Goal: Task Accomplishment & Management: Complete application form

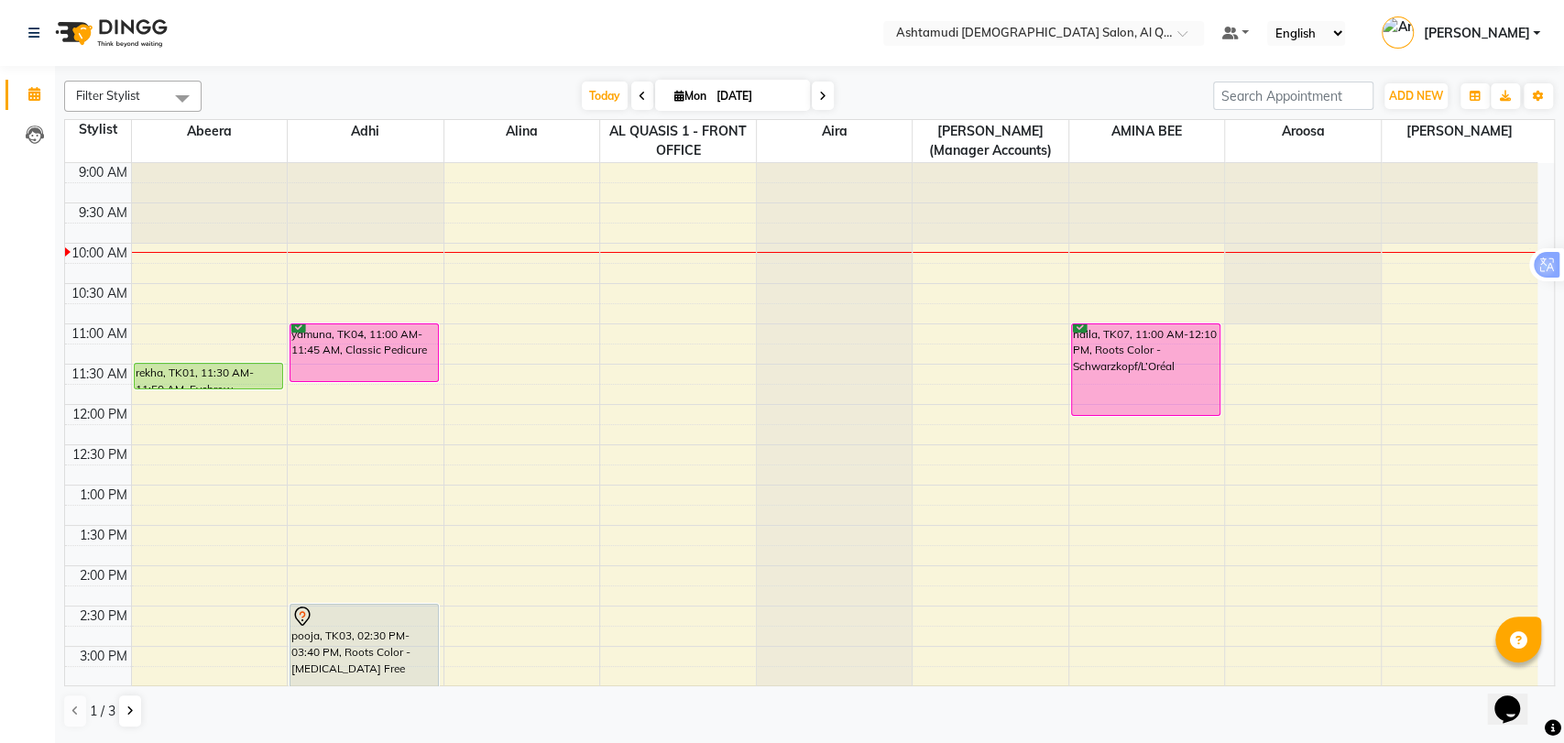
click at [821, 86] on span at bounding box center [823, 96] width 22 height 28
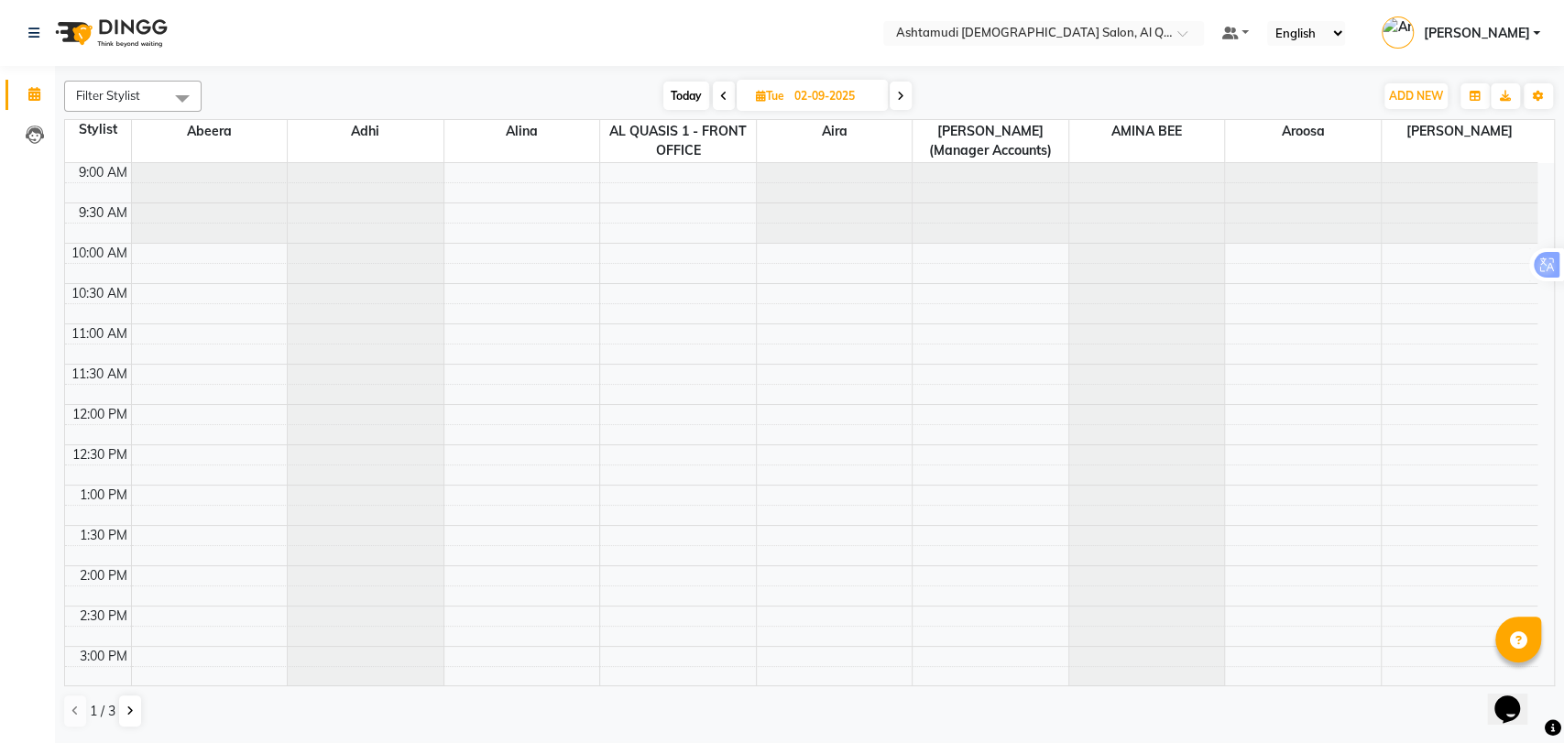
click at [727, 93] on span at bounding box center [724, 96] width 22 height 28
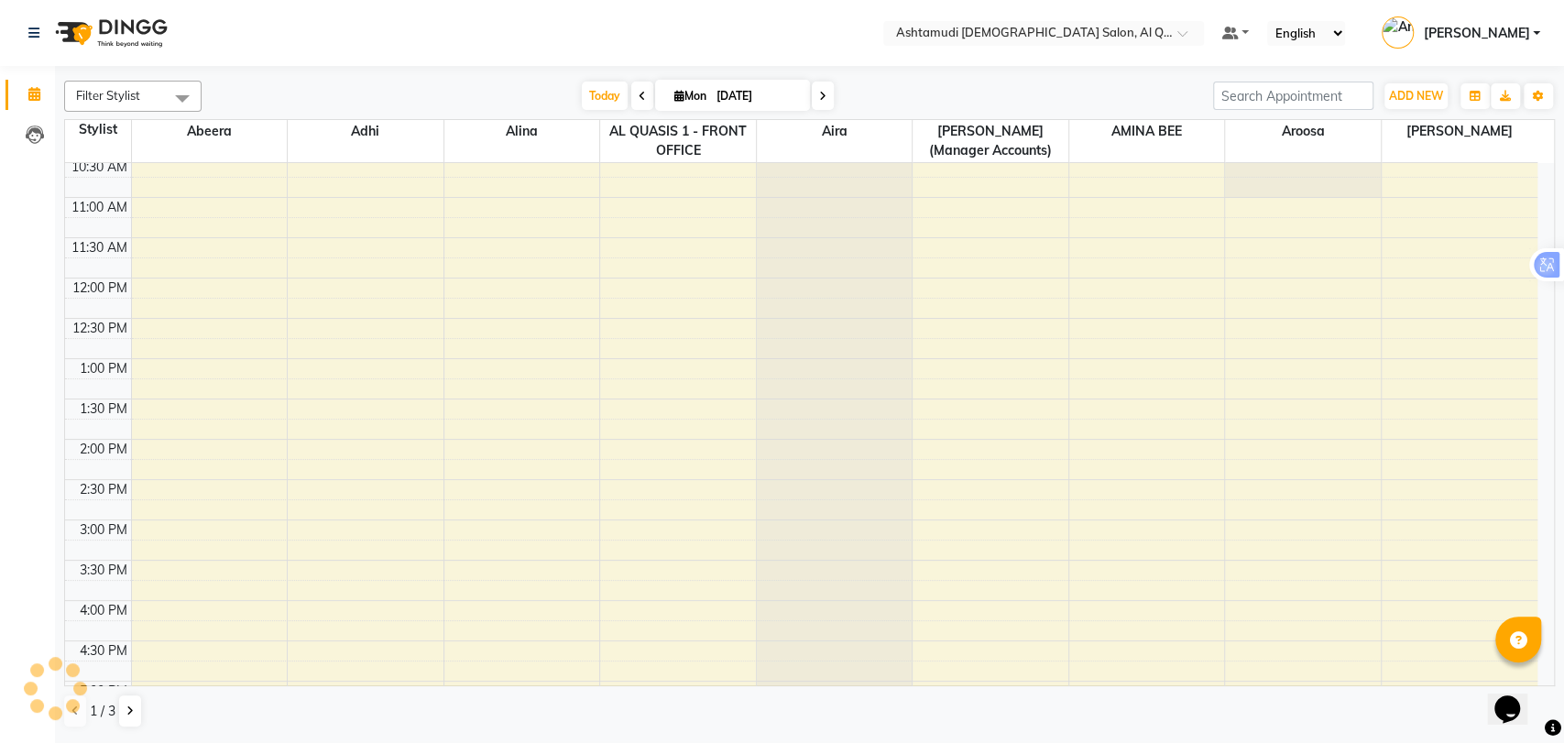
scroll to position [305, 0]
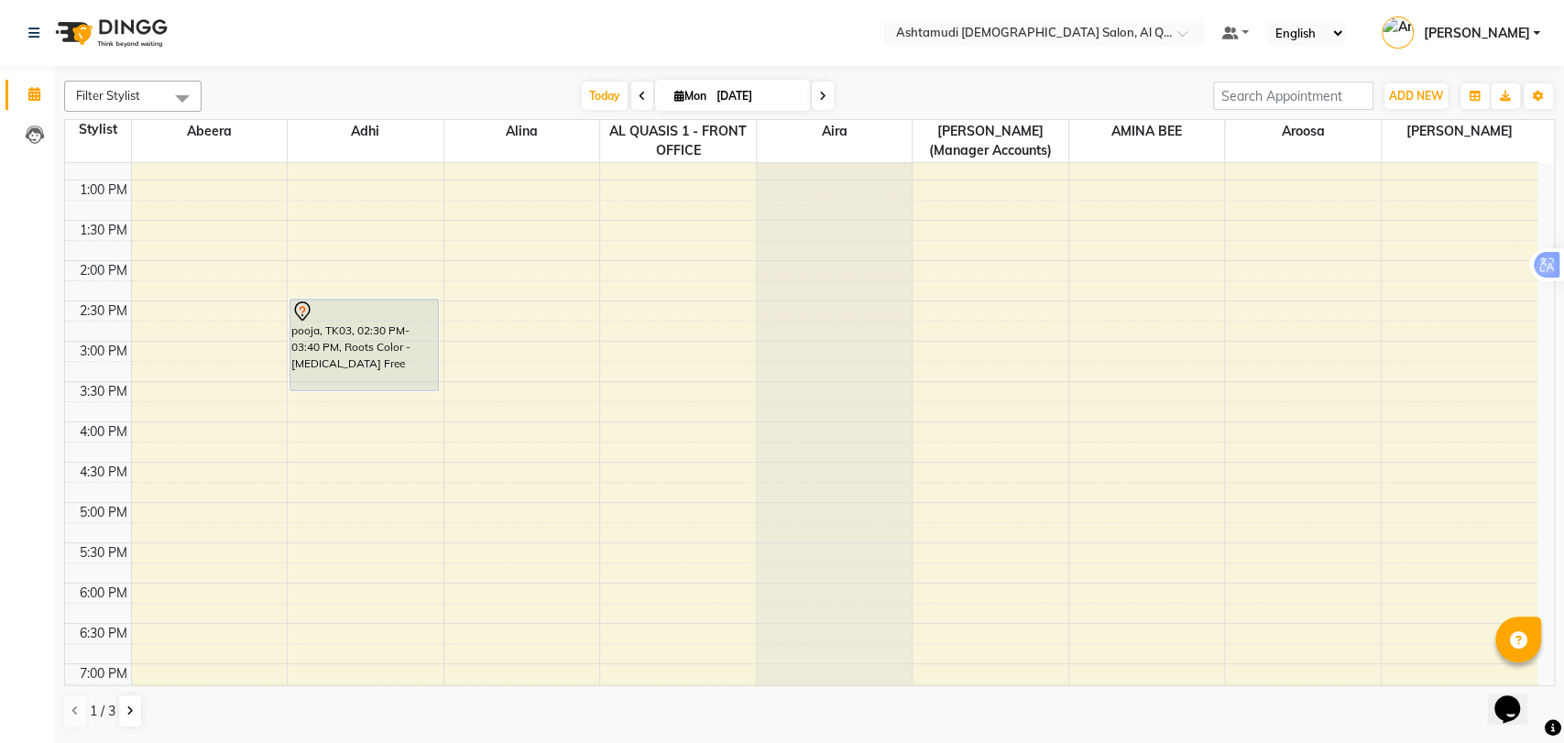
click at [825, 100] on span at bounding box center [823, 96] width 22 height 28
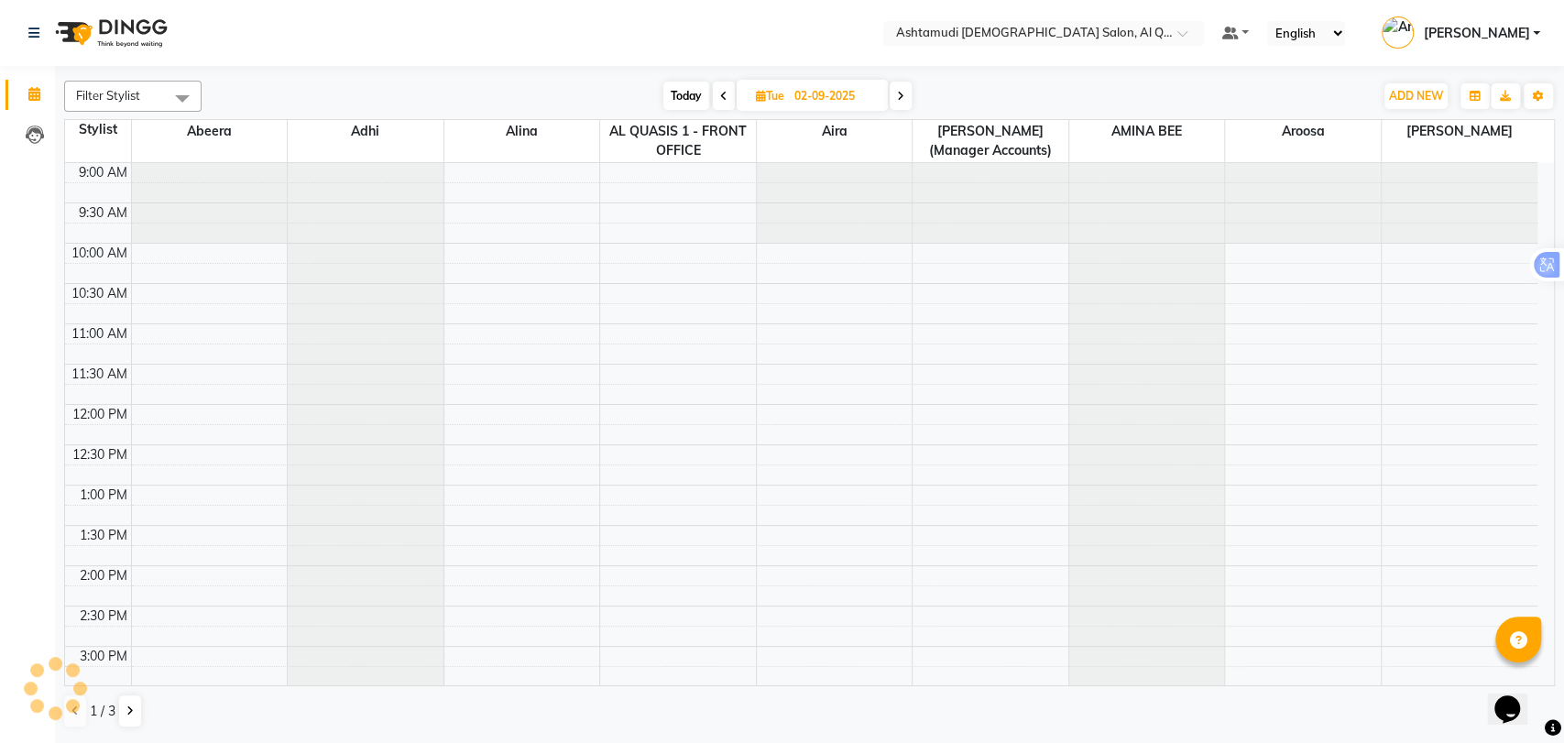
scroll to position [81, 0]
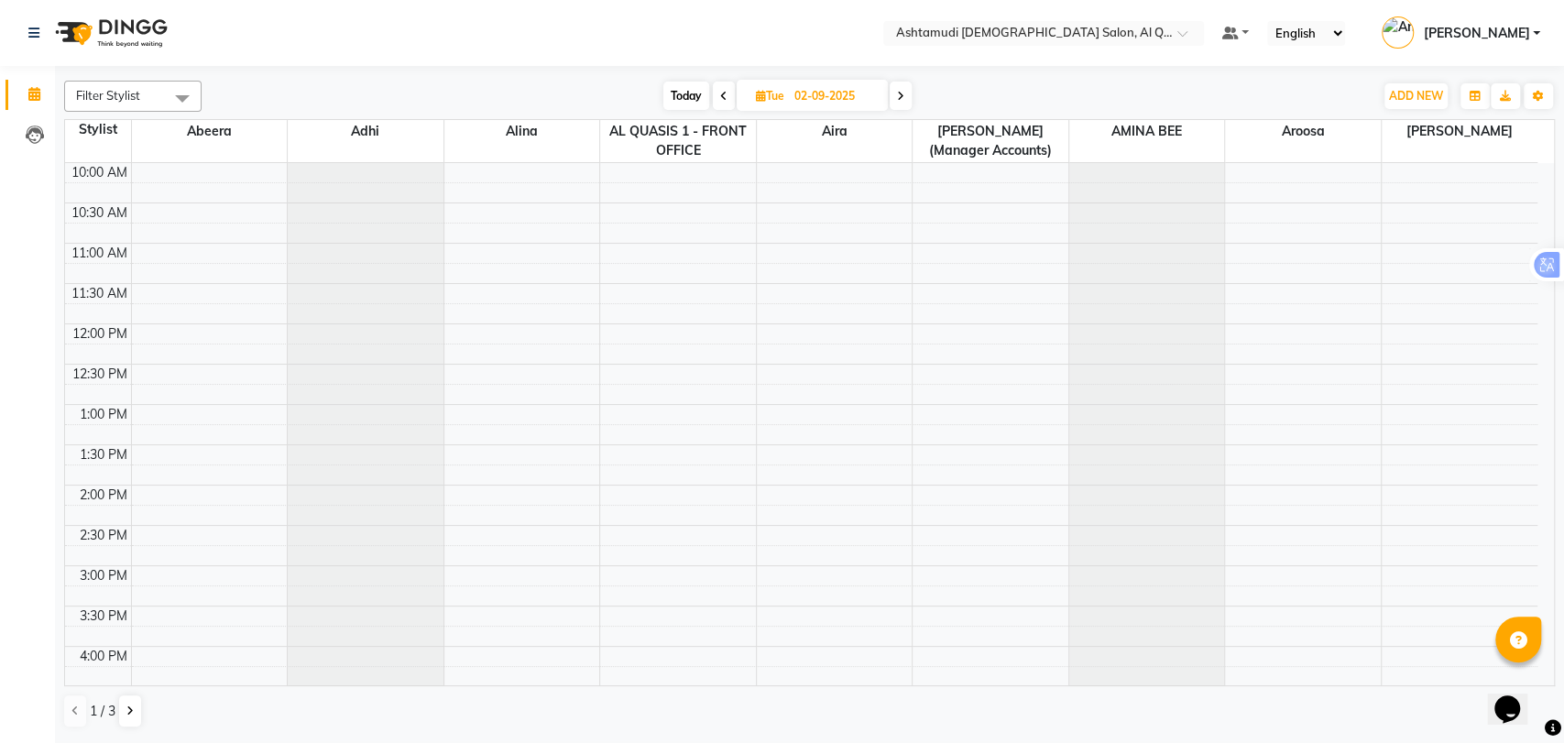
click at [906, 93] on span at bounding box center [900, 96] width 22 height 28
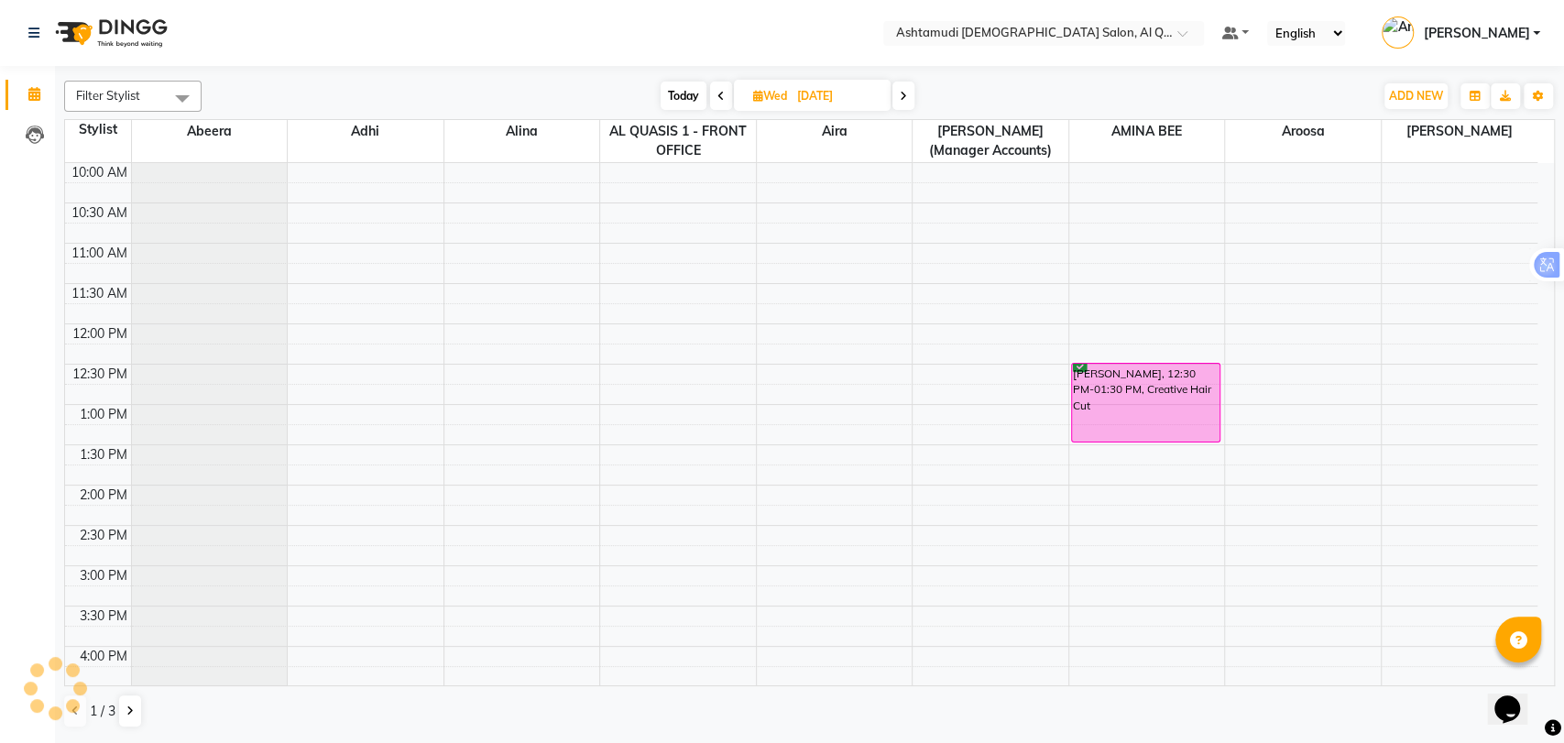
click at [714, 93] on span at bounding box center [721, 96] width 22 height 28
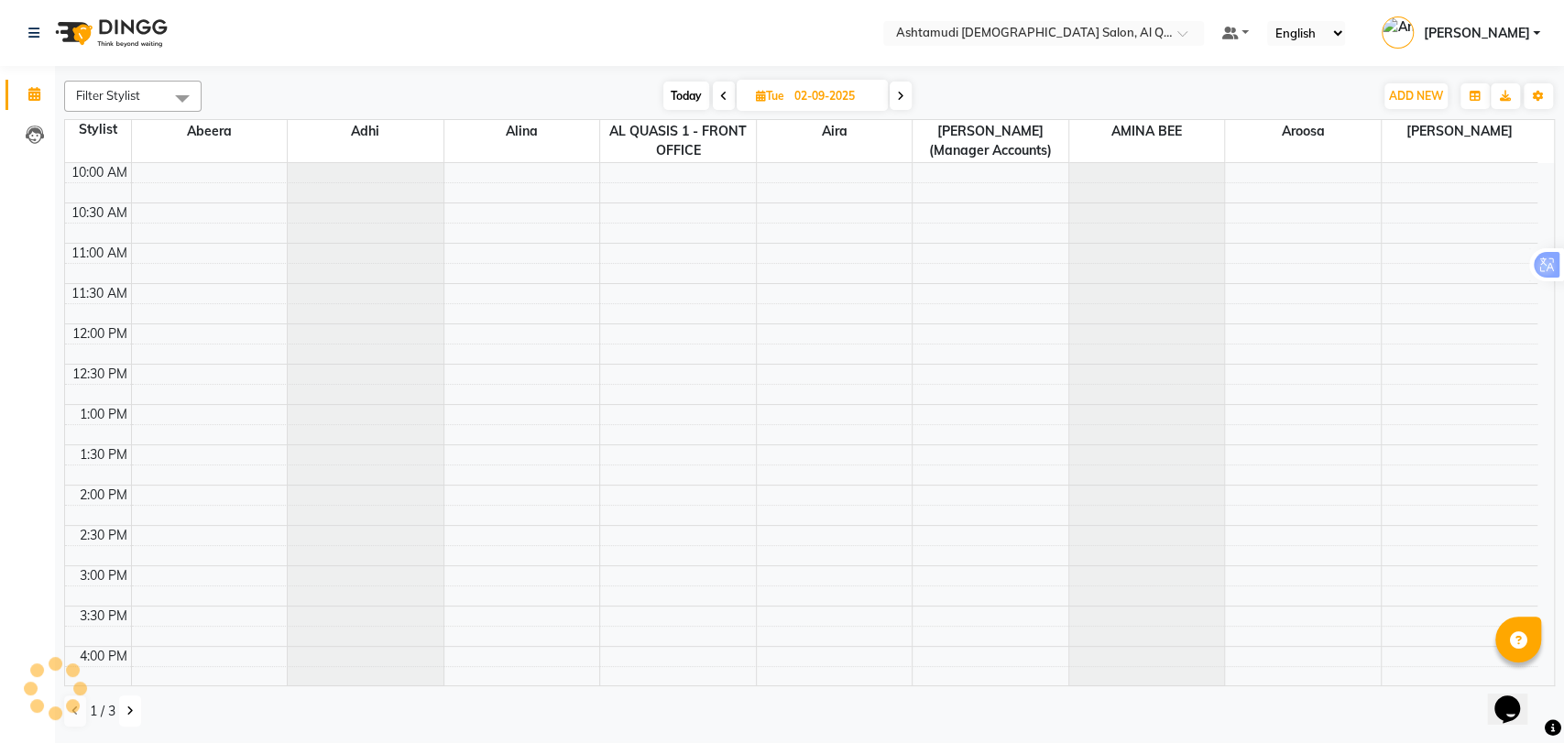
click at [123, 713] on button at bounding box center [130, 710] width 22 height 31
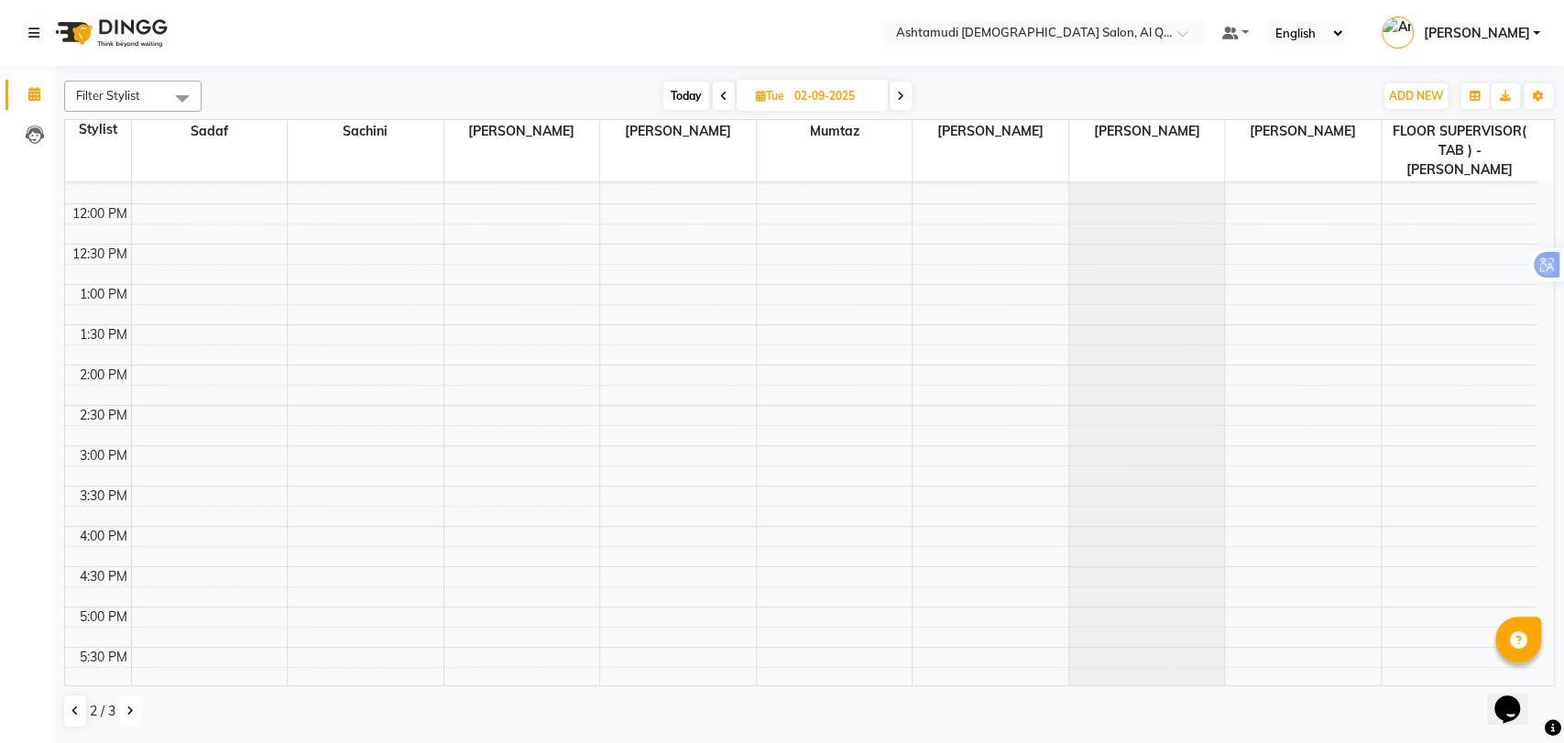
scroll to position [183, 0]
click at [912, 97] on div "[DATE] [DATE]" at bounding box center [787, 95] width 1153 height 27
click at [900, 92] on icon at bounding box center [900, 96] width 7 height 11
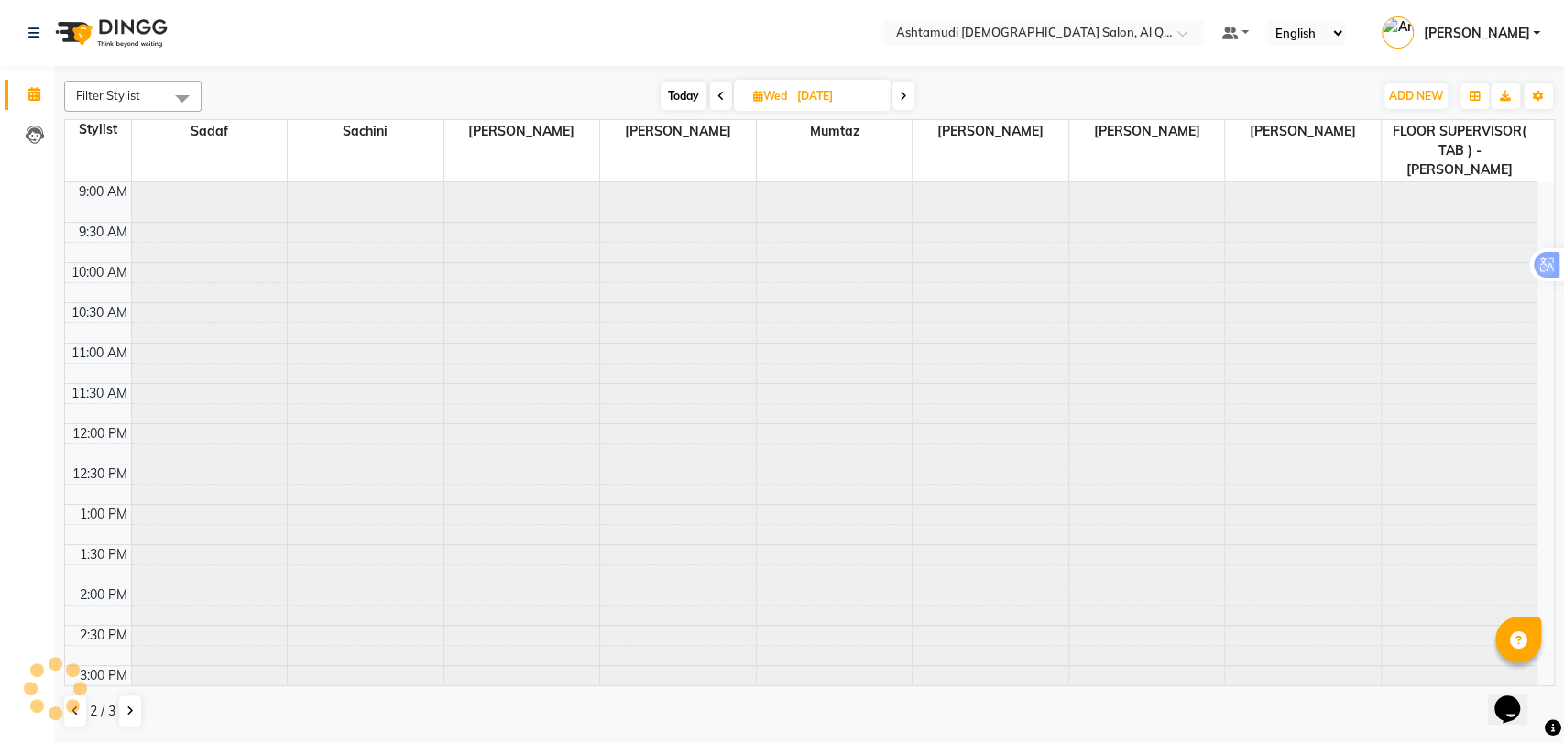
scroll to position [81, 0]
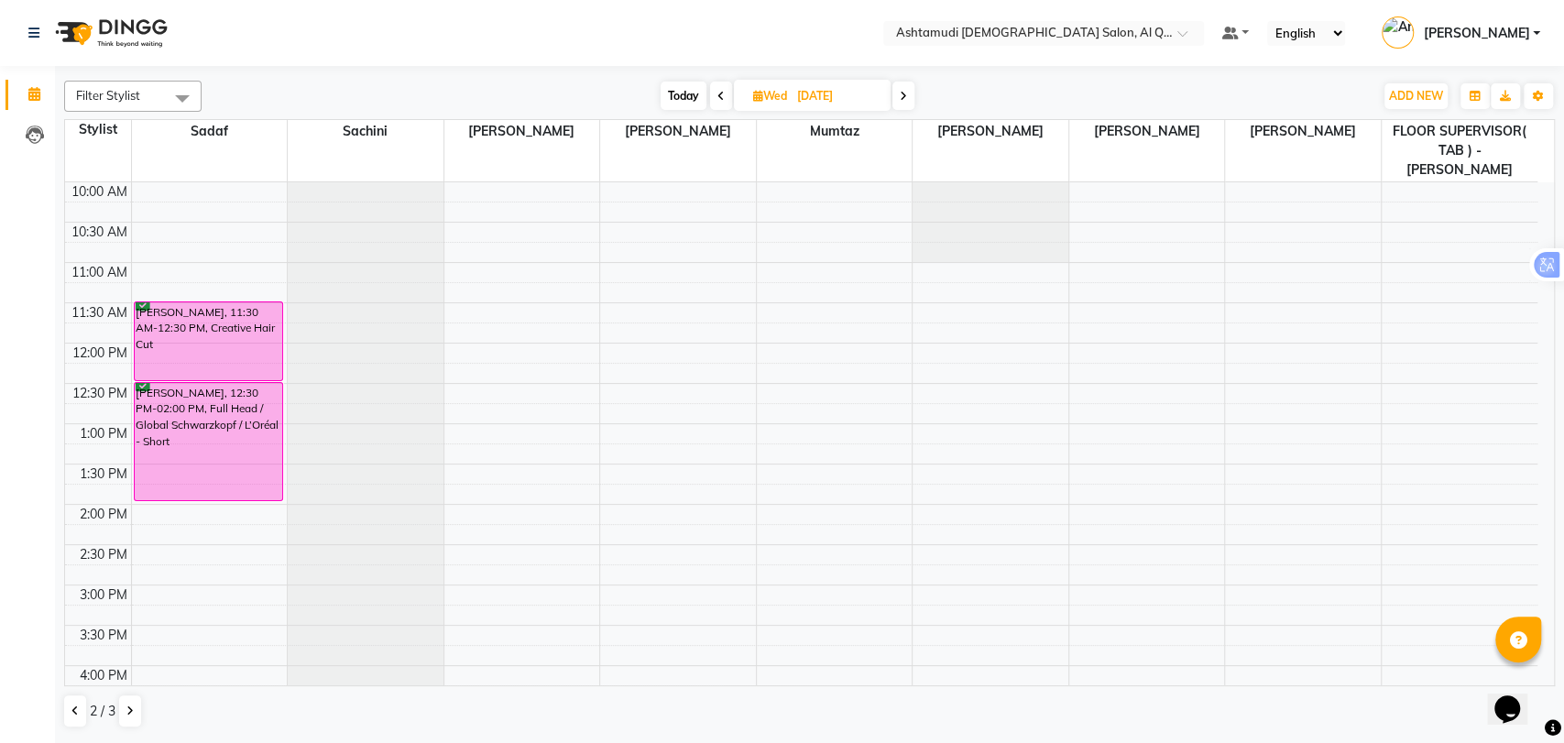
click at [725, 97] on span at bounding box center [721, 96] width 22 height 28
type input "02-09-2025"
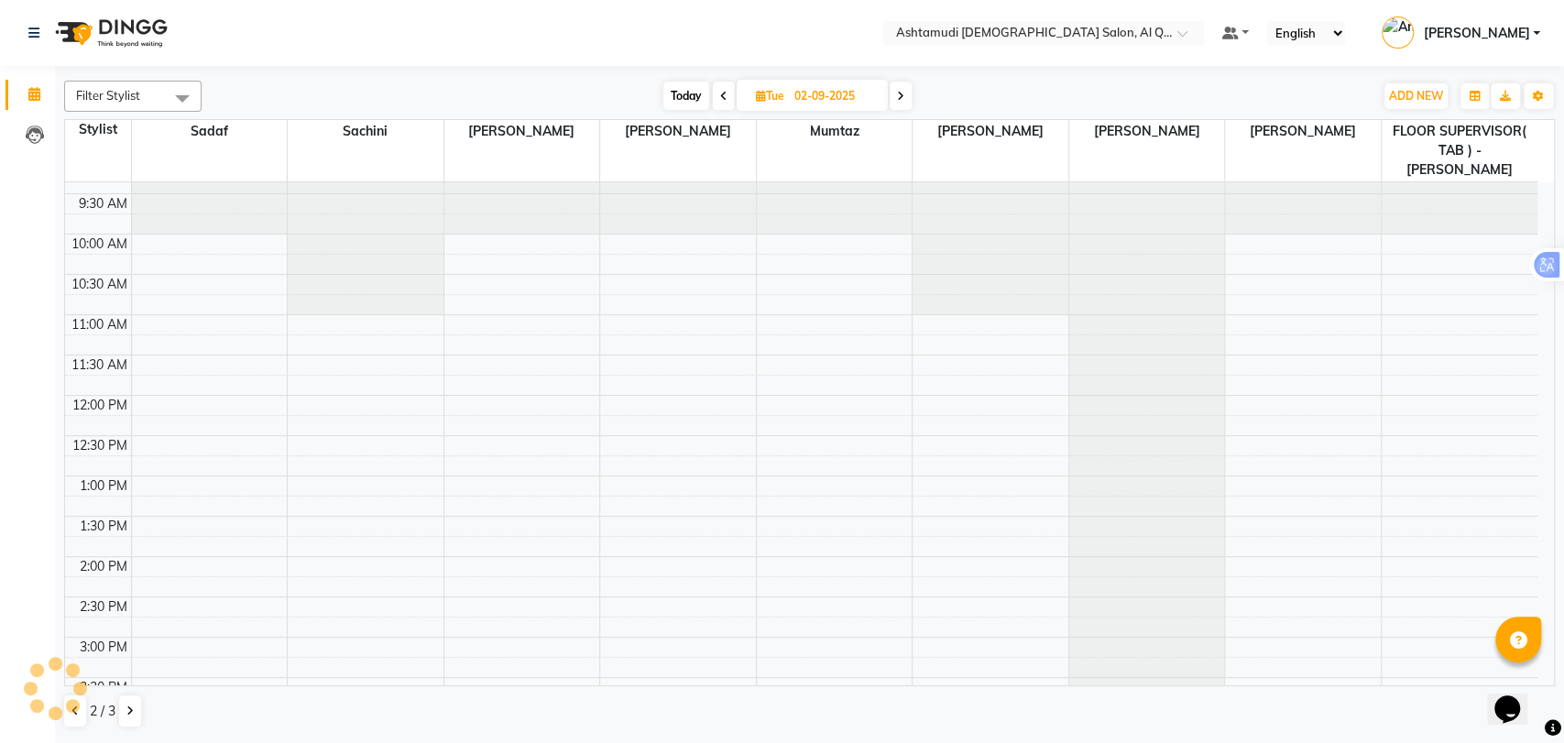
scroll to position [0, 0]
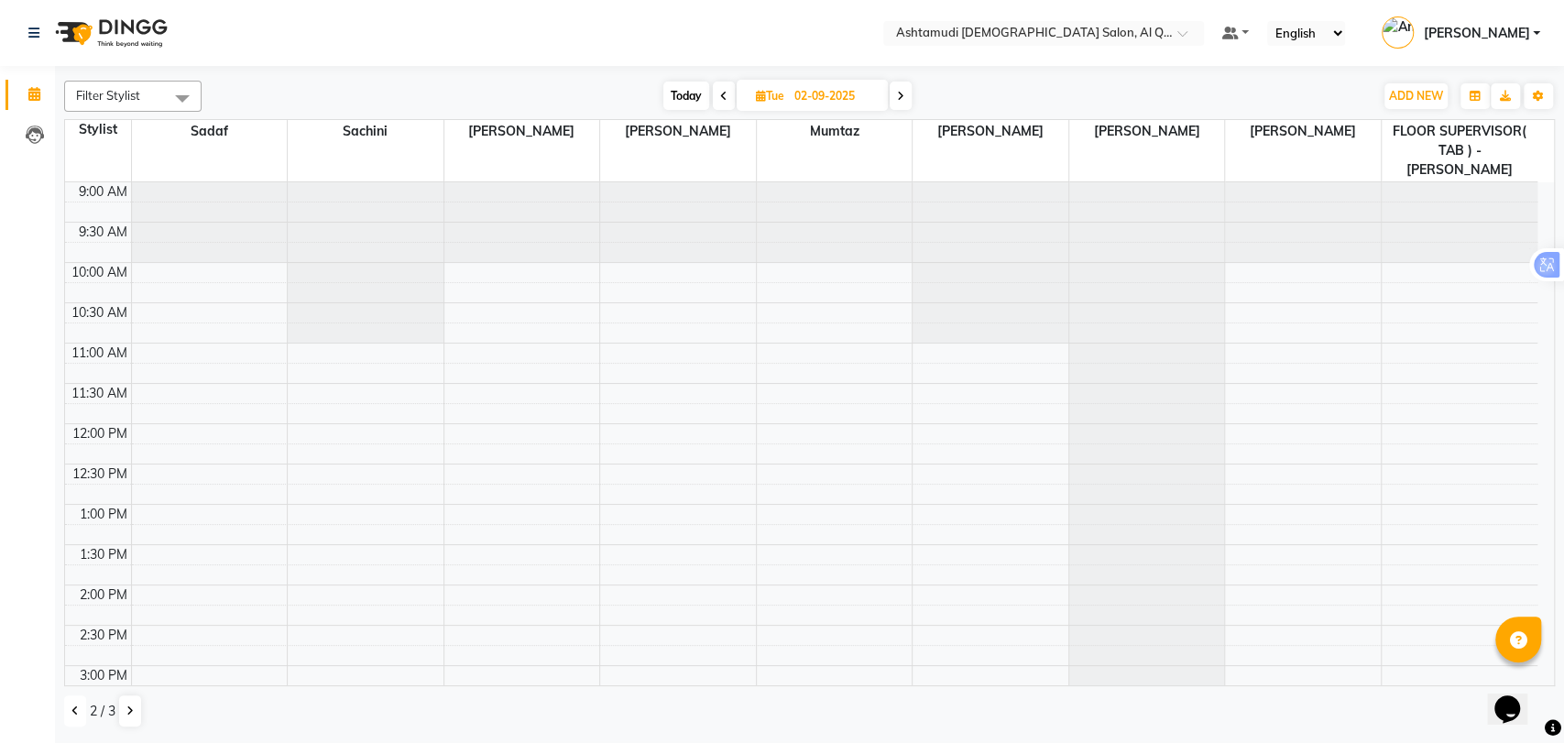
click at [77, 713] on icon at bounding box center [74, 710] width 7 height 11
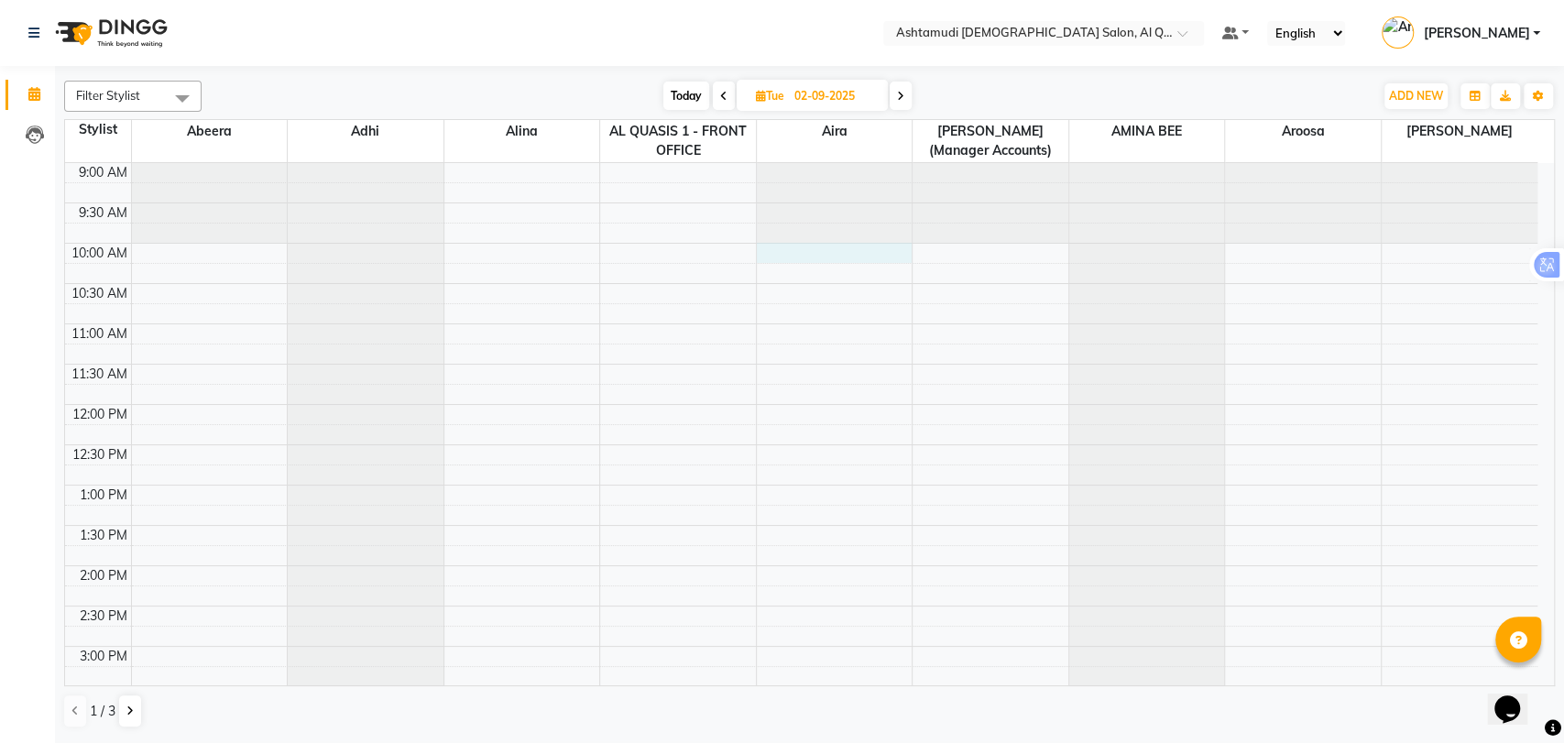
click at [795, 256] on div "9:00 AM 9:30 AM 10:00 AM 10:30 AM 11:00 AM 11:30 AM 12:00 PM 12:30 PM 1:00 PM 1…" at bounding box center [801, 727] width 1472 height 1128
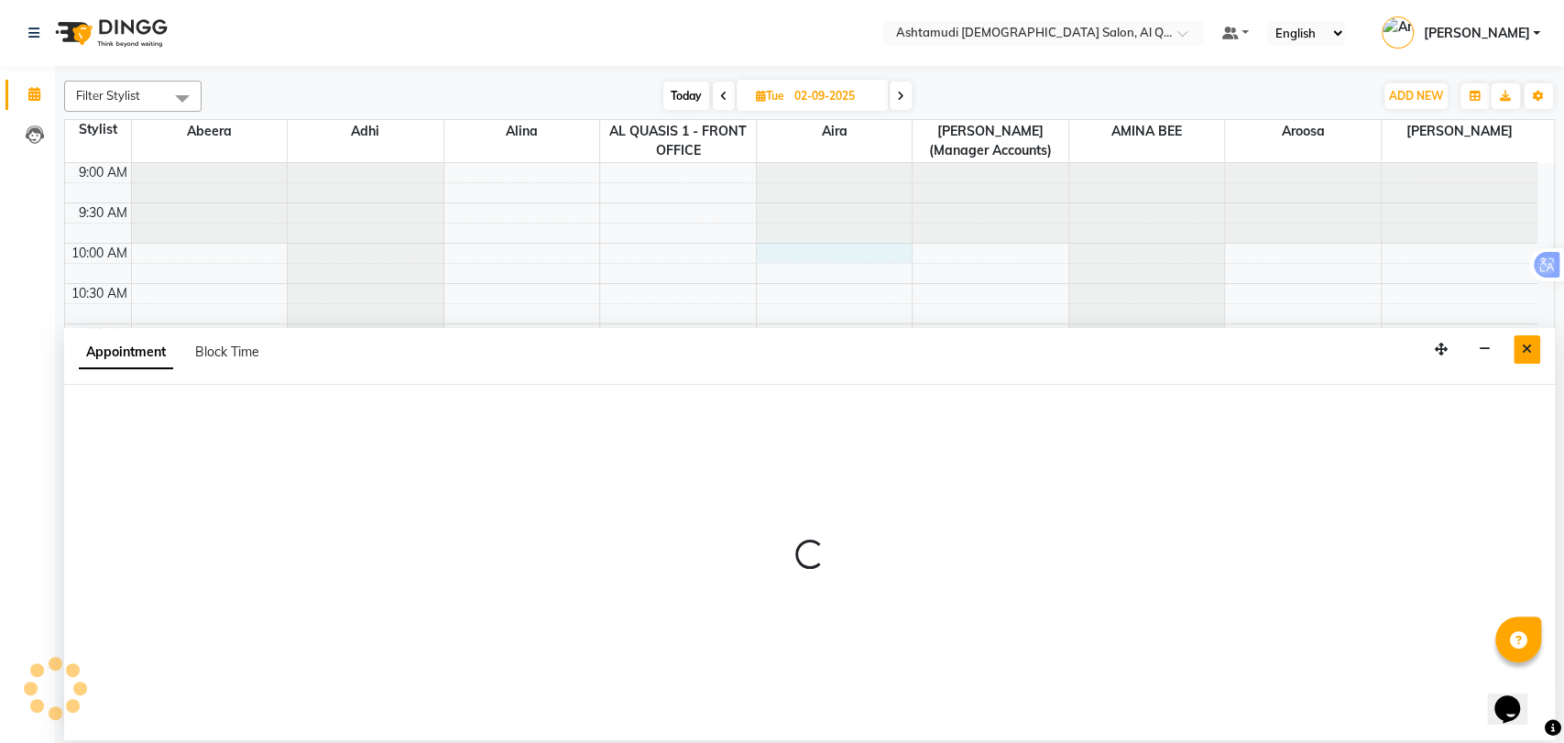
click at [1531, 357] on button "Close" at bounding box center [1526, 349] width 27 height 28
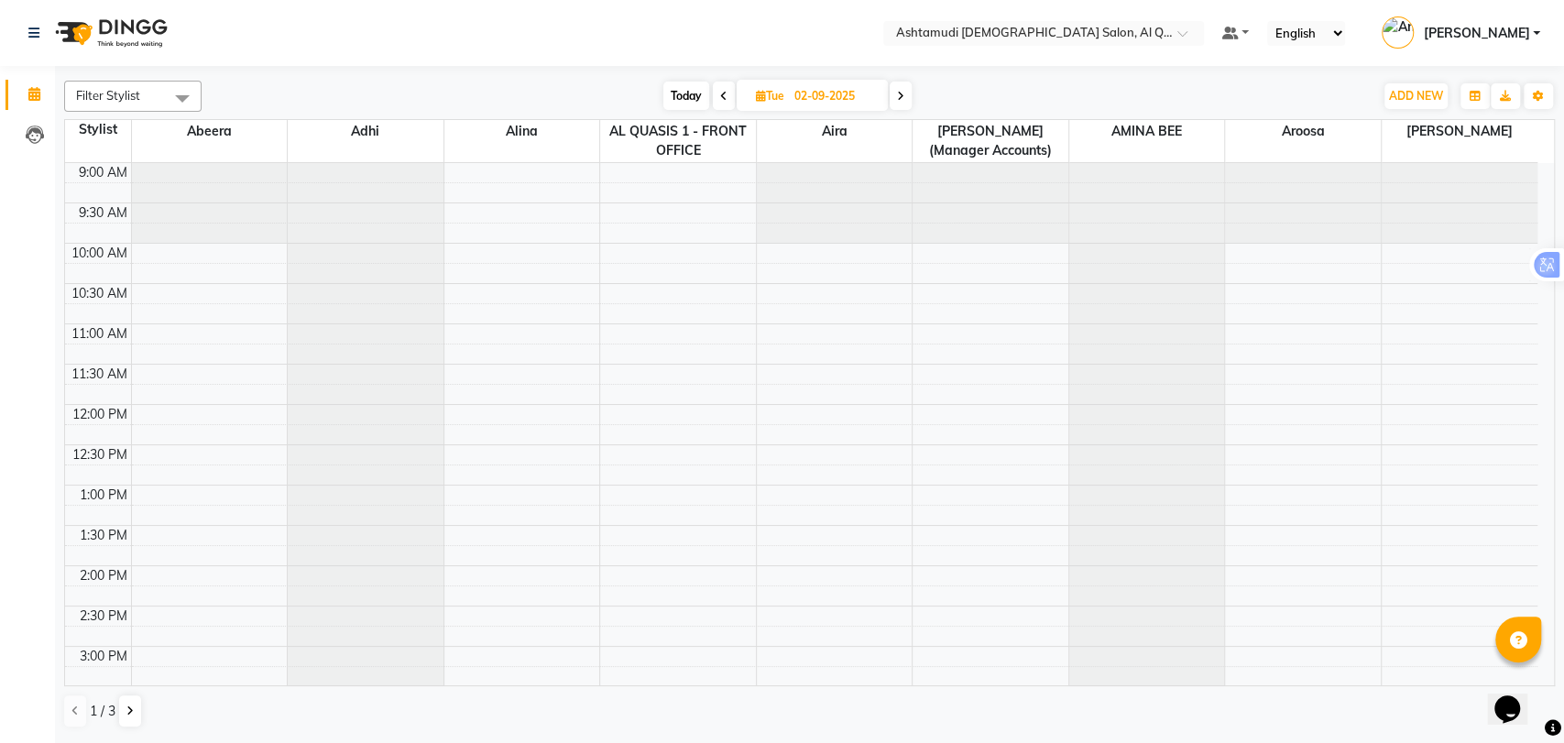
click at [813, 330] on div "9:00 AM 9:30 AM 10:00 AM 10:30 AM 11:00 AM 11:30 AM 12:00 PM 12:30 PM 1:00 PM 1…" at bounding box center [801, 727] width 1472 height 1128
select select "59358"
select select "tentative"
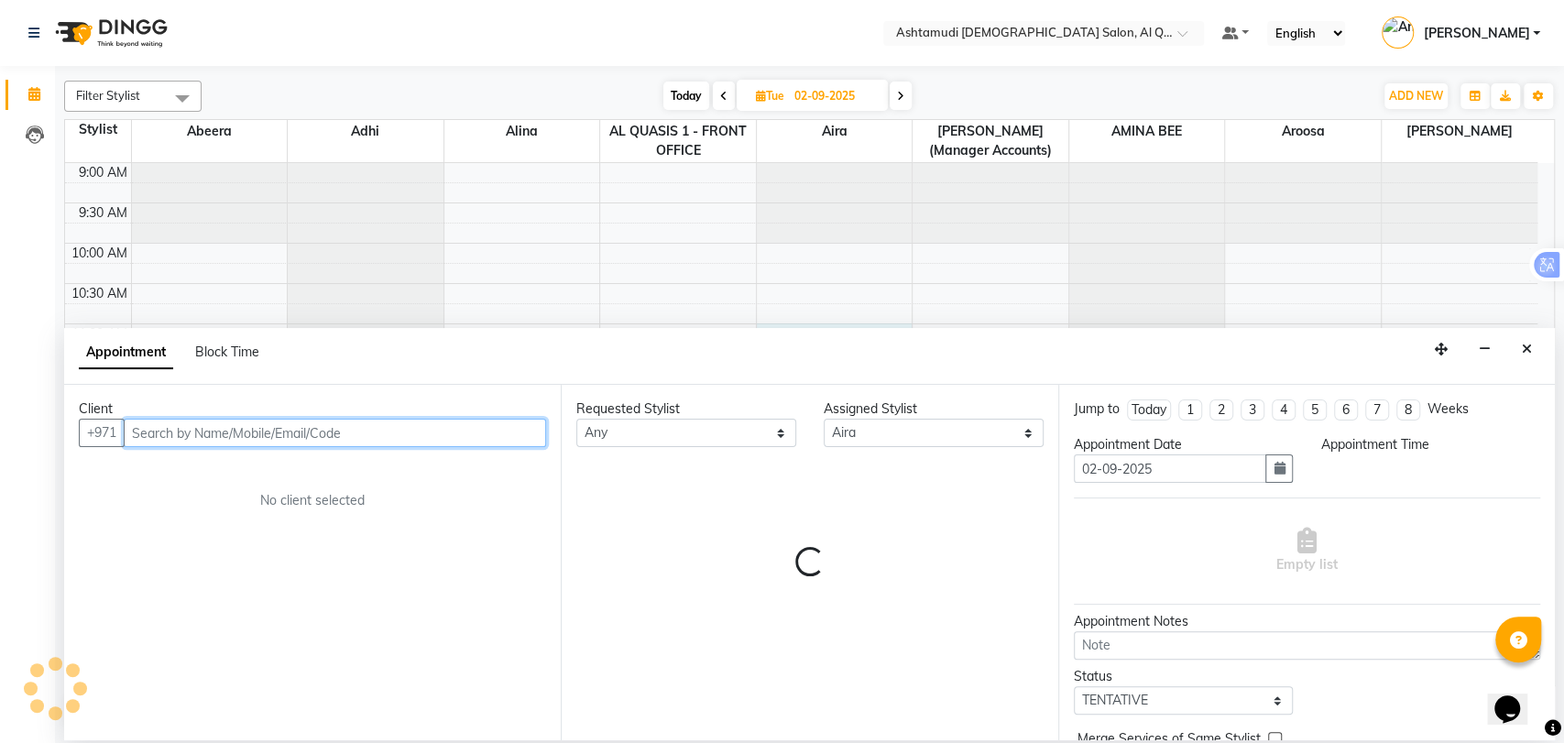
select select "660"
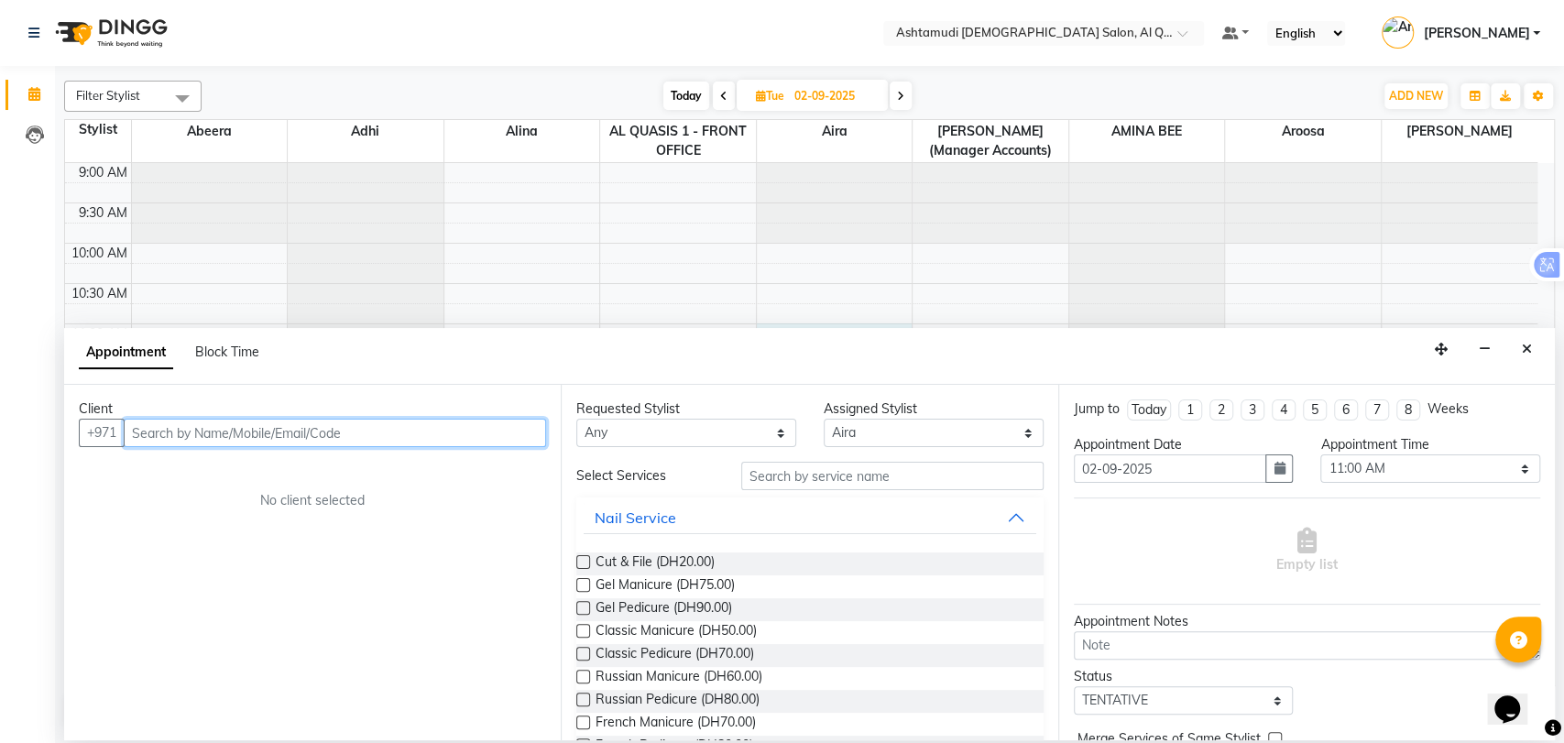
click at [309, 434] on input "text" at bounding box center [335, 433] width 422 height 28
type input "5"
type input "502114242"
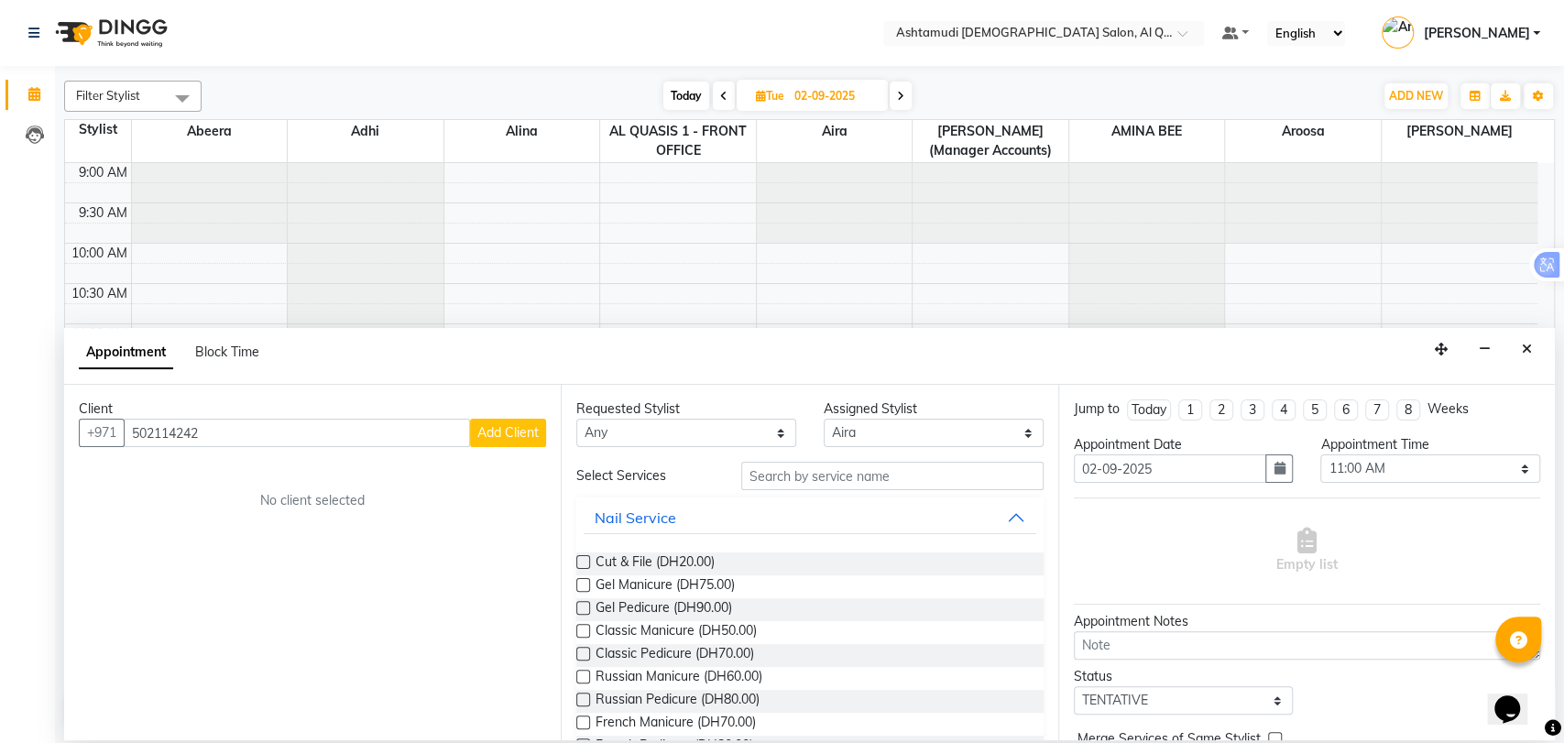
click at [515, 448] on div "Client [PHONE_NUMBER] Add Client No client selected" at bounding box center [312, 562] width 496 height 355
click at [527, 426] on span "Add Client" at bounding box center [507, 432] width 61 height 16
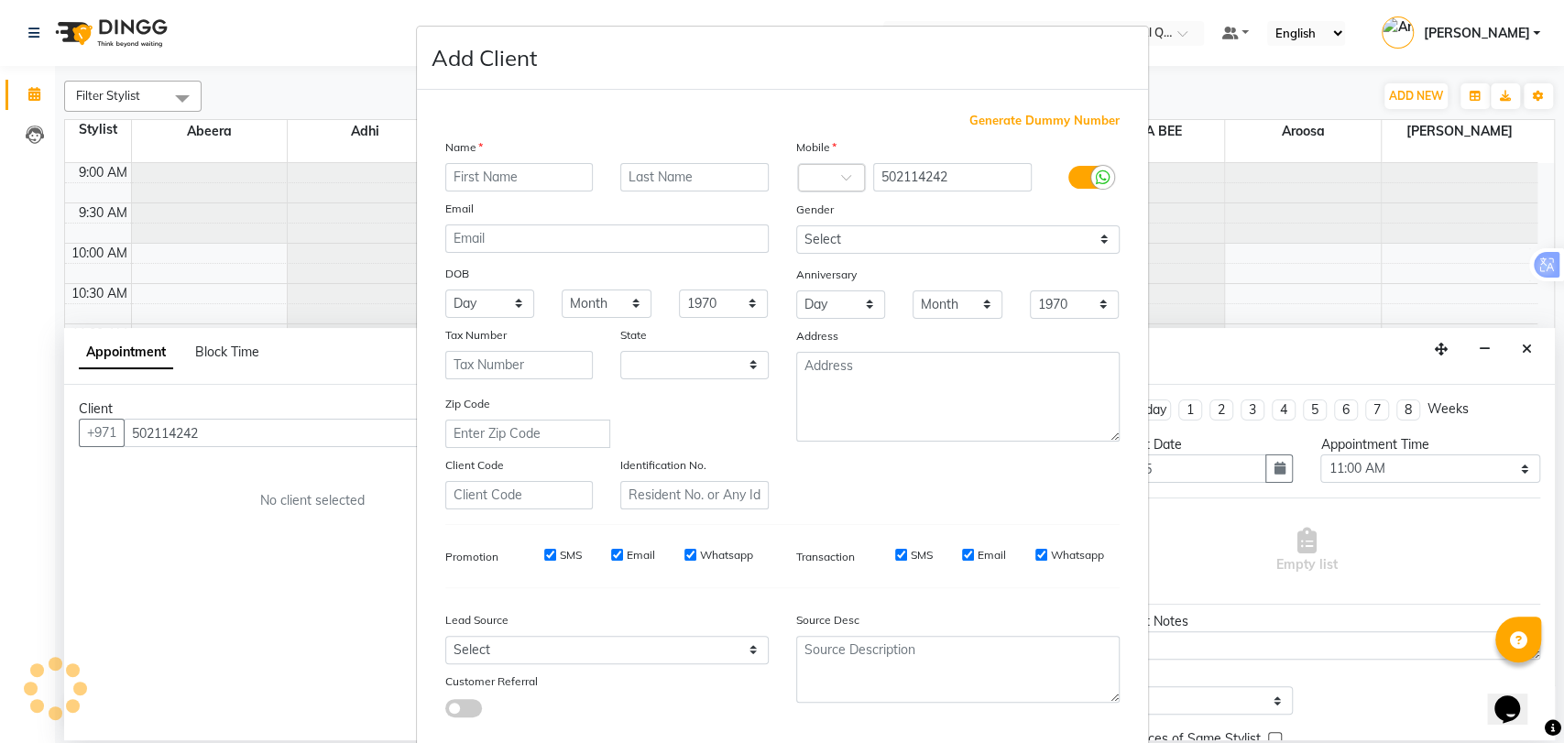
select select "3798"
click at [529, 172] on input "text" at bounding box center [519, 177] width 148 height 28
type input "mej"
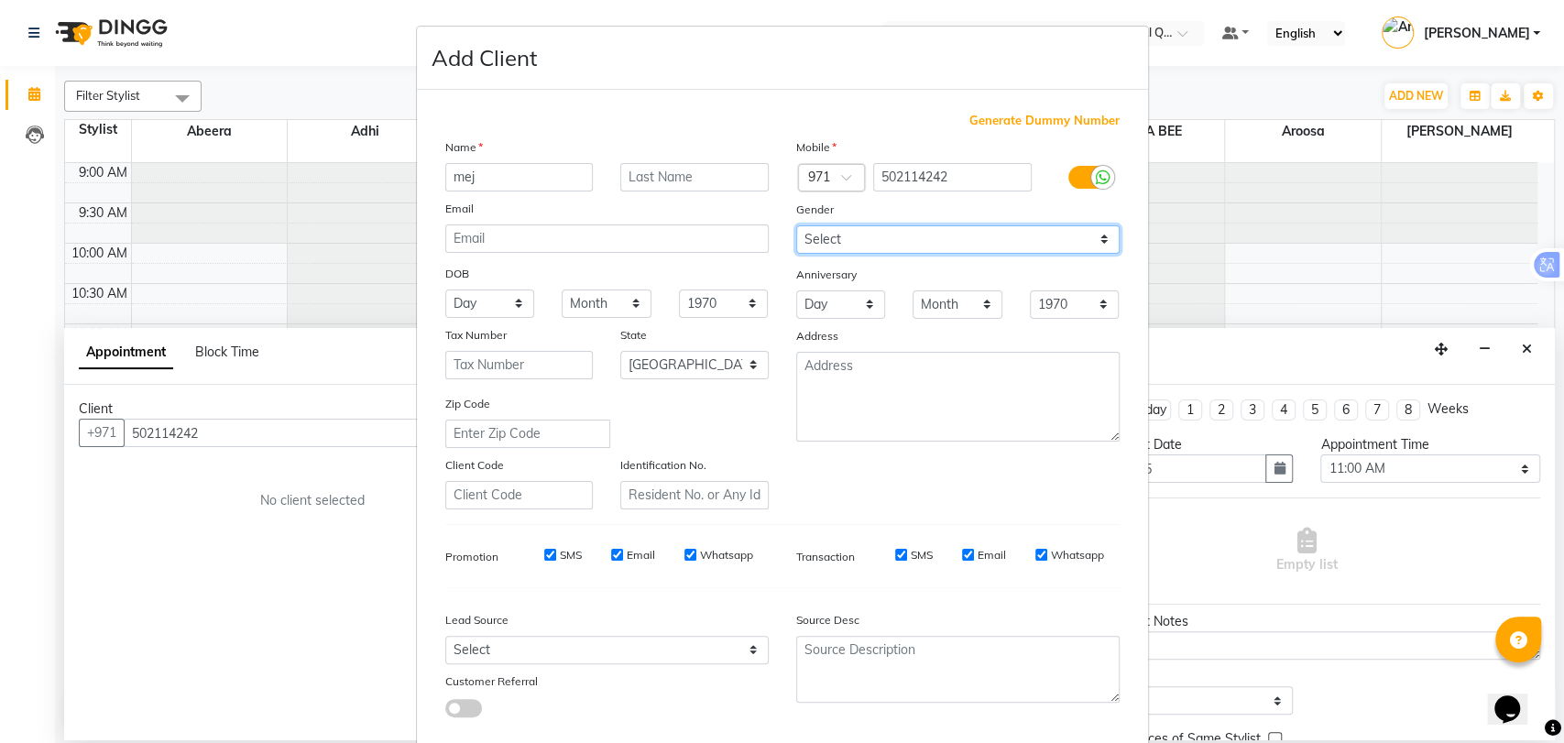
click at [944, 244] on select "Select [DEMOGRAPHIC_DATA] [DEMOGRAPHIC_DATA] Other Prefer Not To Say" at bounding box center [957, 239] width 323 height 28
select select "[DEMOGRAPHIC_DATA]"
click at [796, 225] on select "Select [DEMOGRAPHIC_DATA] [DEMOGRAPHIC_DATA] Other Prefer Not To Say" at bounding box center [957, 239] width 323 height 28
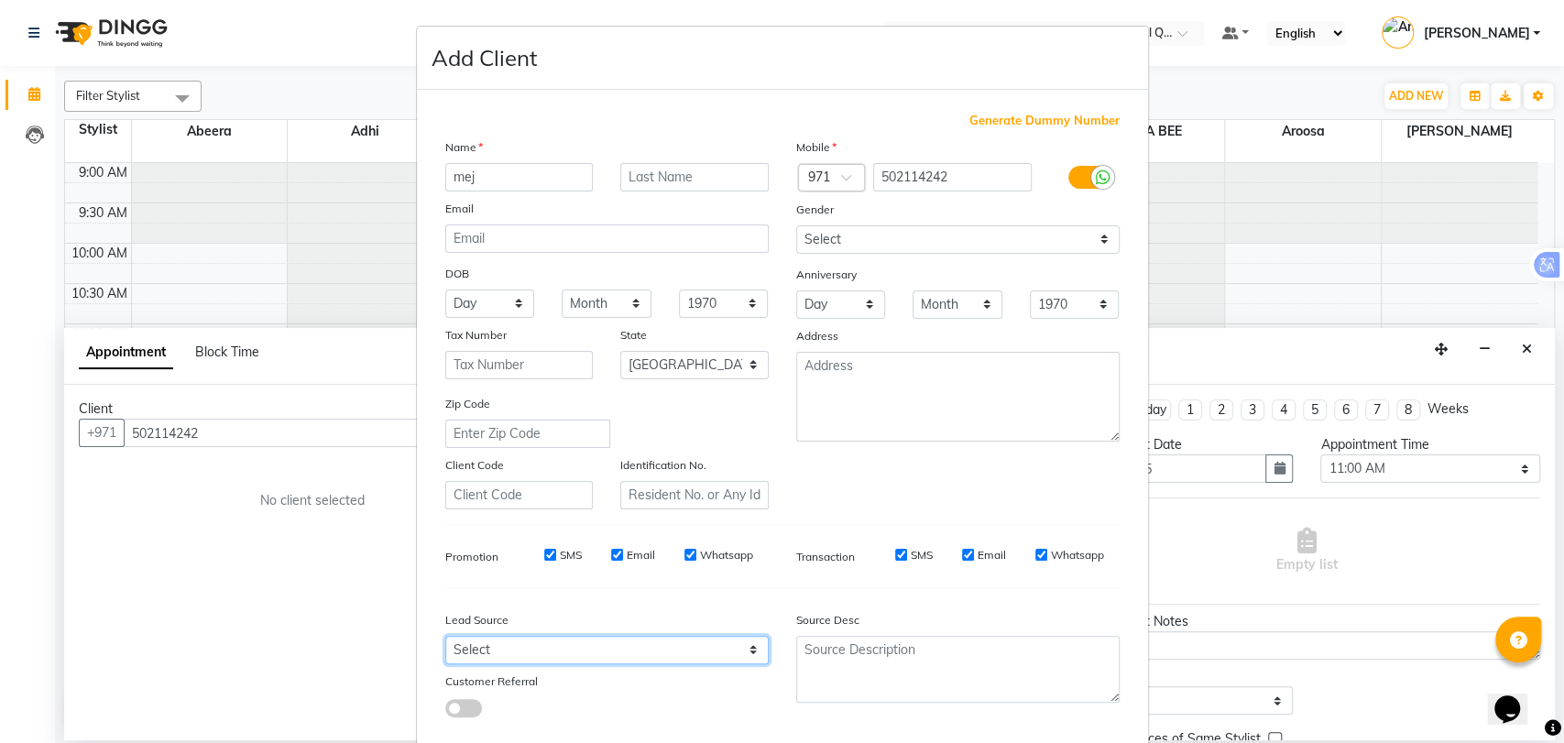
click at [586, 648] on select "Select Walk-in Referral Internet Friend Word of Mouth Advertisement Facebook Ju…" at bounding box center [606, 650] width 323 height 28
select select "47957"
click at [445, 636] on select "Select Walk-in Referral Internet Friend Word of Mouth Advertisement Facebook Ju…" at bounding box center [606, 650] width 323 height 28
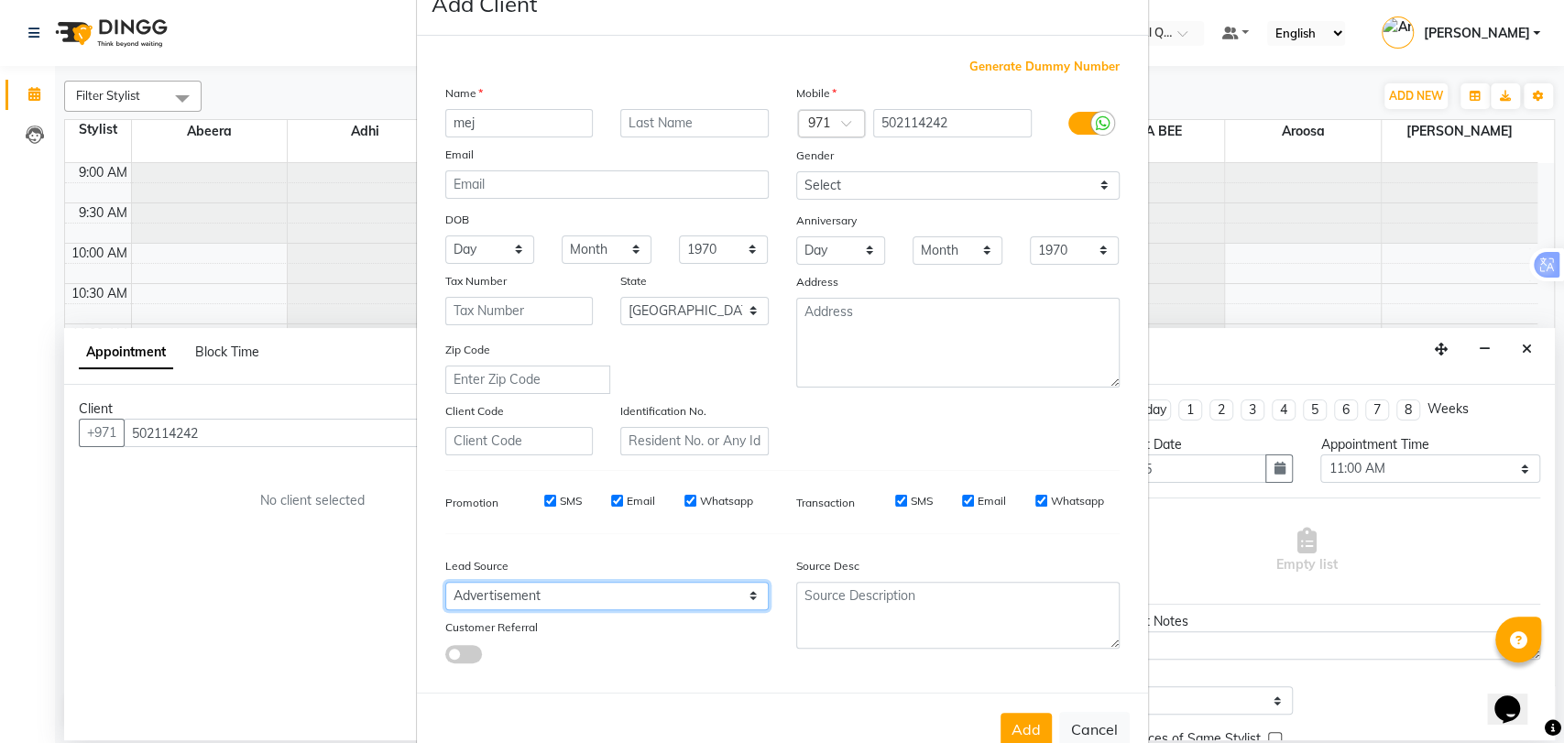
scroll to position [99, 0]
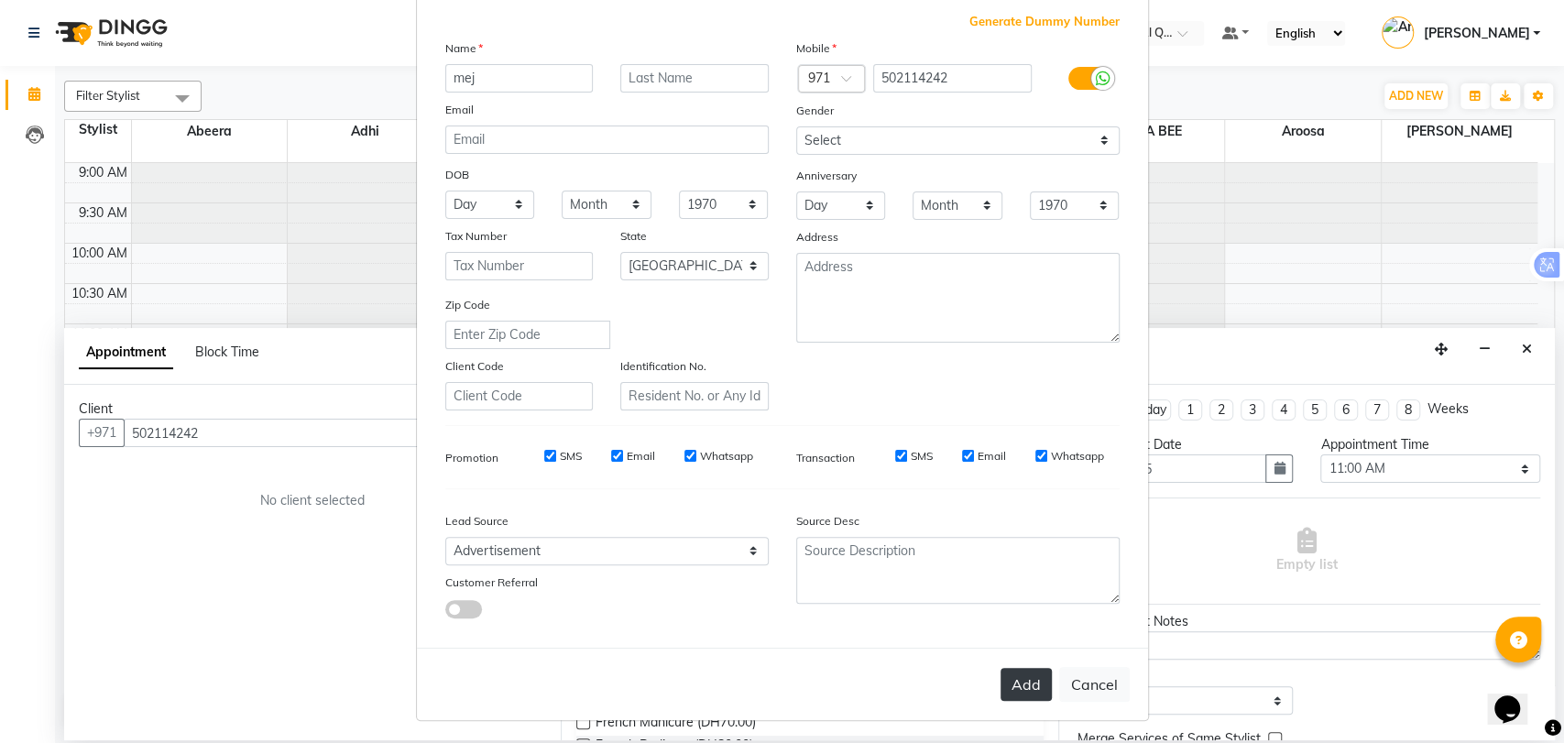
click at [1024, 677] on button "Add" at bounding box center [1025, 684] width 51 height 33
type input "50*****42"
select select
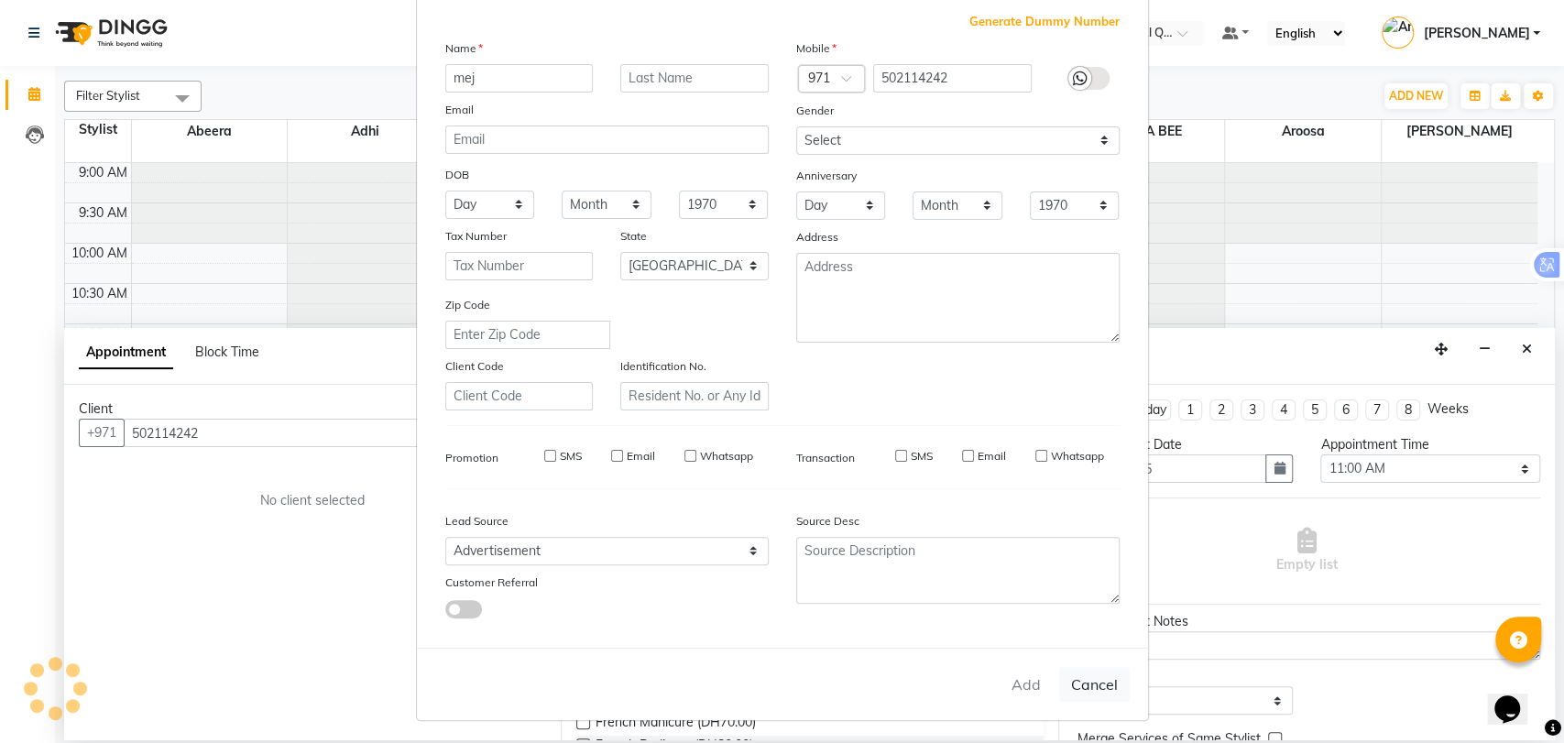
select select "null"
select select
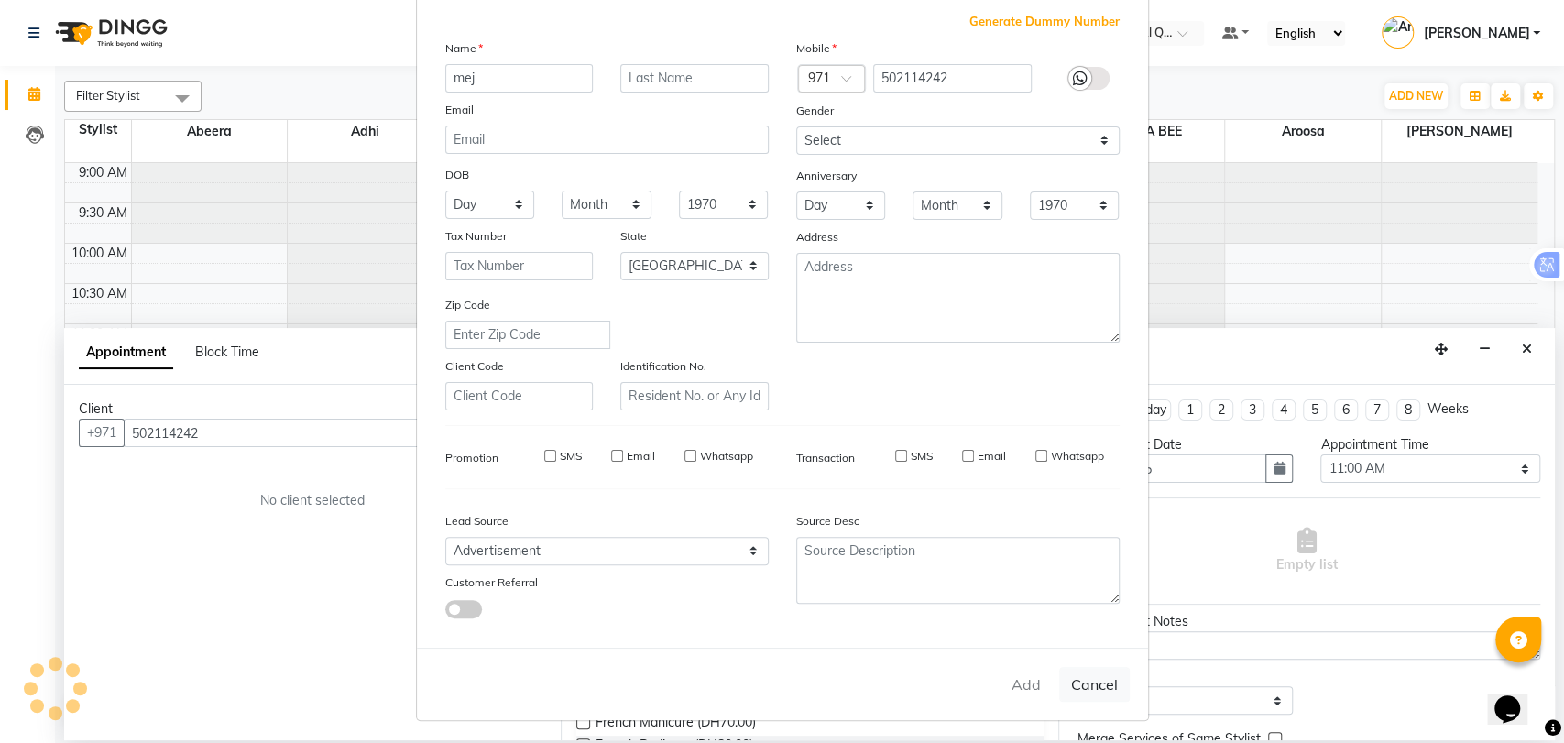
checkbox input "false"
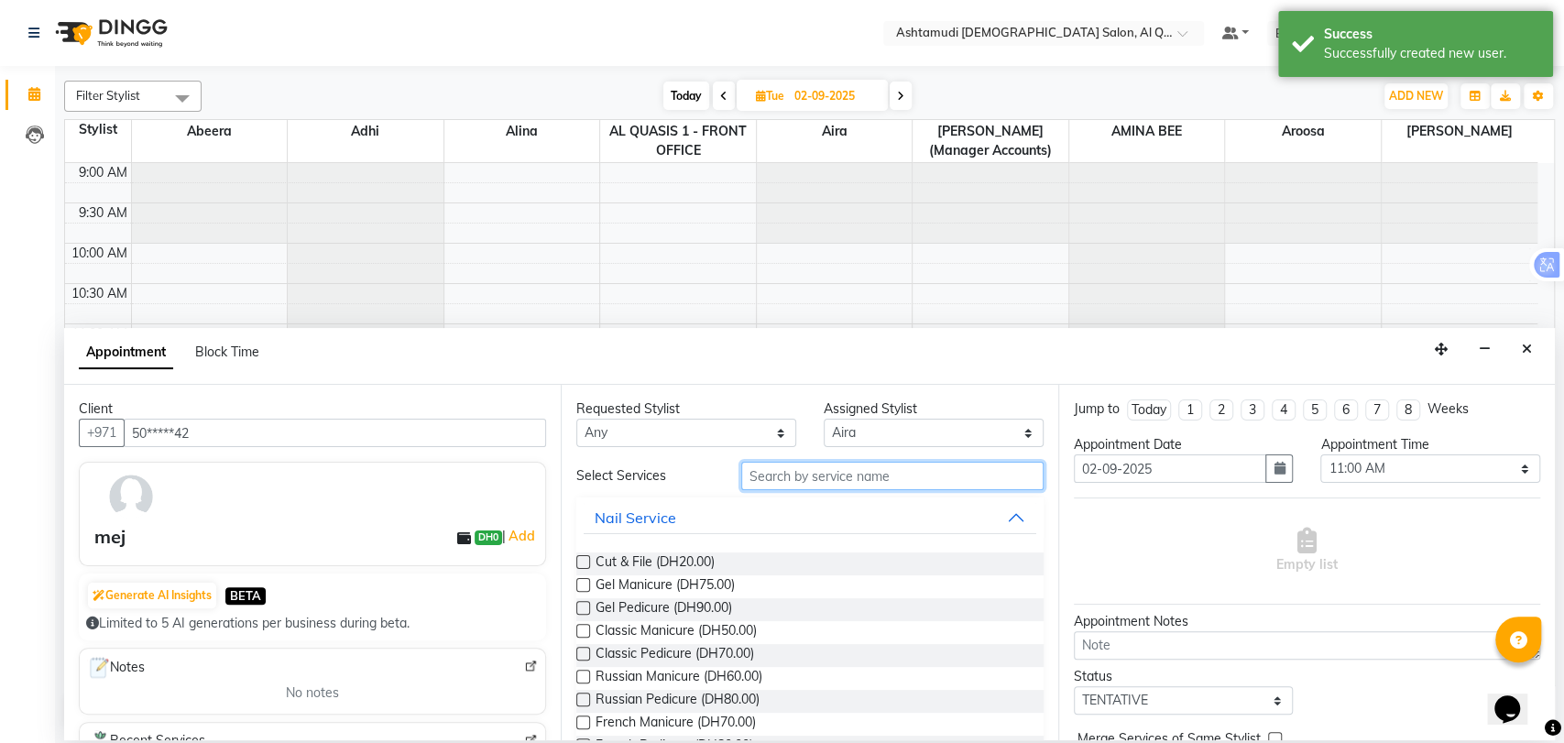
click at [882, 481] on input "text" at bounding box center [892, 476] width 302 height 28
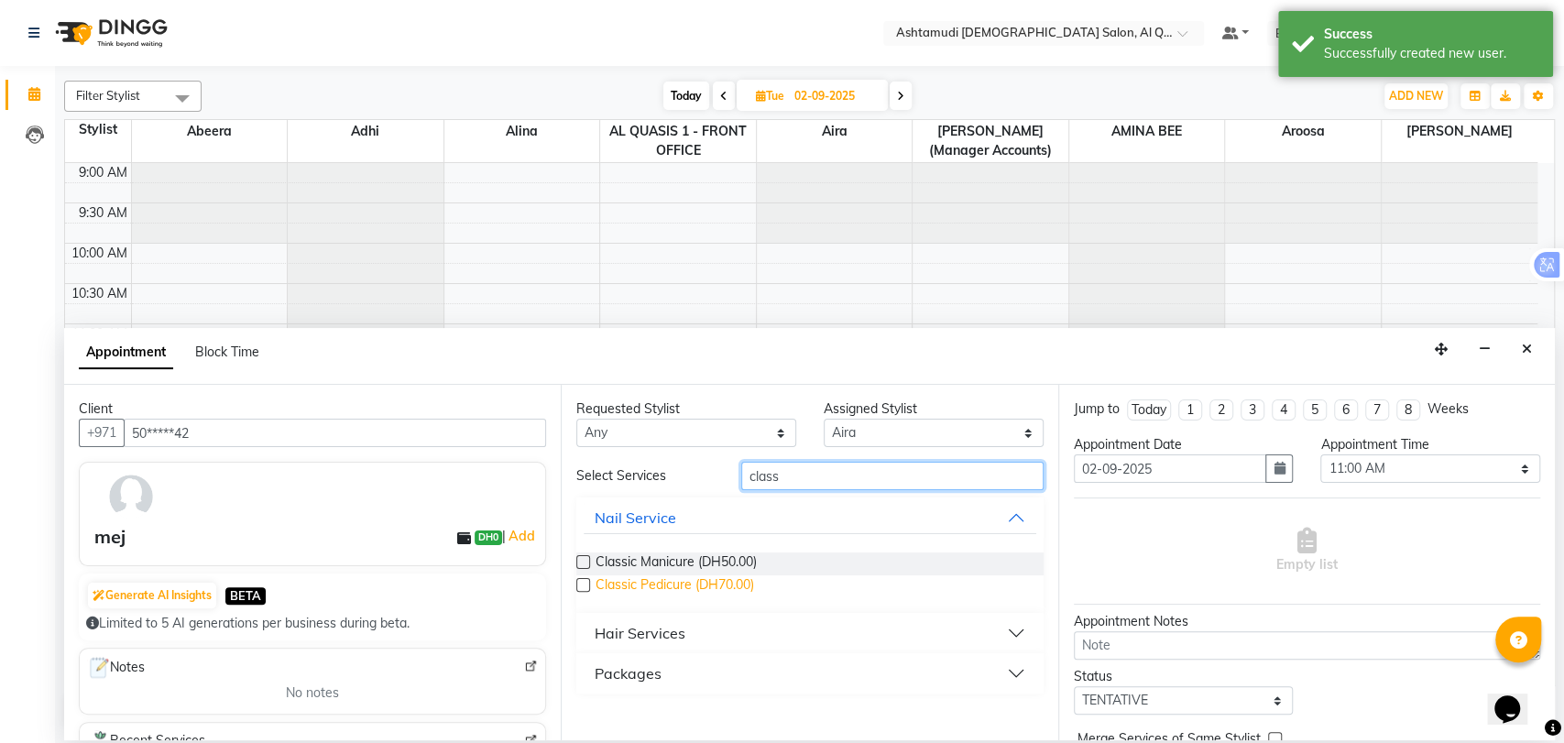
type input "class"
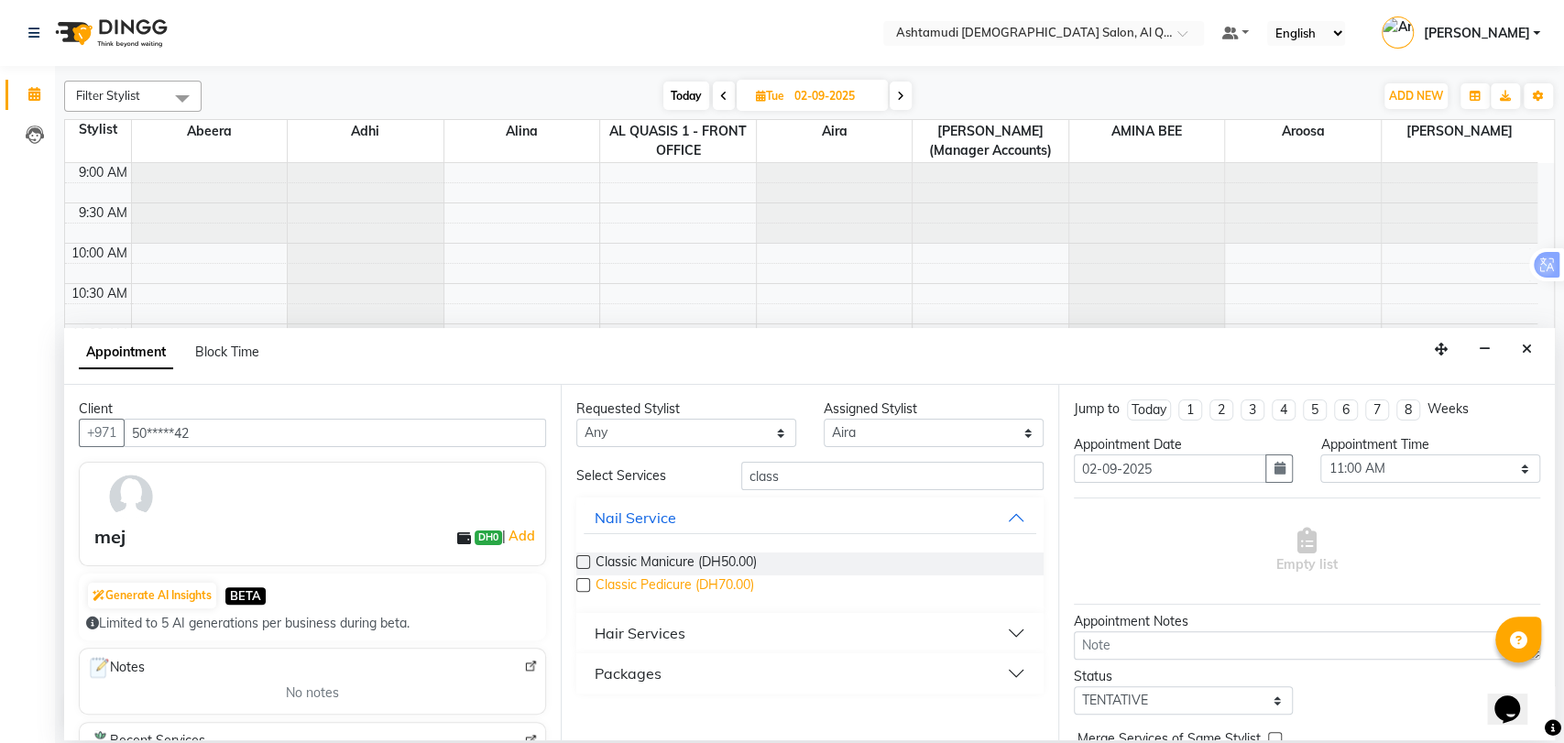
click at [684, 585] on span "Classic Pedicure (DH70.00)" at bounding box center [674, 586] width 158 height 23
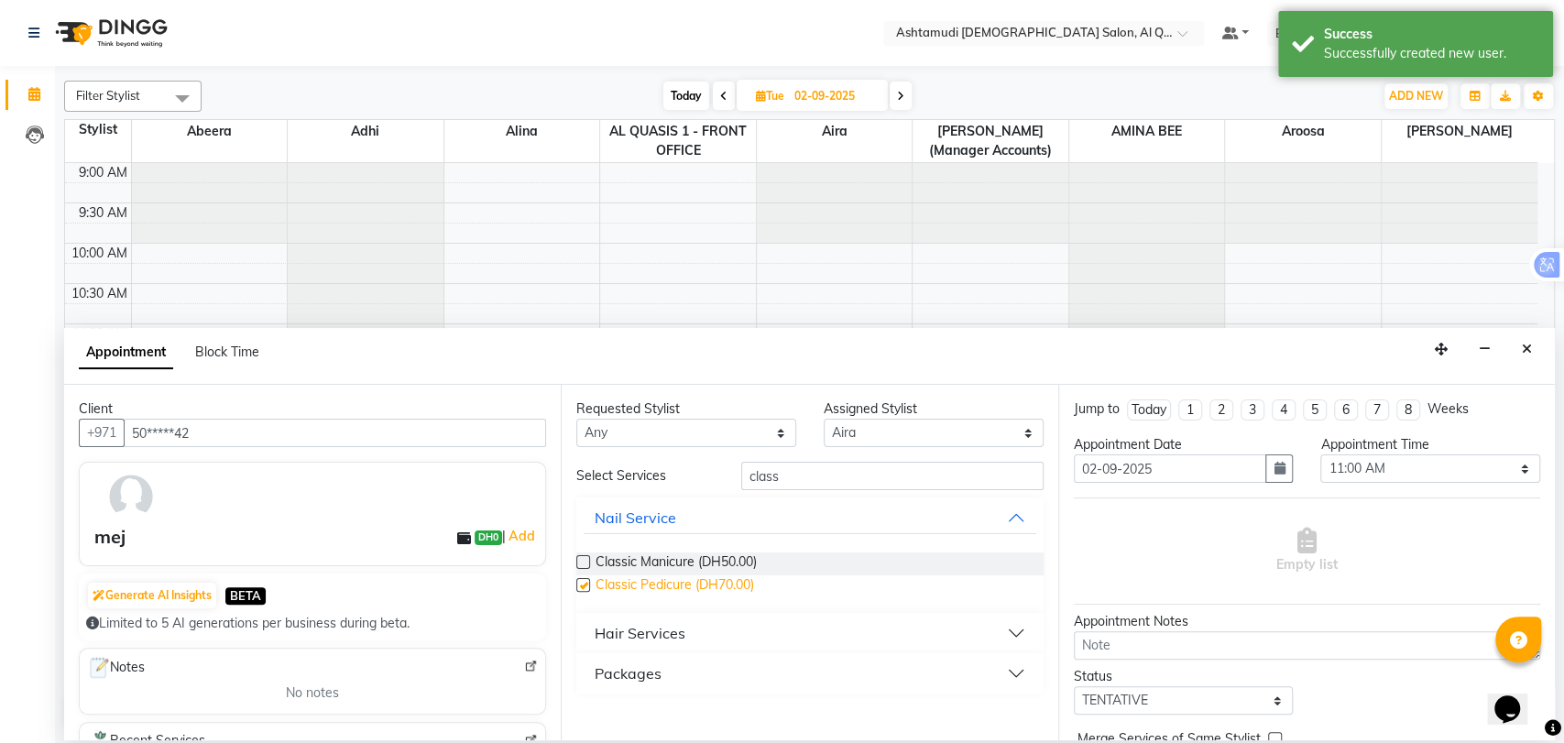
checkbox input "false"
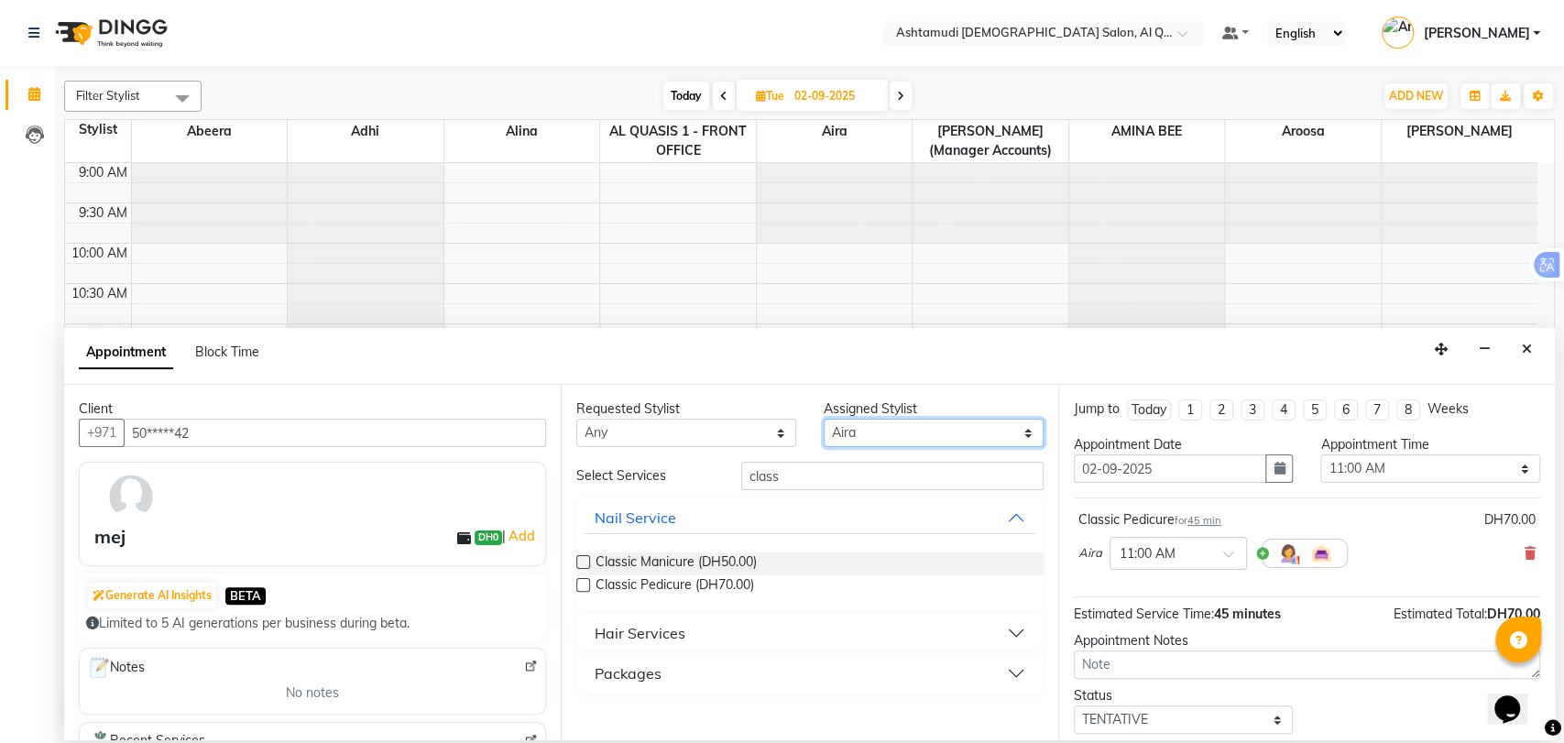
click at [864, 434] on select "Select Abeera Adhi [PERSON_NAME] AL QUASIS 1 - FRONT OFFICE [PERSON_NAME] [PERS…" at bounding box center [933, 433] width 220 height 28
select select "86549"
click at [823, 419] on select "Select Abeera Adhi [PERSON_NAME] AL QUASIS 1 - FRONT OFFICE [PERSON_NAME] [PERS…" at bounding box center [933, 433] width 220 height 28
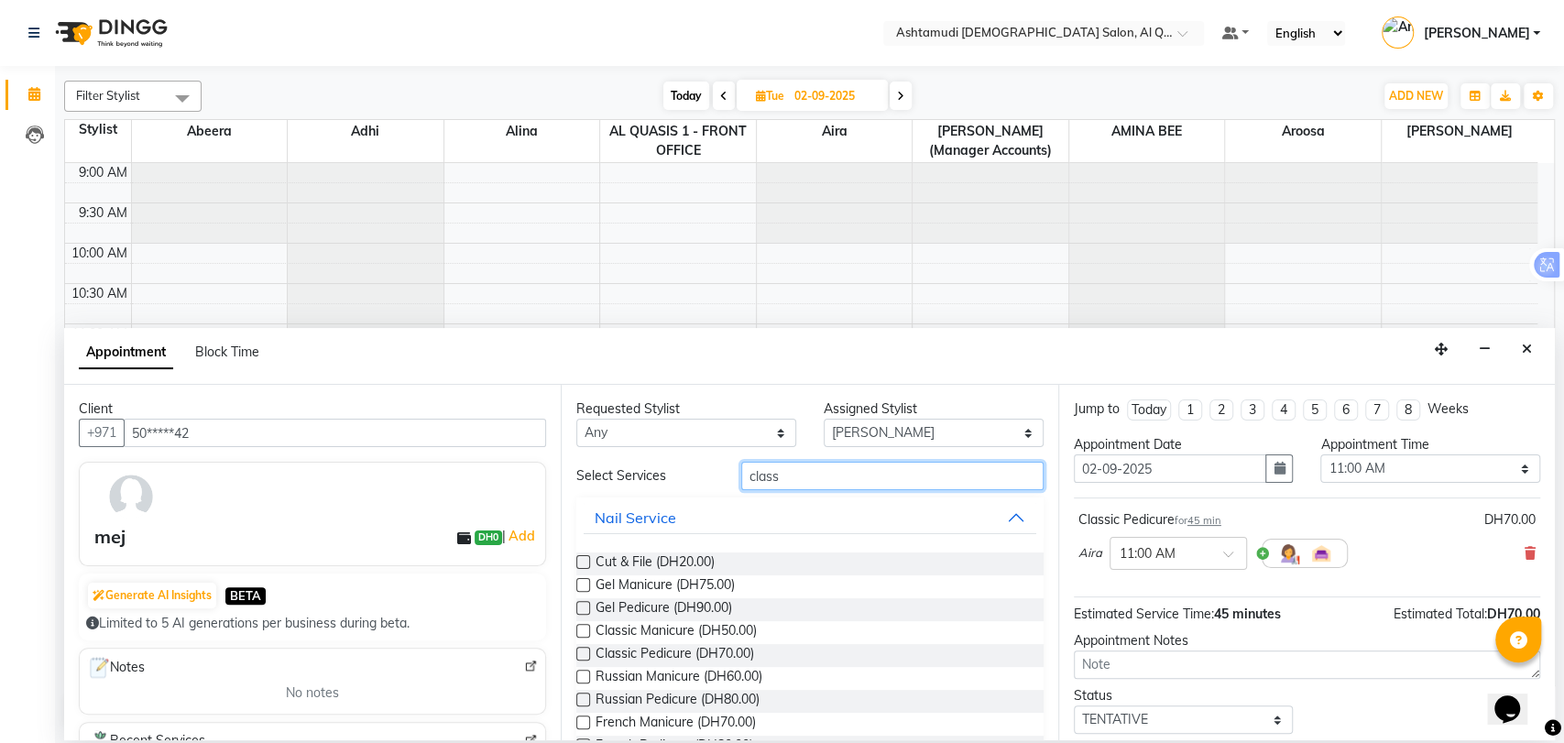
click at [756, 474] on input "class" at bounding box center [892, 476] width 302 height 28
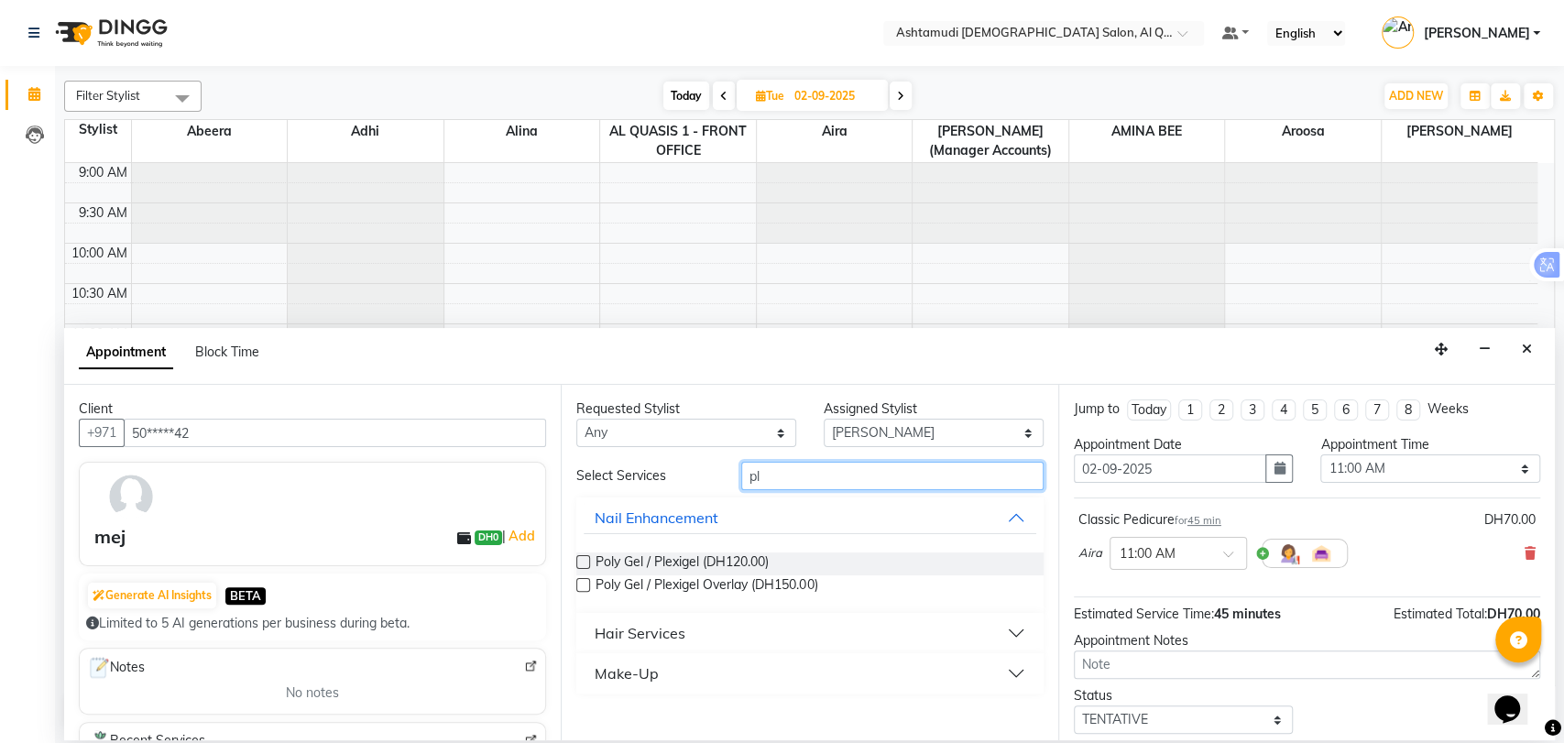
type input "p"
type input "poly"
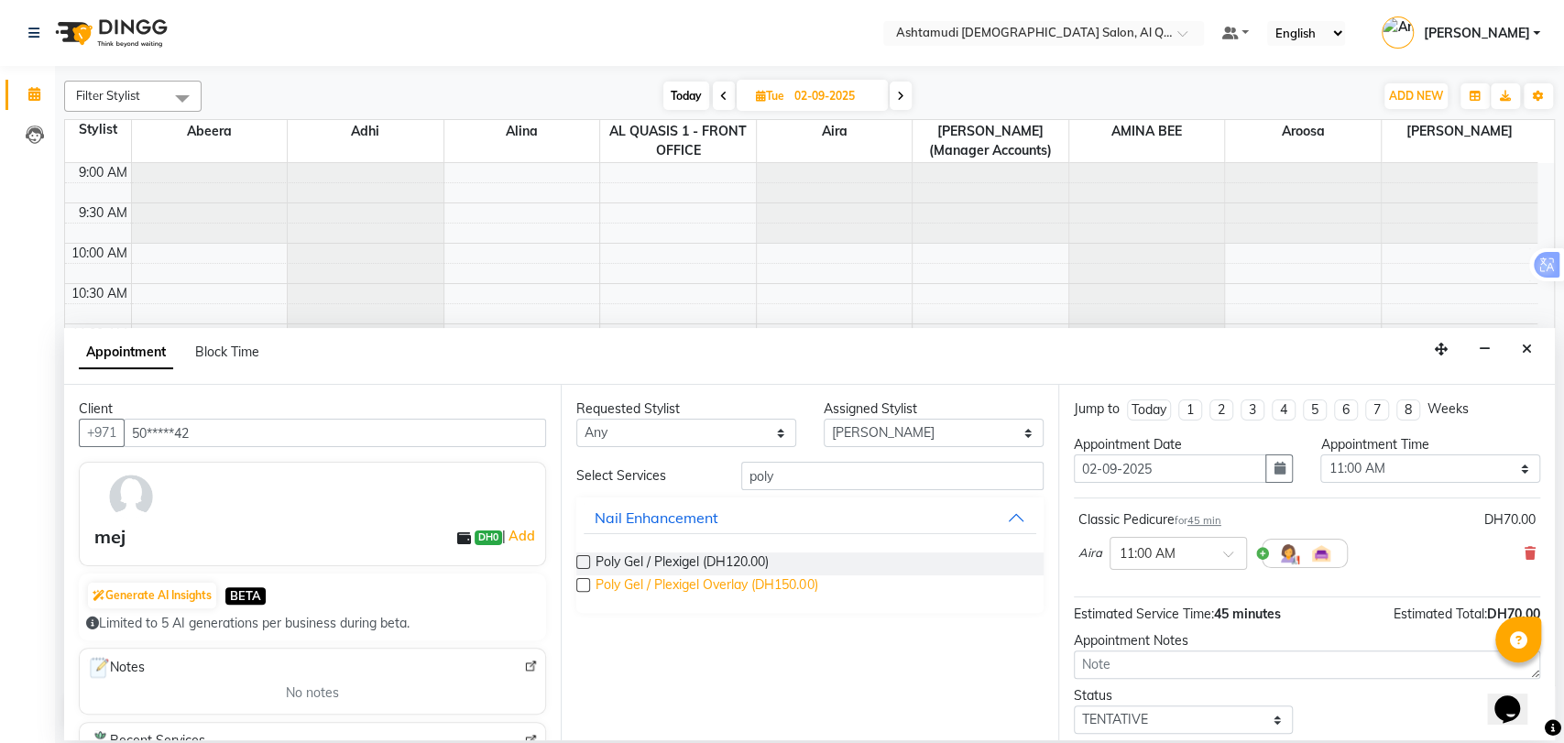
click at [757, 586] on span "Poly Gel / Plexigel Overlay (DH150.00)" at bounding box center [706, 586] width 222 height 23
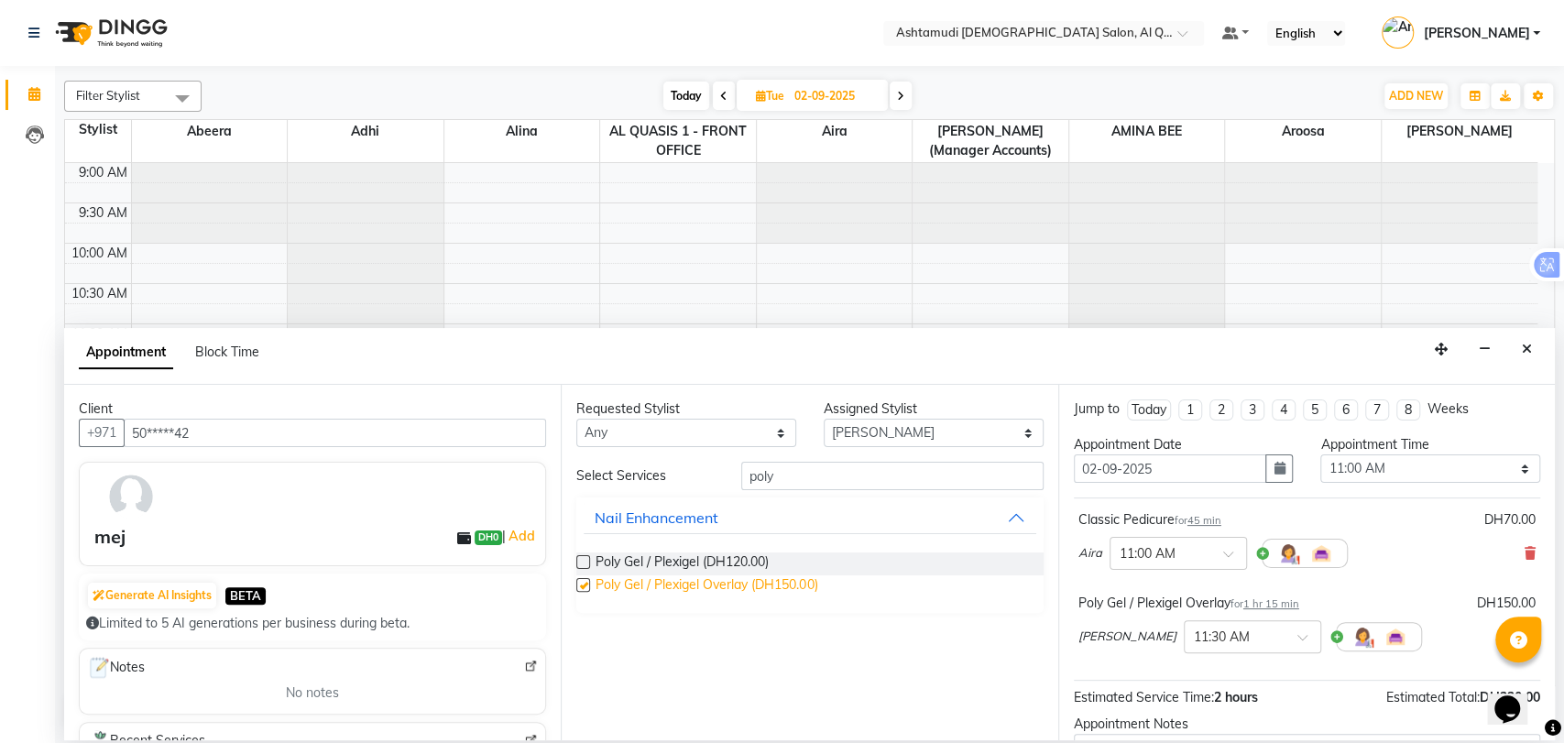
checkbox input "false"
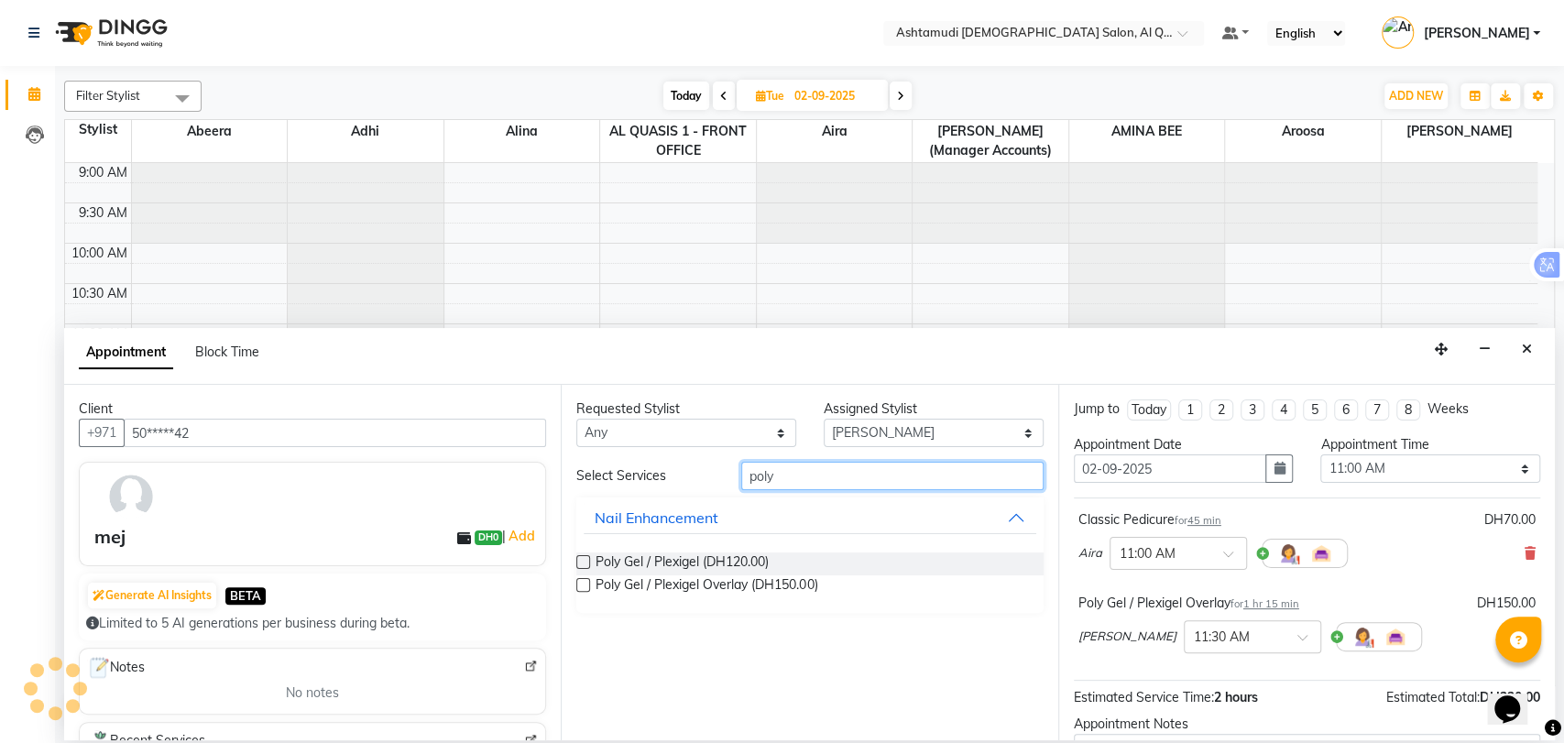
click at [751, 480] on input "poly" at bounding box center [892, 476] width 302 height 28
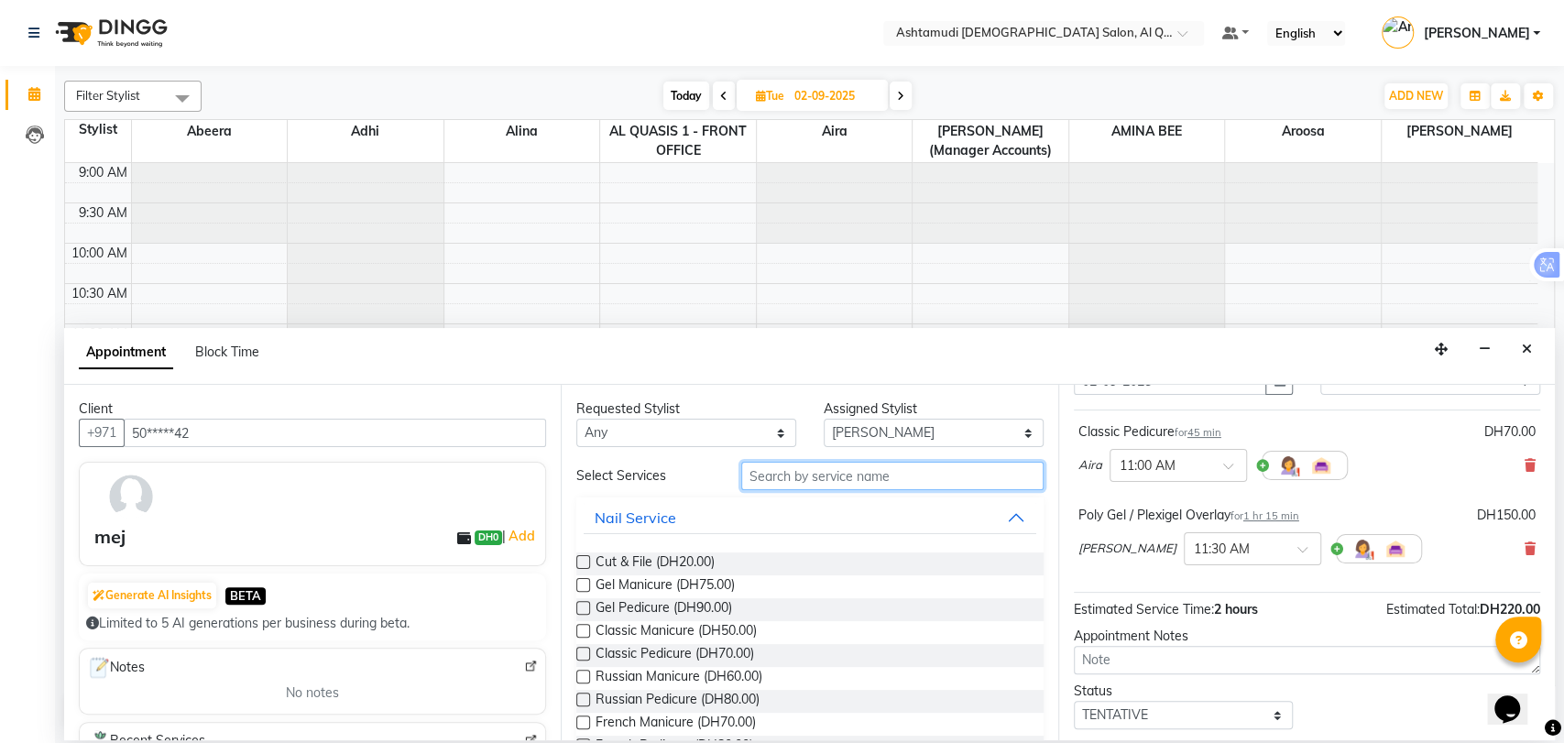
scroll to position [191, 0]
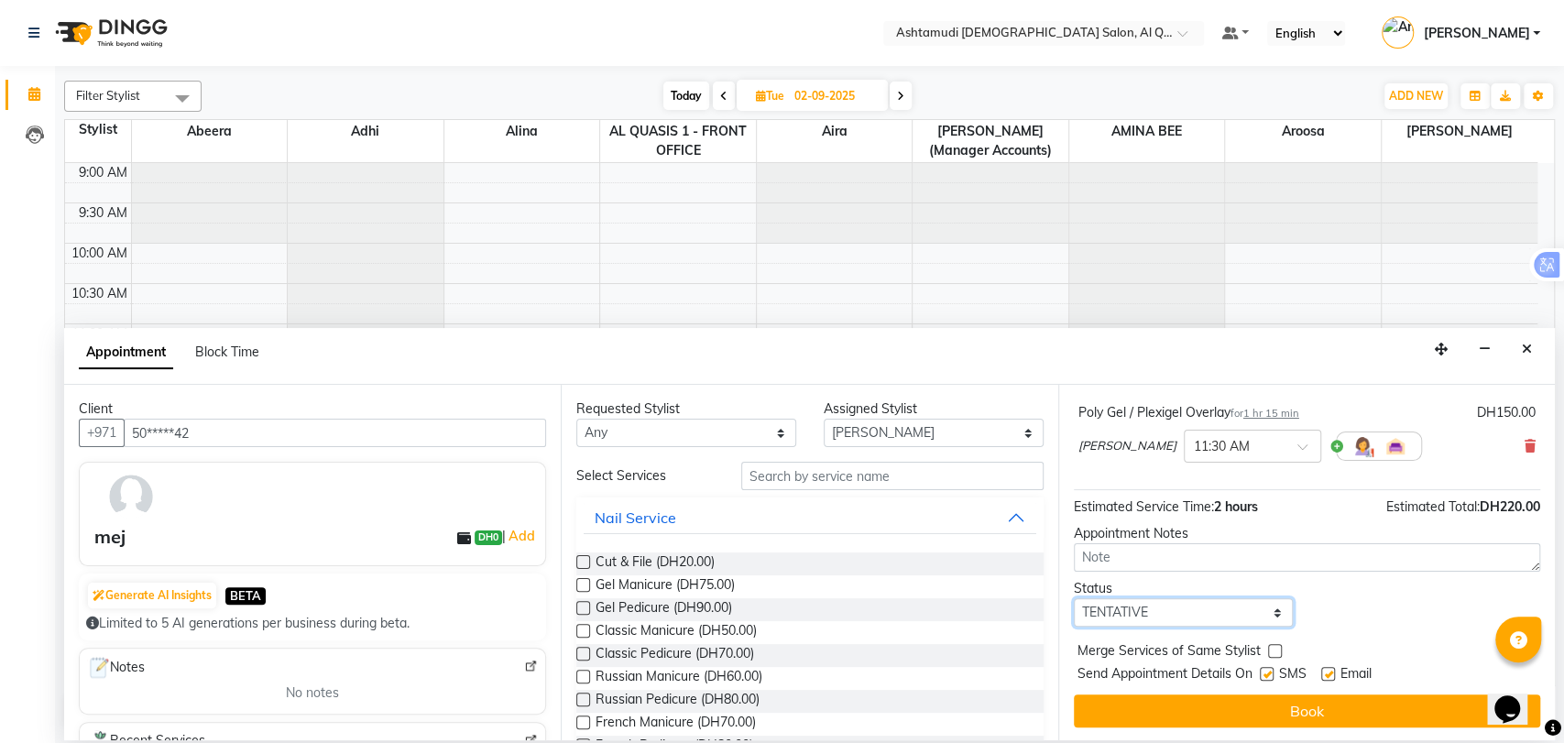
click at [1118, 605] on select "Select TENTATIVE CONFIRM UPCOMING" at bounding box center [1184, 612] width 220 height 28
select select "upcoming"
click at [1074, 598] on select "Select TENTATIVE CONFIRM UPCOMING" at bounding box center [1184, 612] width 220 height 28
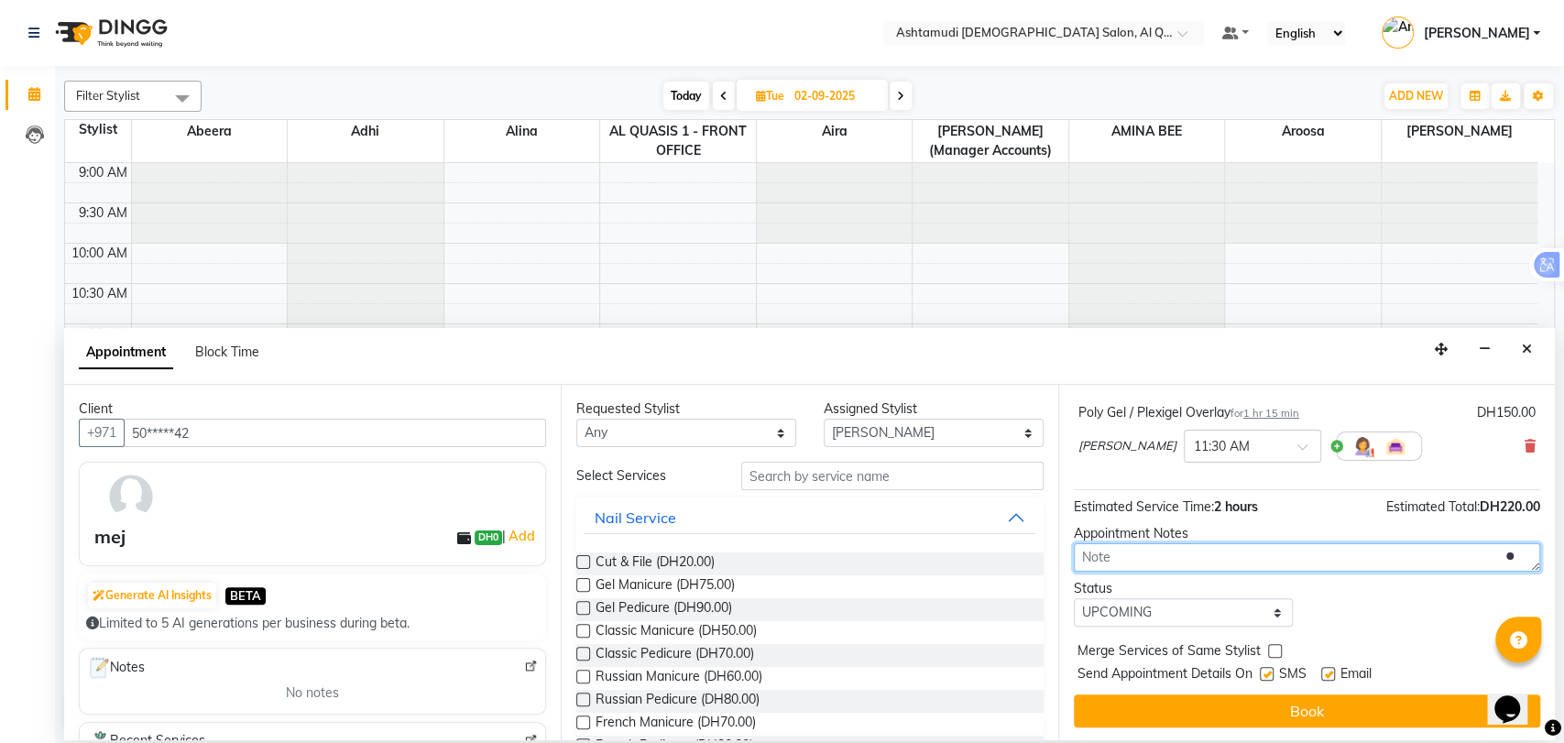
click at [1129, 548] on textarea at bounding box center [1307, 557] width 466 height 28
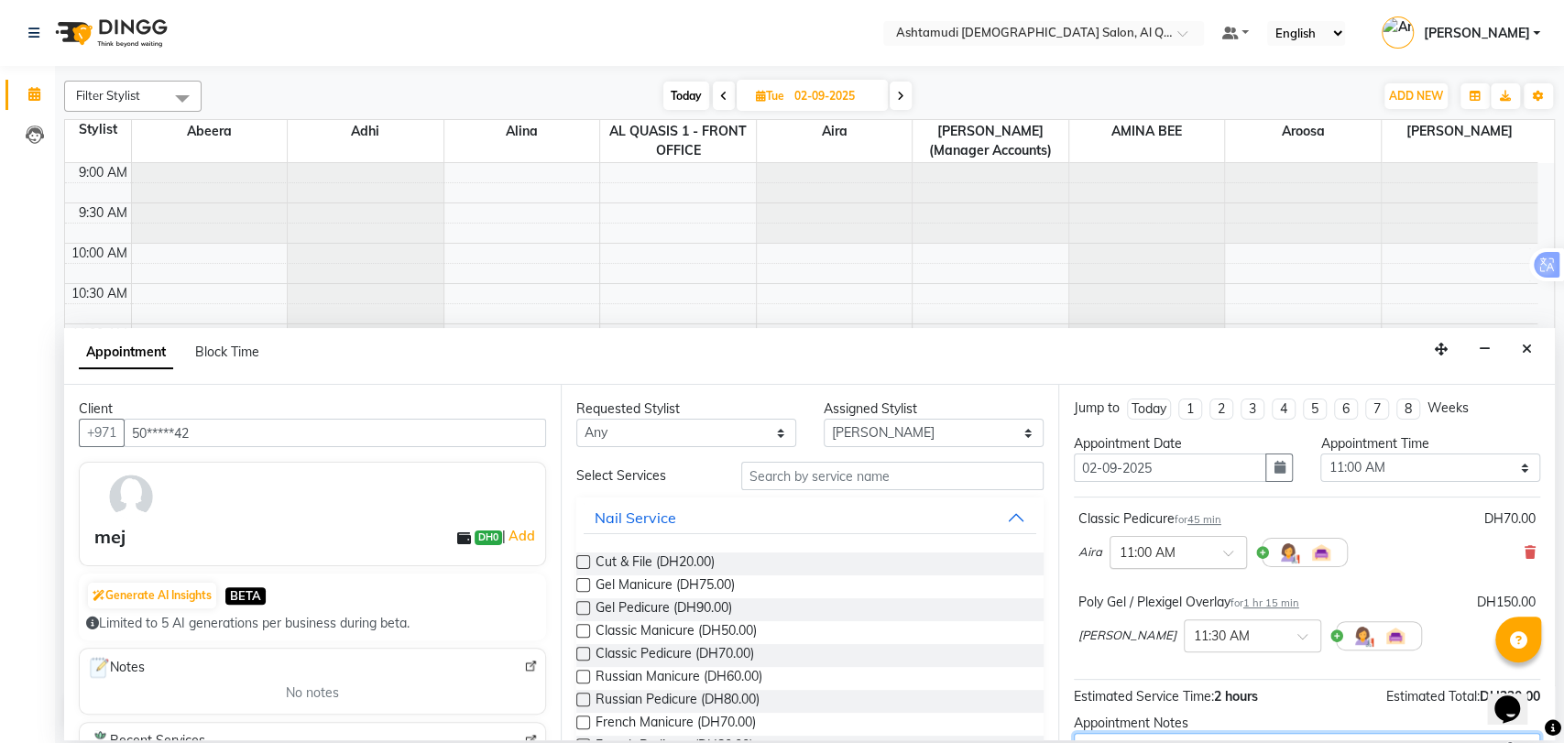
scroll to position [0, 0]
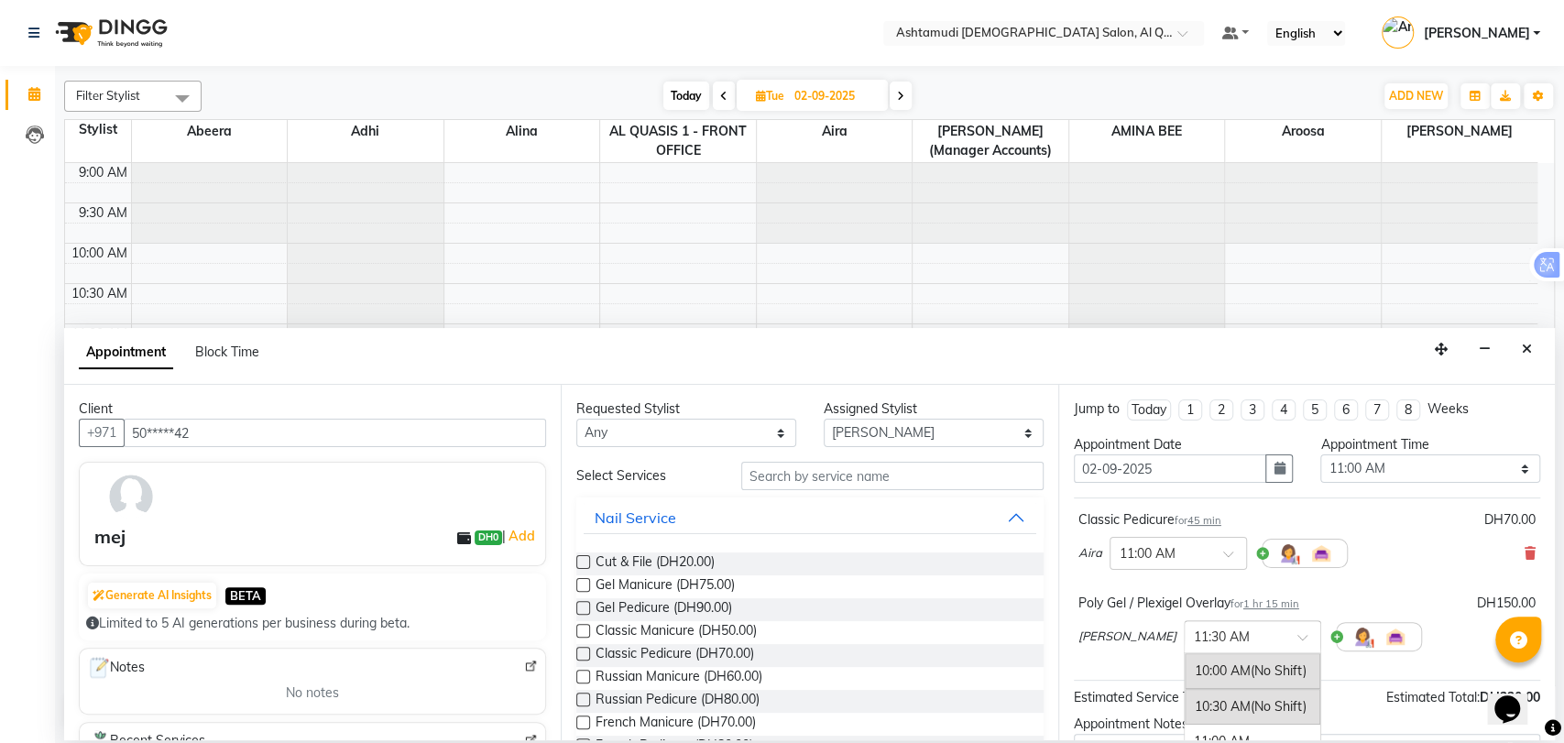
click at [1274, 632] on input "text" at bounding box center [1234, 635] width 81 height 19
click at [1237, 731] on div "11:00 AM" at bounding box center [1252, 742] width 136 height 34
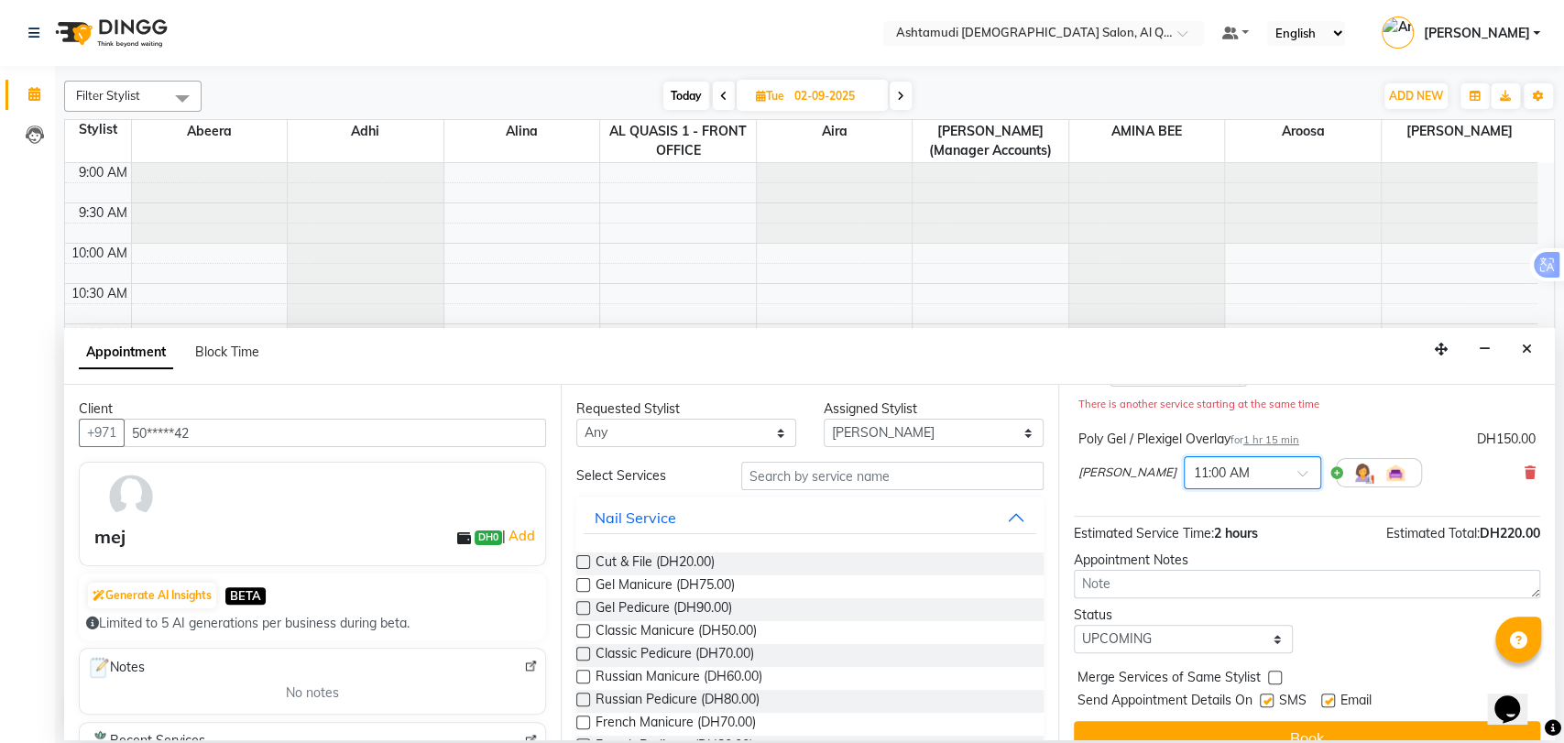
scroll to position [211, 0]
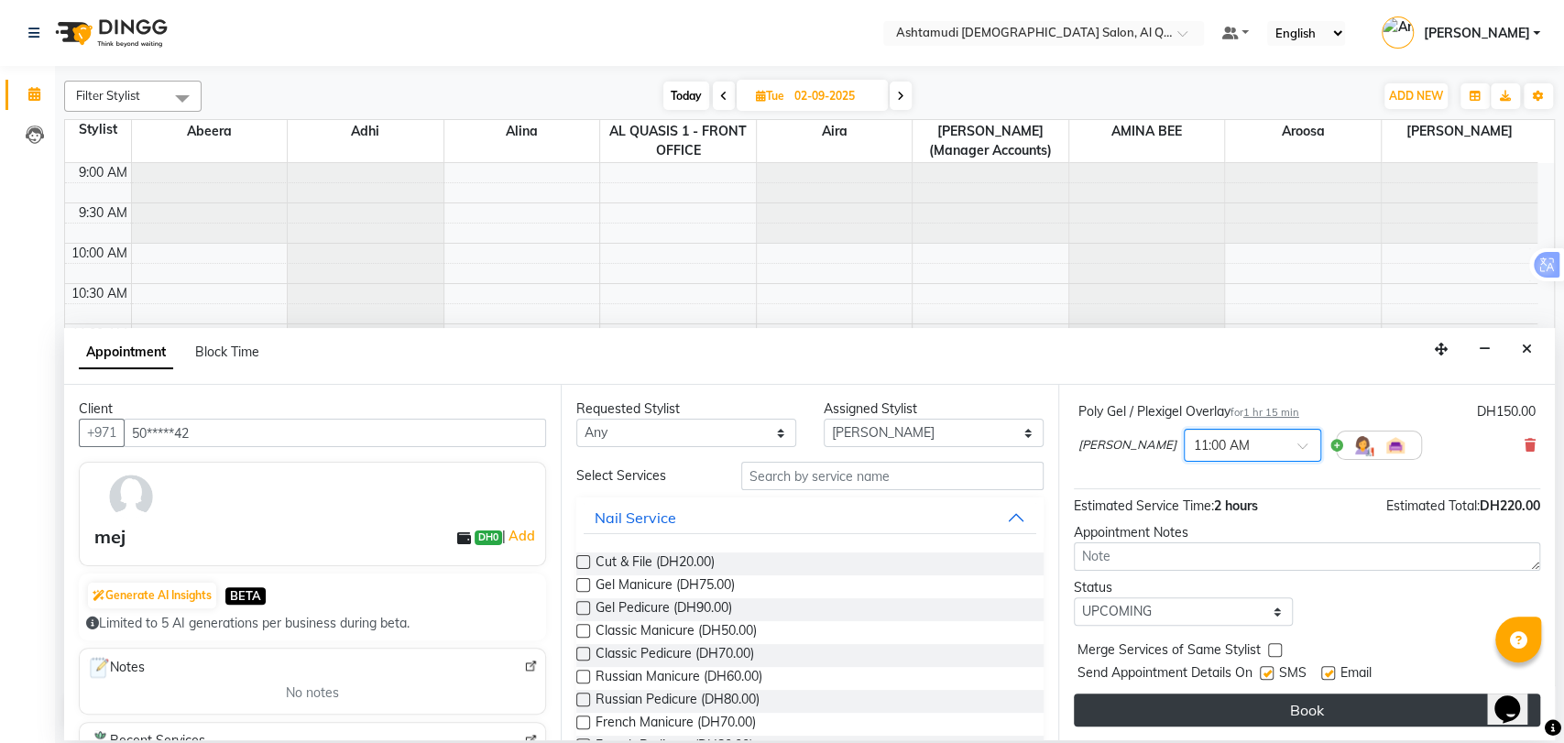
click at [1254, 714] on button "Book" at bounding box center [1307, 709] width 466 height 33
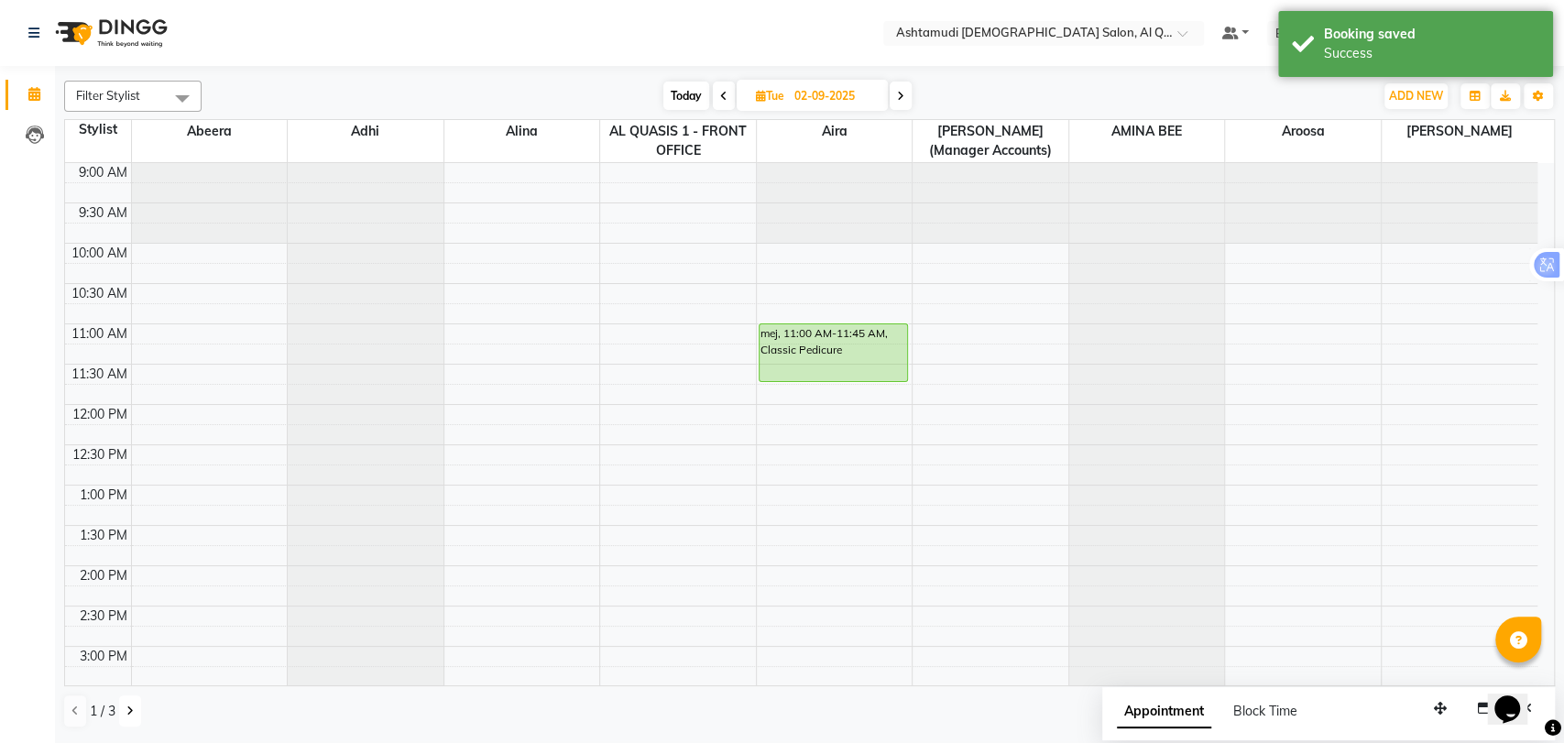
click at [133, 712] on button at bounding box center [130, 710] width 22 height 31
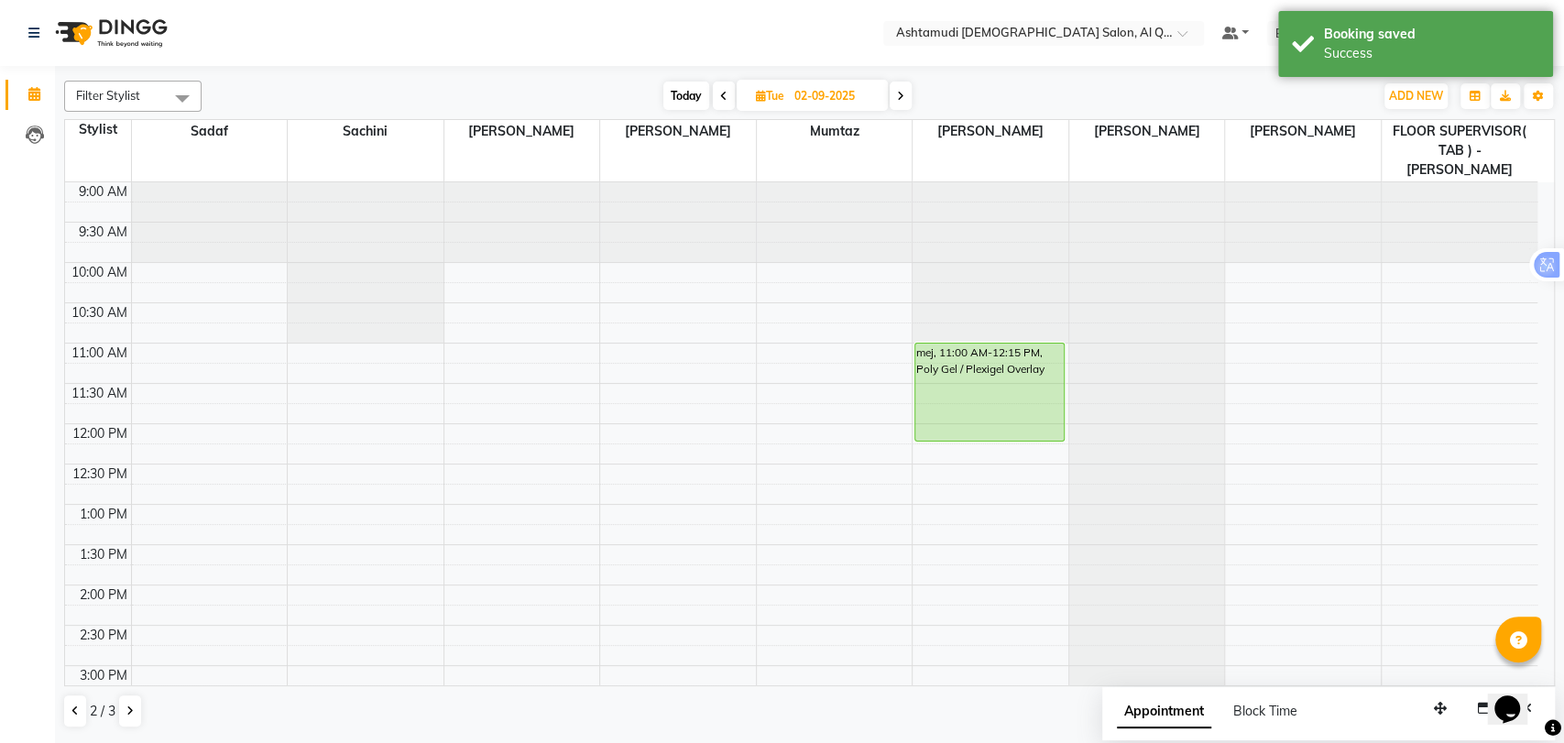
click at [70, 711] on div at bounding box center [54, 687] width 55 height 55
click at [82, 713] on button at bounding box center [75, 710] width 22 height 31
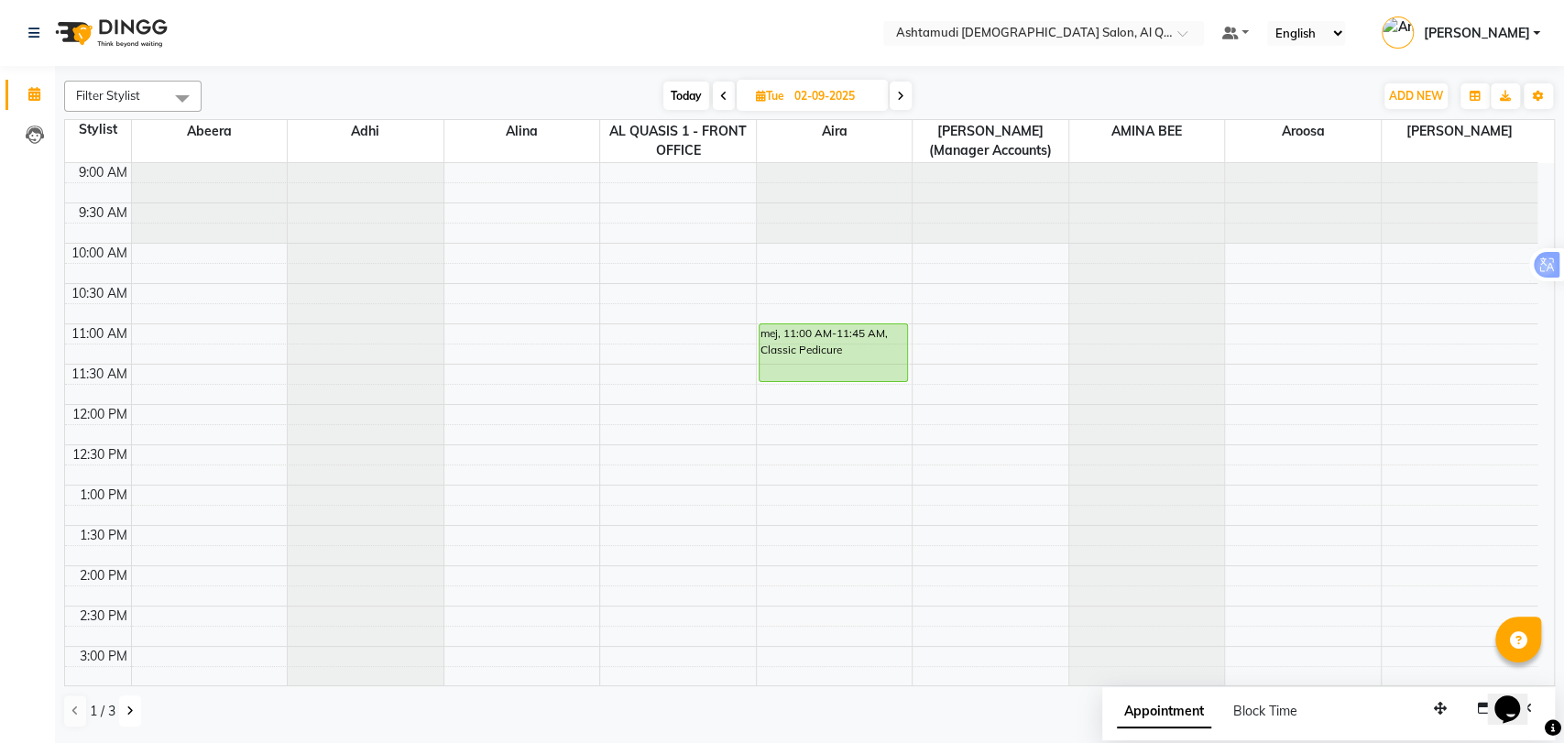
click at [132, 714] on icon at bounding box center [129, 710] width 7 height 11
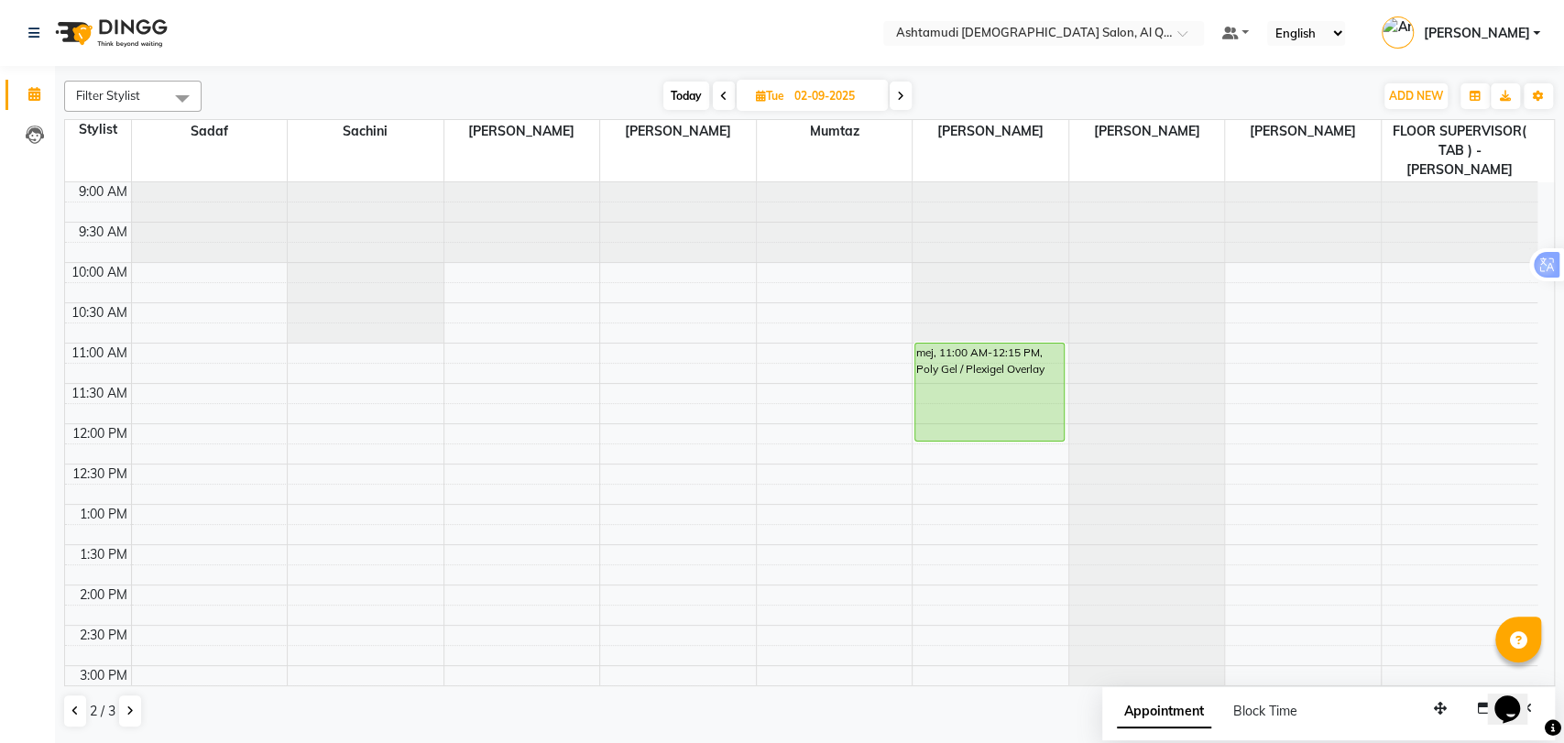
click at [689, 95] on span "Today" at bounding box center [686, 96] width 46 height 28
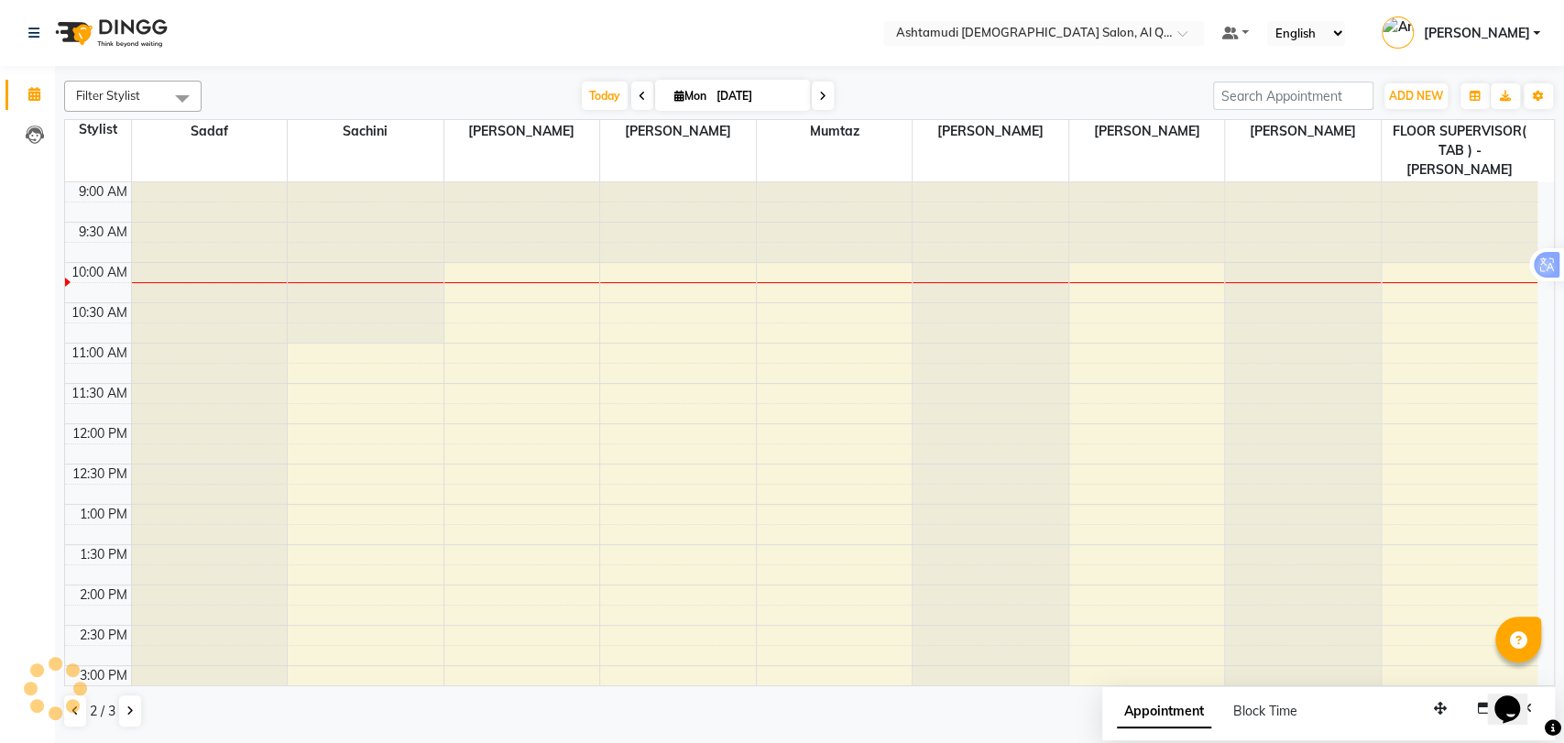
scroll to position [81, 0]
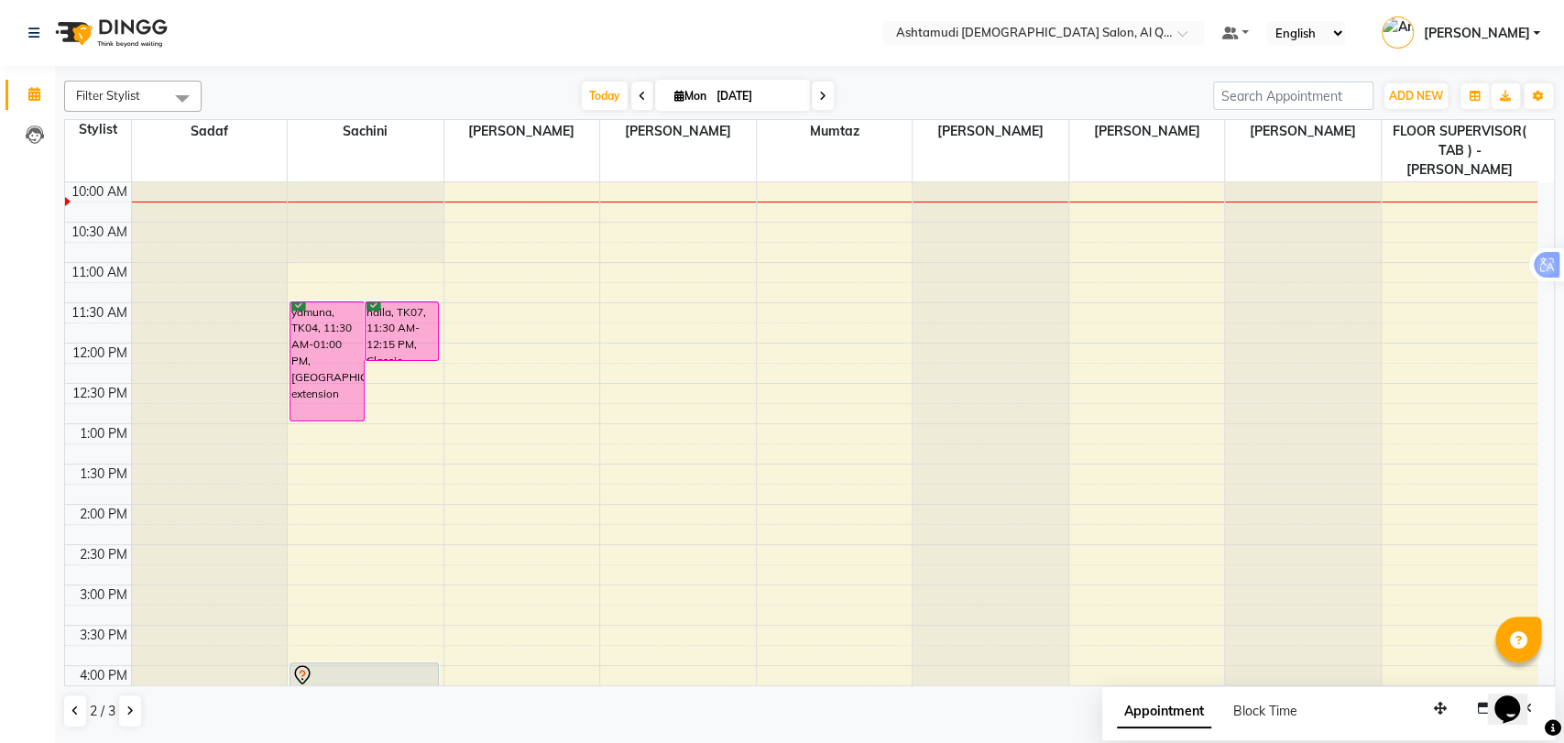
click at [819, 97] on icon at bounding box center [822, 96] width 7 height 11
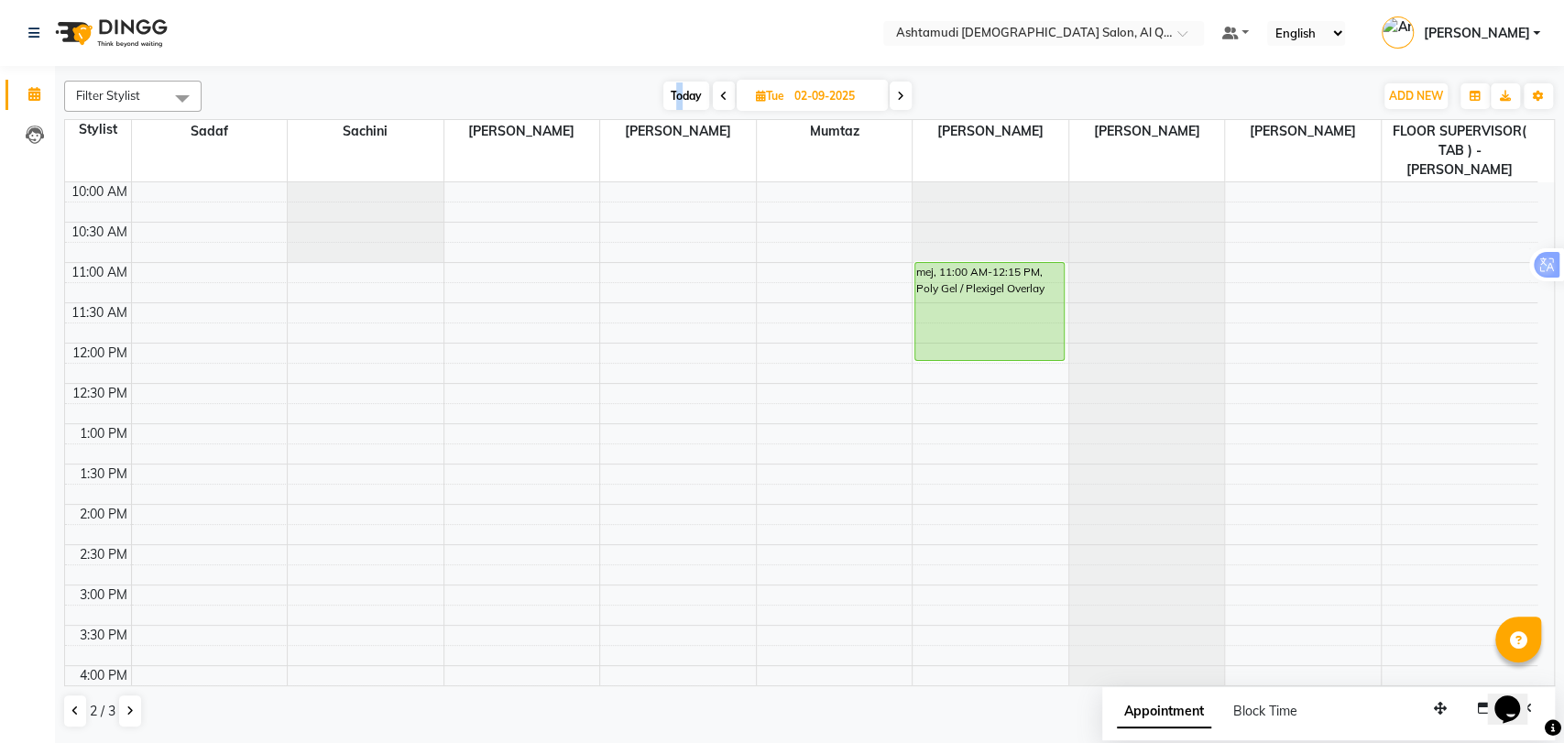
click at [678, 93] on span "Today" at bounding box center [686, 96] width 46 height 28
type input "[DATE]"
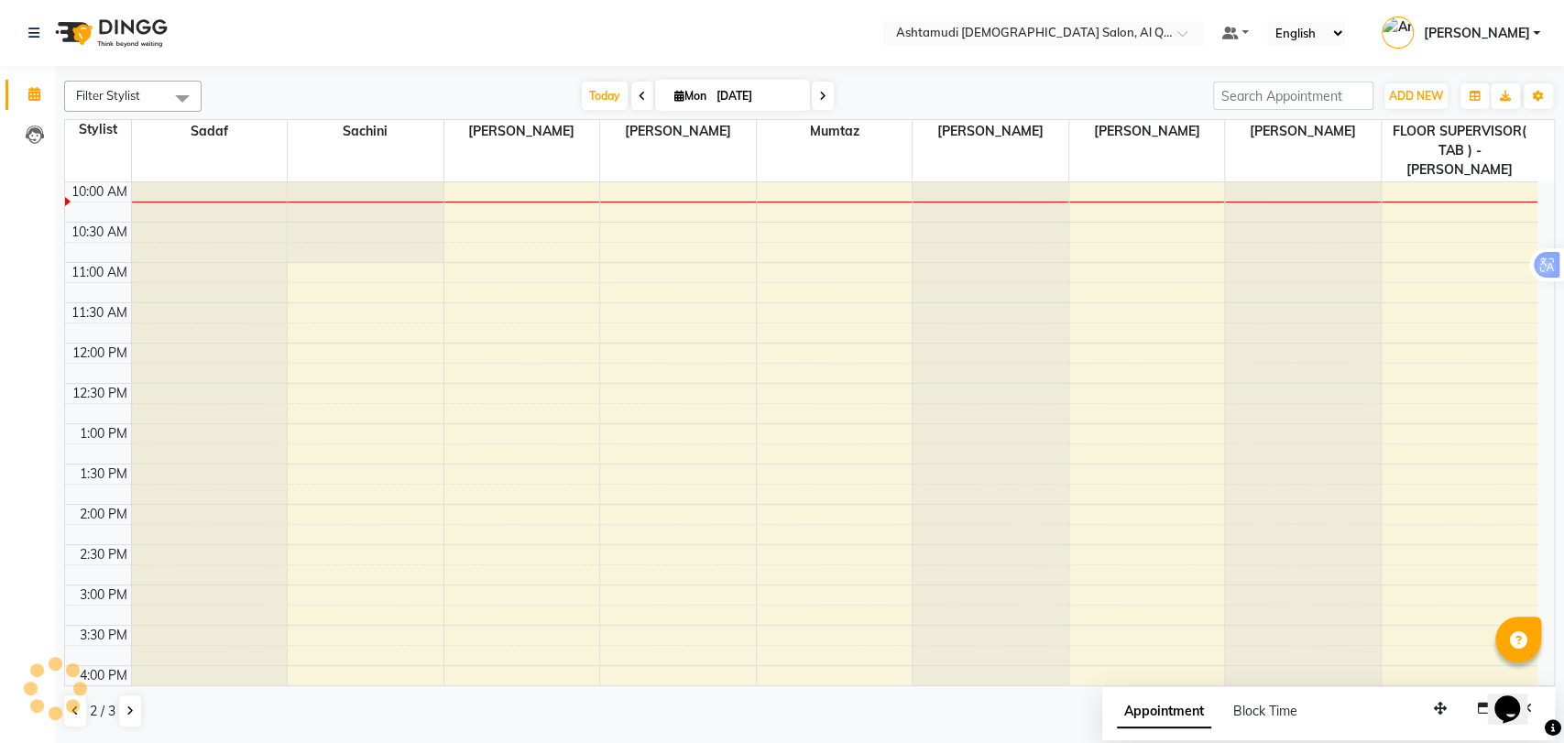
click at [1036, 74] on div "Filter Stylist Select All Abeera Adhi Aira AL QUASIS 1 - FRONT OFFICE [PERSON_N…" at bounding box center [809, 404] width 1490 height 662
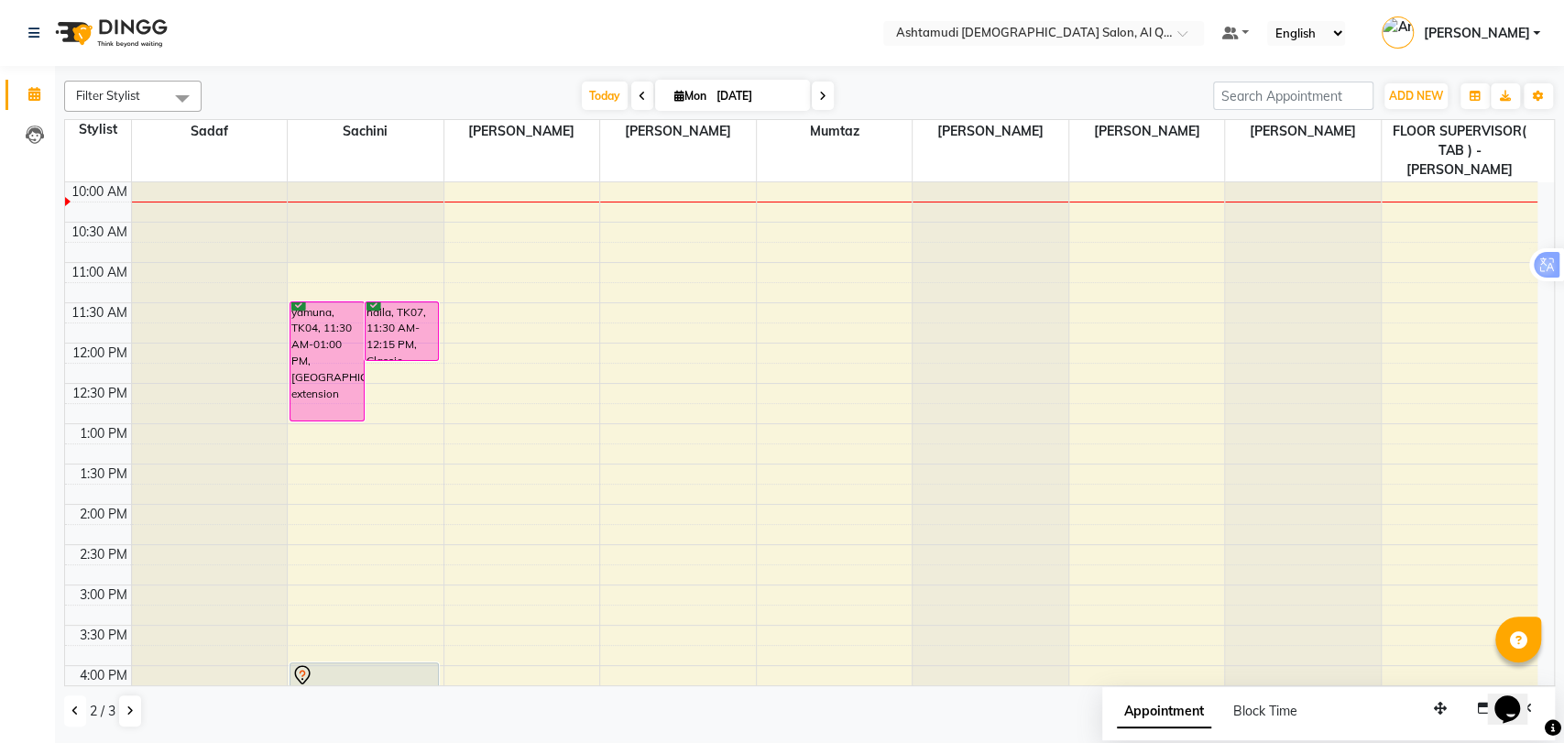
click at [74, 711] on icon at bounding box center [74, 710] width 7 height 11
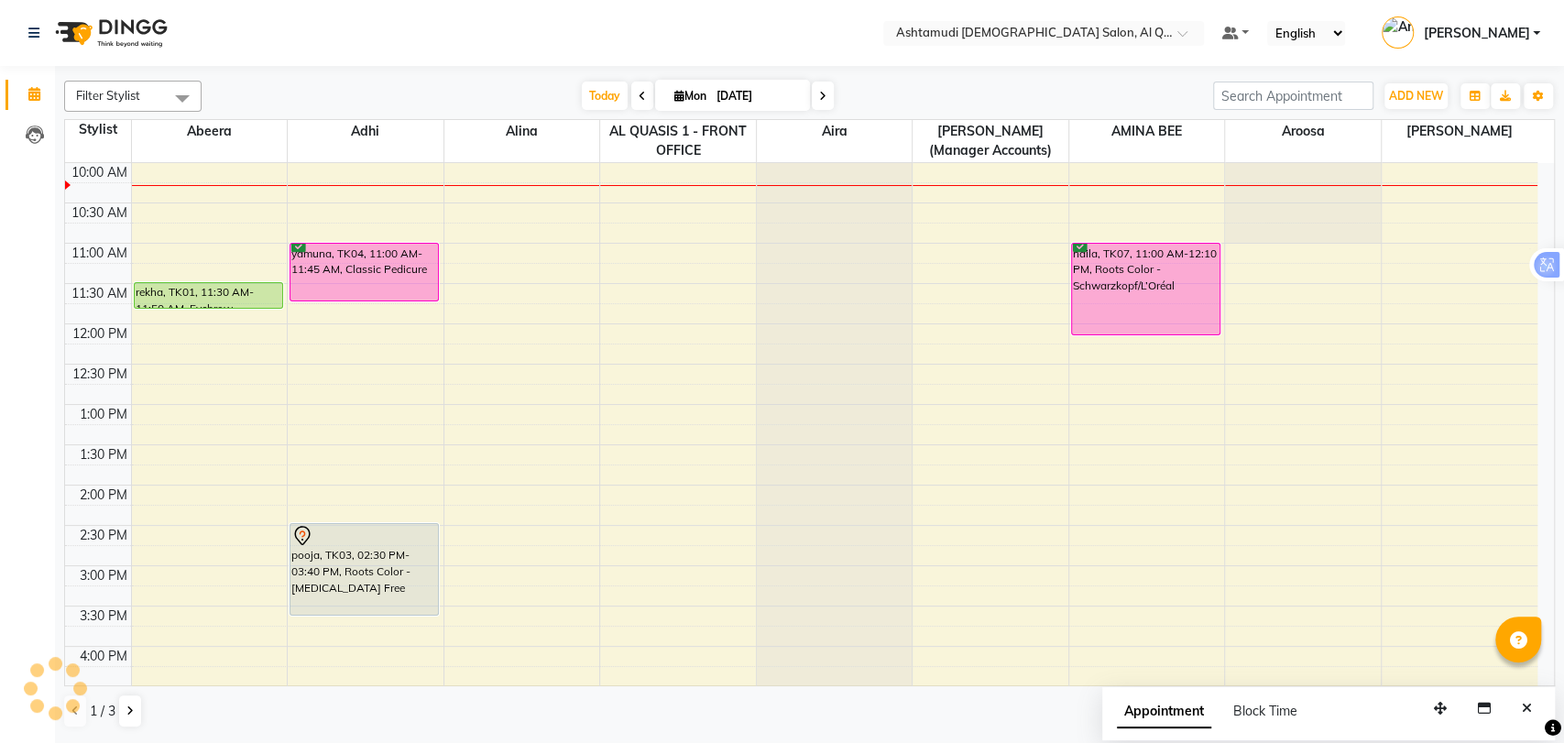
scroll to position [0, 0]
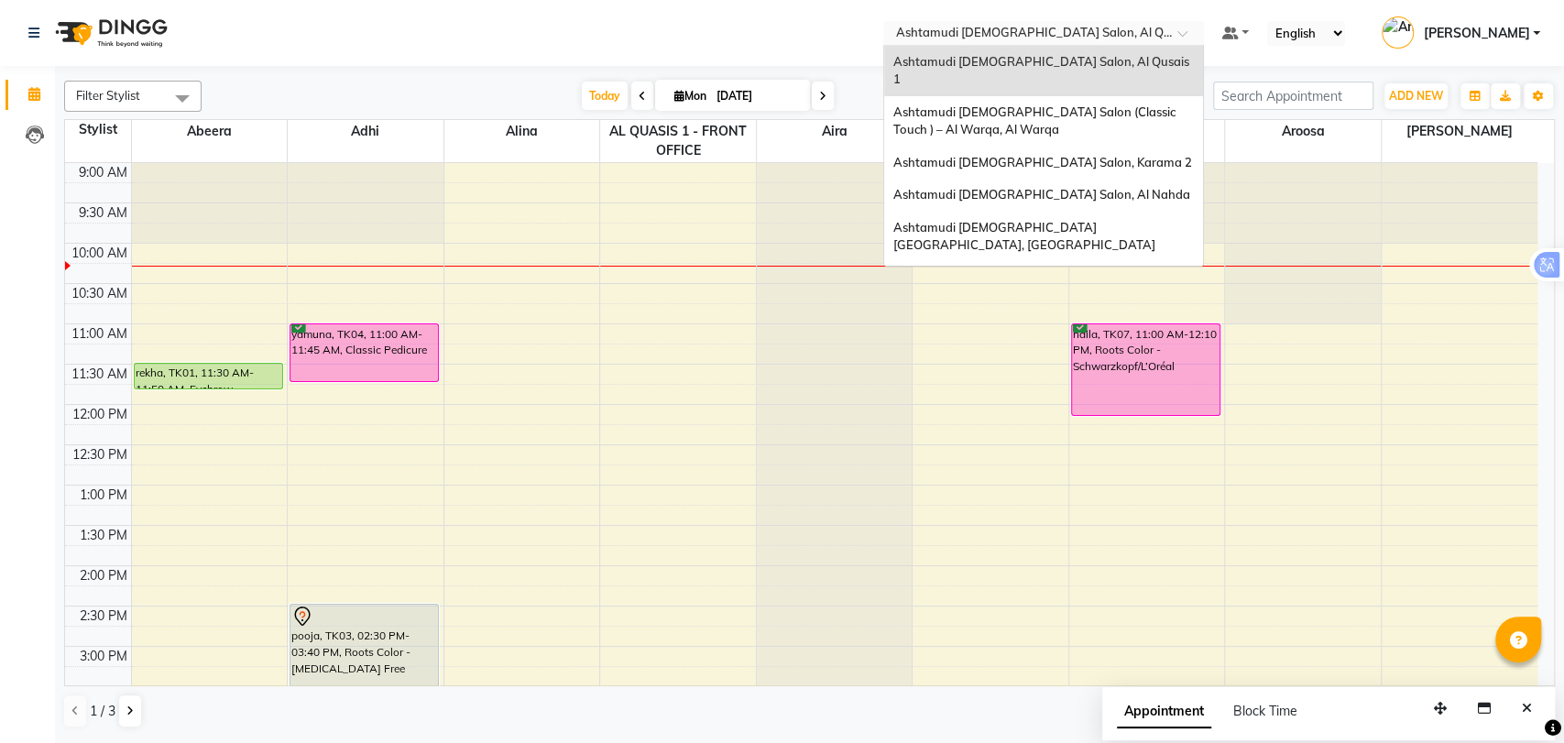
click at [1049, 29] on input "text" at bounding box center [1025, 35] width 266 height 18
click at [1132, 262] on div "Ashtamudi [DEMOGRAPHIC_DATA] Salon - Al Karama, [GEOGRAPHIC_DATA] -[GEOGRAPHIC_…" at bounding box center [1043, 296] width 319 height 69
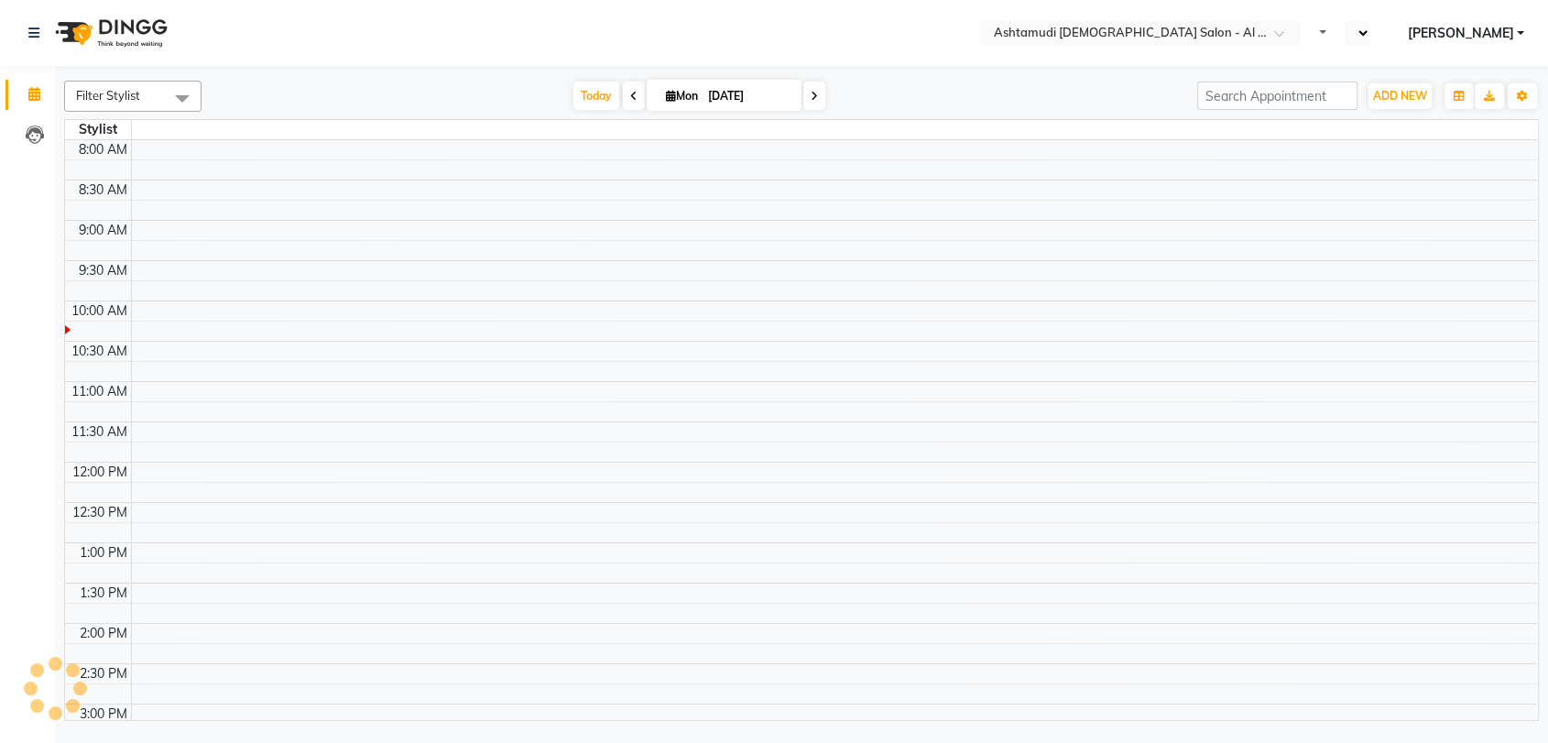
select select "en"
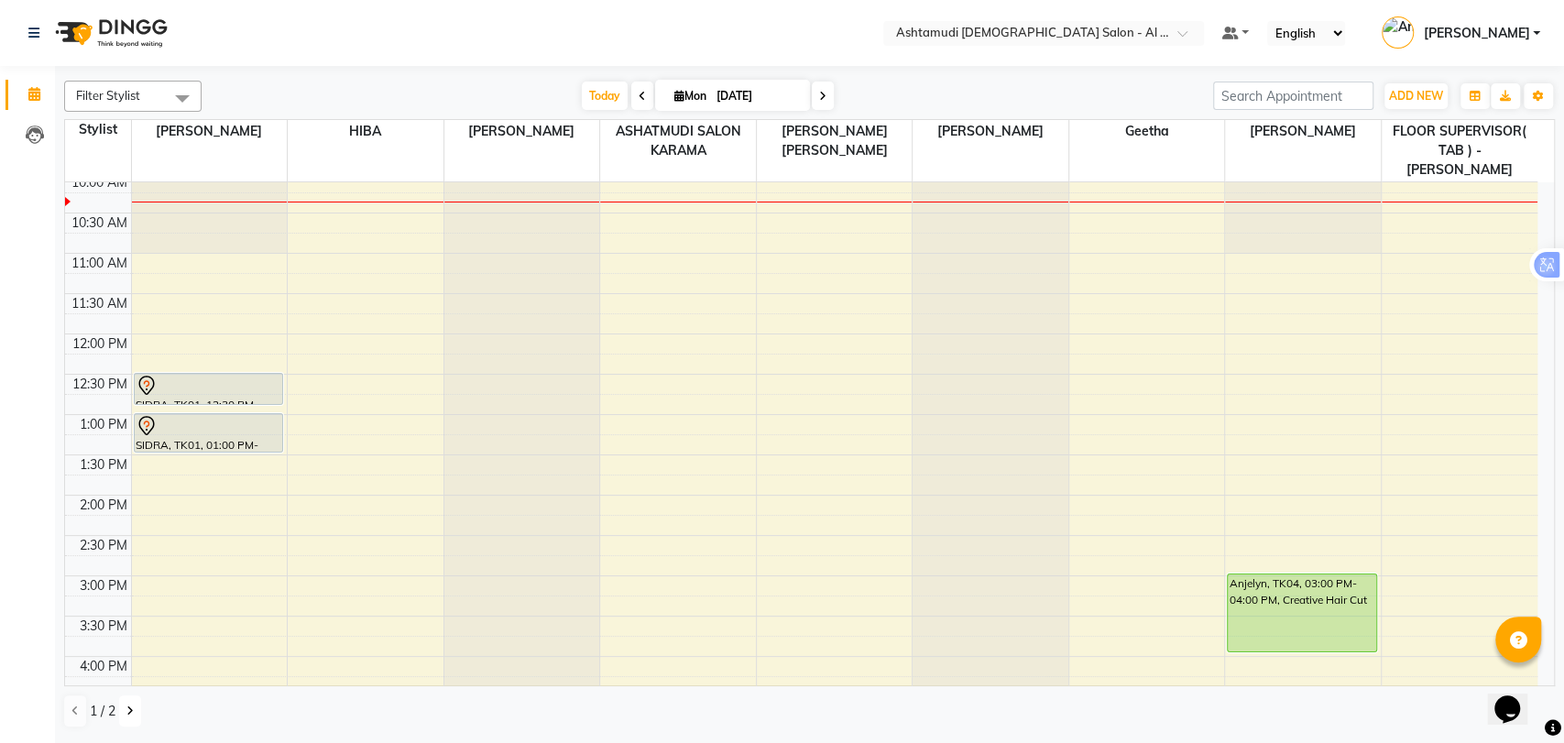
click at [132, 707] on icon at bounding box center [129, 710] width 7 height 11
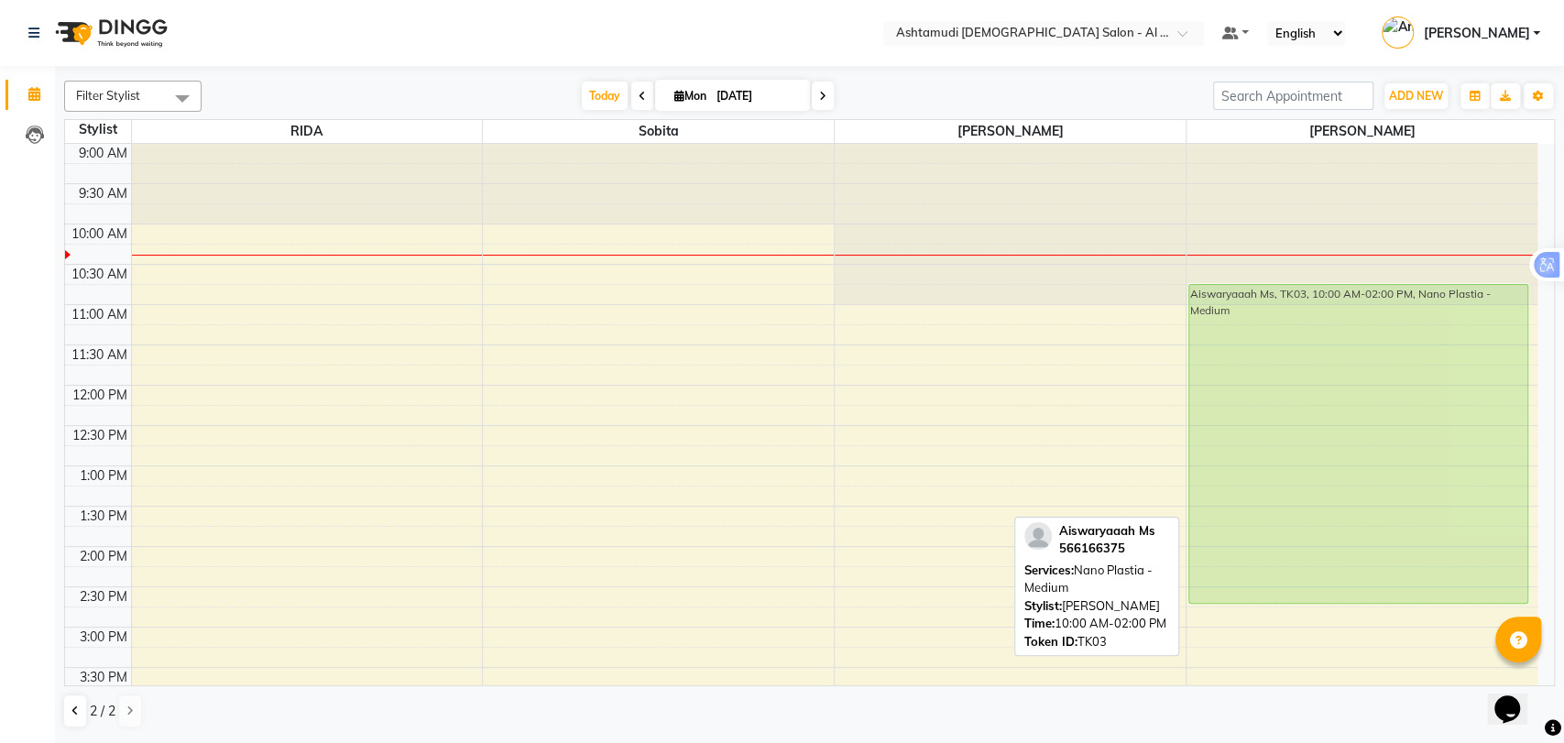
drag, startPoint x: 1325, startPoint y: 309, endPoint x: 1336, endPoint y: 365, distance: 56.9
click at [1336, 365] on div "Aiswaryaaah Ms, TK03, 10:00 AM-02:00 PM, Nano Plastia - Medium Aiswaryaaah Ms, …" at bounding box center [1361, 708] width 351 height 1128
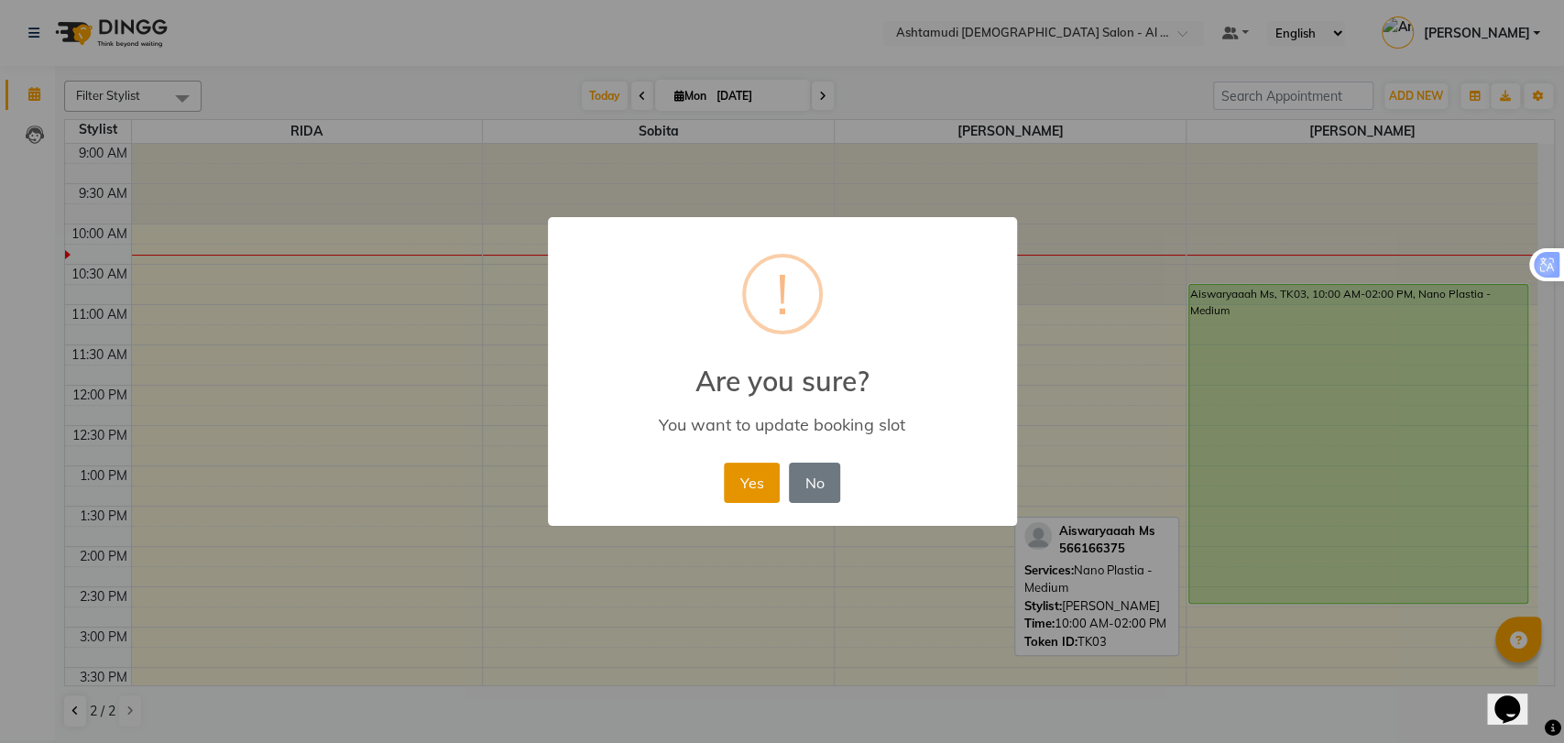
click at [764, 485] on button "Yes" at bounding box center [752, 483] width 56 height 40
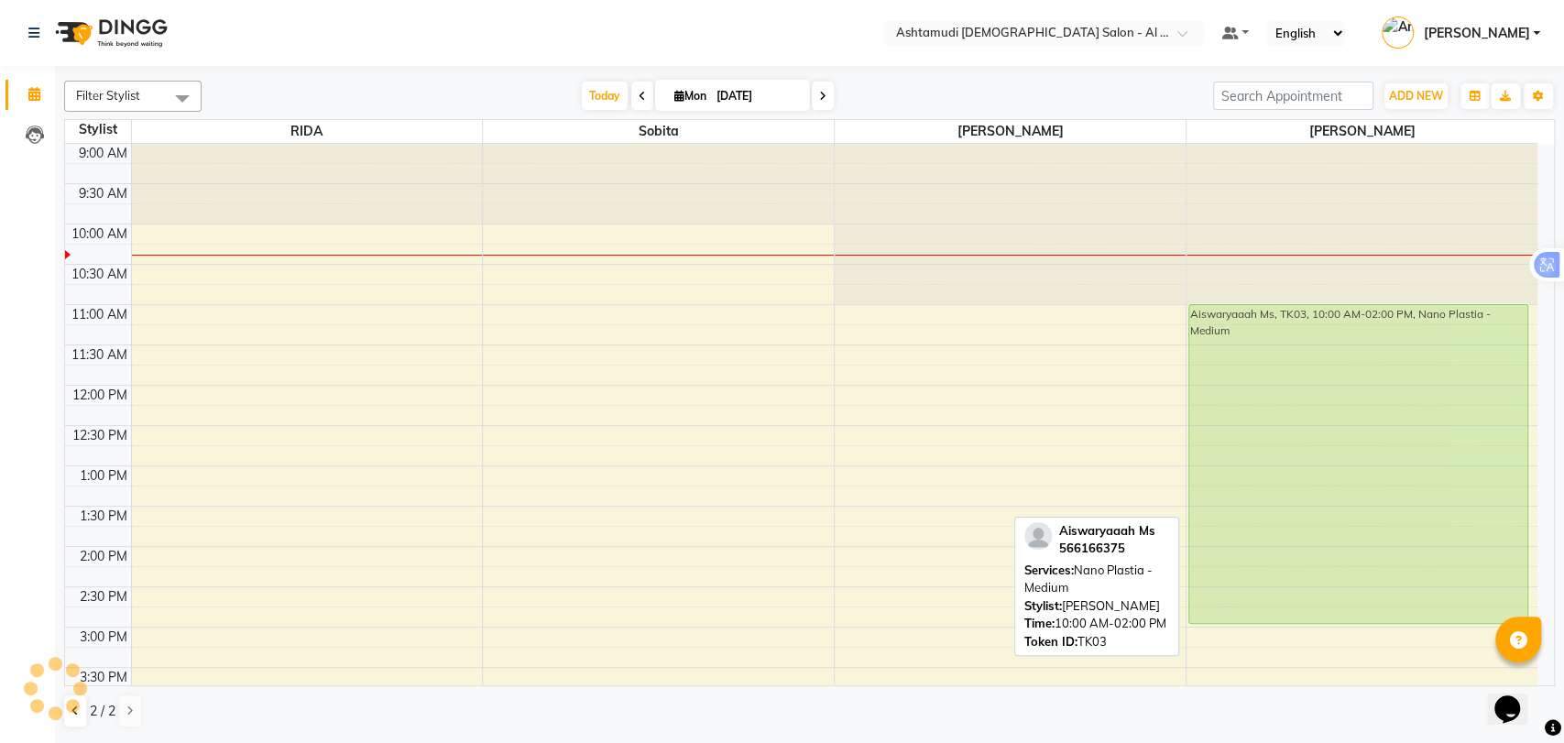
drag, startPoint x: 1332, startPoint y: 385, endPoint x: 1334, endPoint y: 411, distance: 26.6
click at [1334, 411] on div "Aiswaryaaah Ms, TK03, 10:00 AM-02:00 PM, Nano Plastia - Medium Aiswaryaaah Ms, …" at bounding box center [1361, 708] width 351 height 1128
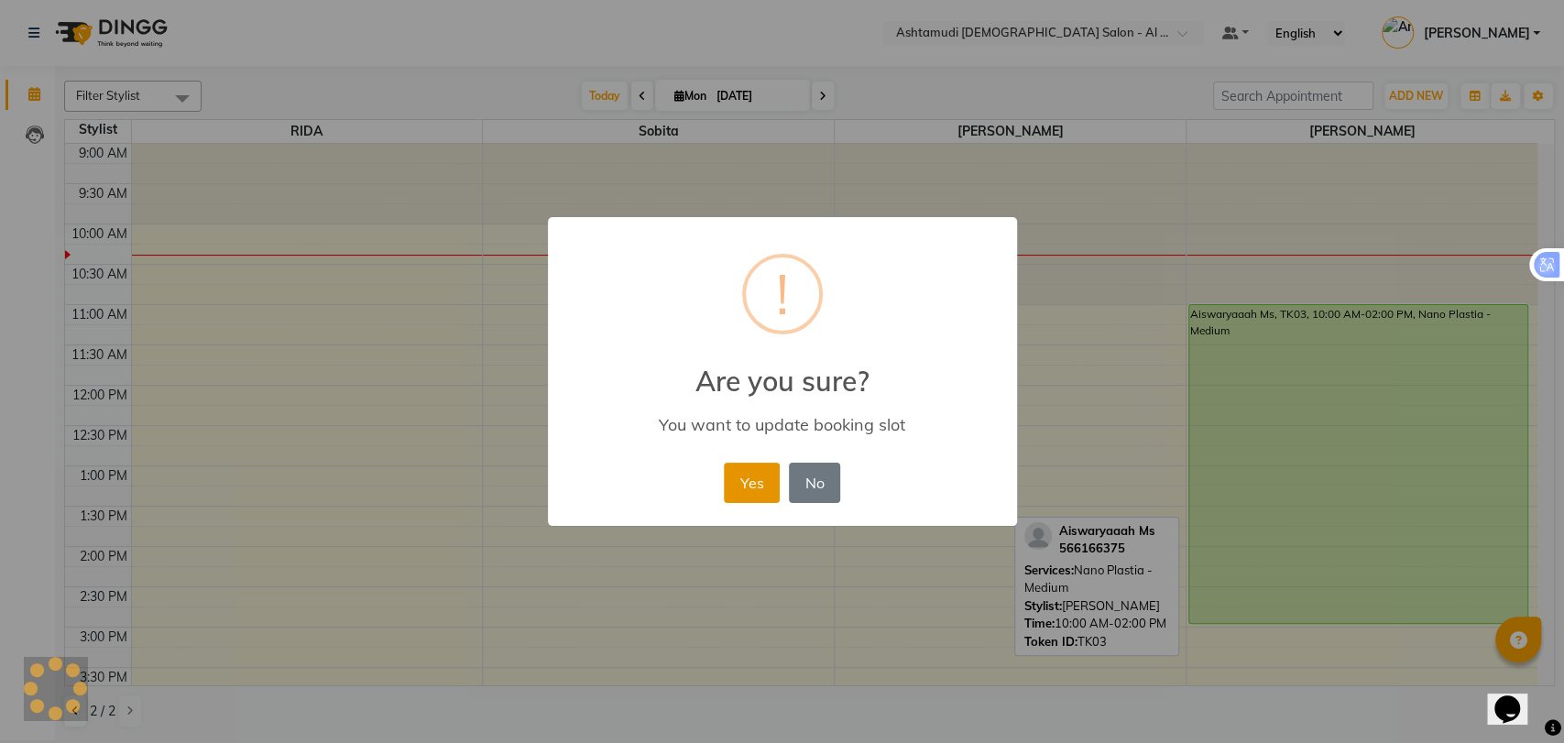
click at [748, 485] on button "Yes" at bounding box center [752, 483] width 56 height 40
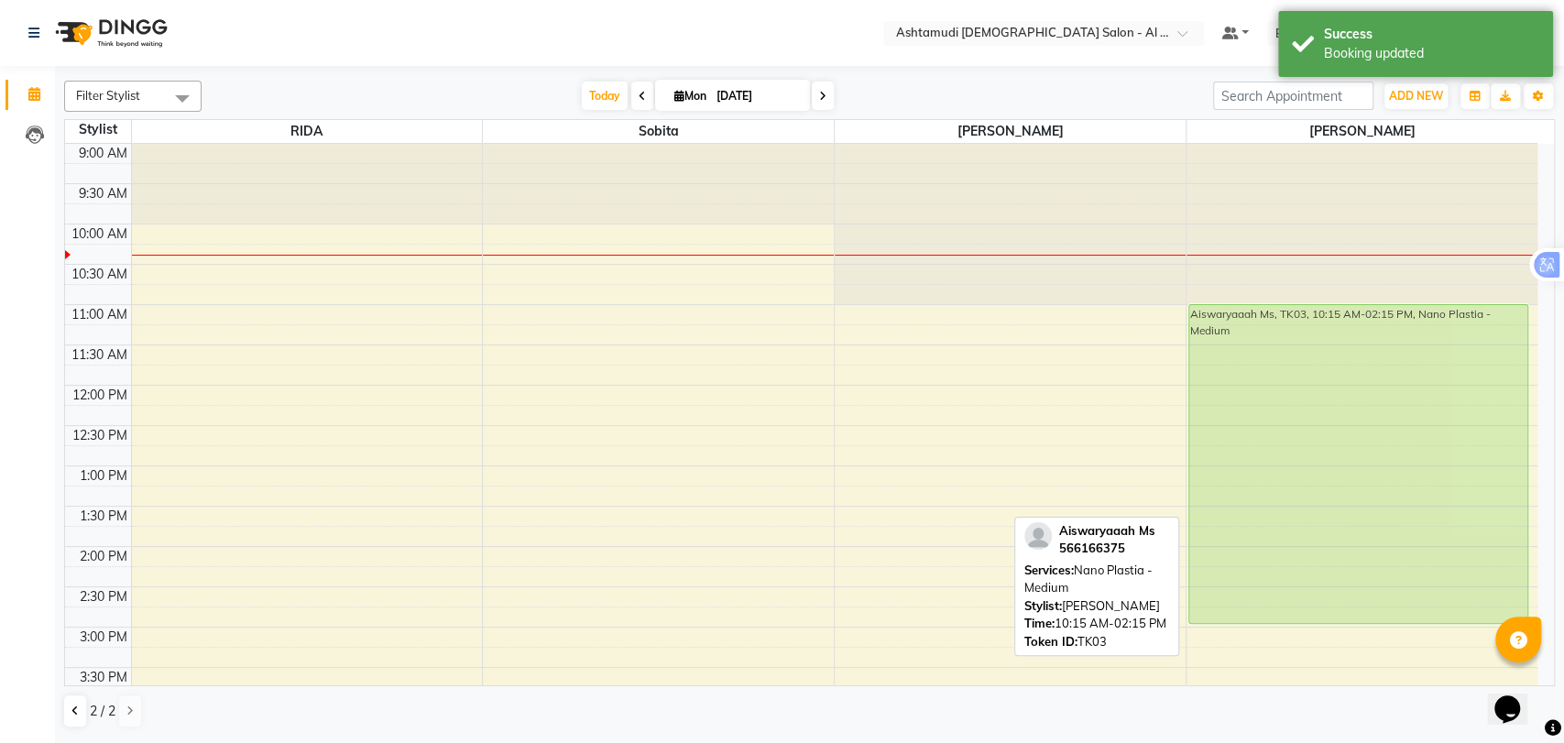
drag, startPoint x: 1328, startPoint y: 344, endPoint x: 1334, endPoint y: 405, distance: 61.6
click at [1334, 405] on div "Aiswaryaaah Ms, TK03, 10:15 AM-02:15 PM, Nano Plastia - Medium Aiswaryaaah Ms, …" at bounding box center [1361, 708] width 351 height 1128
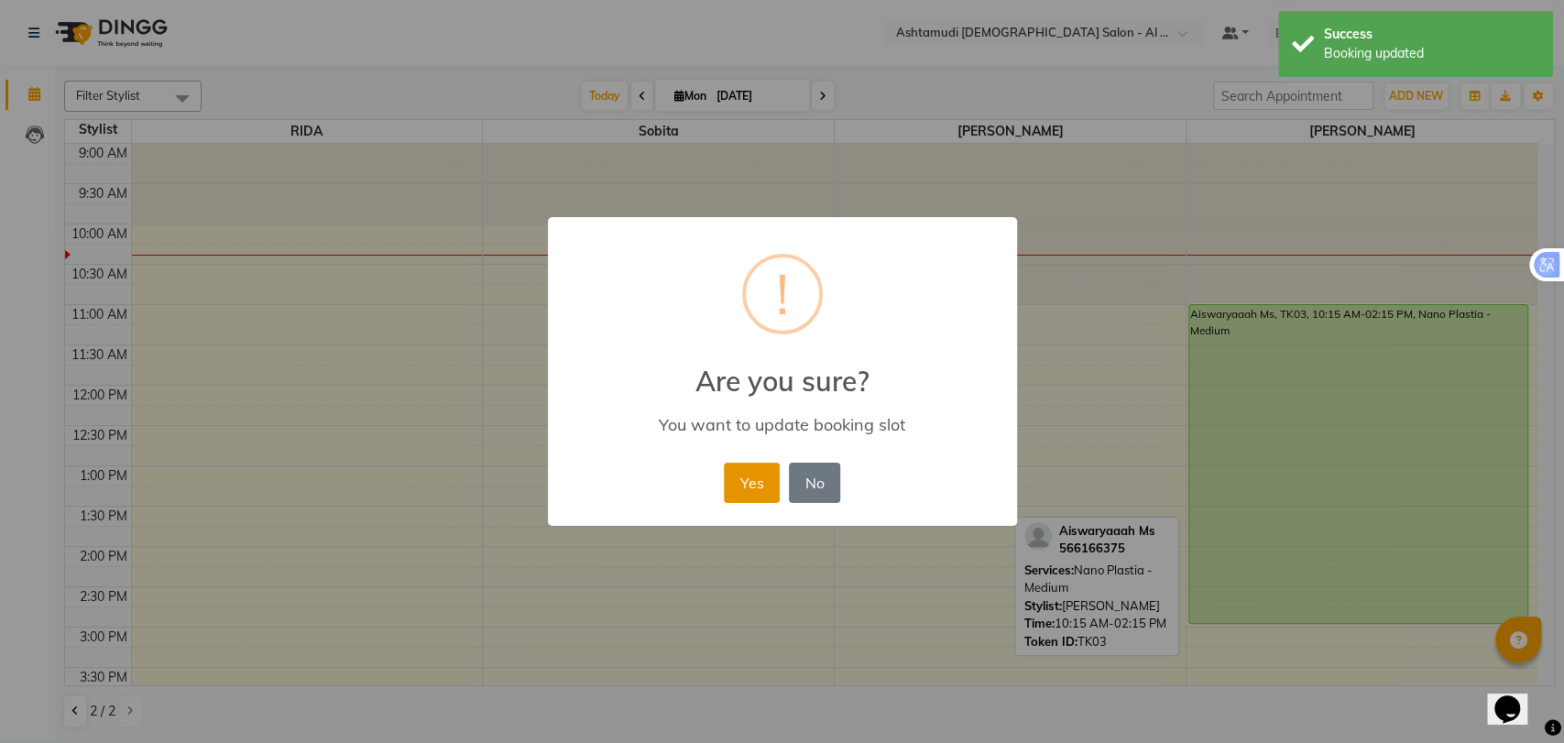
click at [762, 484] on button "Yes" at bounding box center [752, 483] width 56 height 40
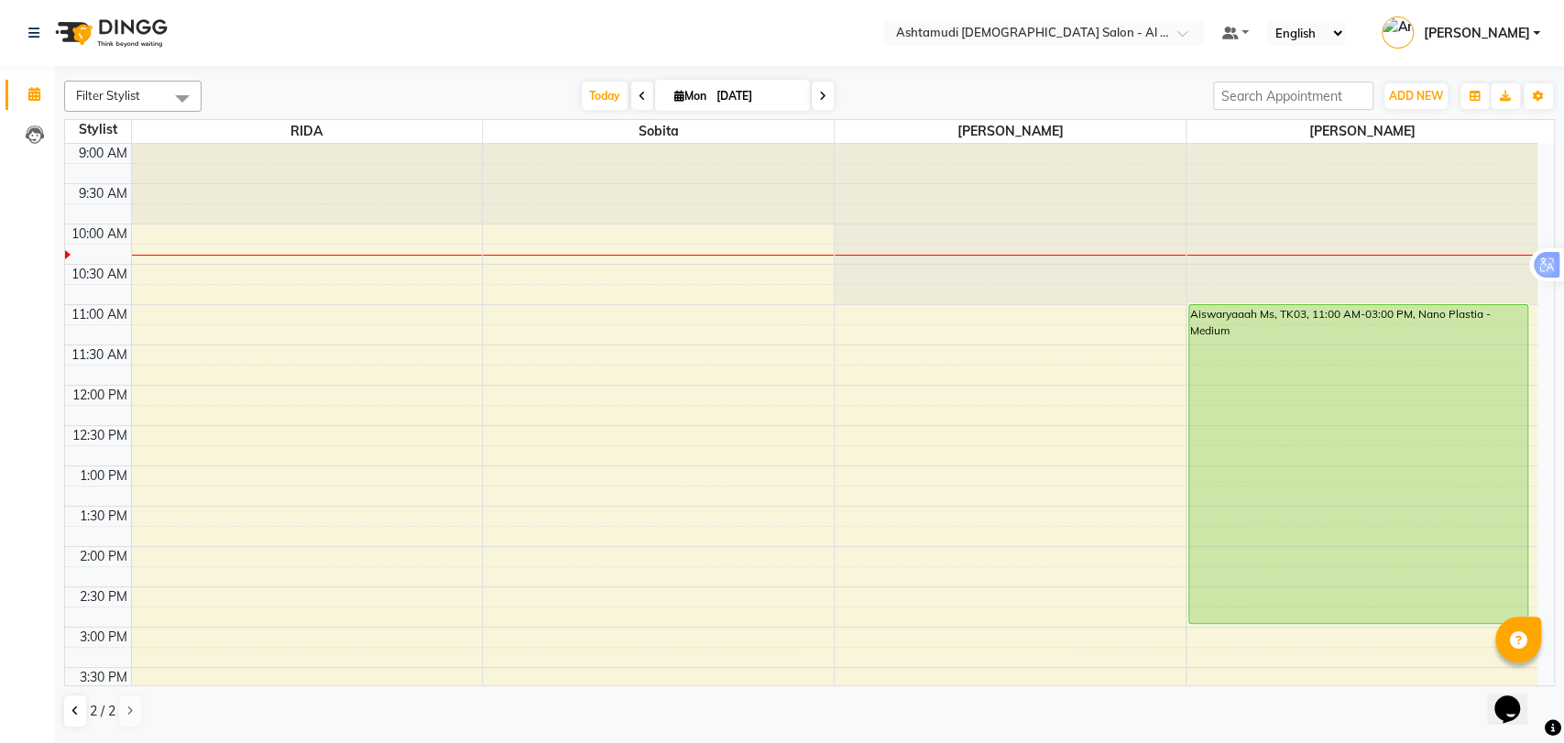
click at [685, 531] on div "9:00 AM 9:30 AM 10:00 AM 10:30 AM 11:00 AM 11:30 AM 12:00 PM 12:30 PM 1:00 PM 1…" at bounding box center [801, 708] width 1472 height 1128
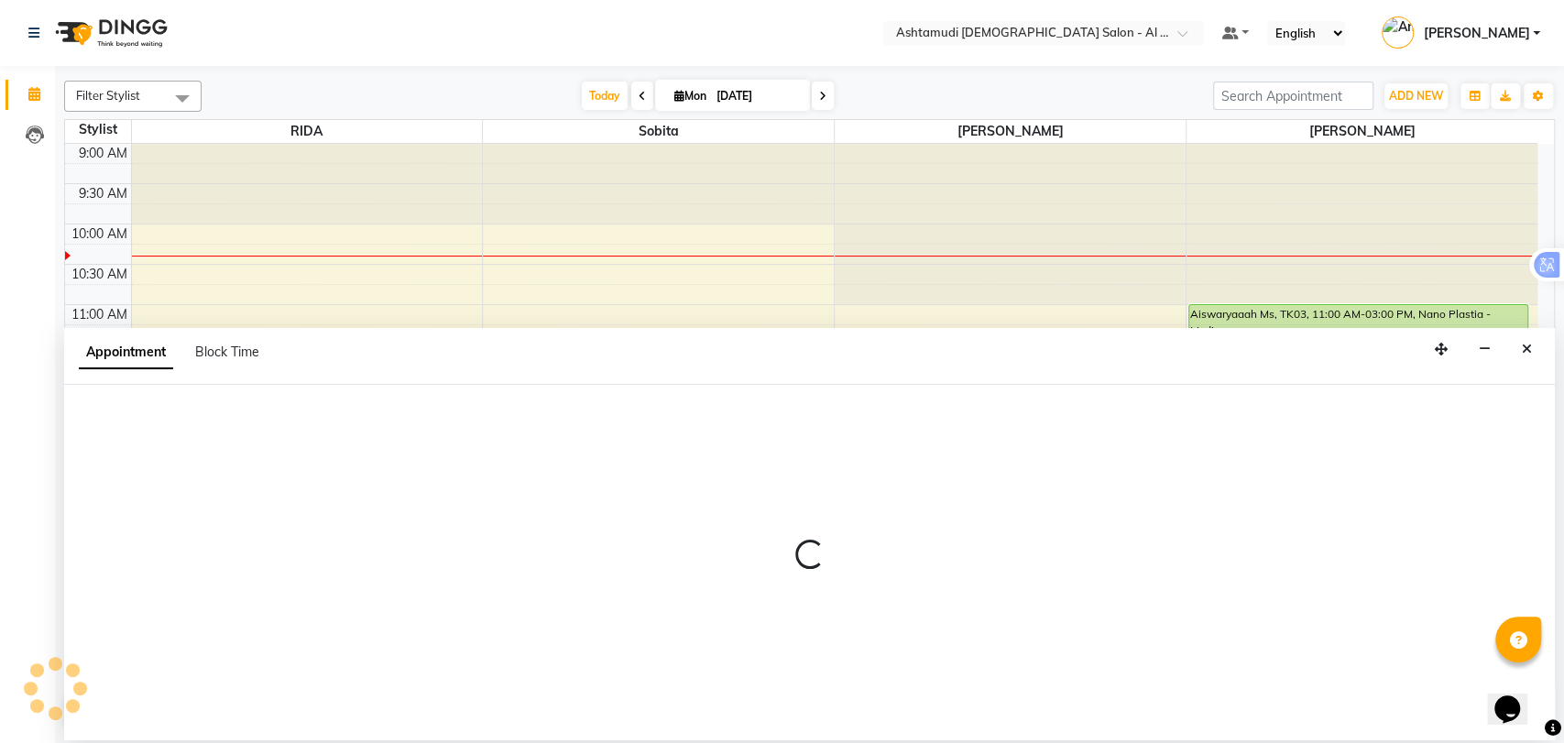
select select "71264"
select select "tentative"
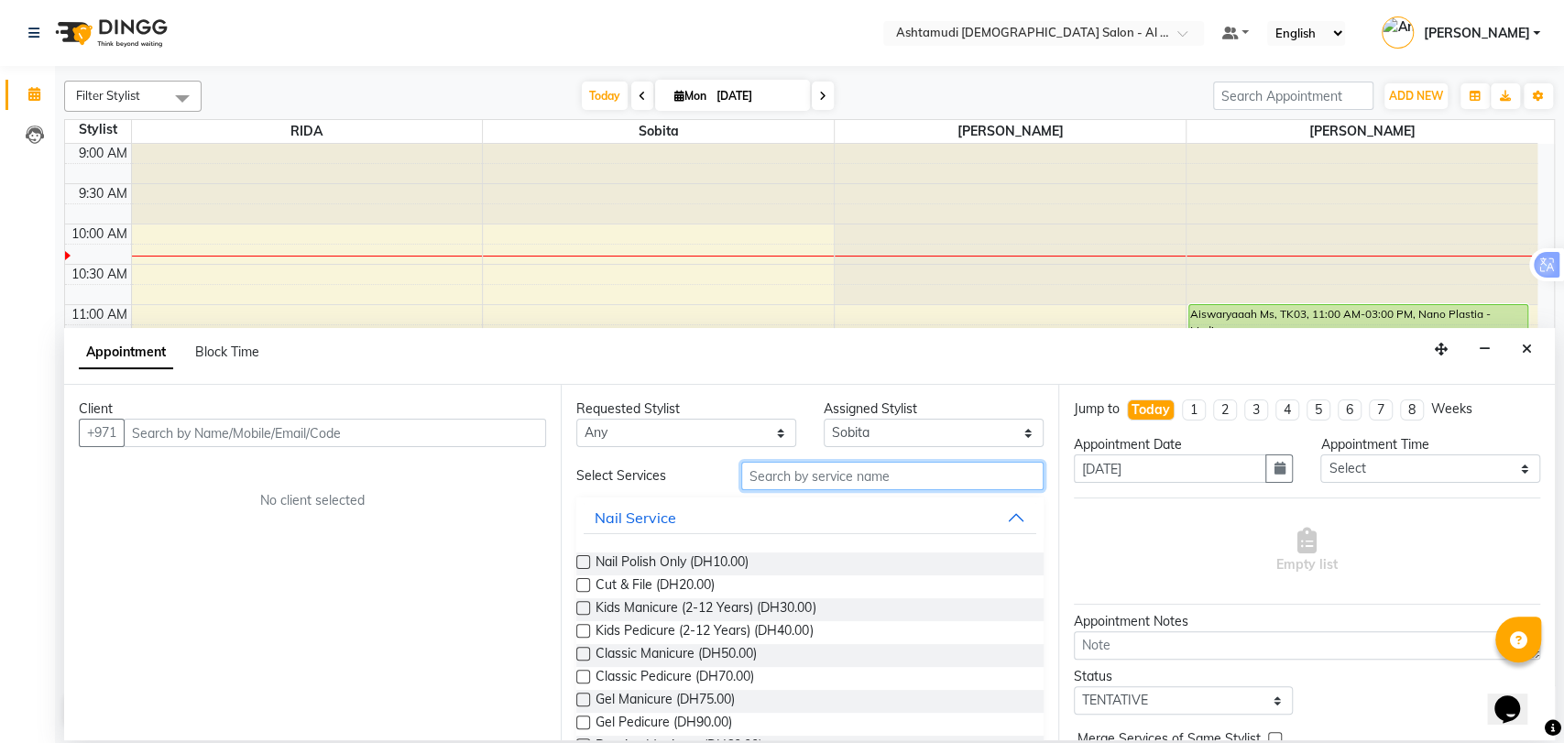
click at [887, 480] on input "text" at bounding box center [892, 476] width 302 height 28
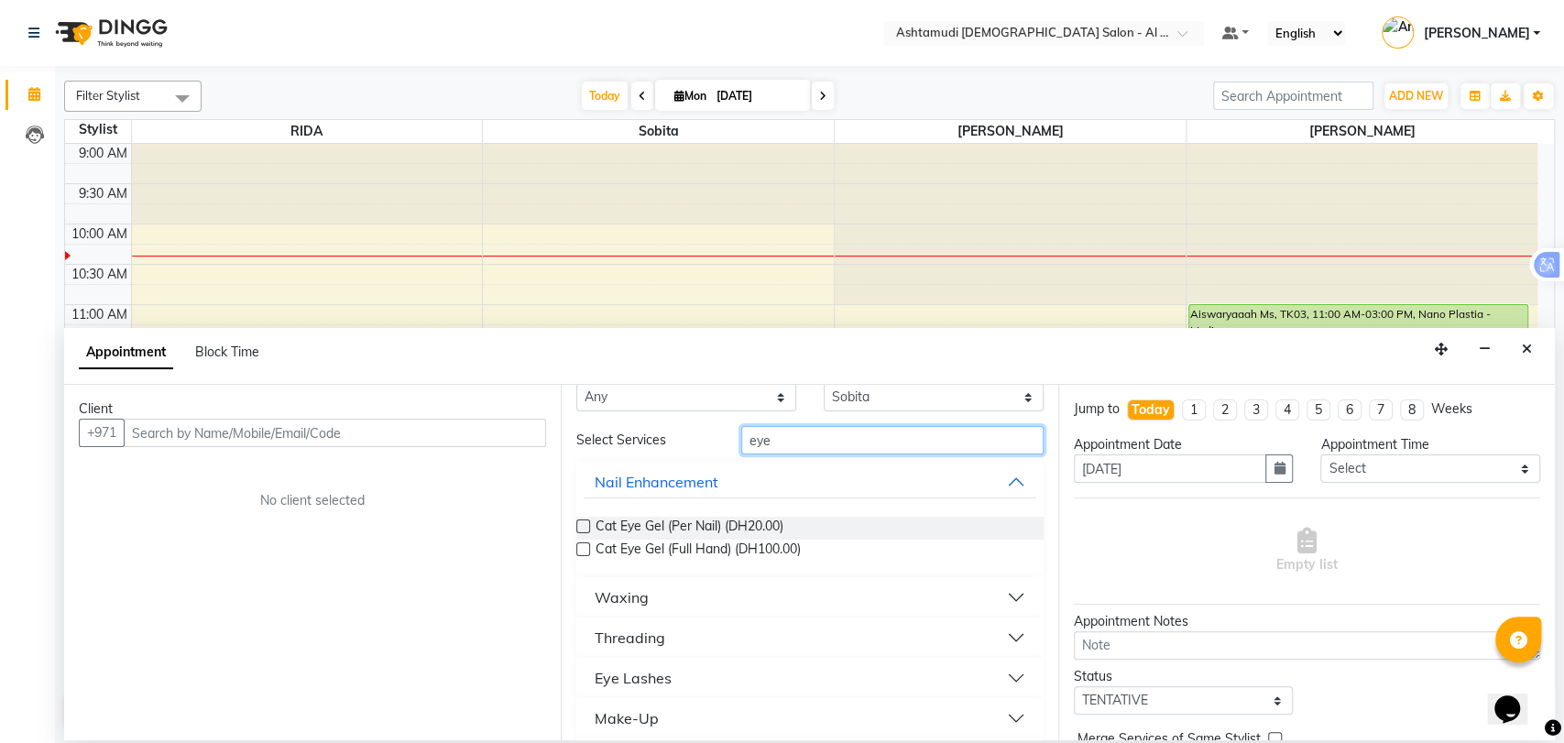
scroll to position [88, 0]
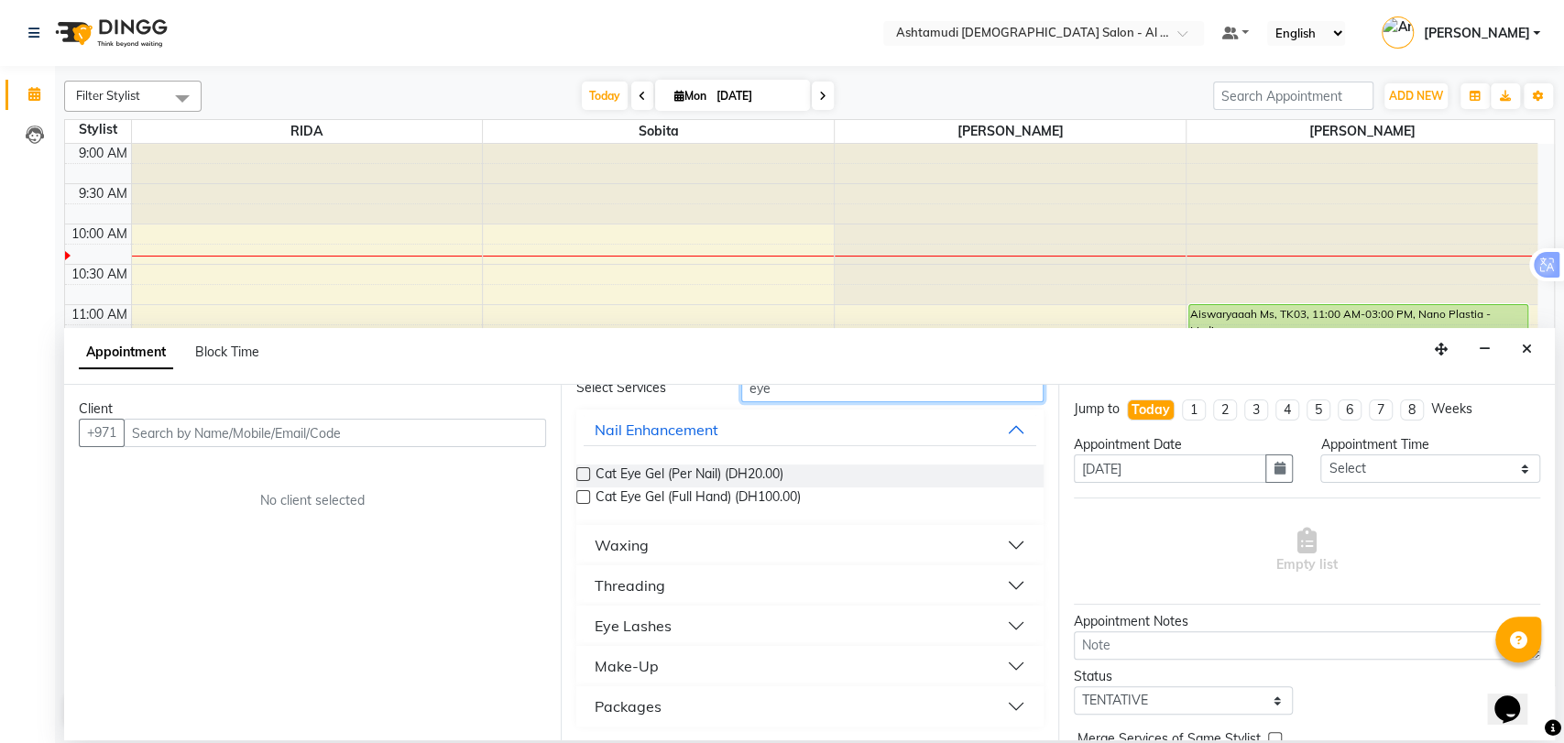
type input "eye"
click at [1000, 630] on button "Eye Lashes" at bounding box center [809, 625] width 452 height 33
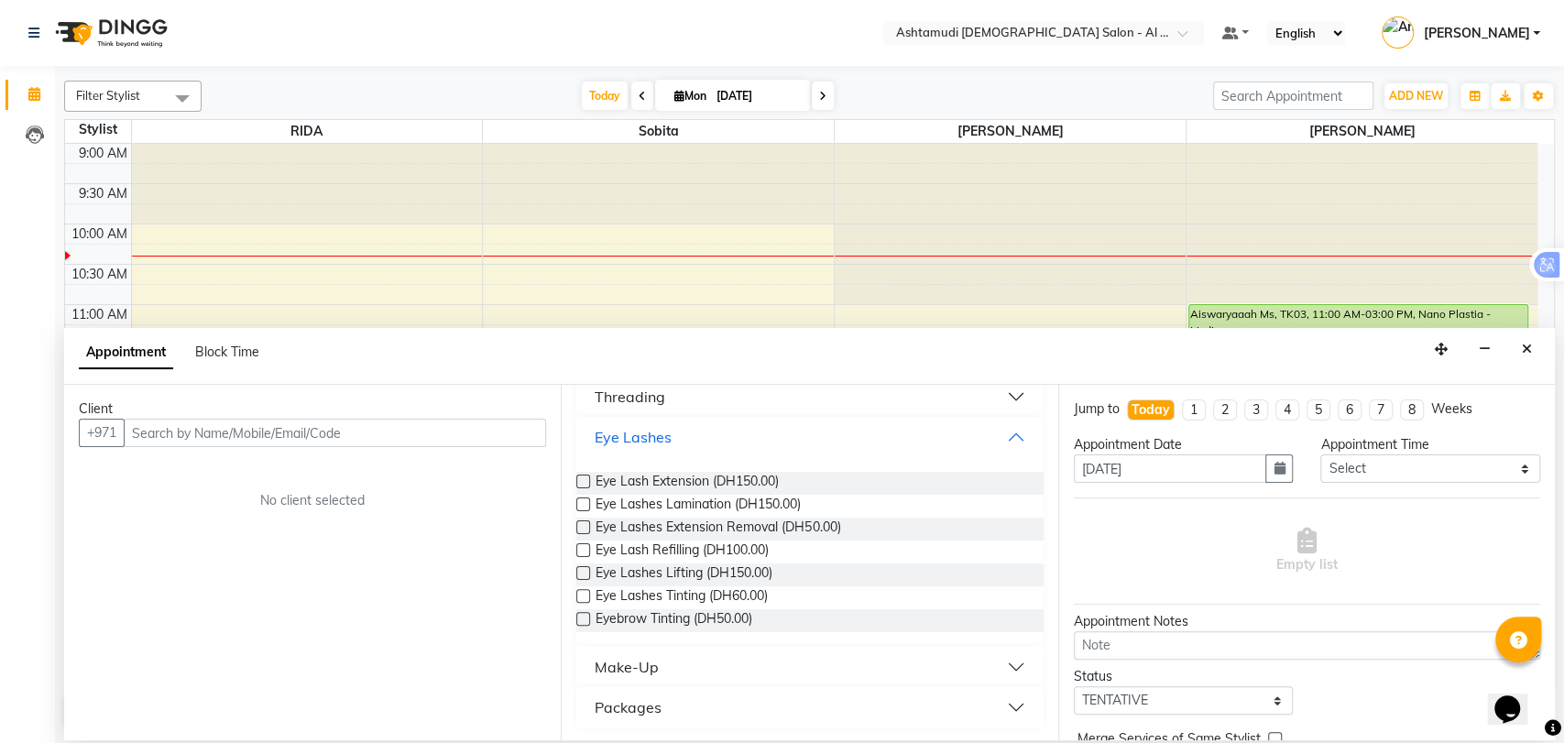
scroll to position [278, 0]
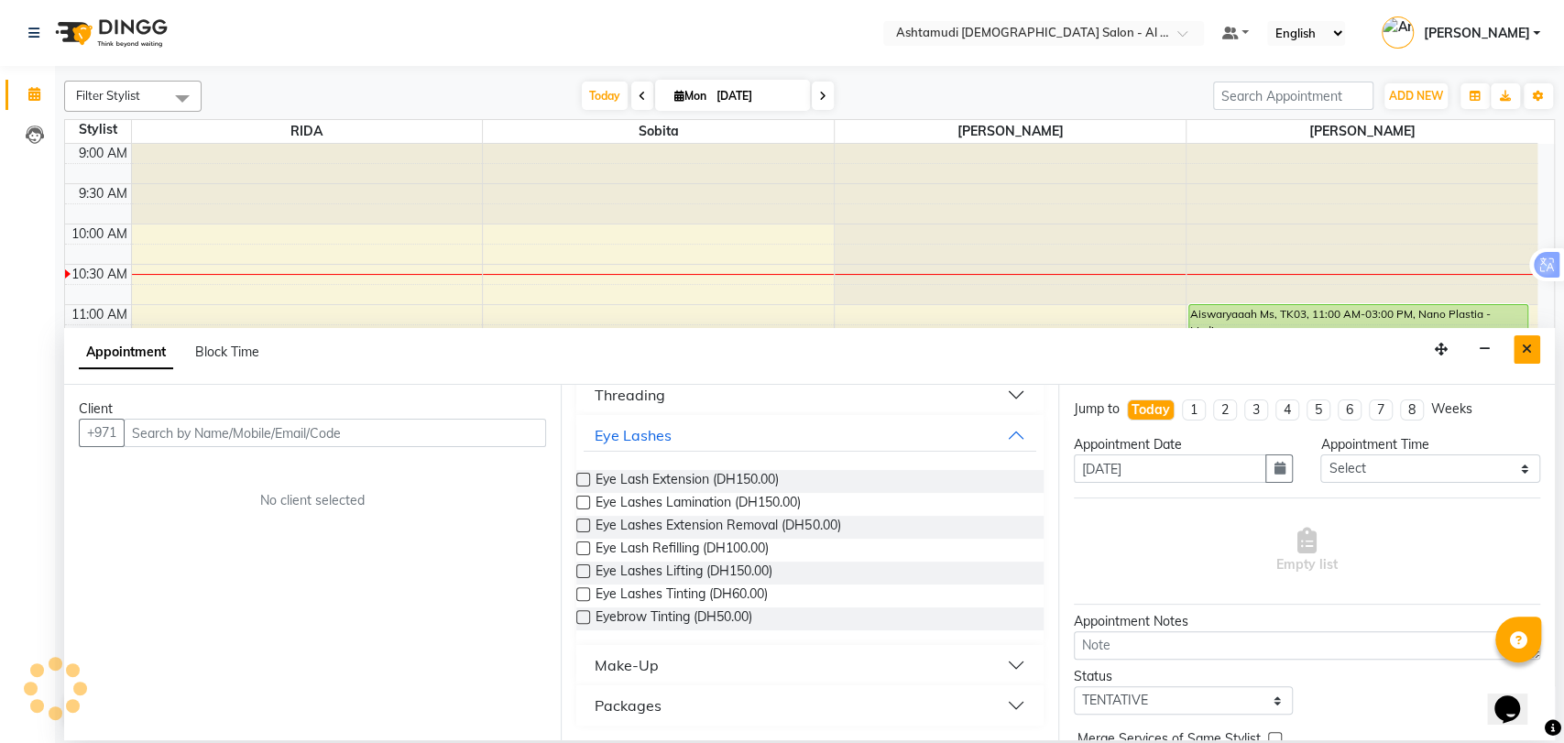
click at [1524, 343] on icon "Close" at bounding box center [1526, 349] width 10 height 13
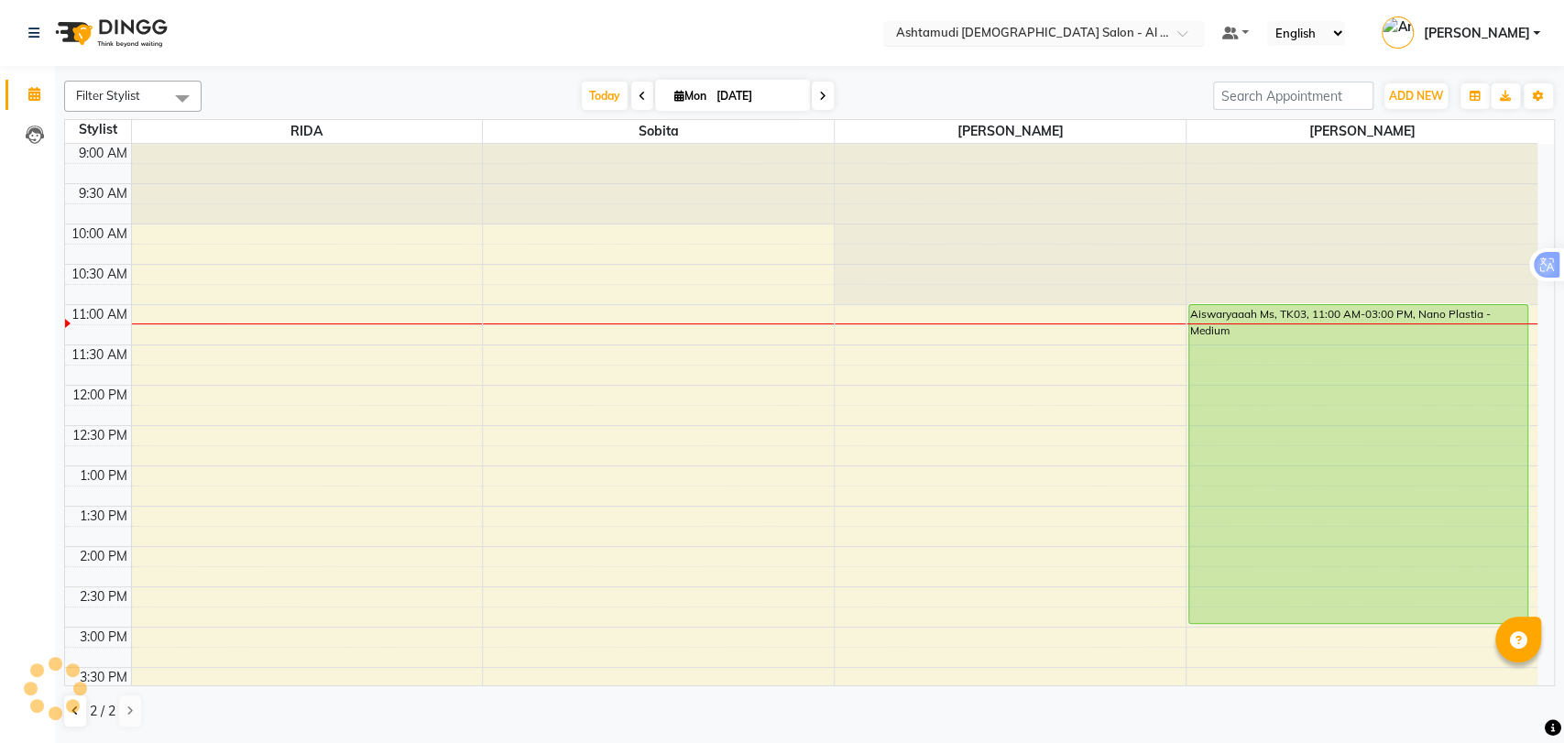
click at [1111, 26] on input "text" at bounding box center [1025, 35] width 266 height 18
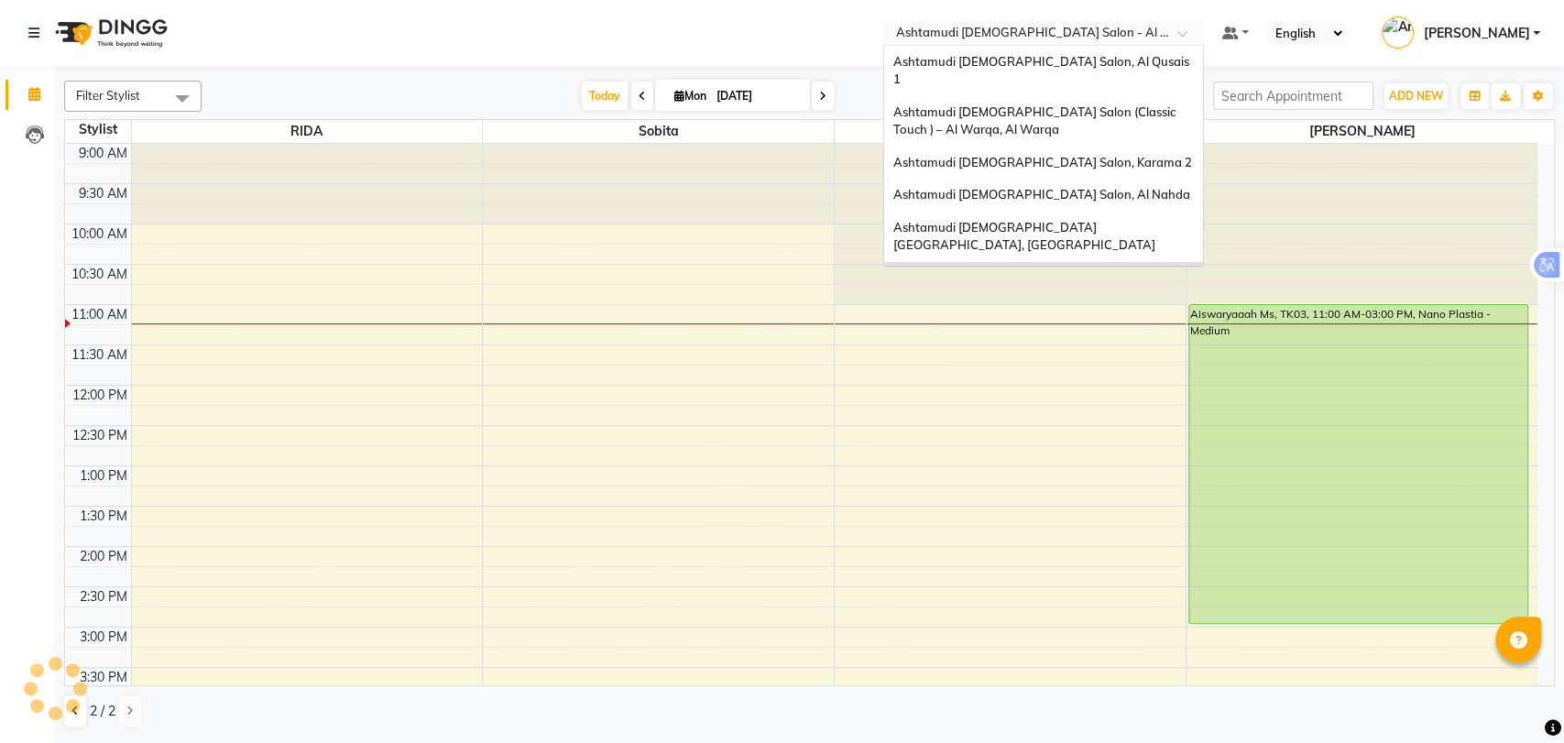
scroll to position [11, 0]
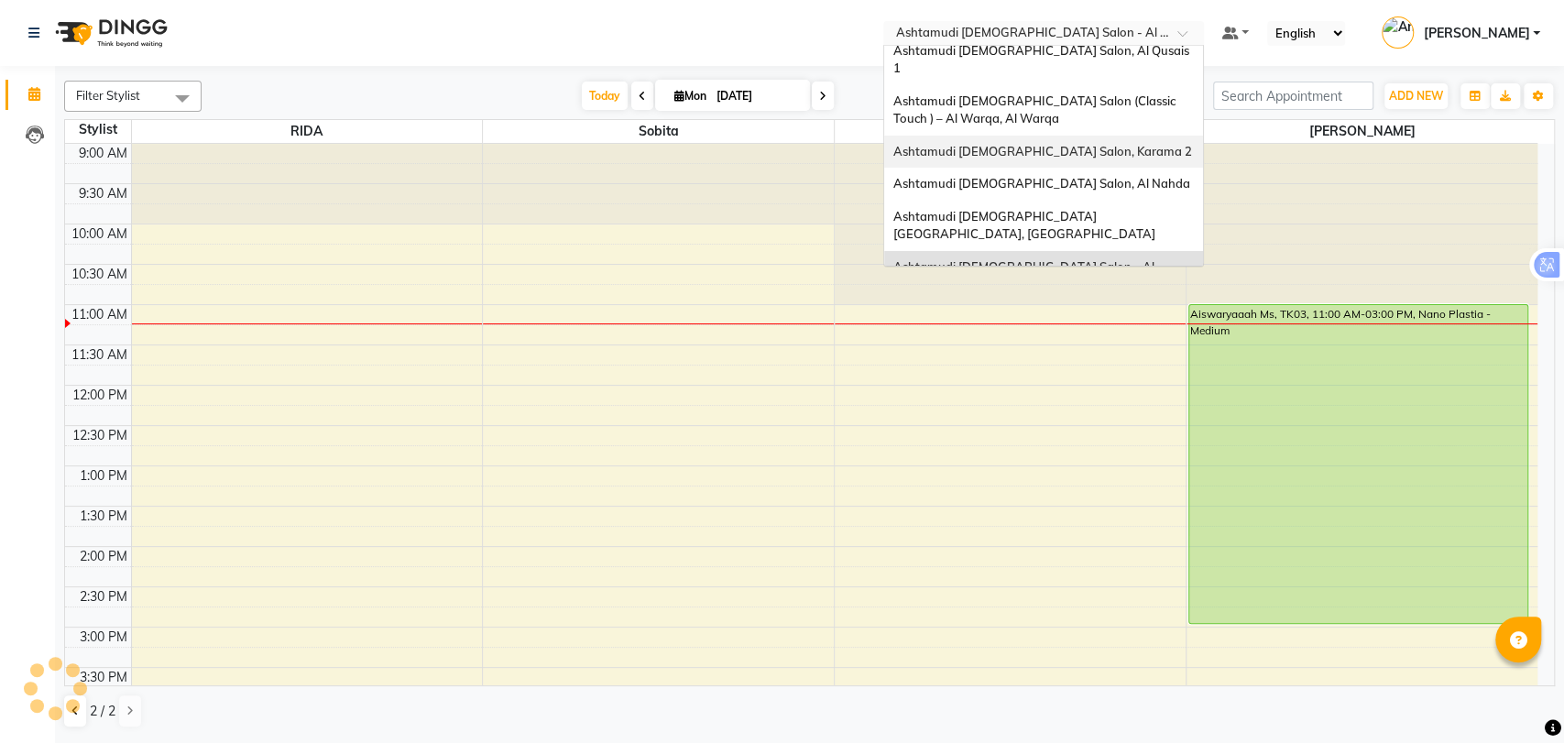
click at [1067, 144] on span "Ashtamudi [DEMOGRAPHIC_DATA] Salon, Karama 2" at bounding box center [1042, 151] width 299 height 15
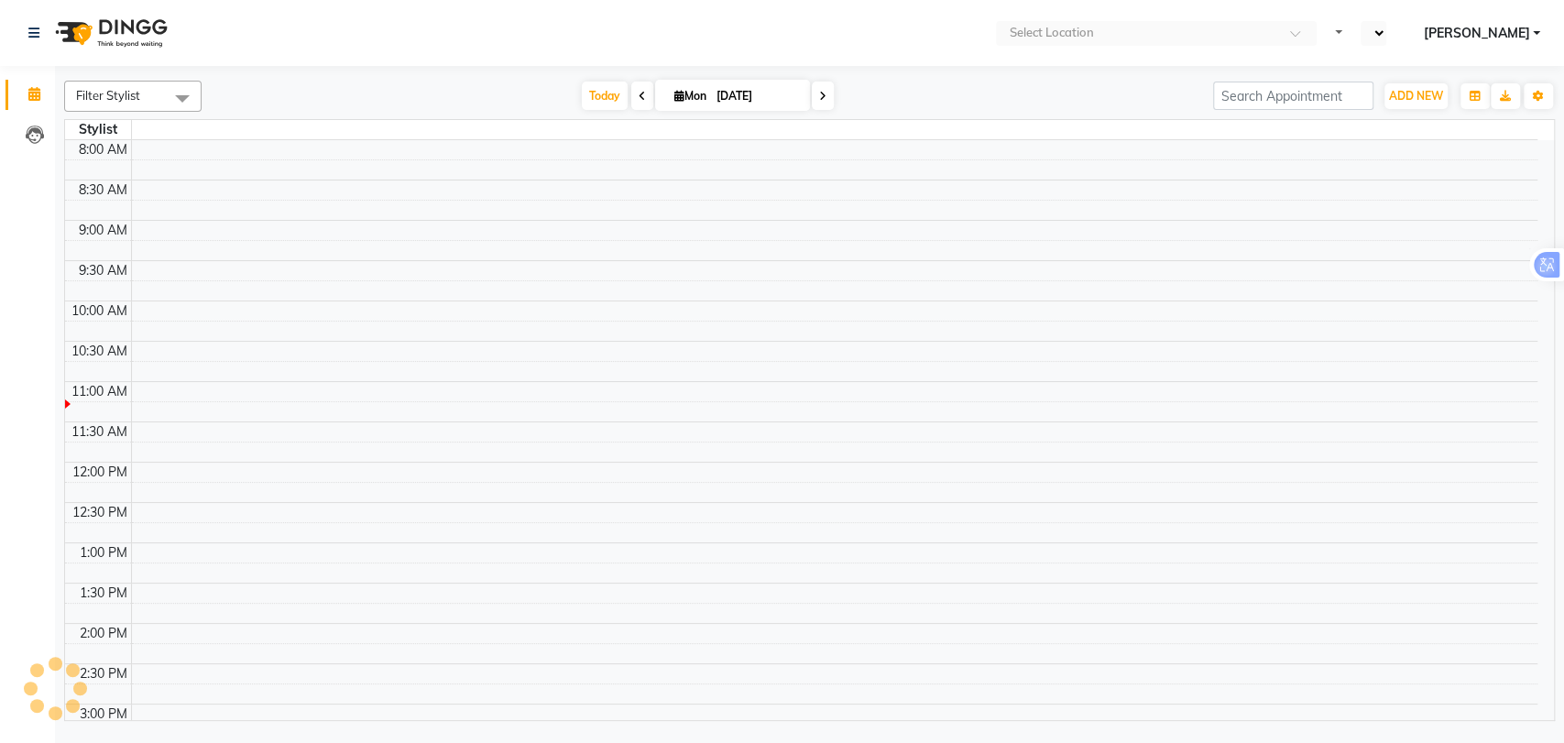
select select "en"
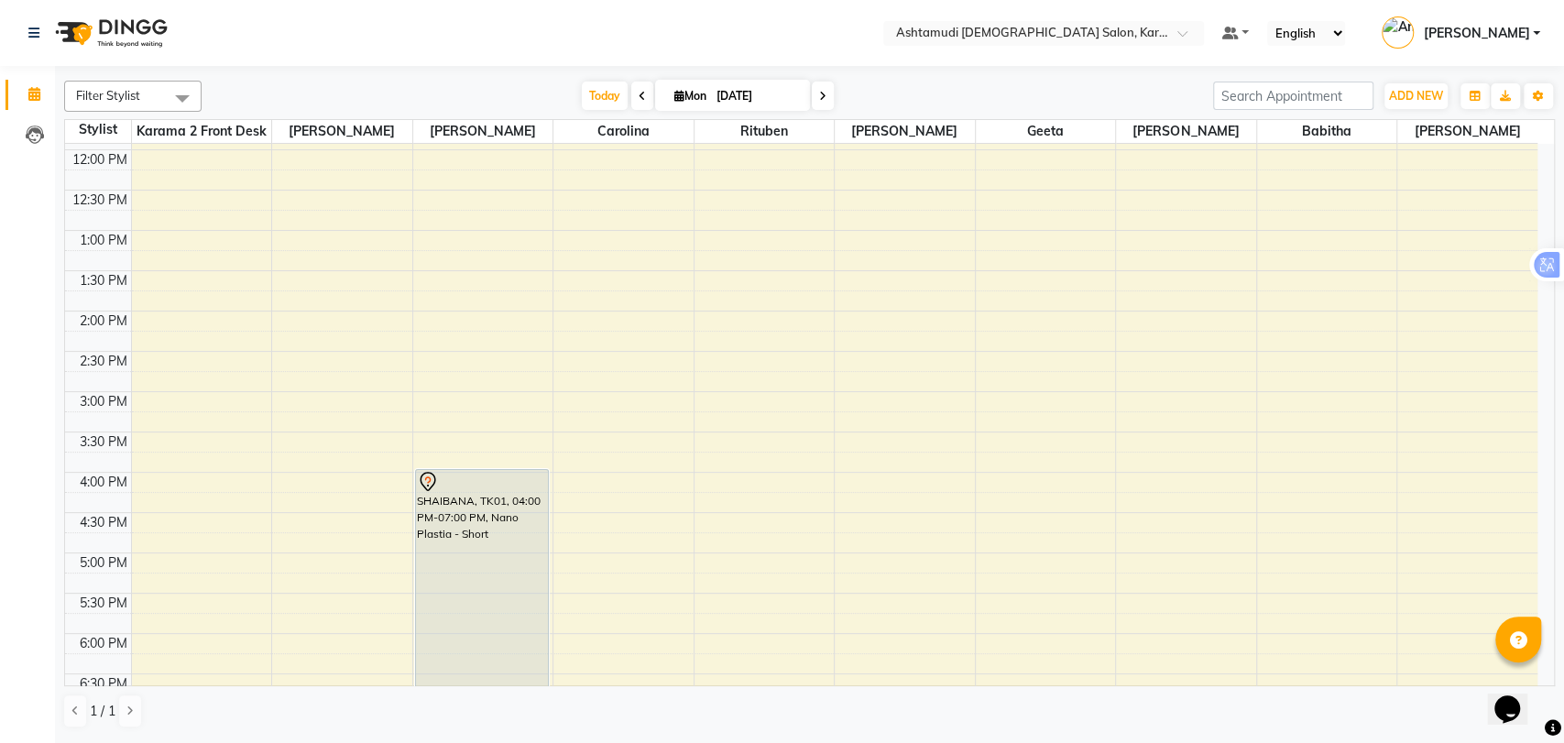
scroll to position [407, 0]
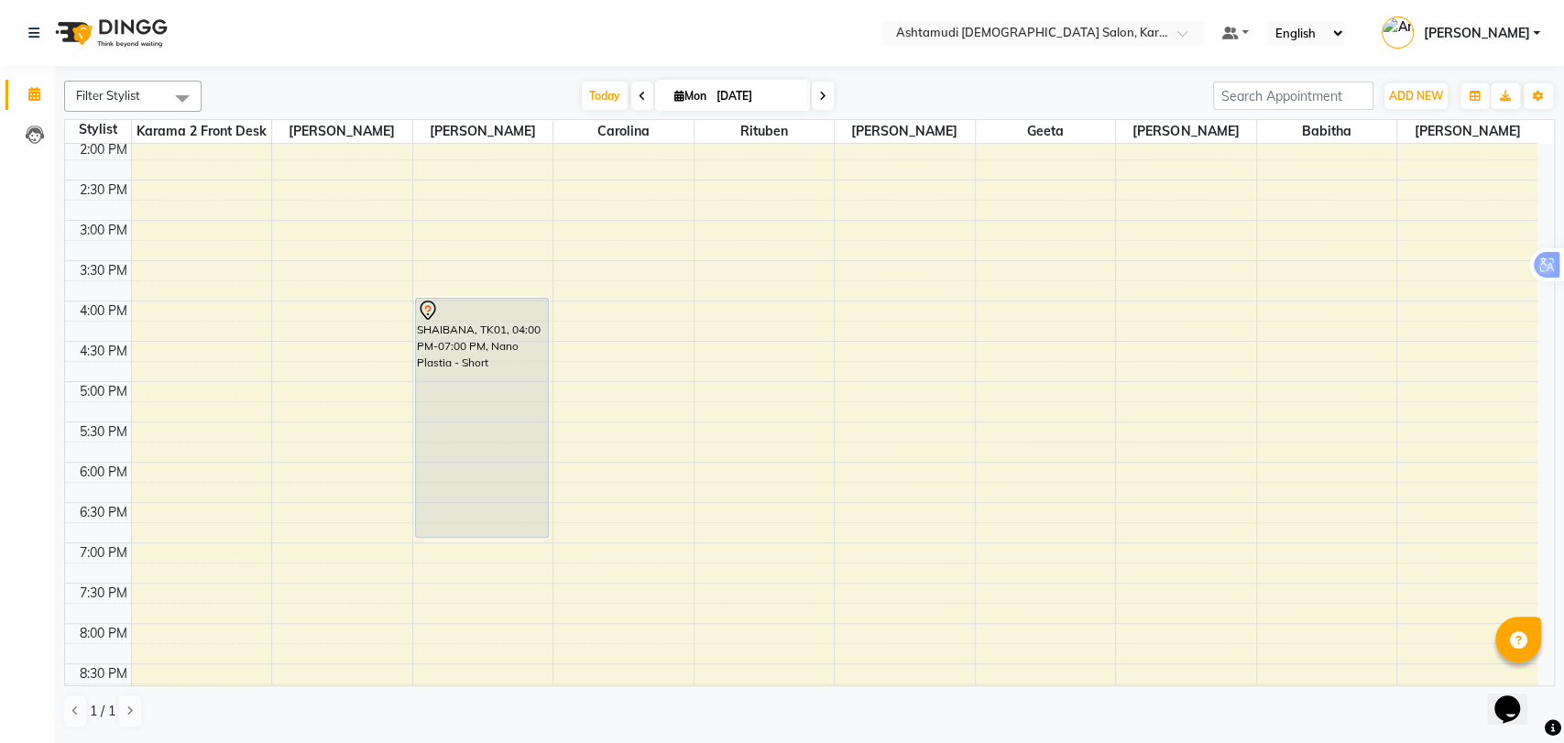
click at [487, 184] on div "9:00 AM 9:30 AM 10:00 AM 10:30 AM 11:00 AM 11:30 AM 12:00 PM 12:30 PM 1:00 PM 1…" at bounding box center [801, 301] width 1472 height 1128
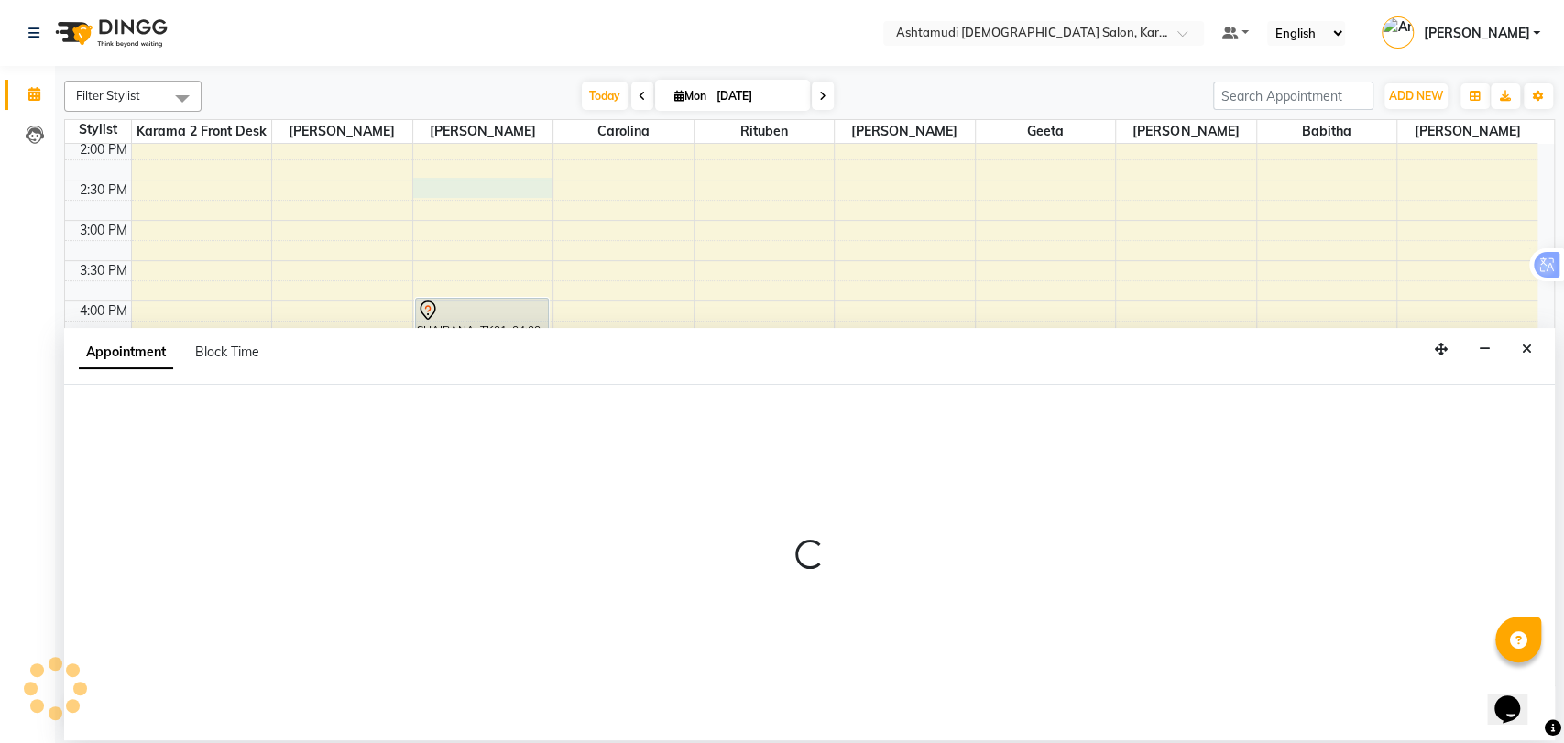
select select "67750"
select select "tentative"
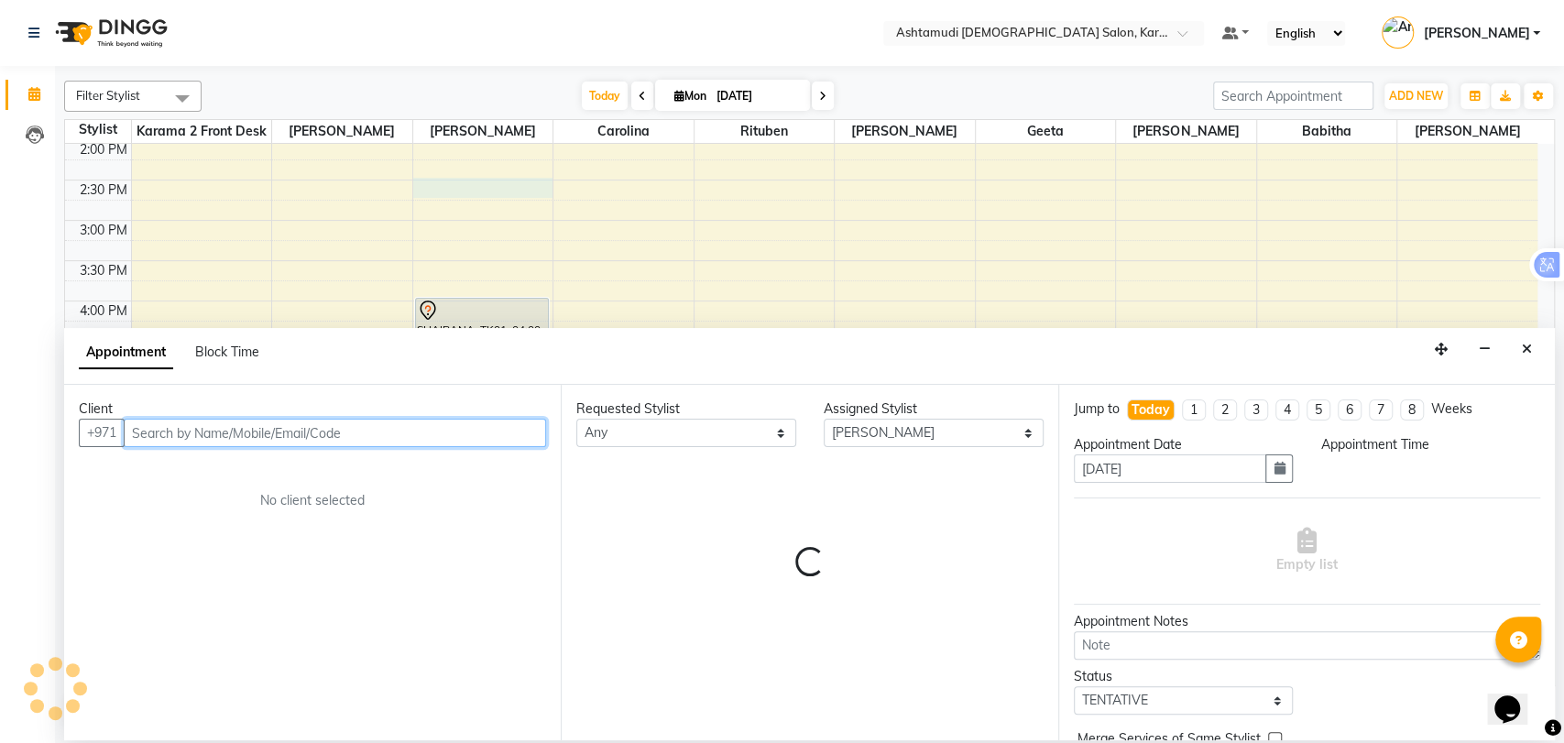
select select "870"
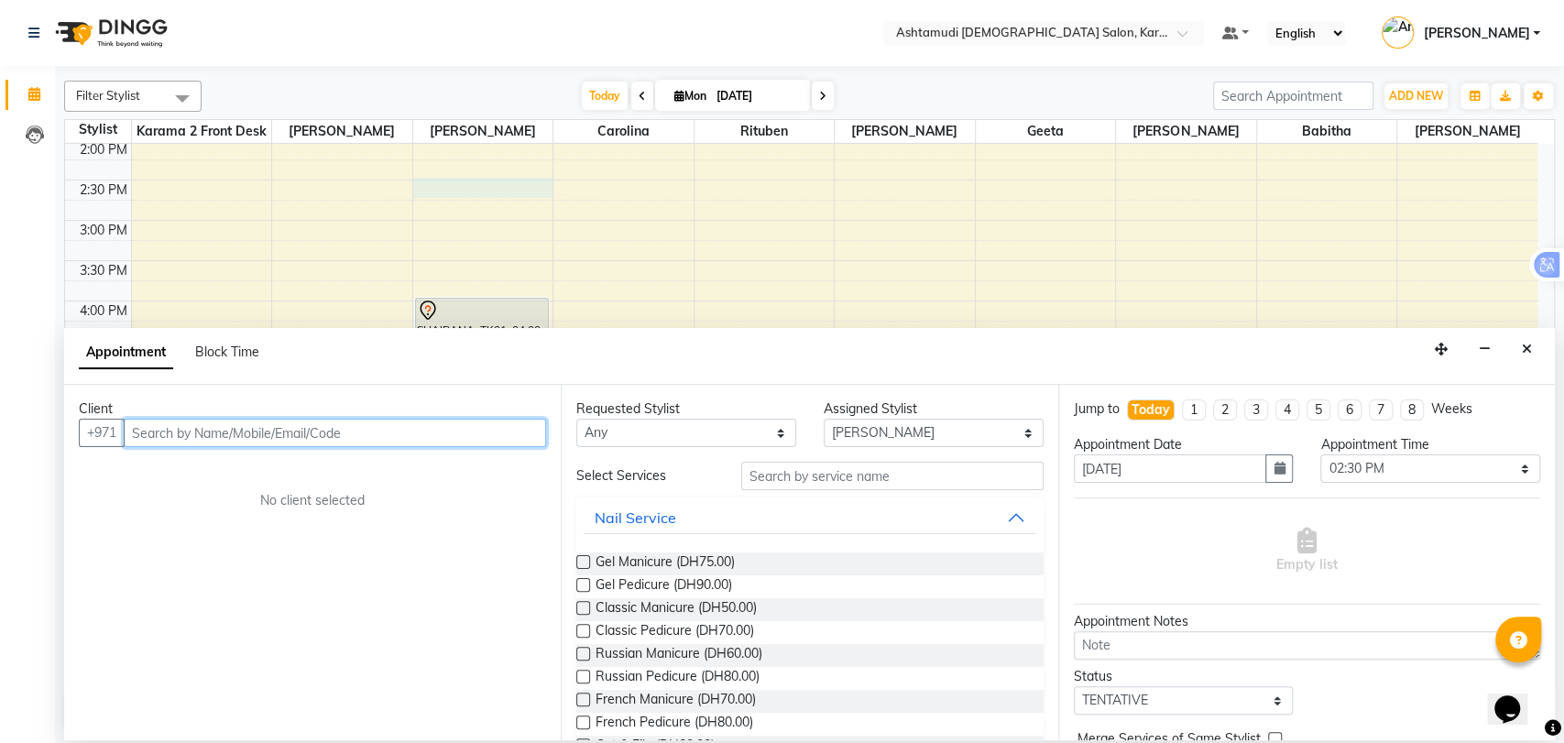
click at [170, 432] on input "text" at bounding box center [335, 433] width 422 height 28
paste input "567057336"
type input "567057336"
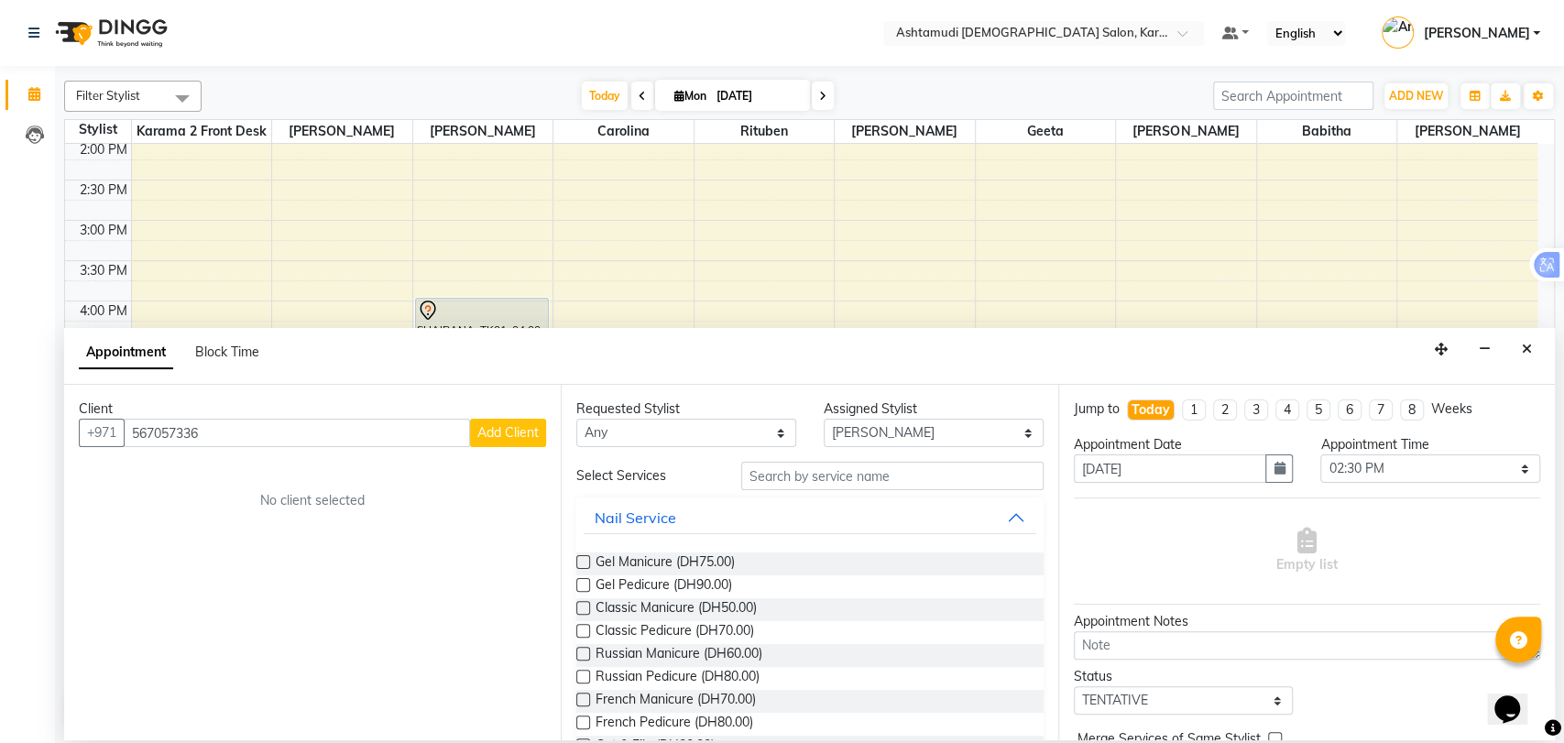
click at [485, 425] on span "Add Client" at bounding box center [507, 432] width 61 height 16
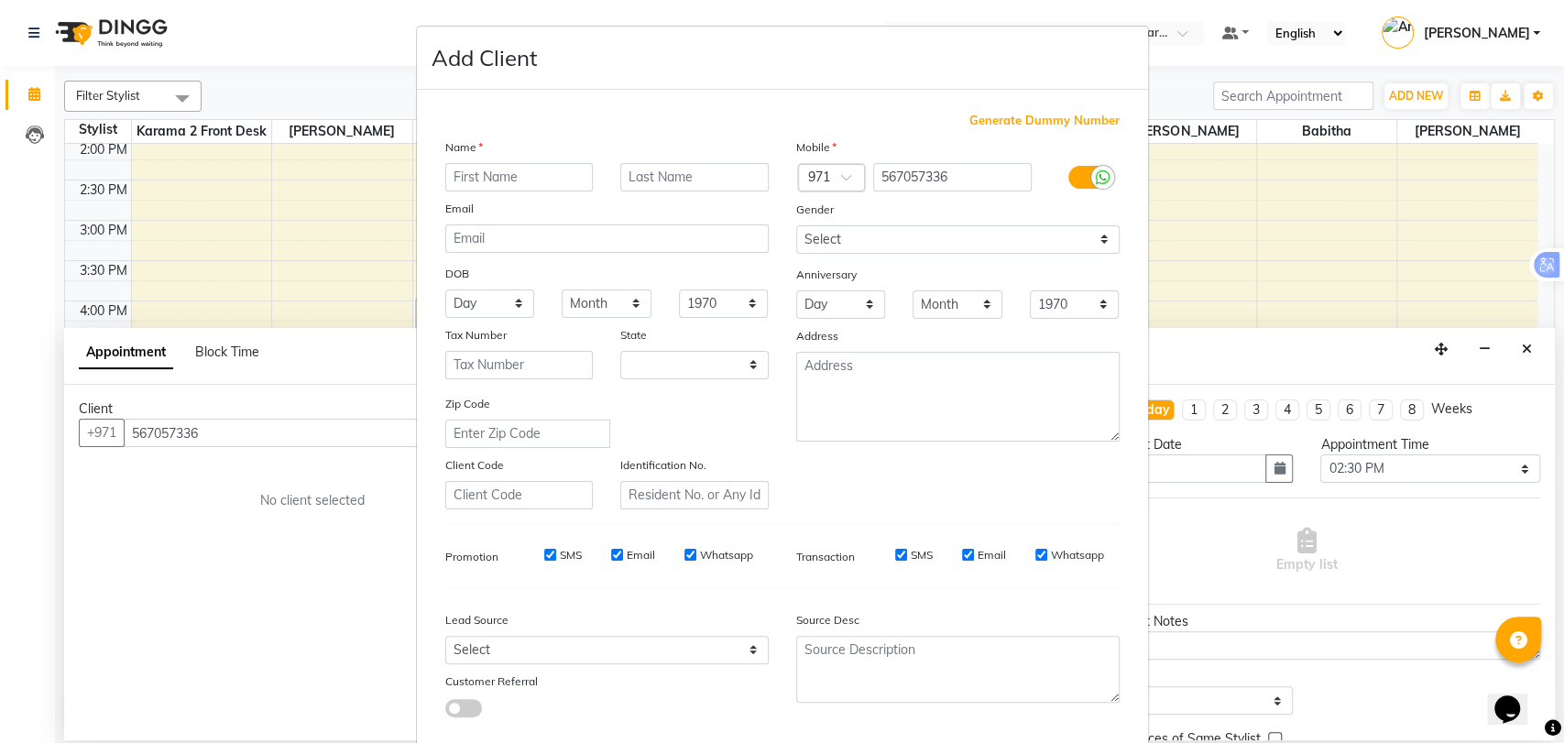
select select "3798"
click at [496, 176] on input "text" at bounding box center [519, 177] width 148 height 28
type input "deepa"
drag, startPoint x: 870, startPoint y: 238, endPoint x: 872, endPoint y: 247, distance: 9.3
click at [870, 238] on select "Select [DEMOGRAPHIC_DATA] [DEMOGRAPHIC_DATA] Other Prefer Not To Say" at bounding box center [957, 239] width 323 height 28
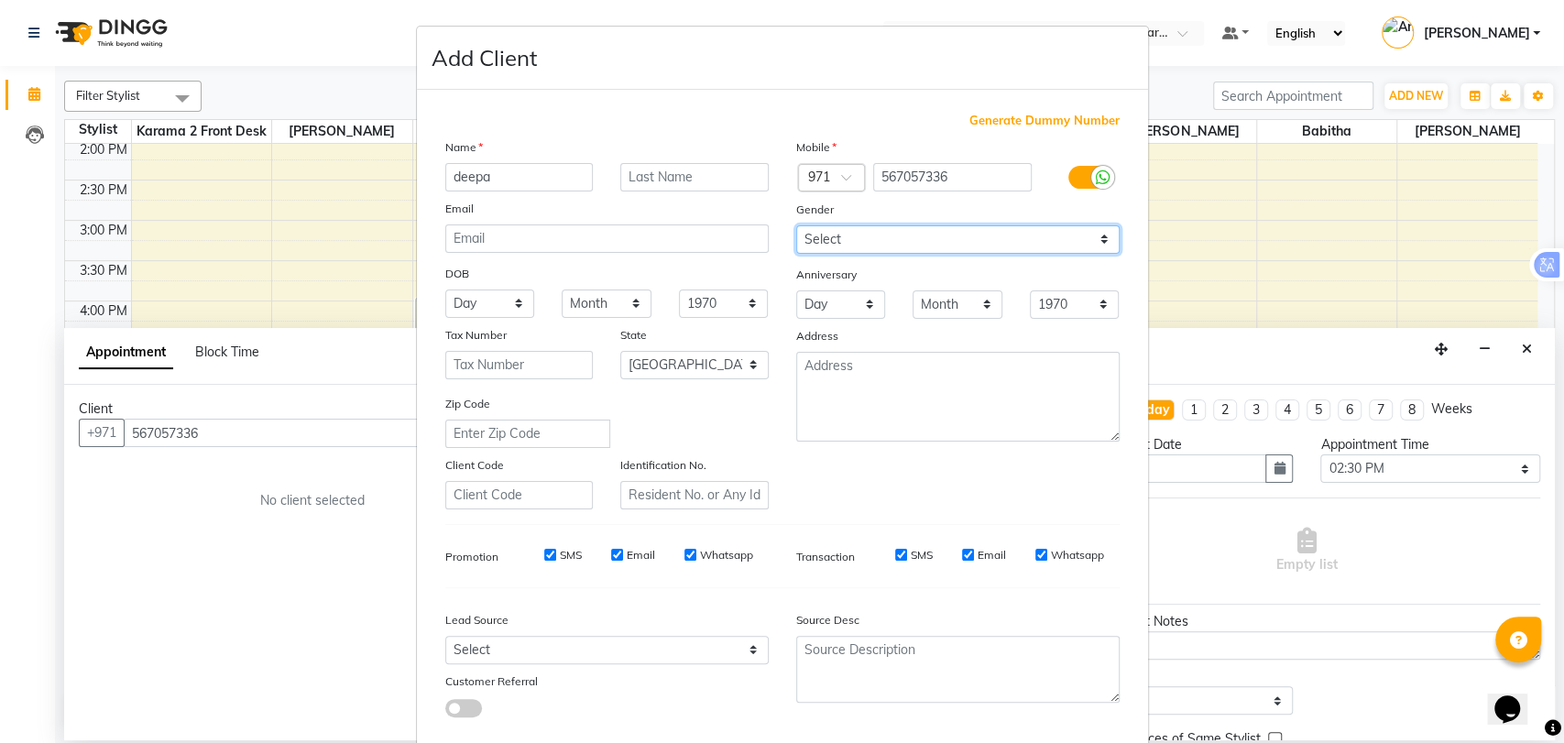
select select "[DEMOGRAPHIC_DATA]"
click at [796, 225] on select "Select [DEMOGRAPHIC_DATA] [DEMOGRAPHIC_DATA] Other Prefer Not To Say" at bounding box center [957, 239] width 323 height 28
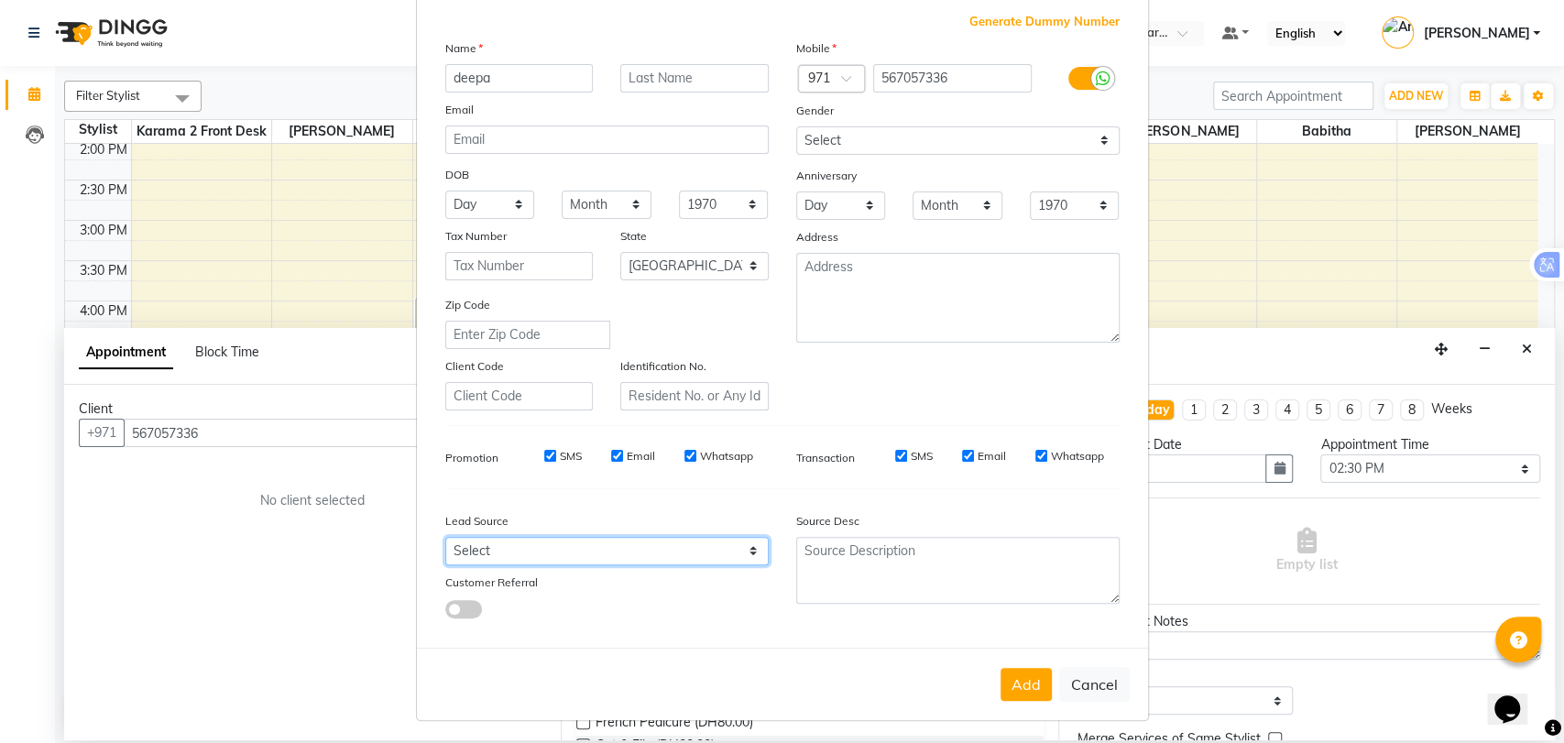
click at [605, 537] on select "Select Walk-in Referral Internet Friend Word of Mouth Advertisement Facebook Ju…" at bounding box center [606, 551] width 323 height 28
select select "50641"
click at [445, 537] on select "Select Walk-in Referral Internet Friend Word of Mouth Advertisement Facebook Ju…" at bounding box center [606, 551] width 323 height 28
click at [1014, 675] on button "Add" at bounding box center [1025, 684] width 51 height 33
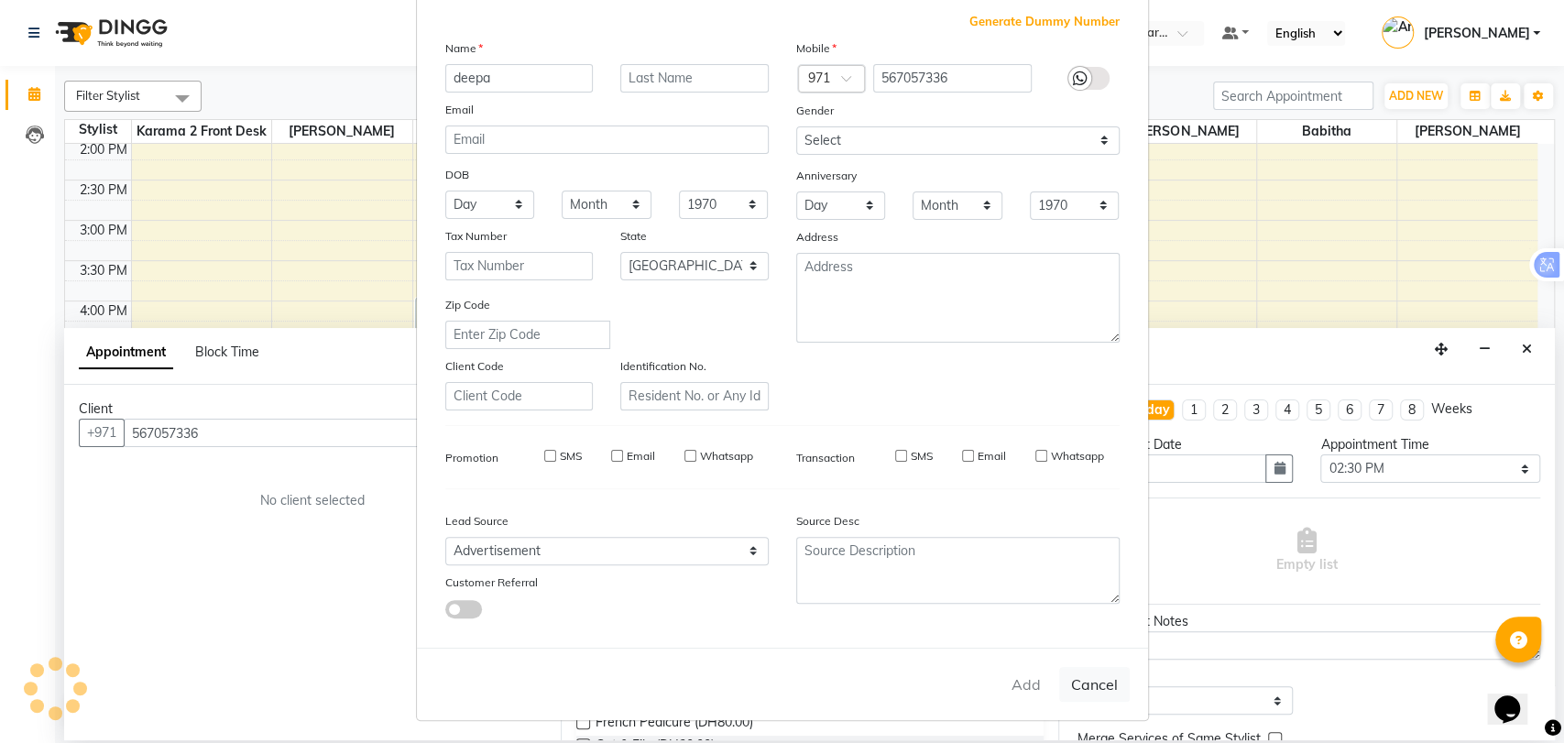
type input "56*****36"
select select
select select "null"
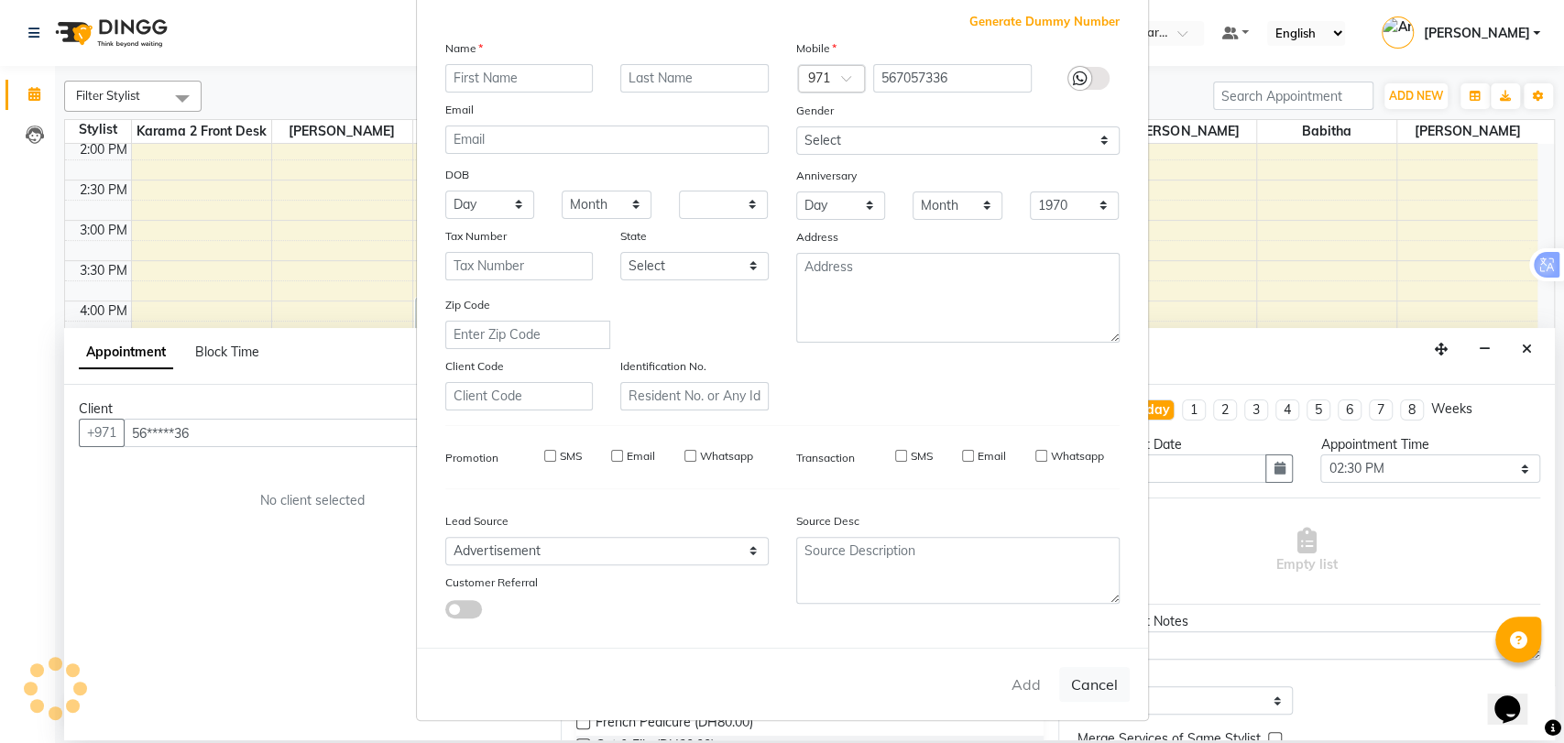
select select
checkbox input "false"
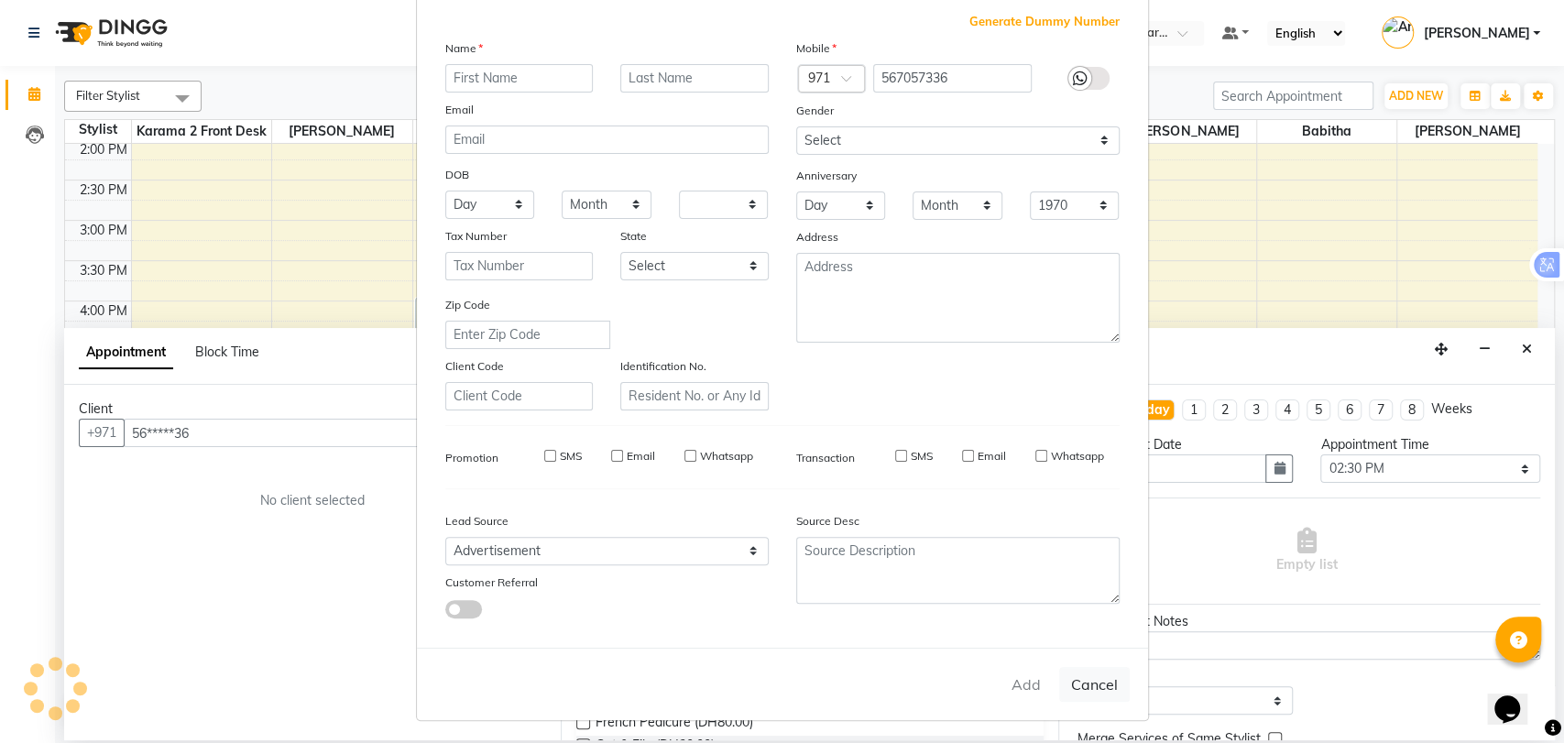
checkbox input "false"
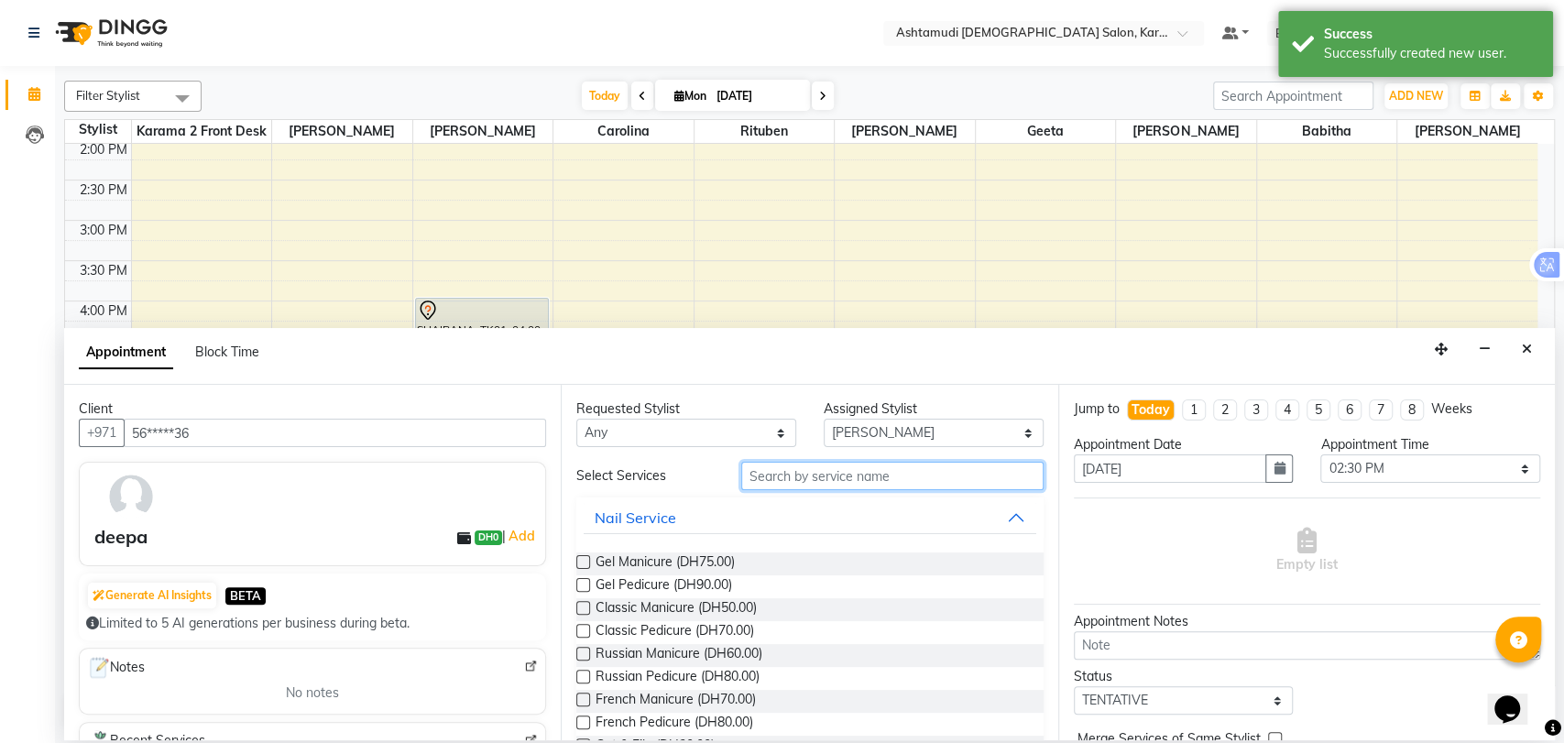
click at [845, 471] on input "text" at bounding box center [892, 476] width 302 height 28
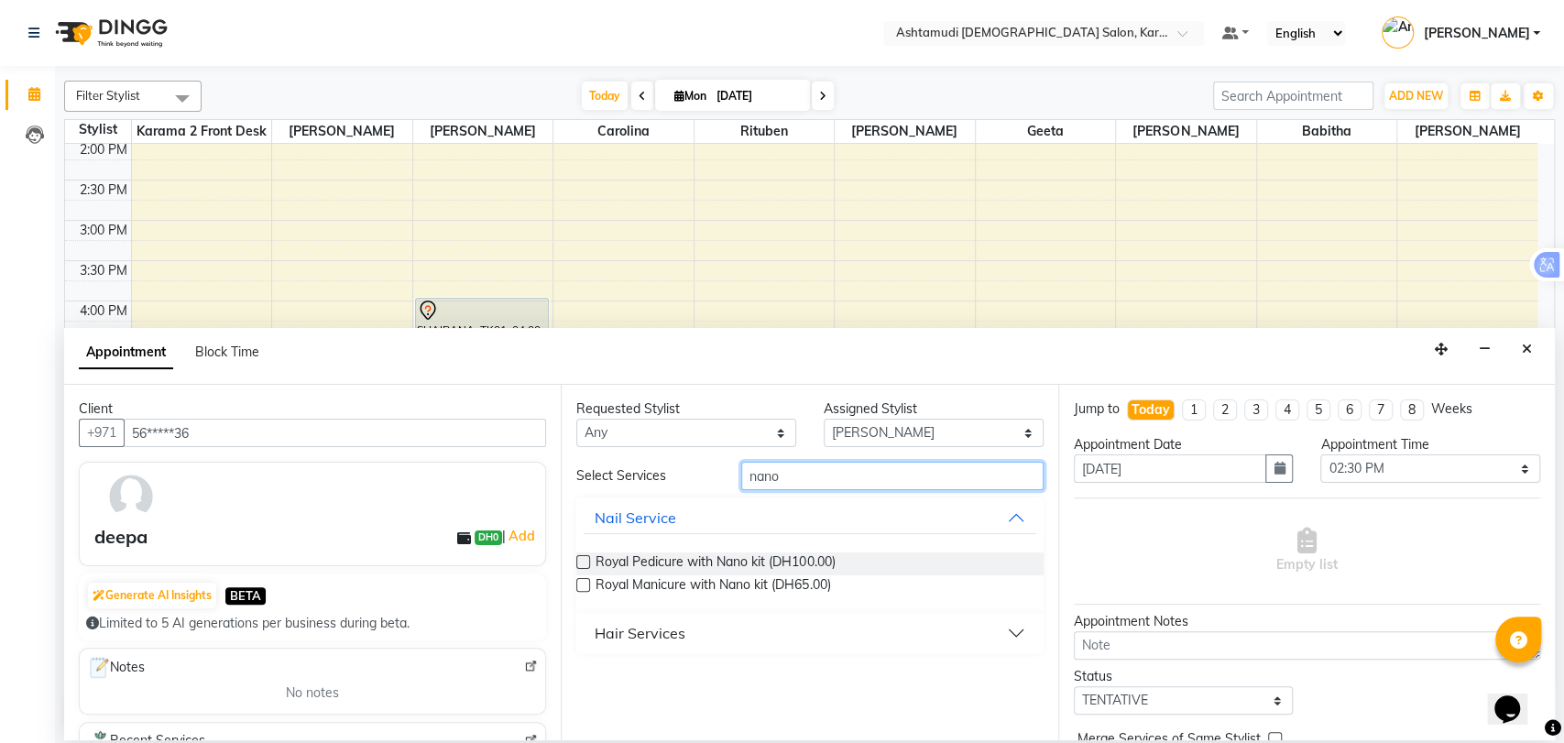
type input "nano"
click at [676, 632] on div "Hair Services" at bounding box center [639, 633] width 91 height 22
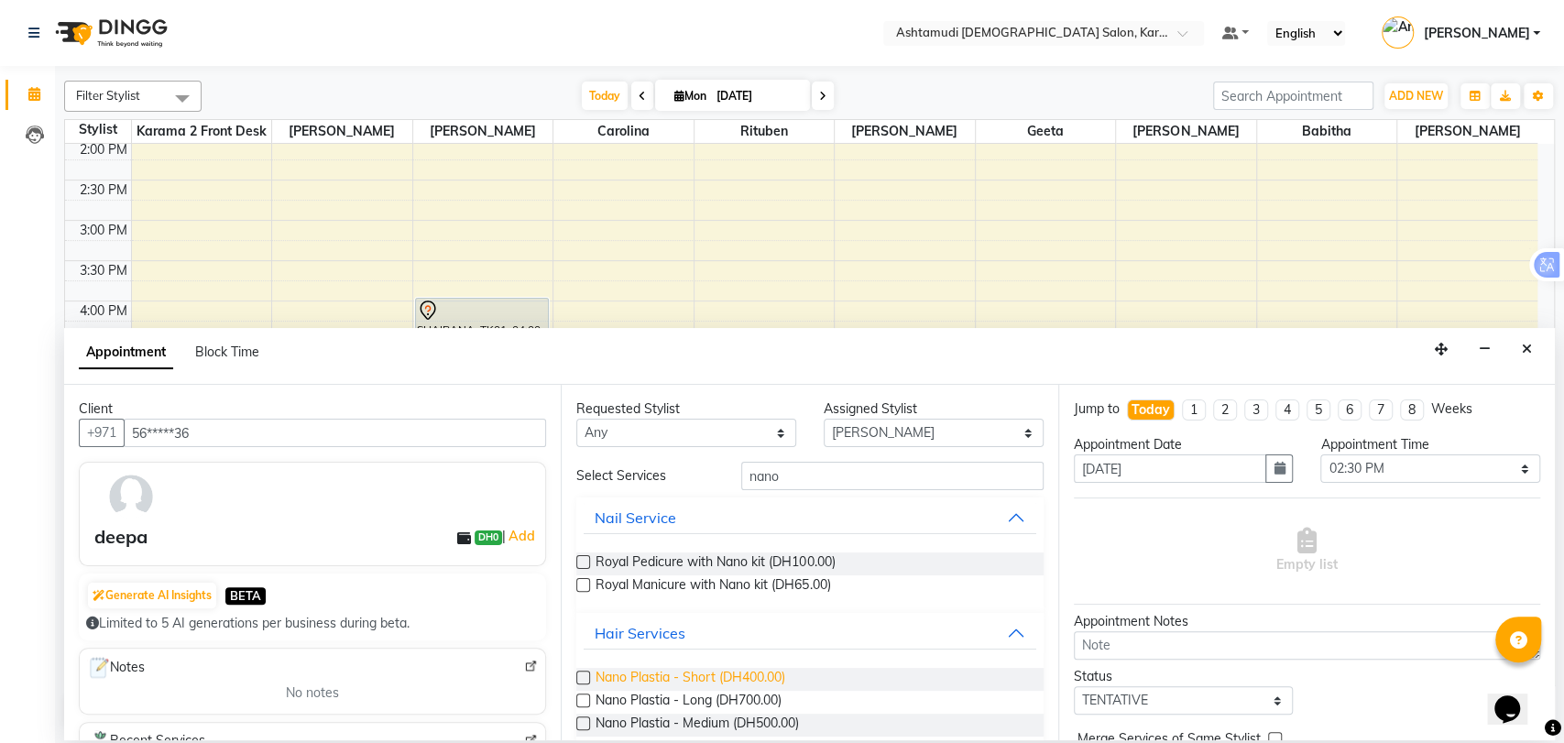
click at [701, 671] on span "Nano Plastia - Short (DH400.00)" at bounding box center [690, 679] width 190 height 23
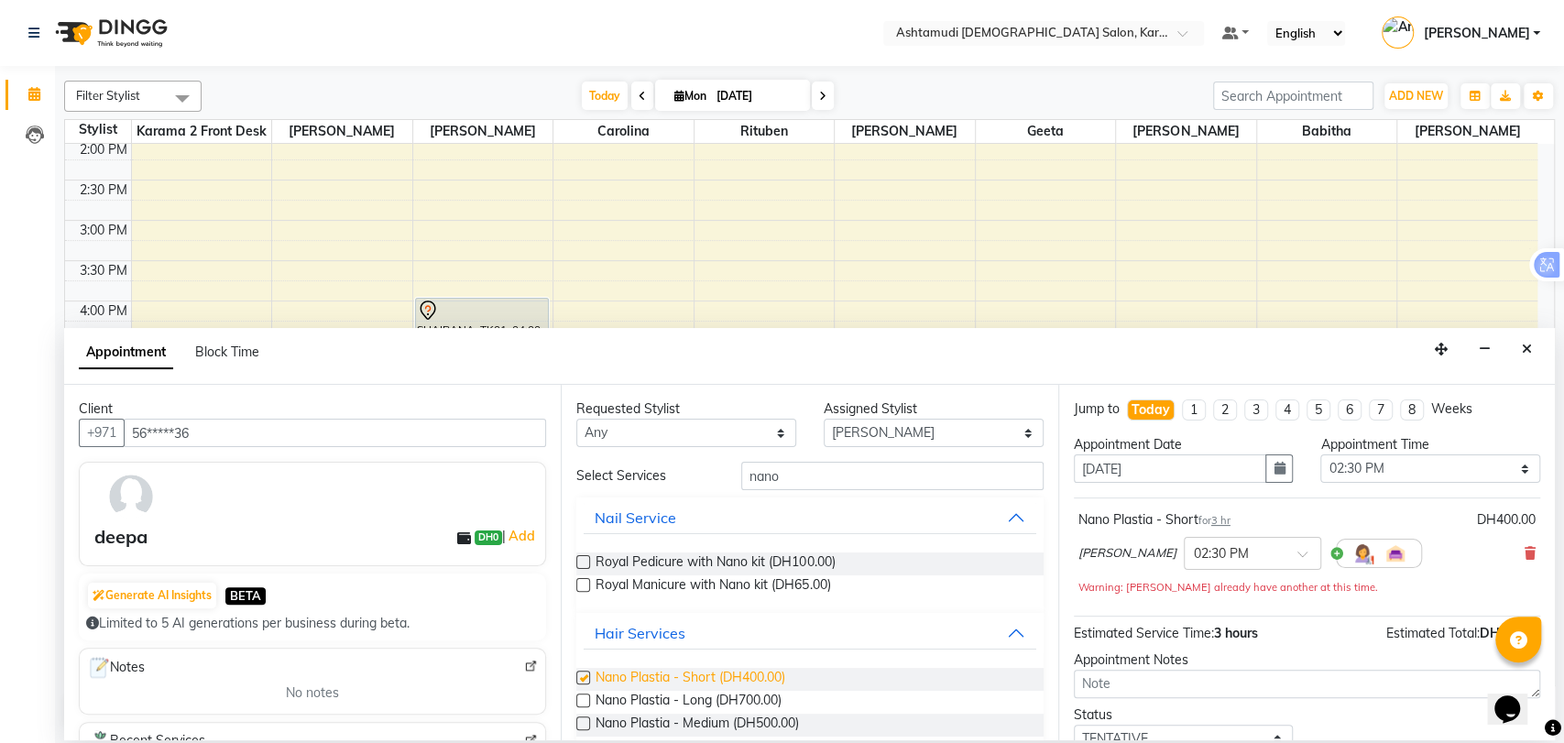
checkbox input "false"
click at [904, 431] on select "Select Babitha Carolina Farsana Begum Geeta Jyothi Krishna Karama 2 Front Desk …" at bounding box center [933, 433] width 220 height 28
select select "81433"
click at [823, 419] on select "Select Babitha Carolina Farsana Begum Geeta Jyothi Krishna Karama 2 Front Desk …" at bounding box center [933, 433] width 220 height 28
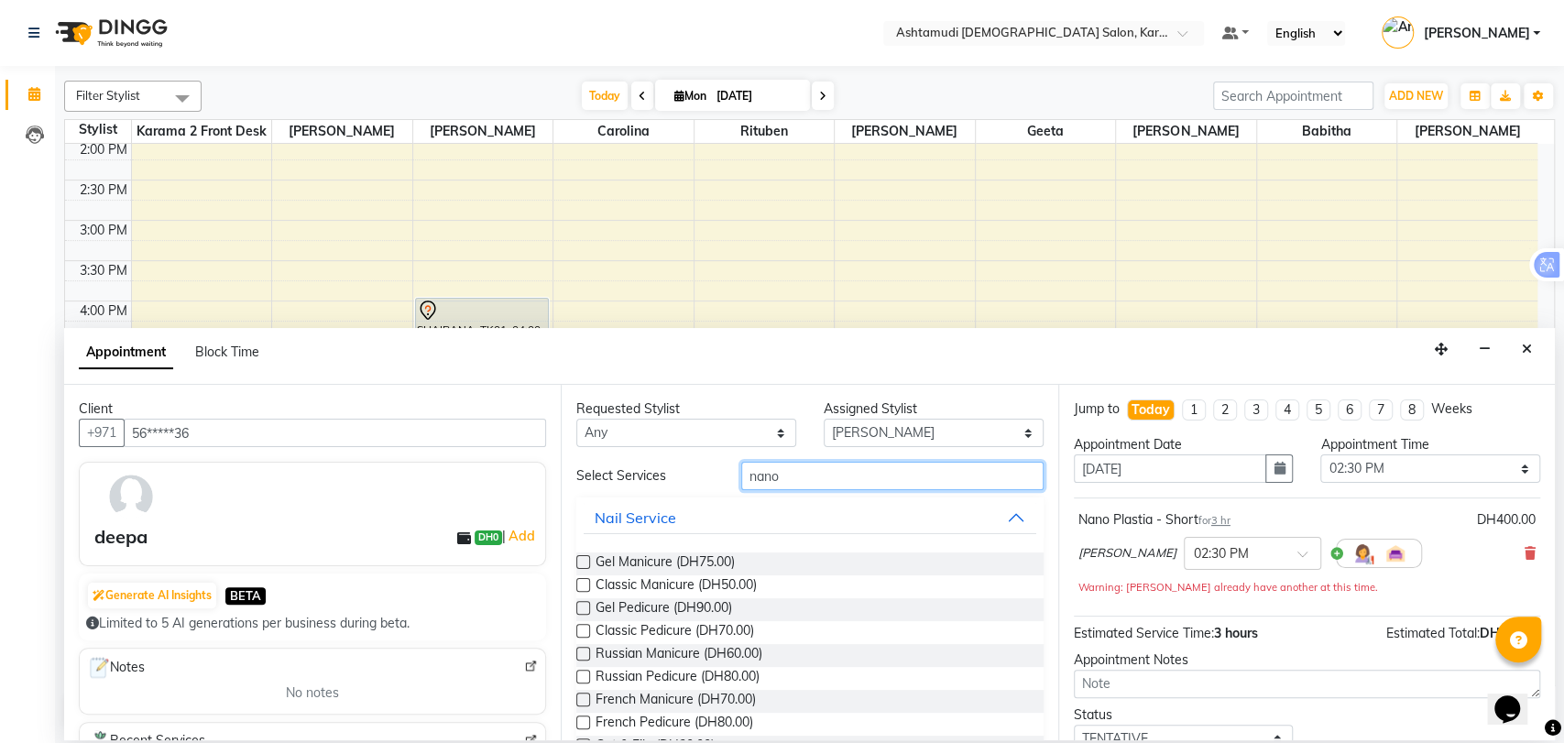
click at [769, 475] on input "nano" at bounding box center [892, 476] width 302 height 28
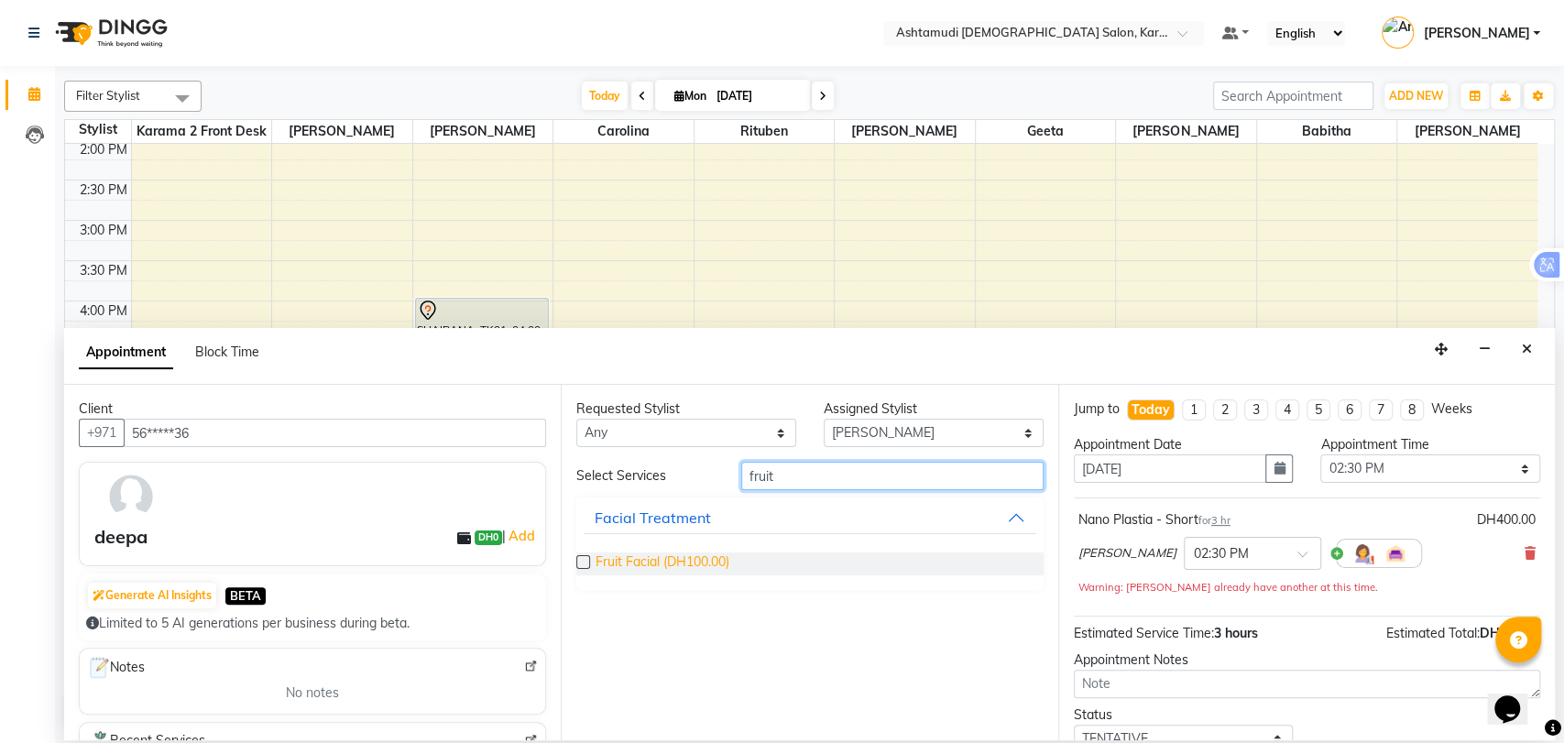
type input "fruit"
click at [726, 569] on span "Fruit Facial (DH100.00)" at bounding box center [662, 563] width 134 height 23
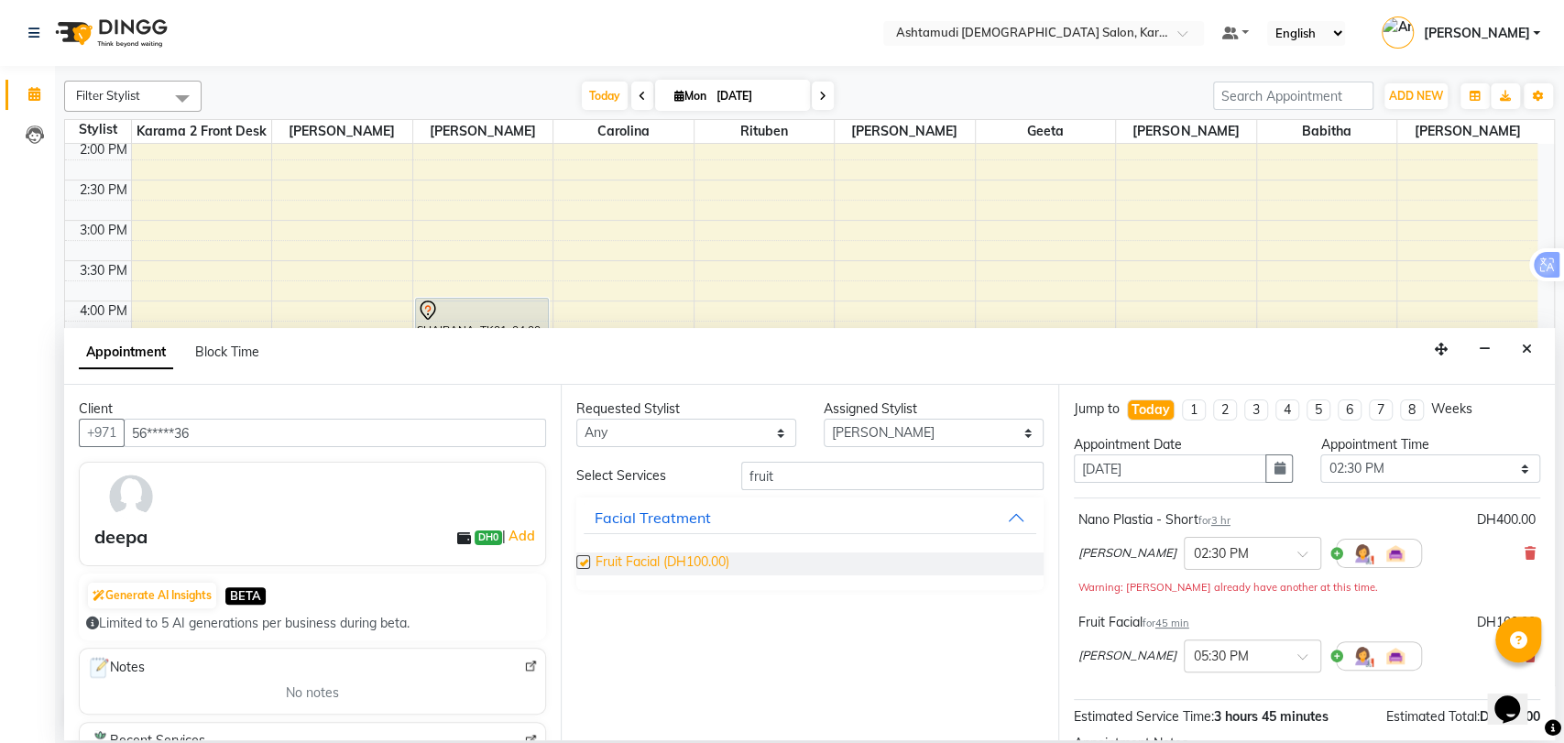
checkbox input "false"
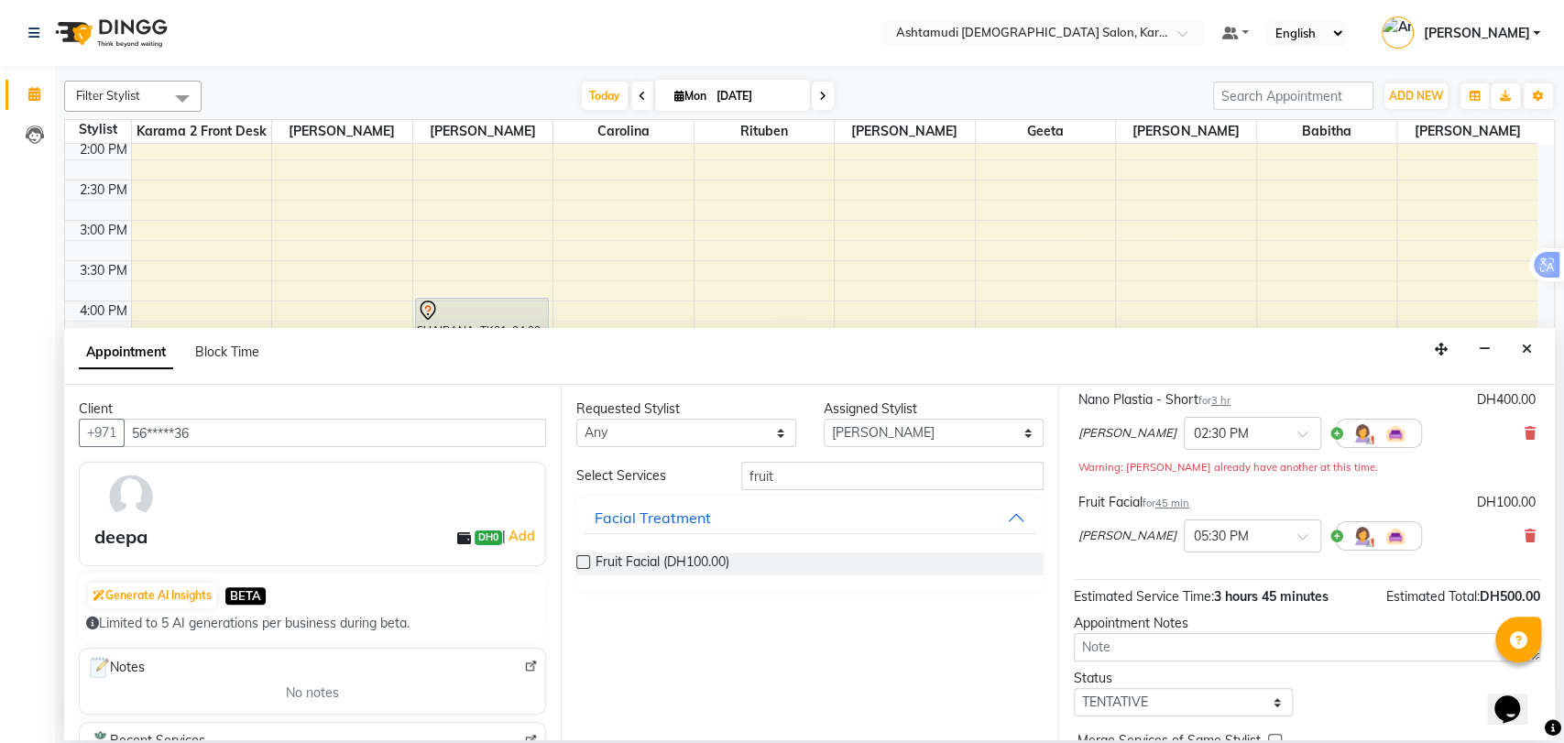
scroll to position [211, 0]
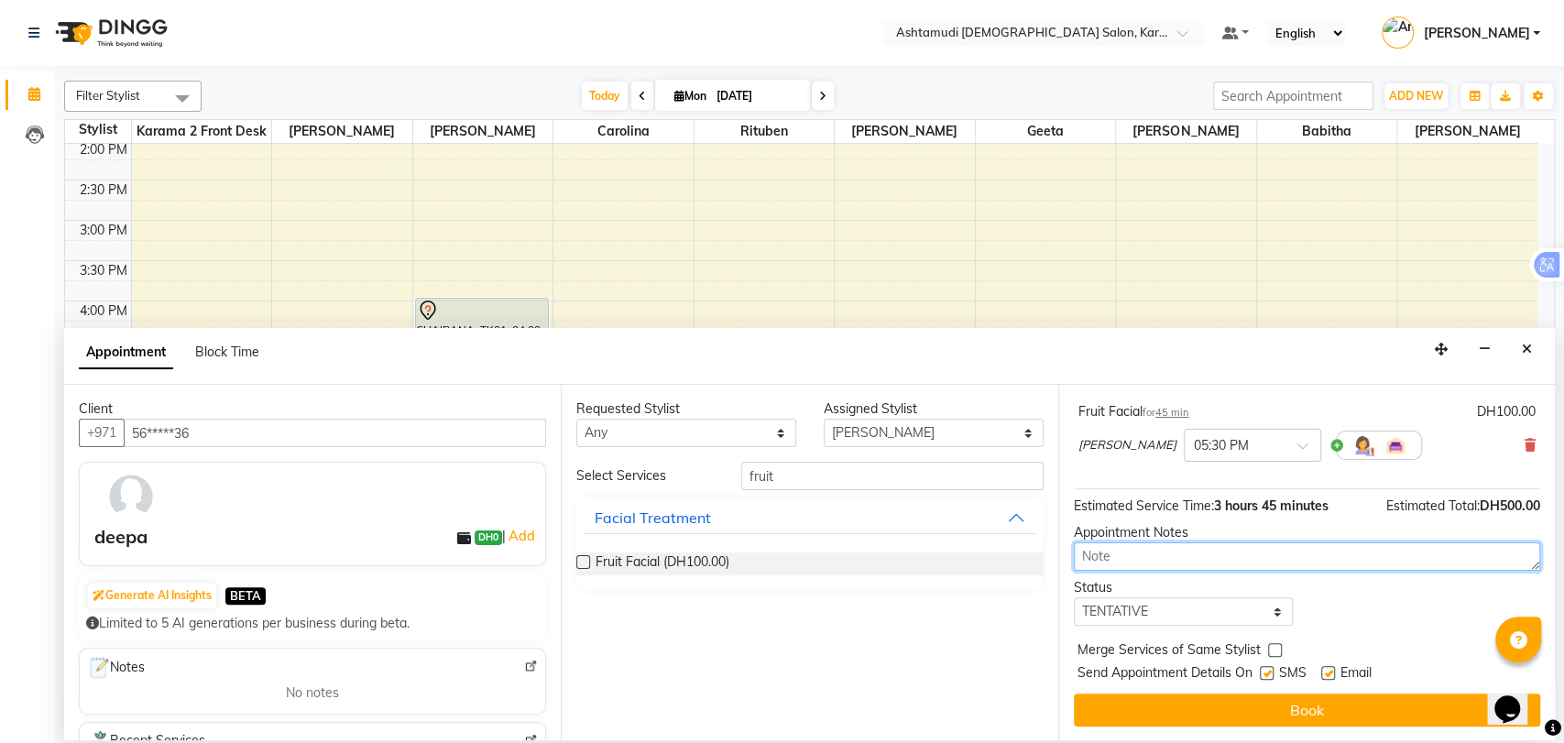
click at [1107, 553] on textarea at bounding box center [1307, 556] width 466 height 28
type textarea "s"
click at [1202, 556] on textarea "requested clients" at bounding box center [1307, 556] width 466 height 28
type textarea "requested clients , she will decide after consultation"
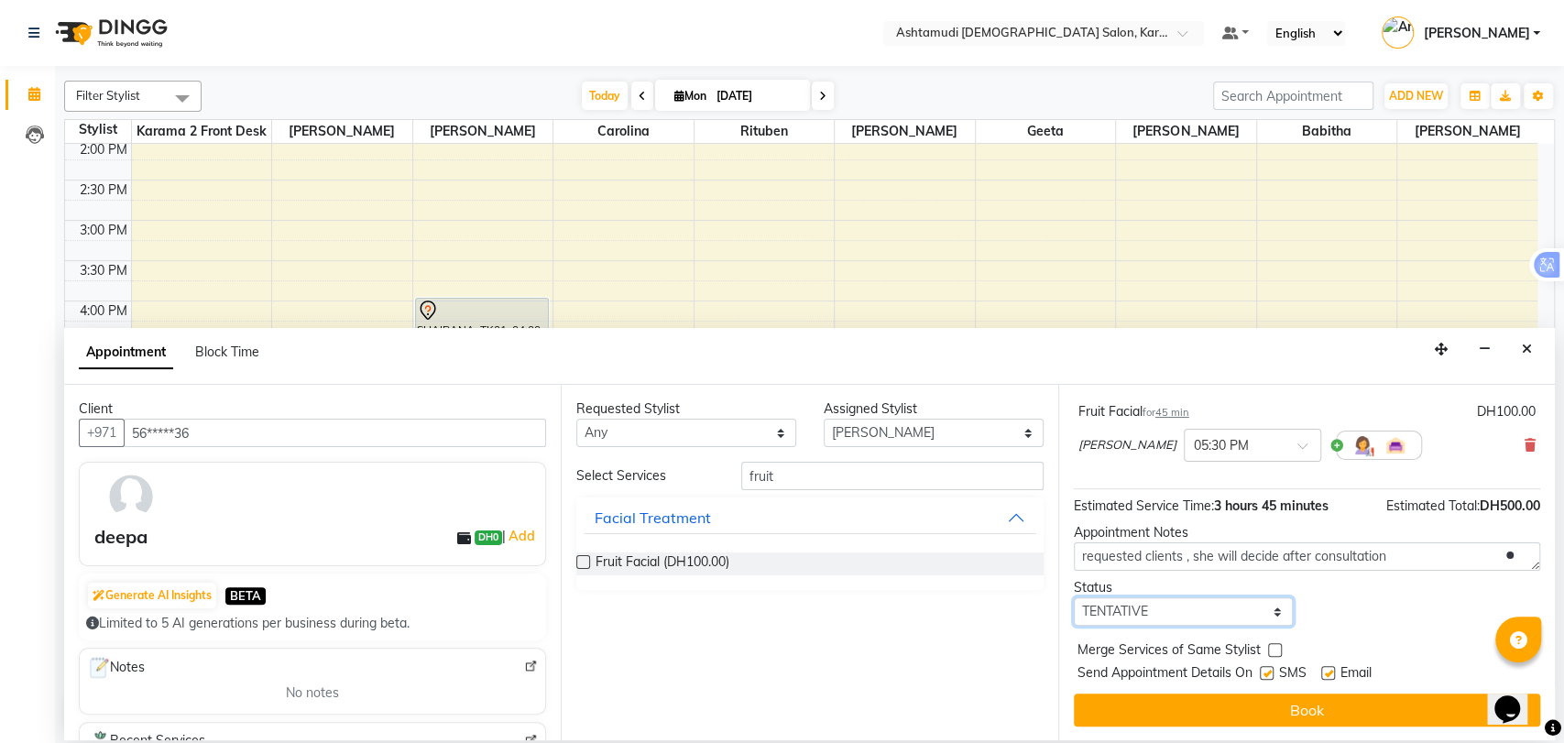
click at [1191, 609] on select "Select TENTATIVE CONFIRM CHECK-IN UPCOMING" at bounding box center [1184, 611] width 220 height 28
select select "upcoming"
click at [1074, 597] on select "Select TENTATIVE CONFIRM CHECK-IN UPCOMING" at bounding box center [1184, 611] width 220 height 28
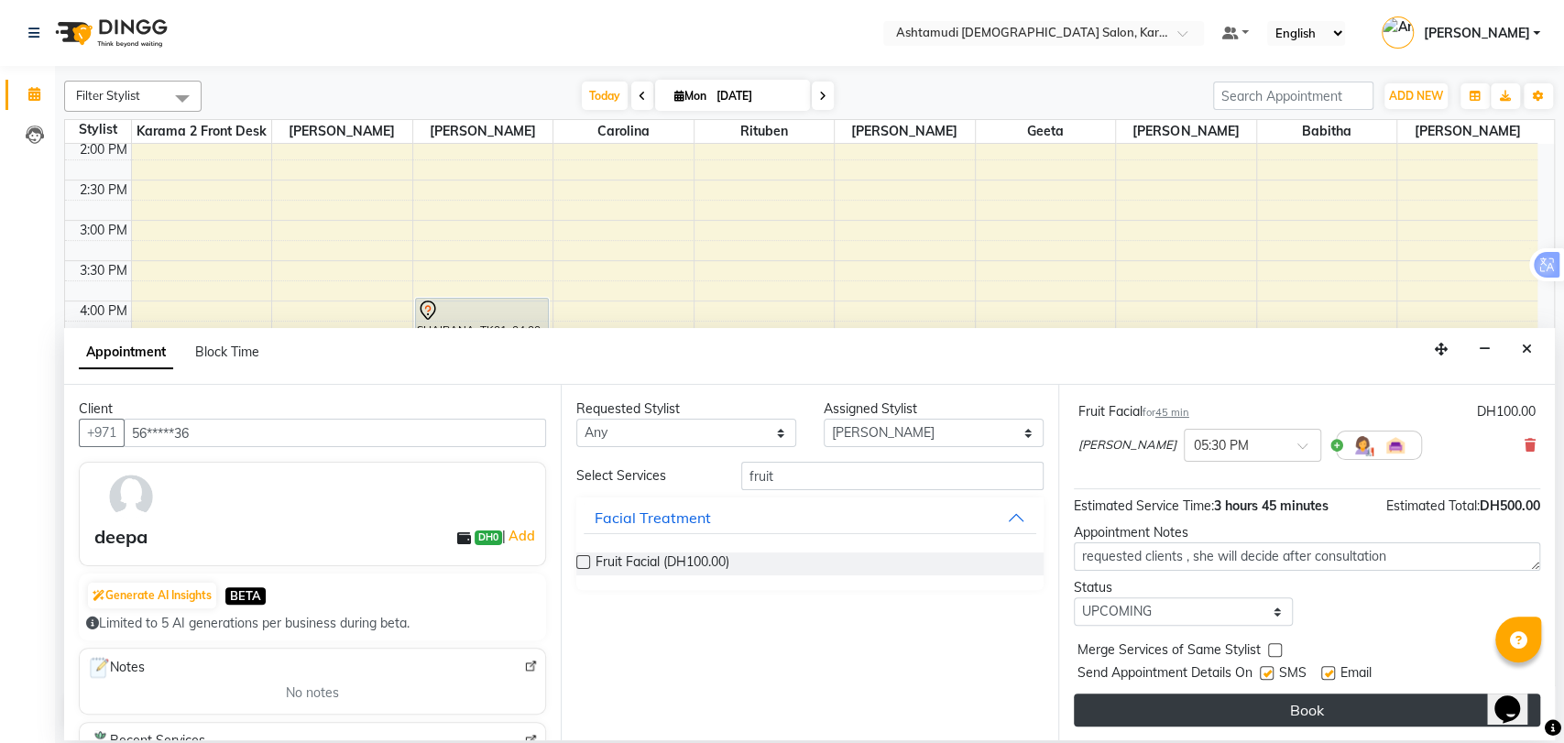
click at [1305, 720] on button "Book" at bounding box center [1307, 709] width 466 height 33
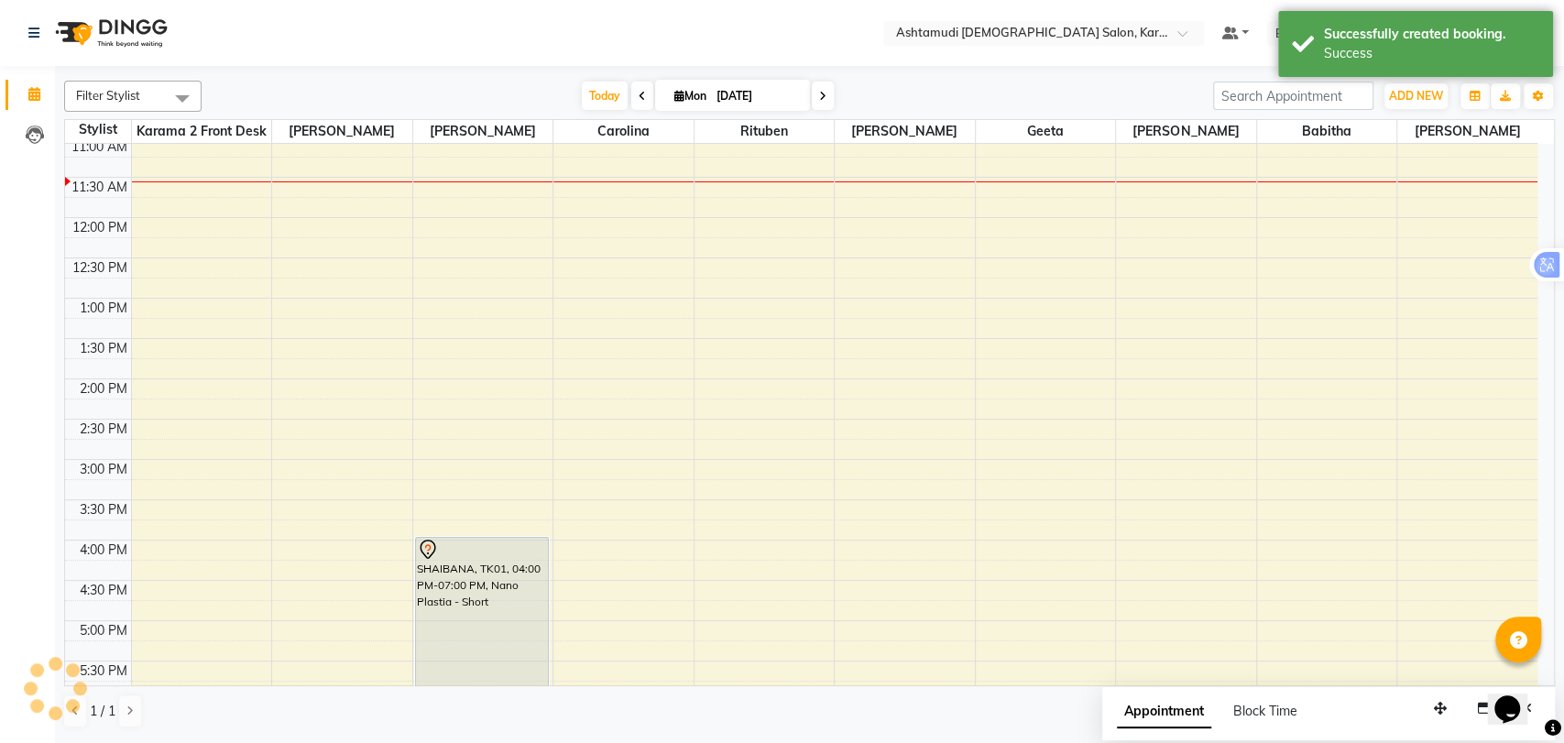
scroll to position [508, 0]
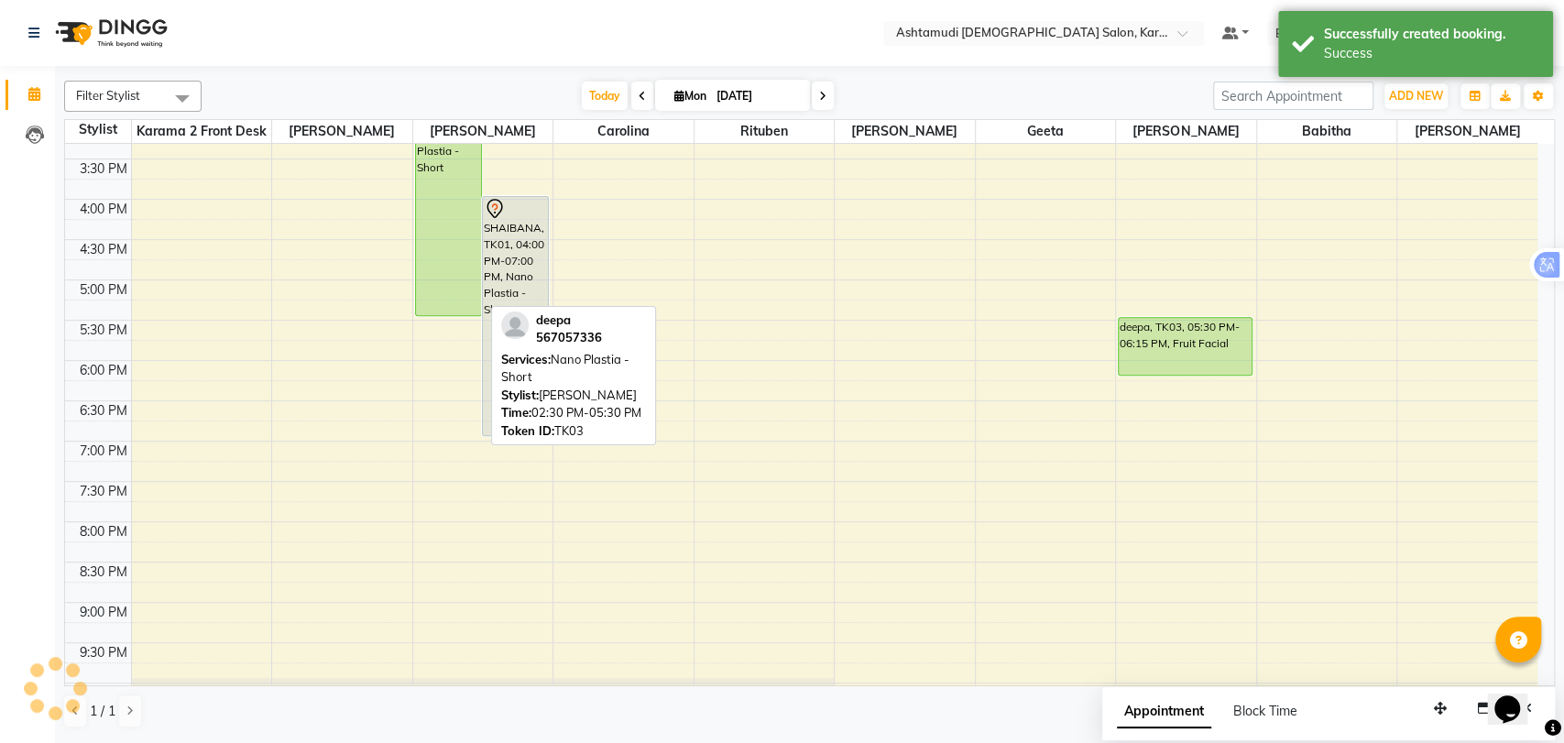
click at [450, 308] on div "deepa, TK03, 02:30 PM-05:30 PM, Nano Plastia - Short" at bounding box center [448, 196] width 65 height 238
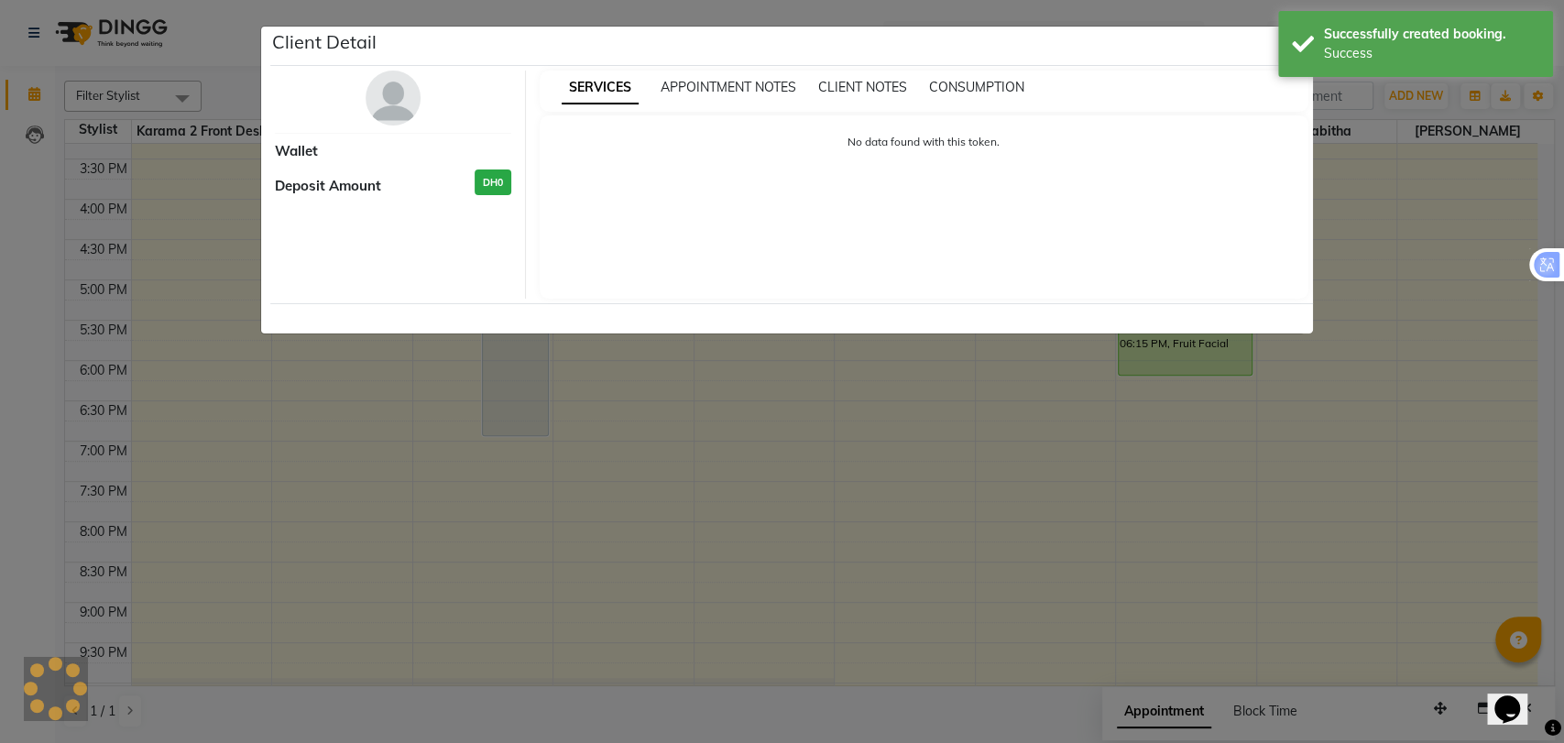
drag, startPoint x: 1481, startPoint y: 307, endPoint x: 1457, endPoint y: 288, distance: 30.6
click at [1475, 302] on ngb-modal-window "Client Detail Wallet Deposit Amount DH0 SERVICES APPOINTMENT NOTES CLIENT NOTES…" at bounding box center [782, 371] width 1564 height 743
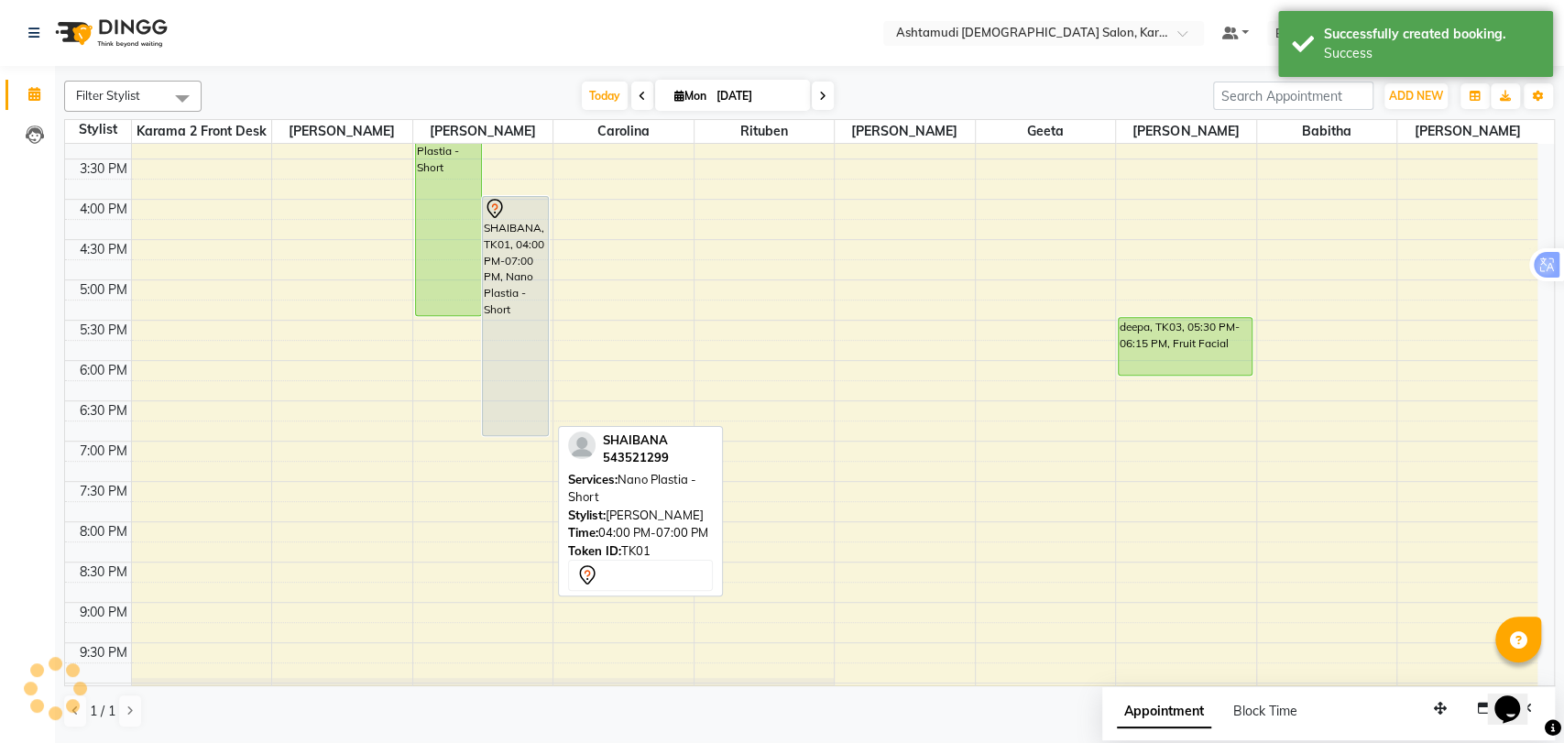
click at [513, 262] on div "SHAIBANA, TK01, 04:00 PM-07:00 PM, Nano Plastia - Short" at bounding box center [515, 316] width 65 height 238
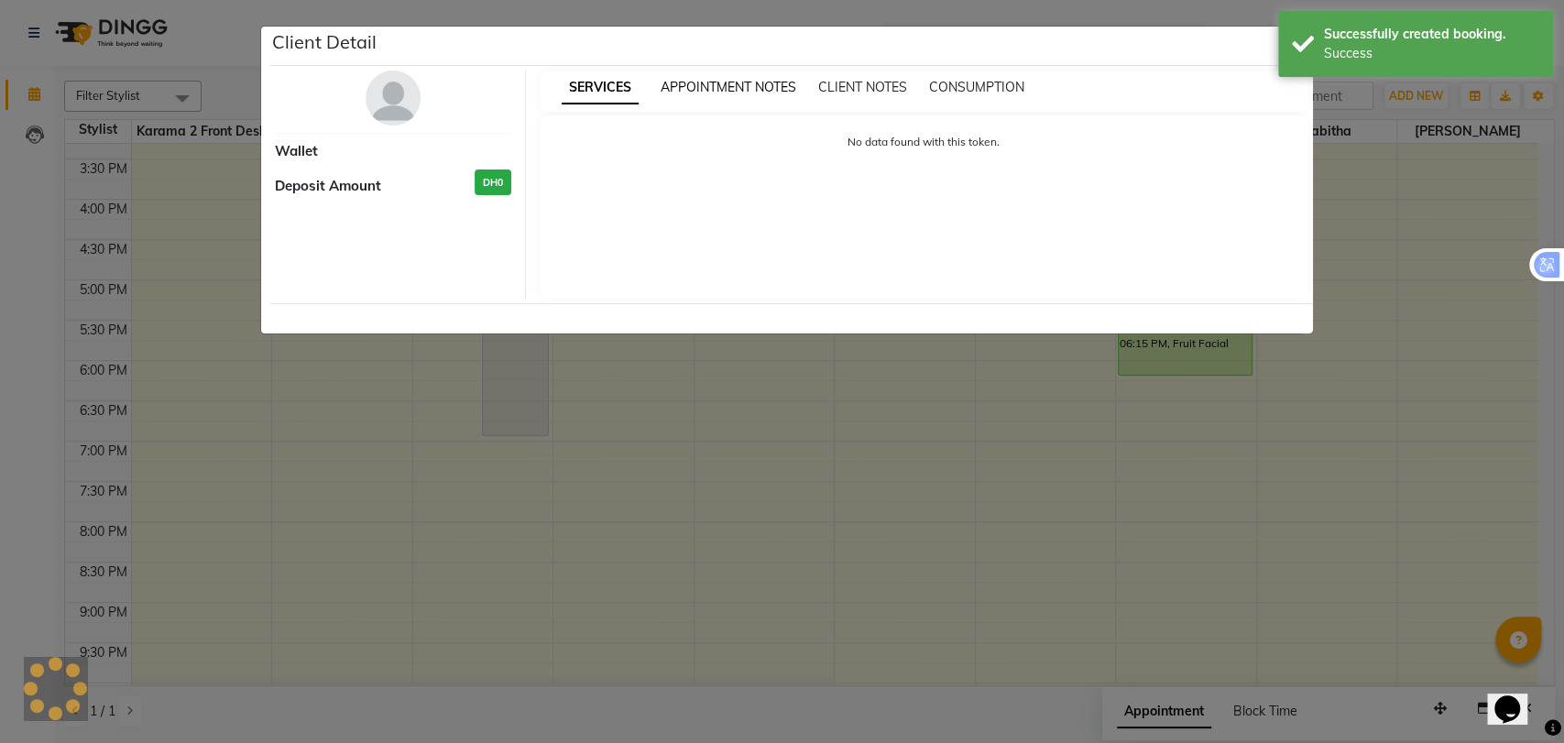
click at [686, 89] on span "APPOINTMENT NOTES" at bounding box center [728, 87] width 136 height 16
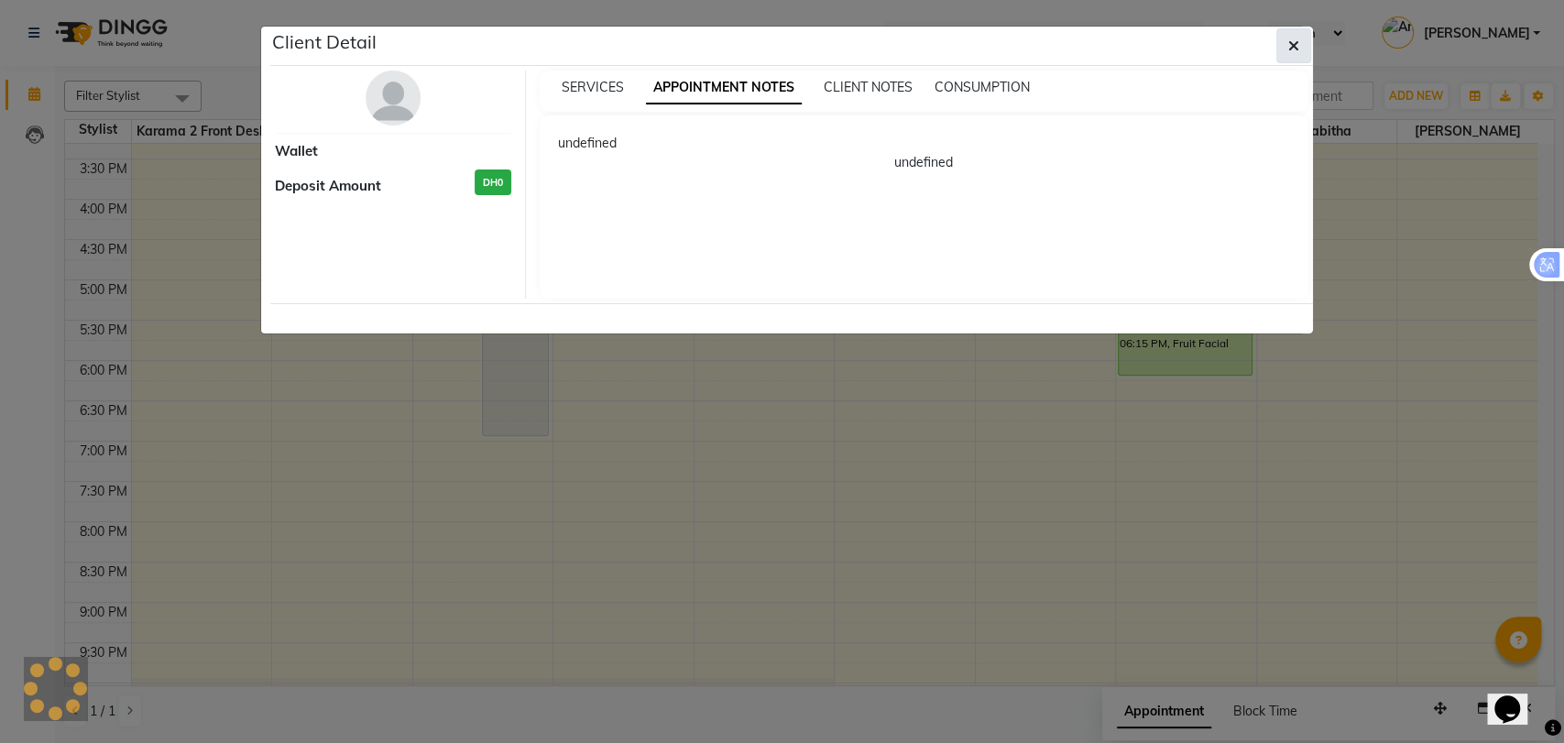
click at [1290, 46] on icon "button" at bounding box center [1293, 45] width 11 height 15
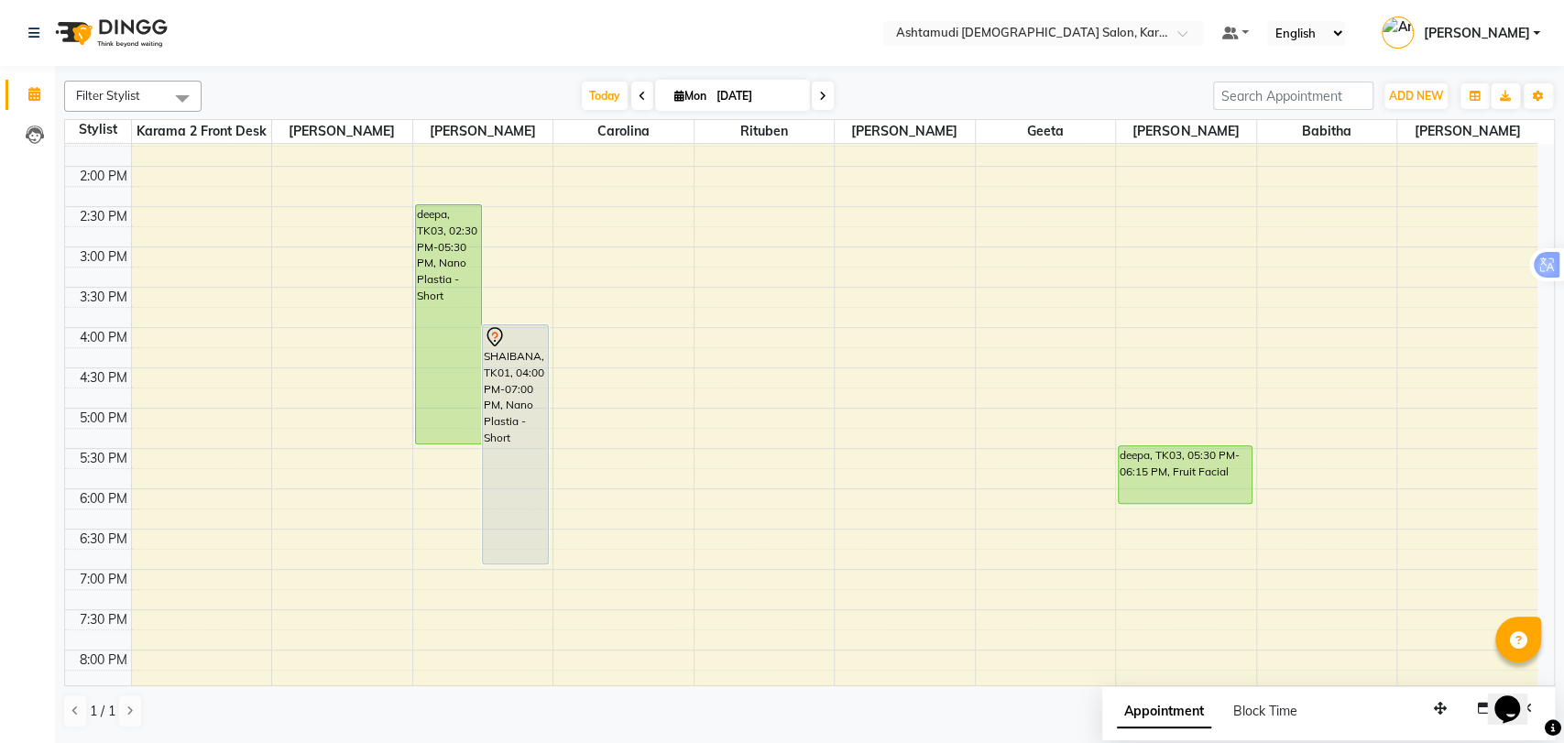
scroll to position [376, 0]
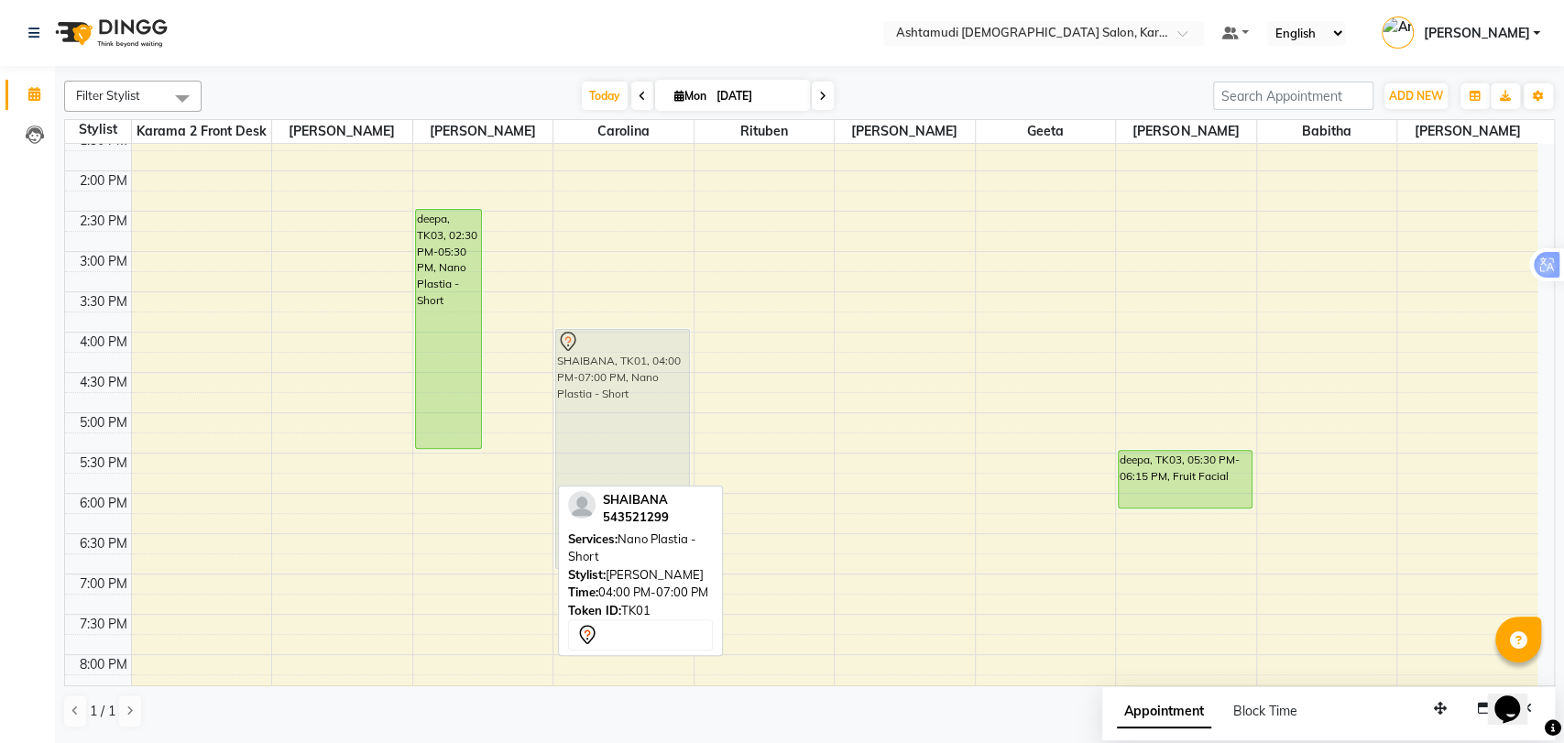
drag, startPoint x: 516, startPoint y: 371, endPoint x: 594, endPoint y: 375, distance: 78.9
click at [594, 375] on tr "deepa, TK03, 02:30 PM-05:30 PM, Nano Plastia - Short SHAIBANA, TK01, 04:00 PM-0…" at bounding box center [801, 332] width 1472 height 1128
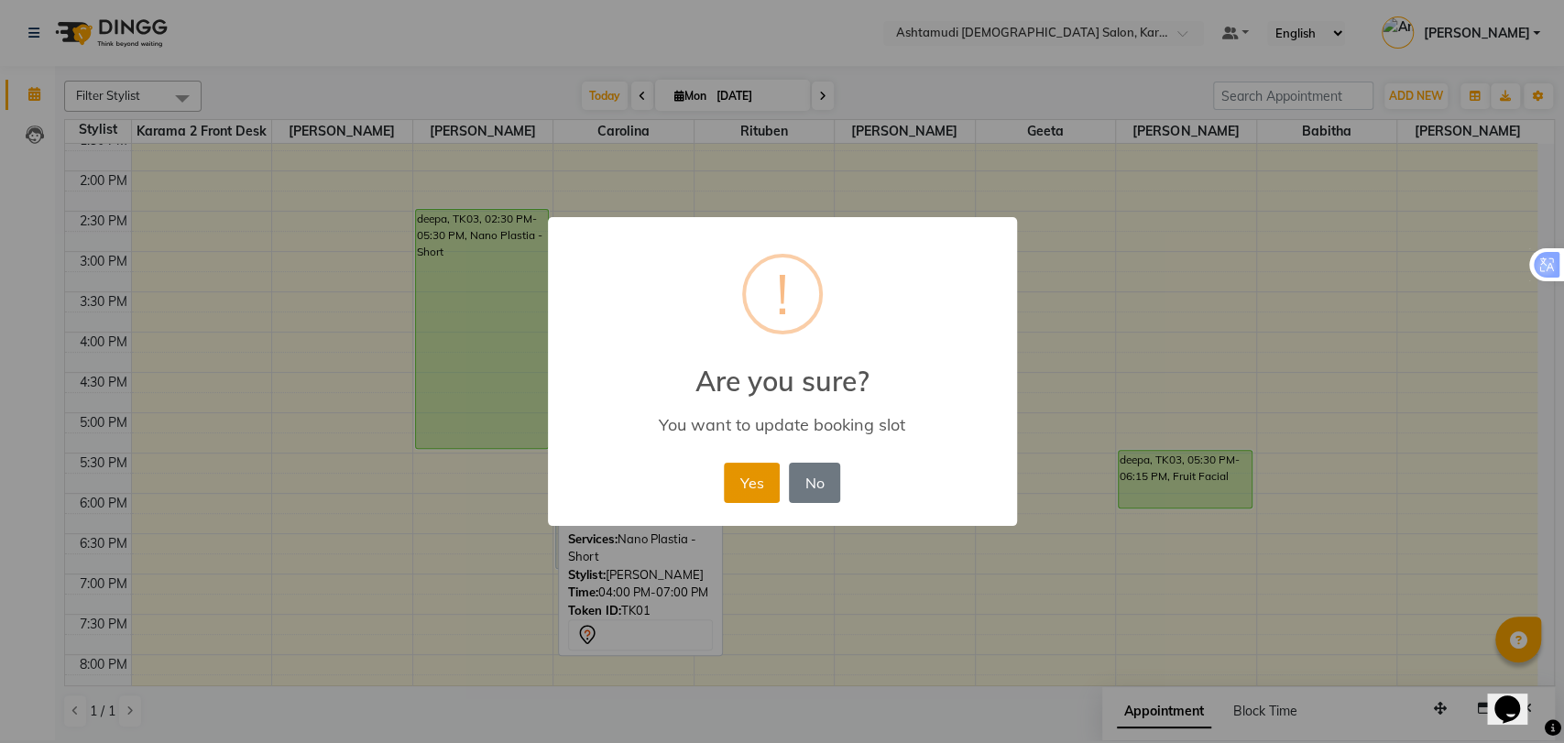
click at [744, 470] on button "Yes" at bounding box center [752, 483] width 56 height 40
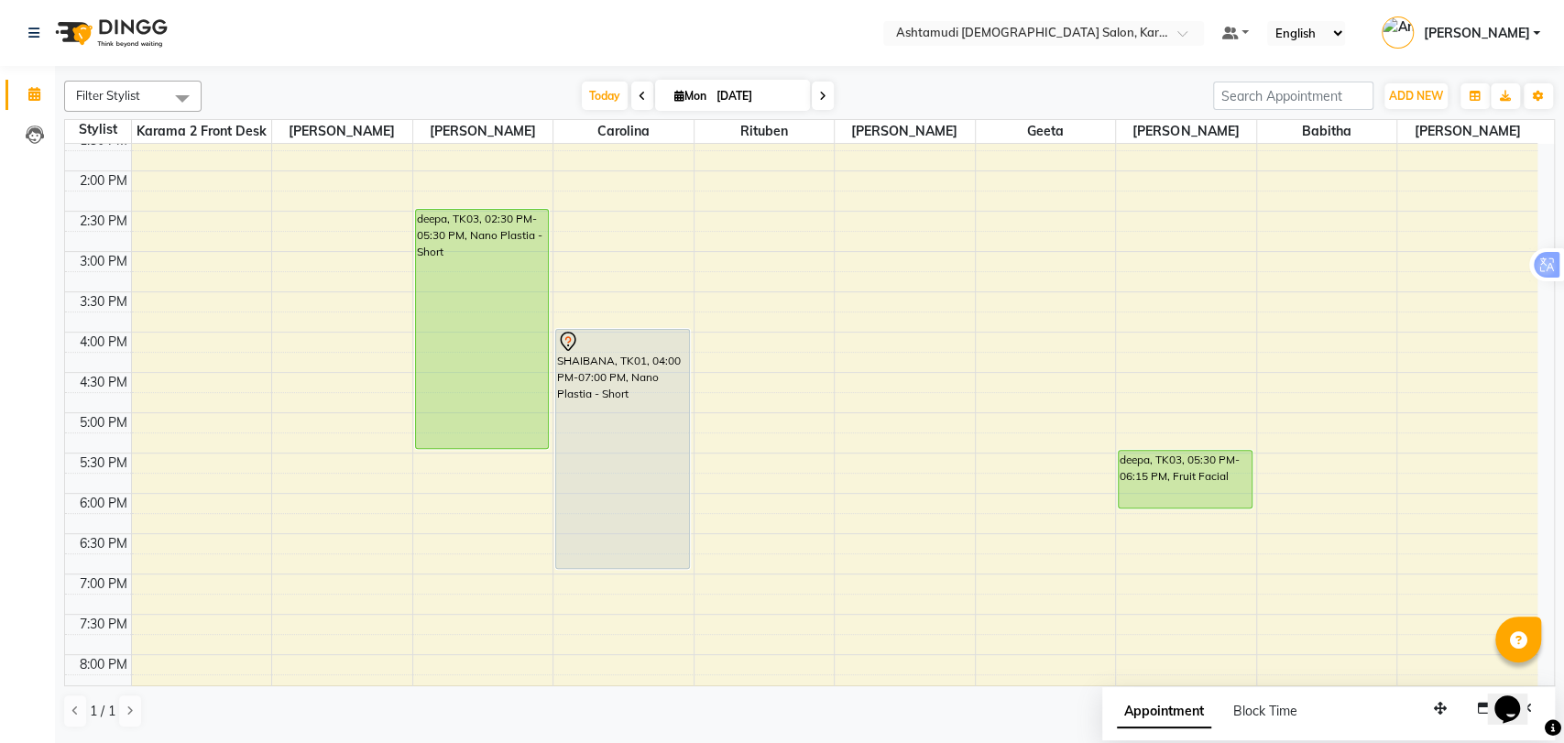
click at [776, 421] on div "9:00 AM 9:30 AM 10:00 AM 10:30 AM 11:00 AM 11:30 AM 12:00 PM 12:30 PM 1:00 PM 1…" at bounding box center [801, 332] width 1472 height 1128
click at [778, 436] on td at bounding box center [834, 442] width 1406 height 20
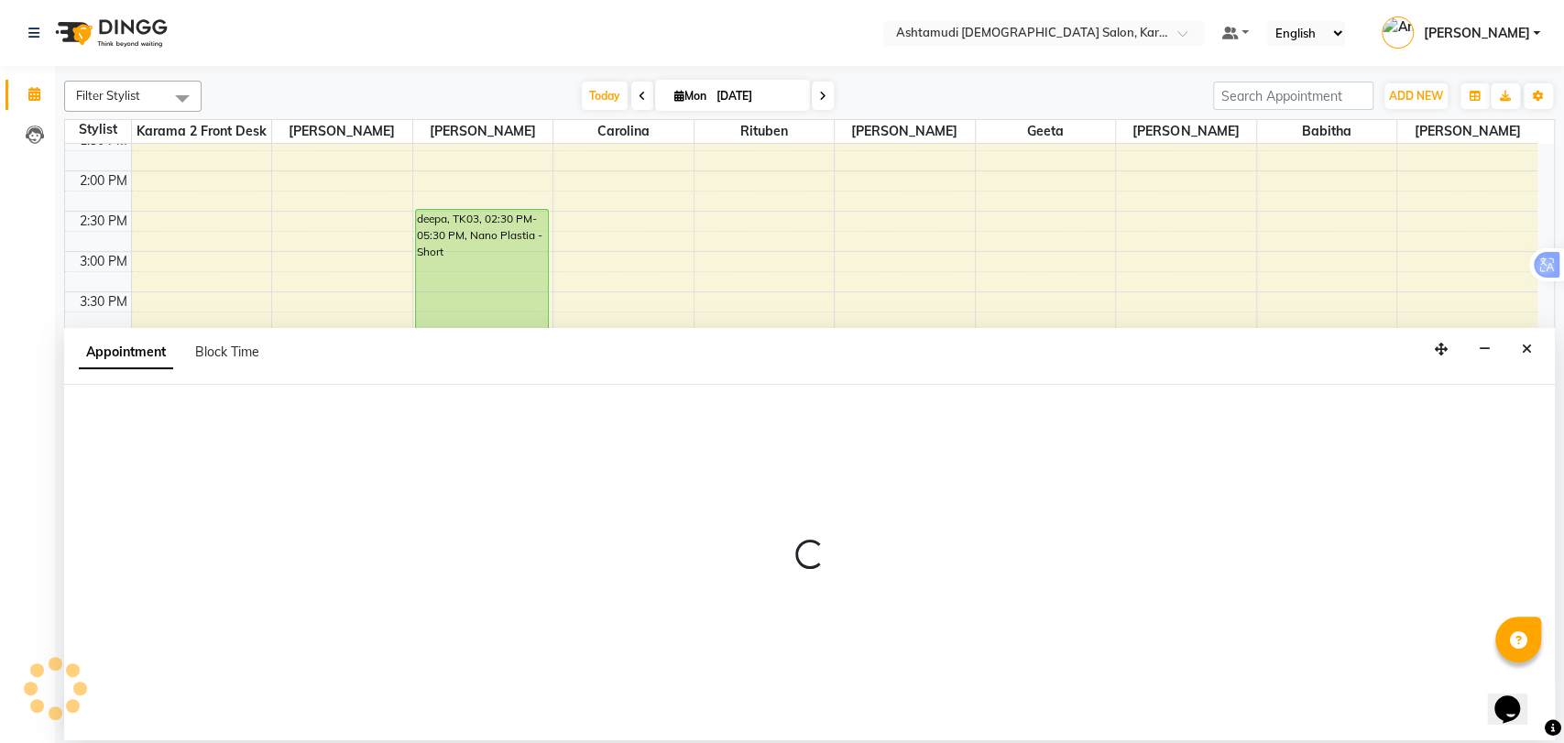
select select "71373"
select select "1020"
select select "tentative"
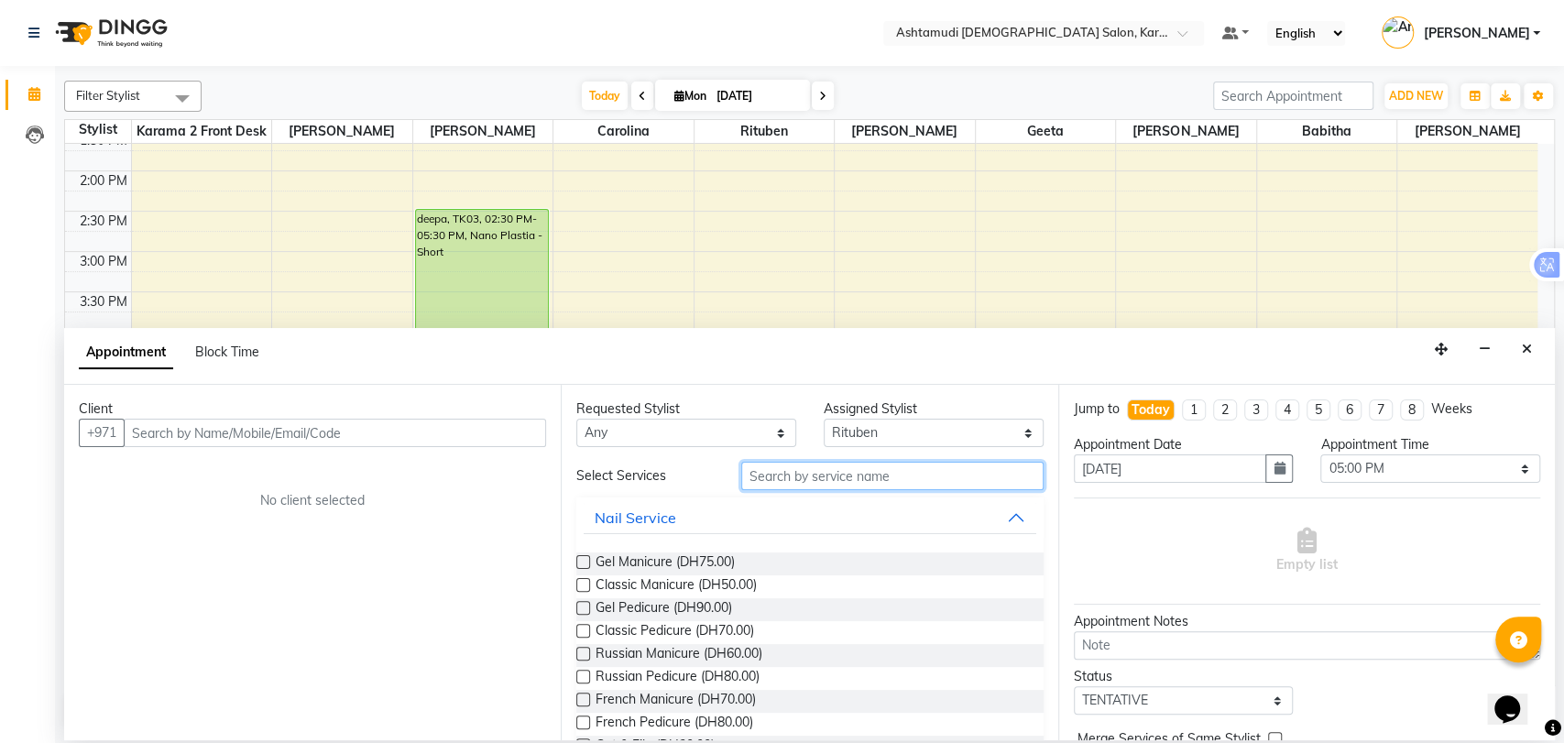
click at [857, 475] on input "text" at bounding box center [892, 476] width 302 height 28
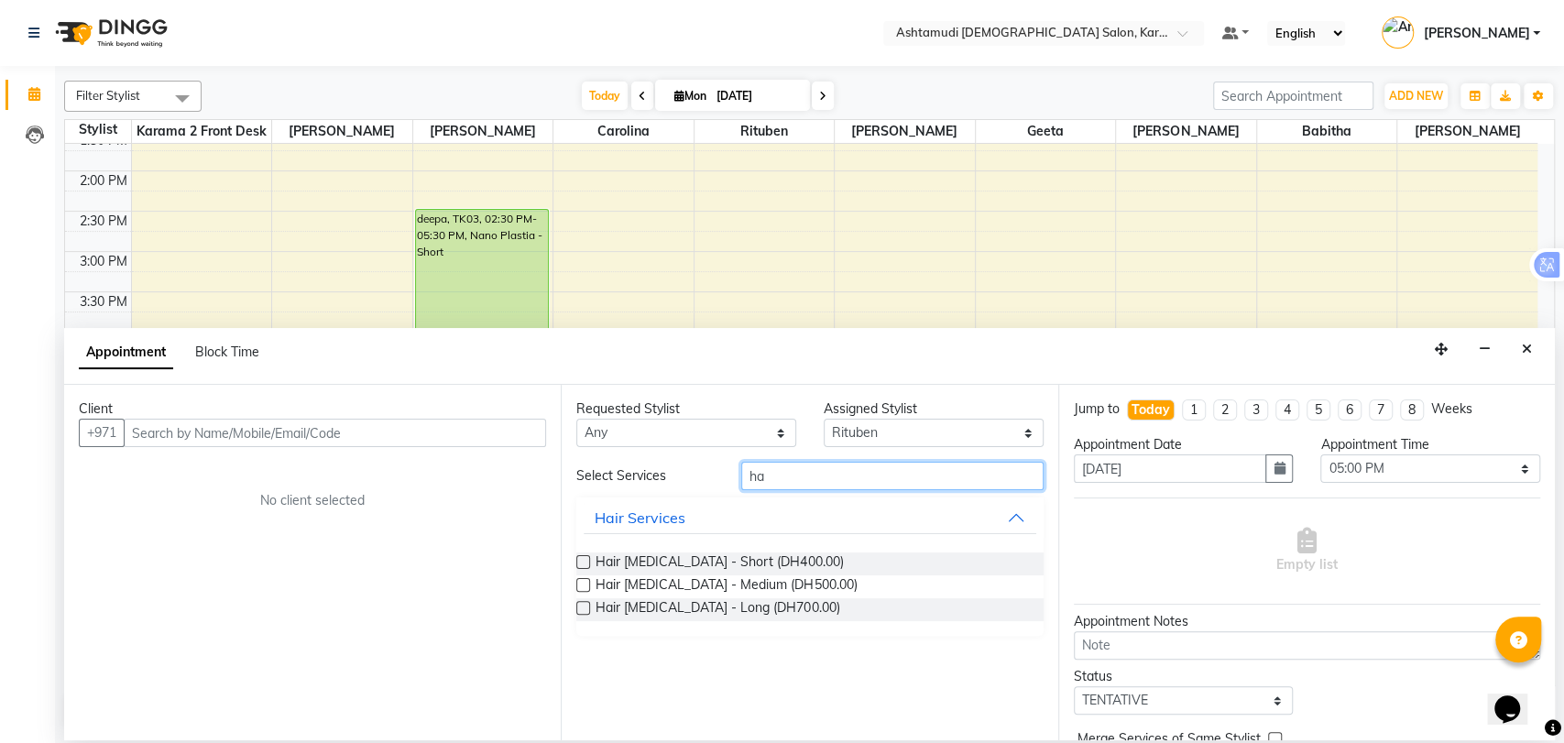
type input "h"
click at [733, 650] on button "Waxing" at bounding box center [809, 655] width 452 height 33
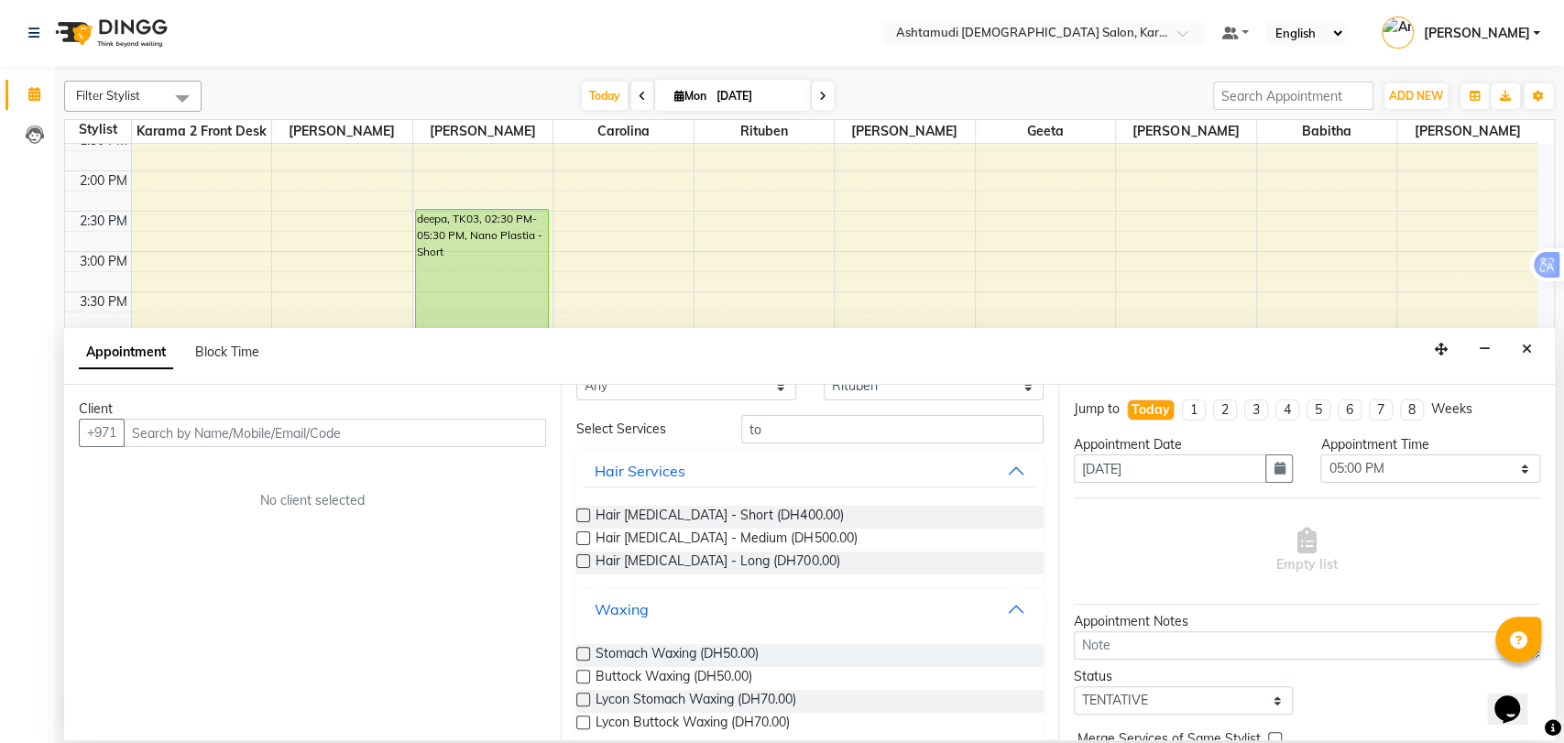
scroll to position [71, 0]
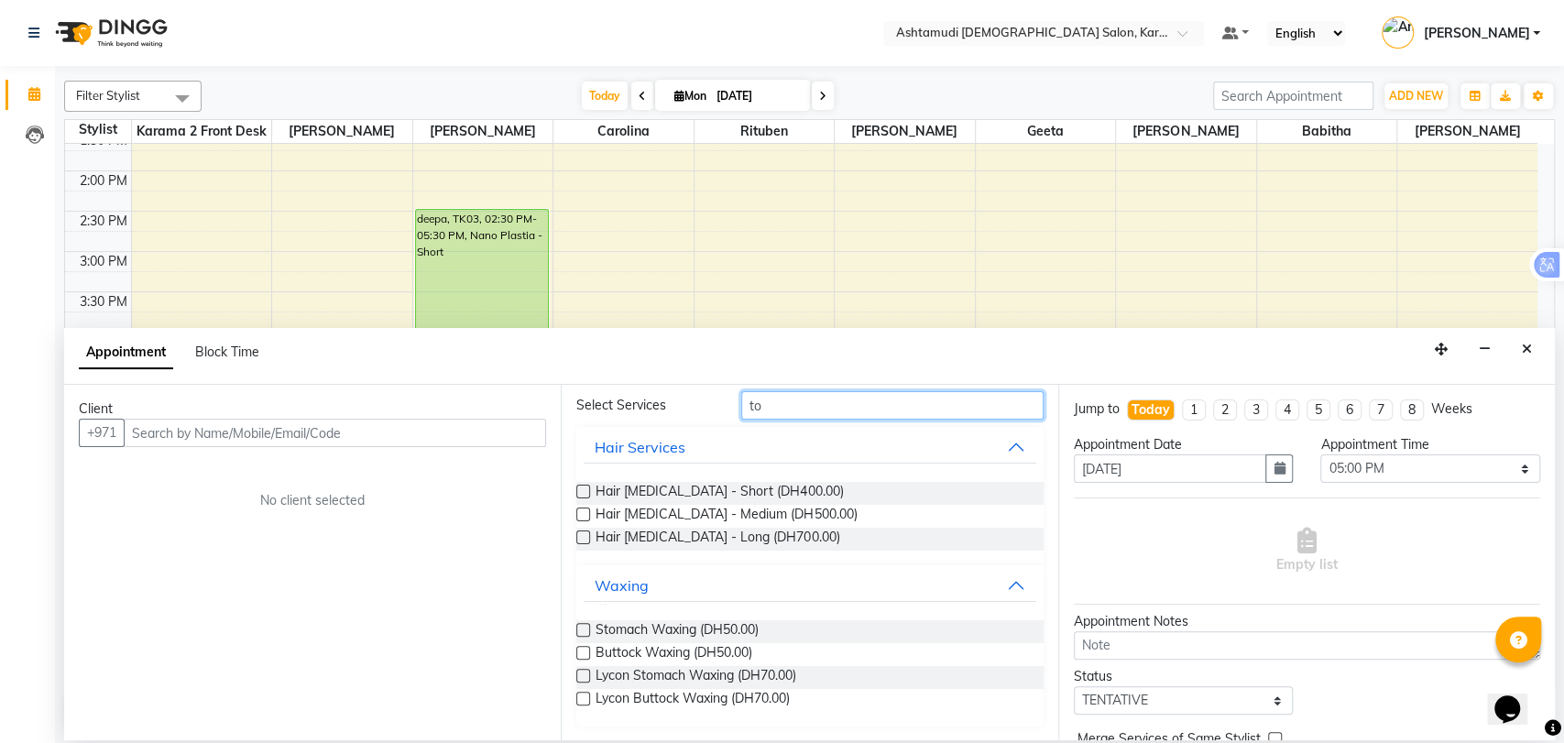
click at [773, 400] on input "to" at bounding box center [892, 405] width 302 height 28
type input "t"
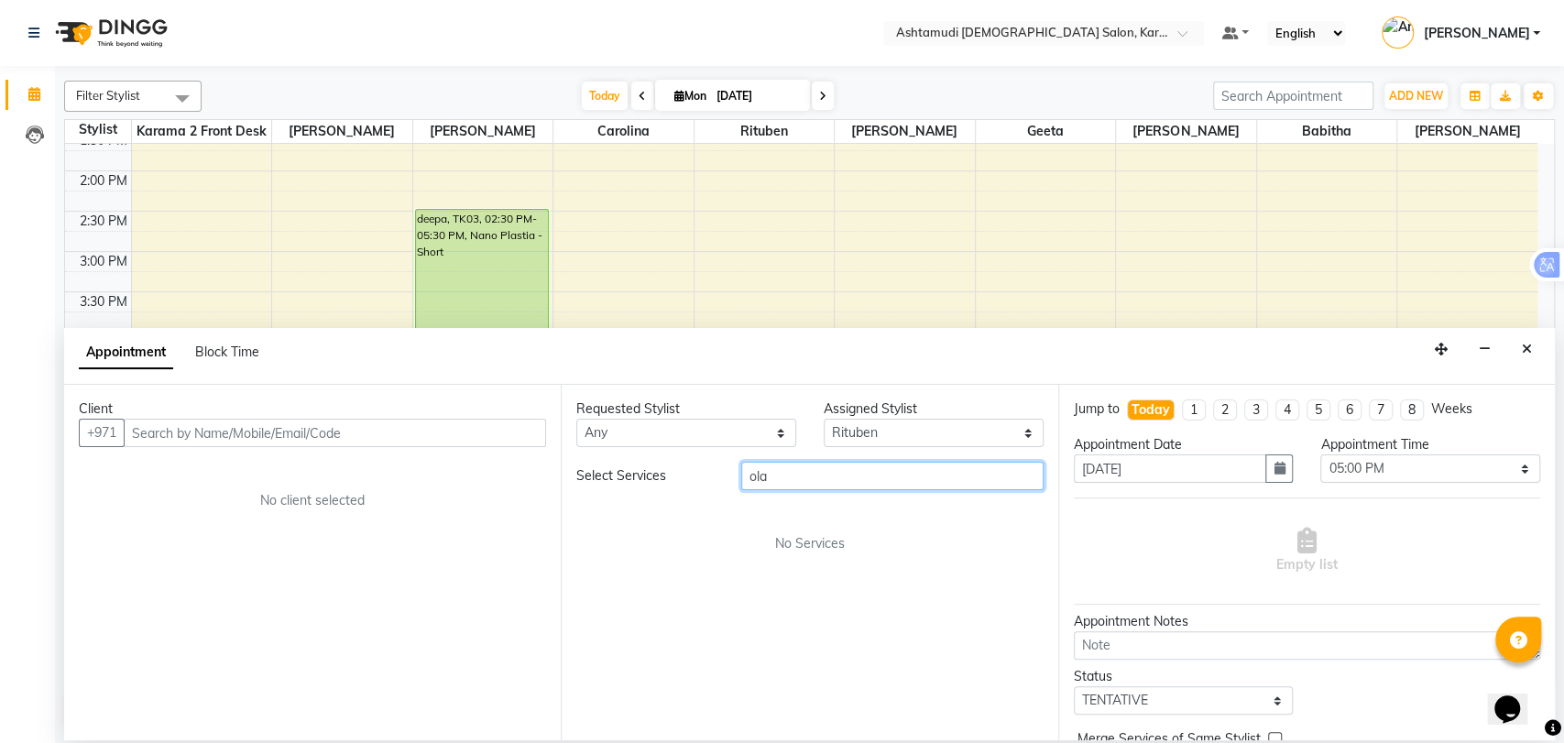
scroll to position [0, 0]
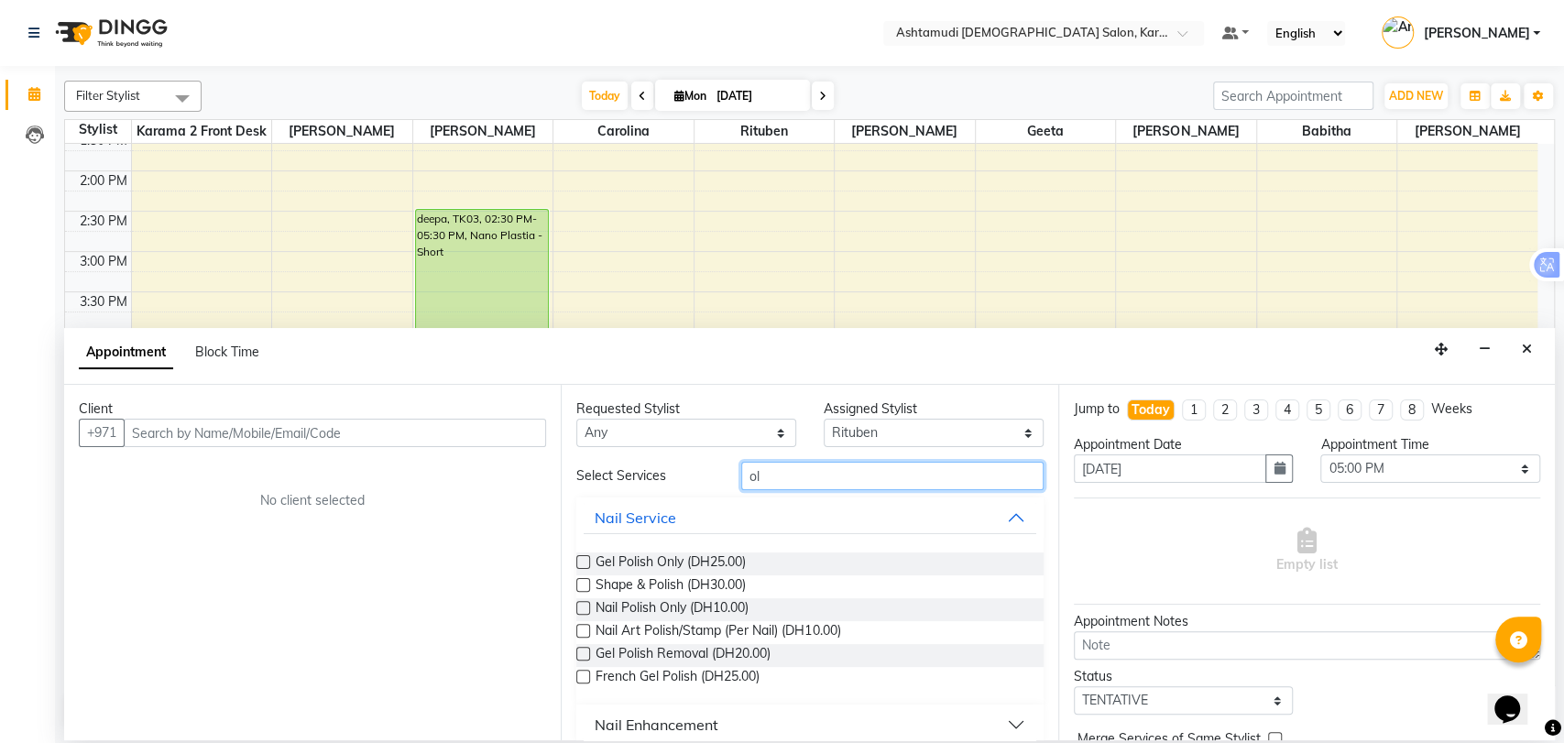
type input "o"
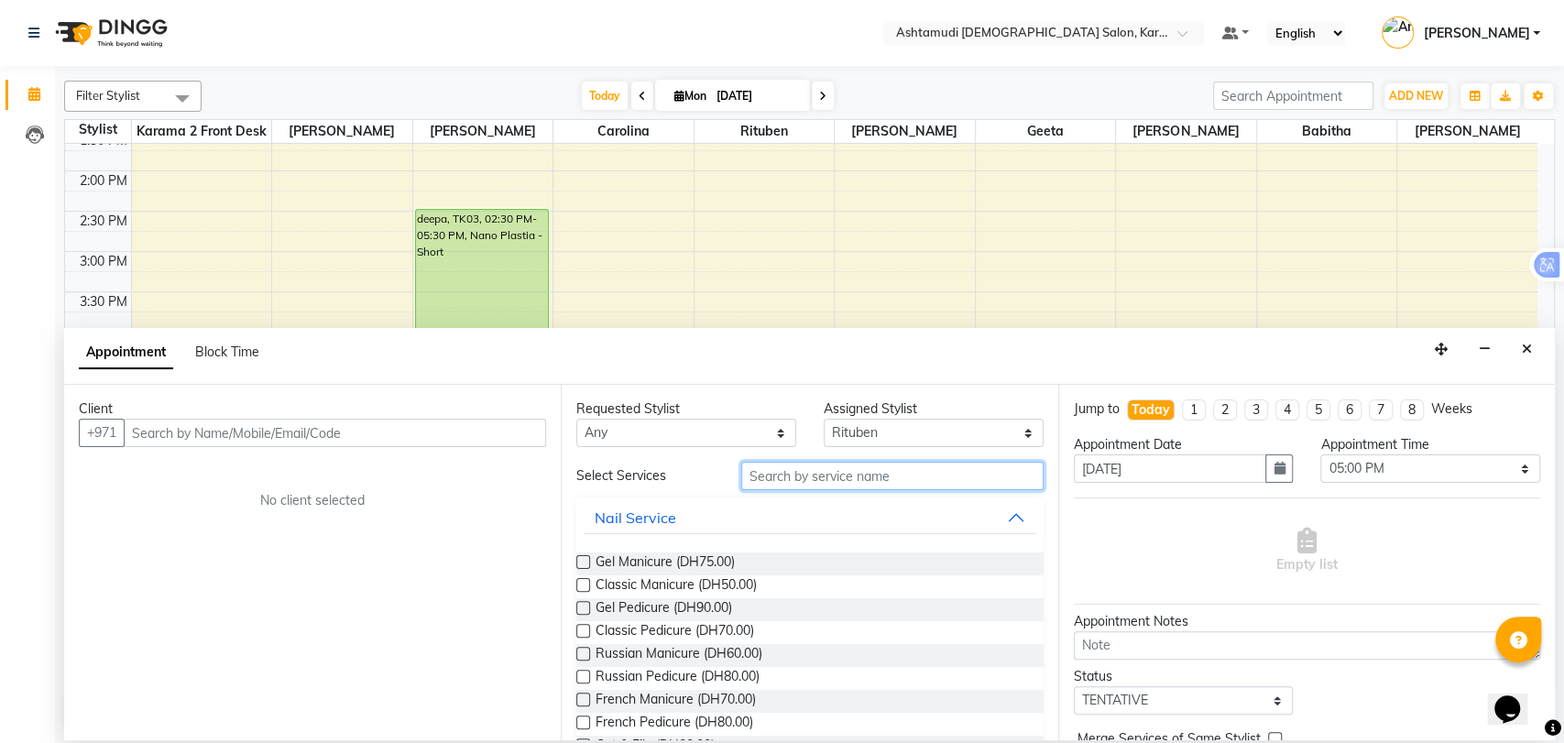
type input "o"
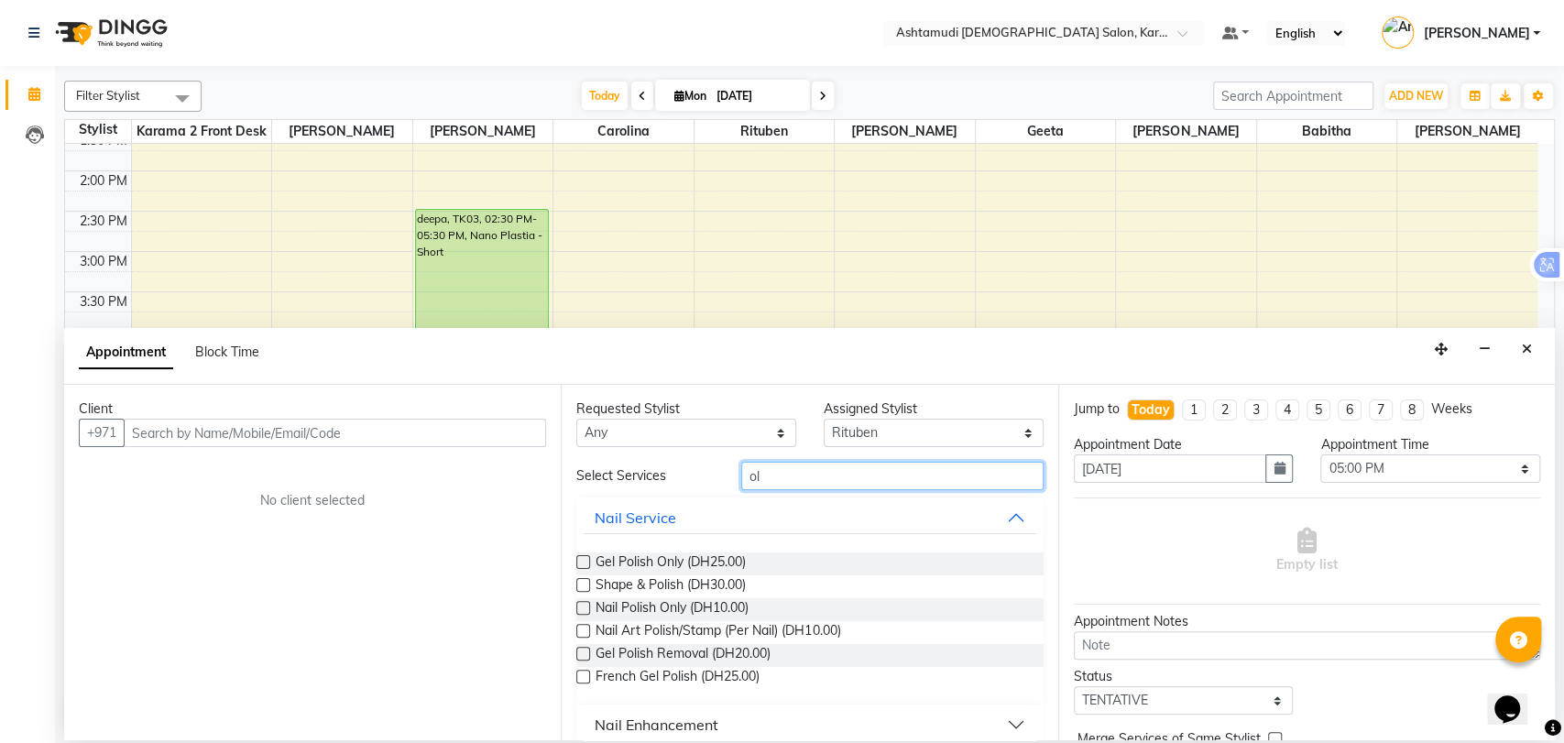
type input "o"
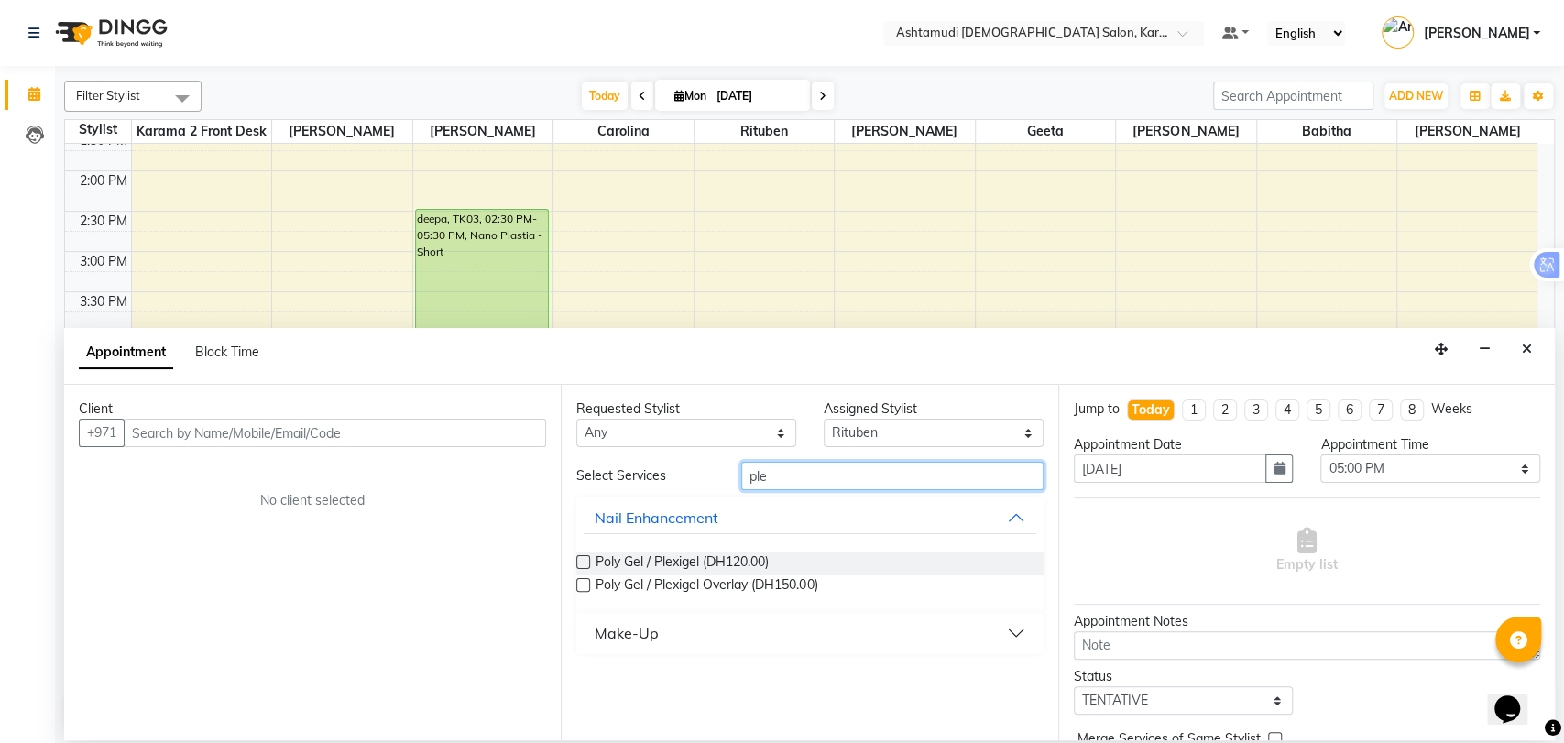
type input "plex"
click at [766, 474] on input "plex" at bounding box center [892, 476] width 302 height 28
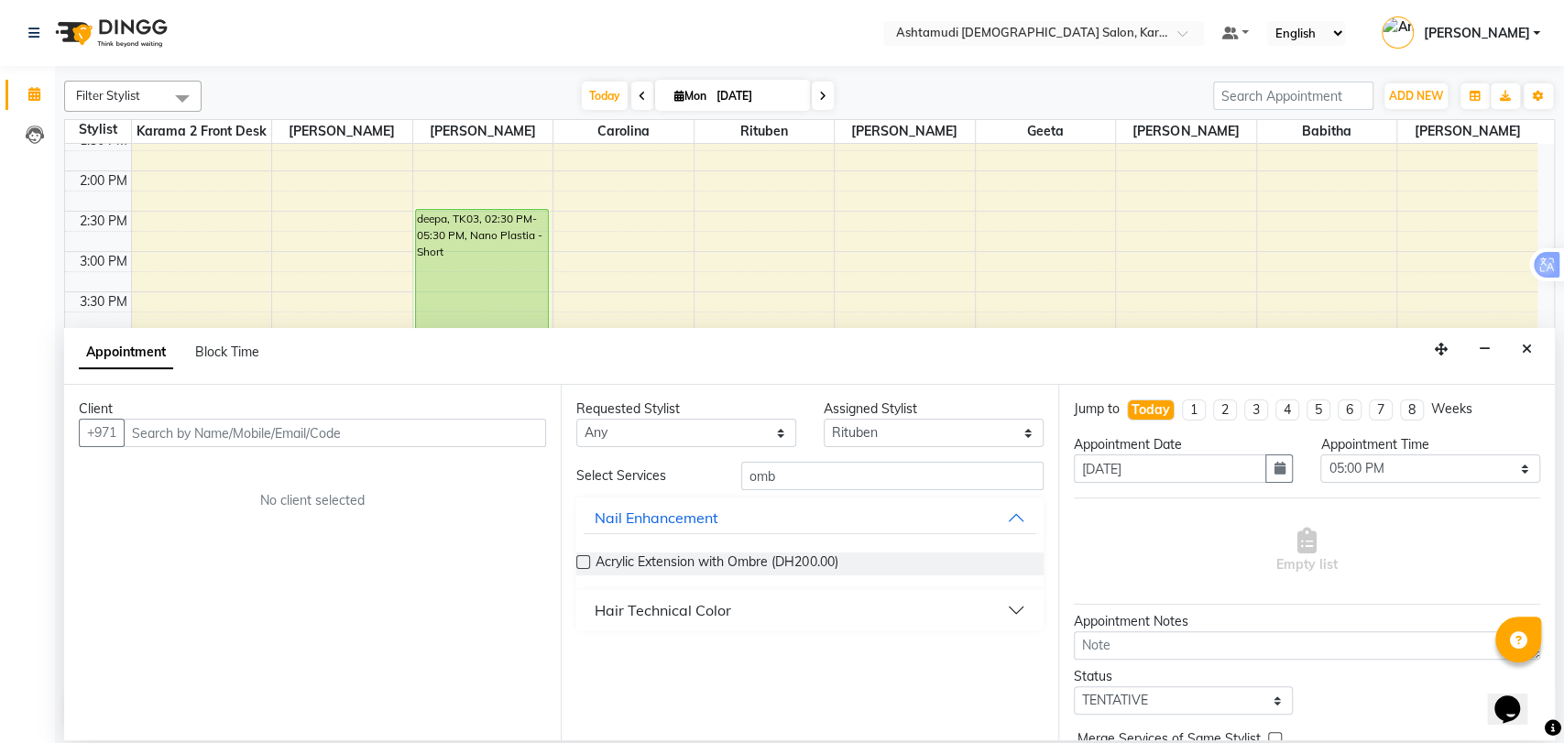
click at [662, 605] on div "Hair Technical Color" at bounding box center [662, 610] width 136 height 22
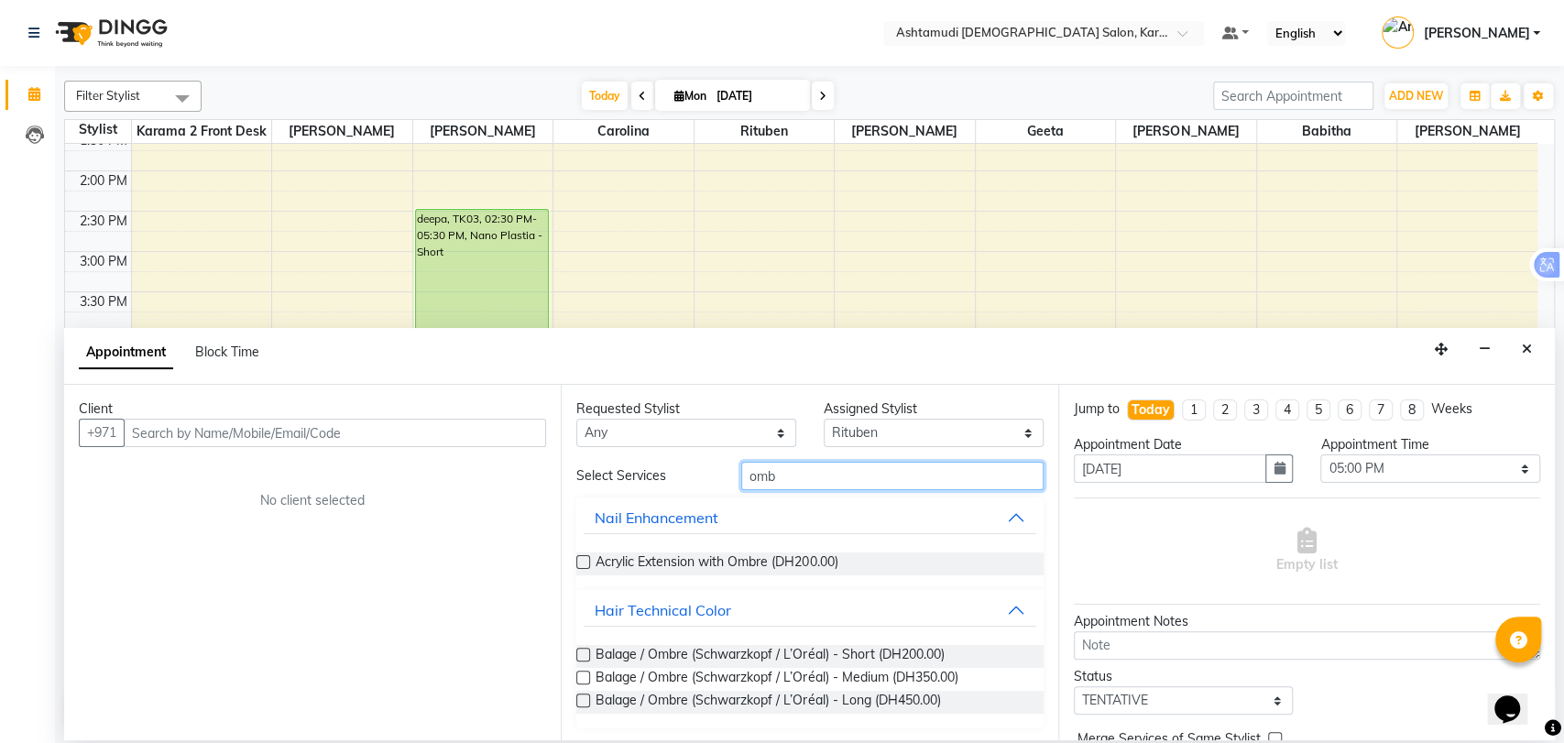
click at [758, 474] on input "omb" at bounding box center [892, 476] width 302 height 28
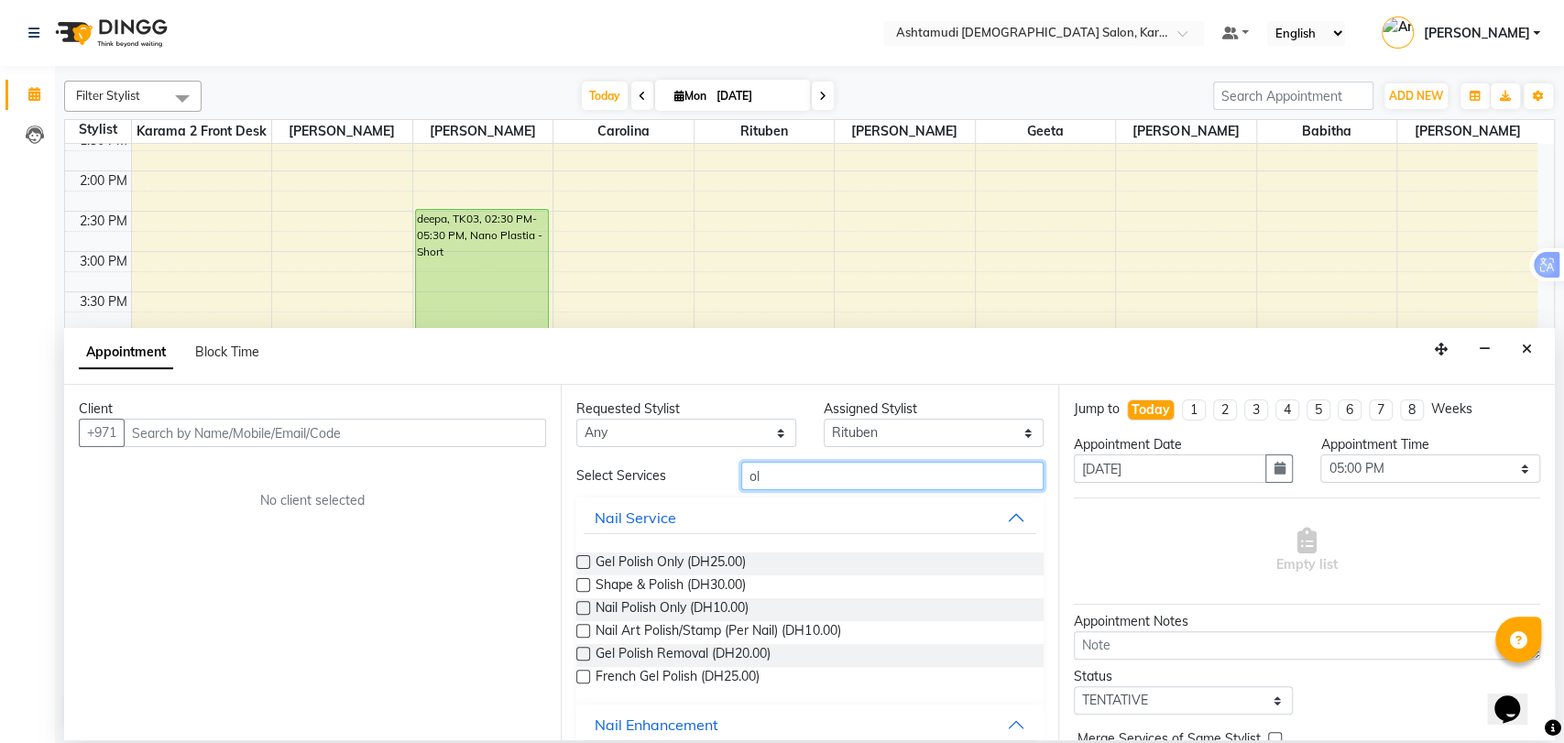
type input "o"
type input "O"
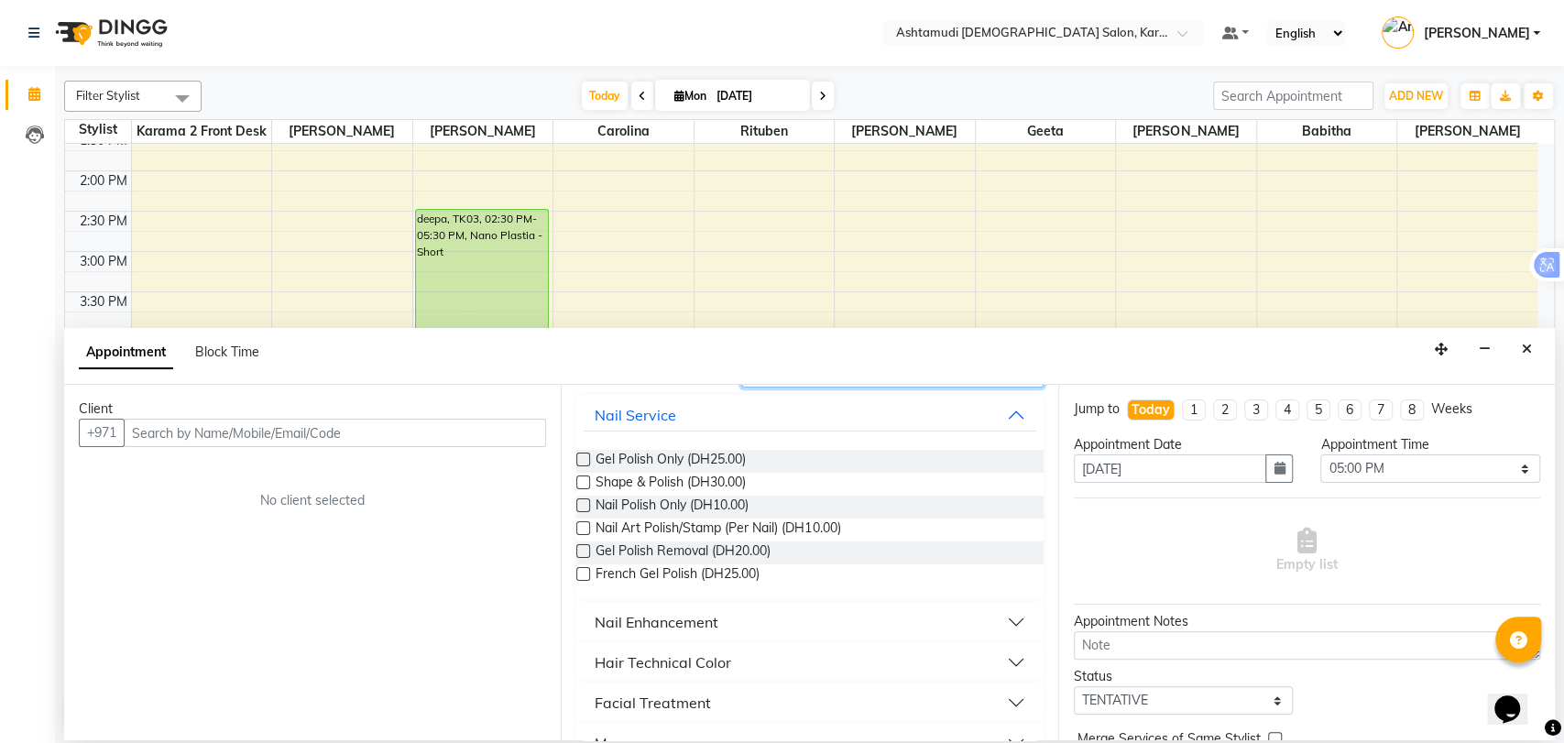
scroll to position [180, 0]
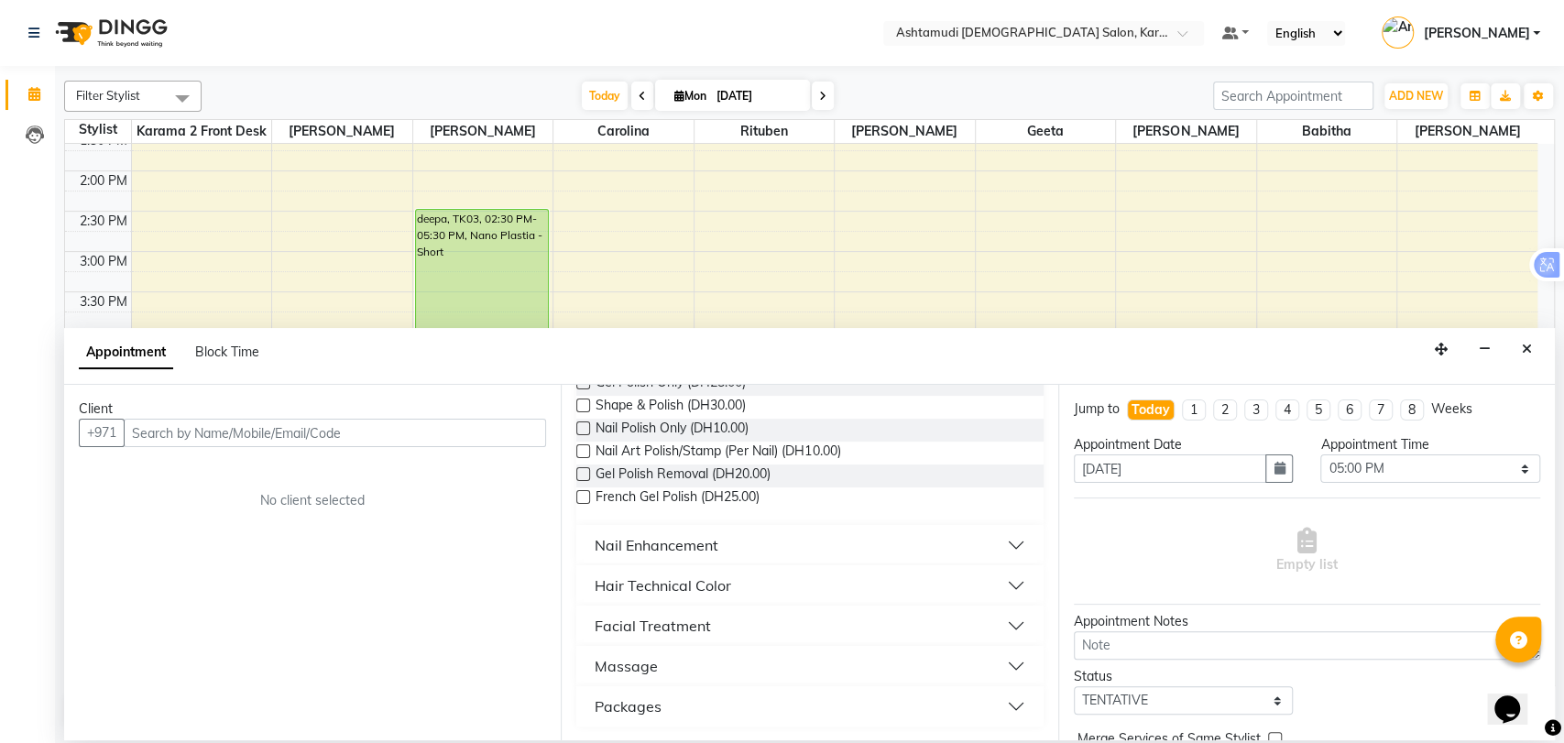
type input "ol"
click at [780, 578] on button "Hair Technical Color" at bounding box center [809, 585] width 452 height 33
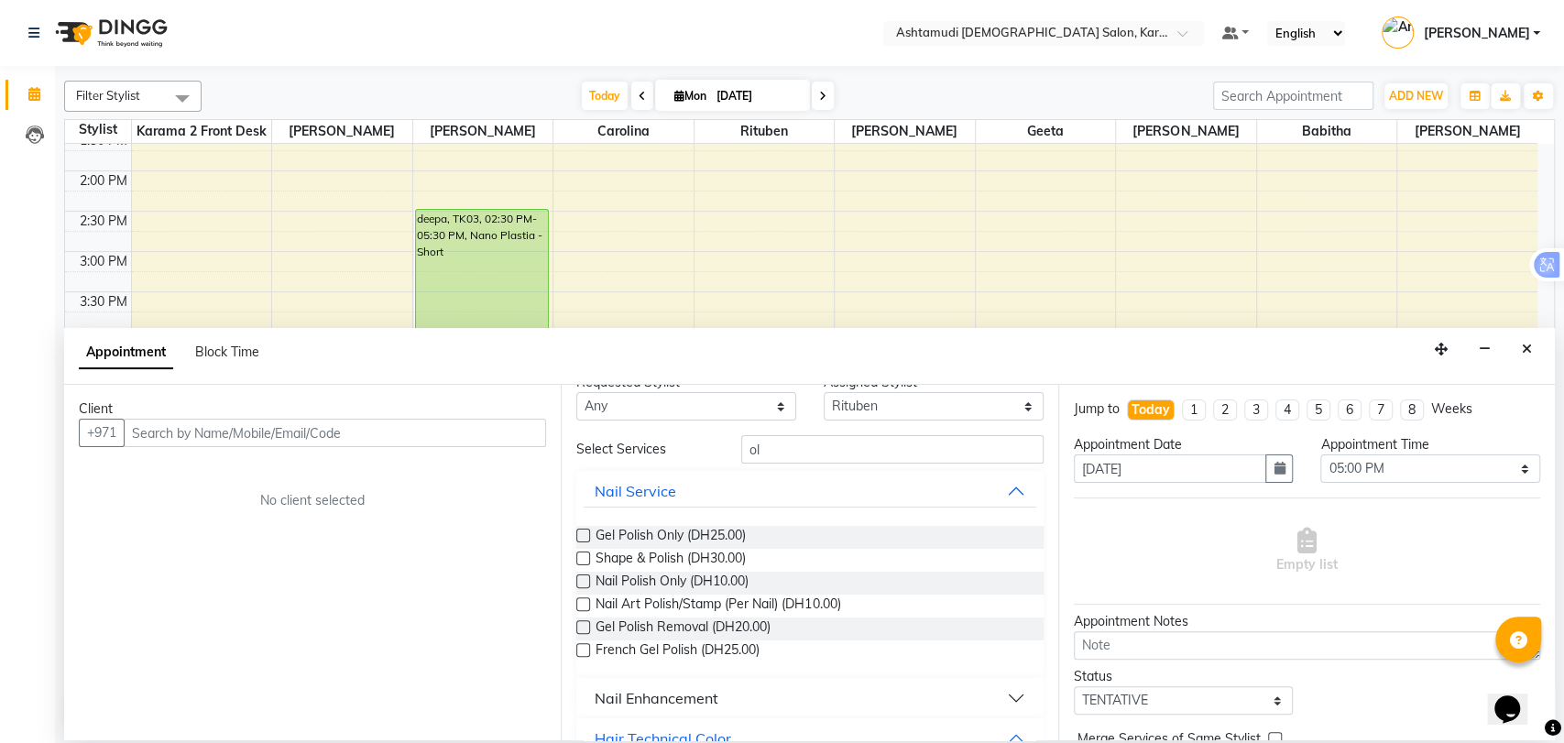
scroll to position [0, 0]
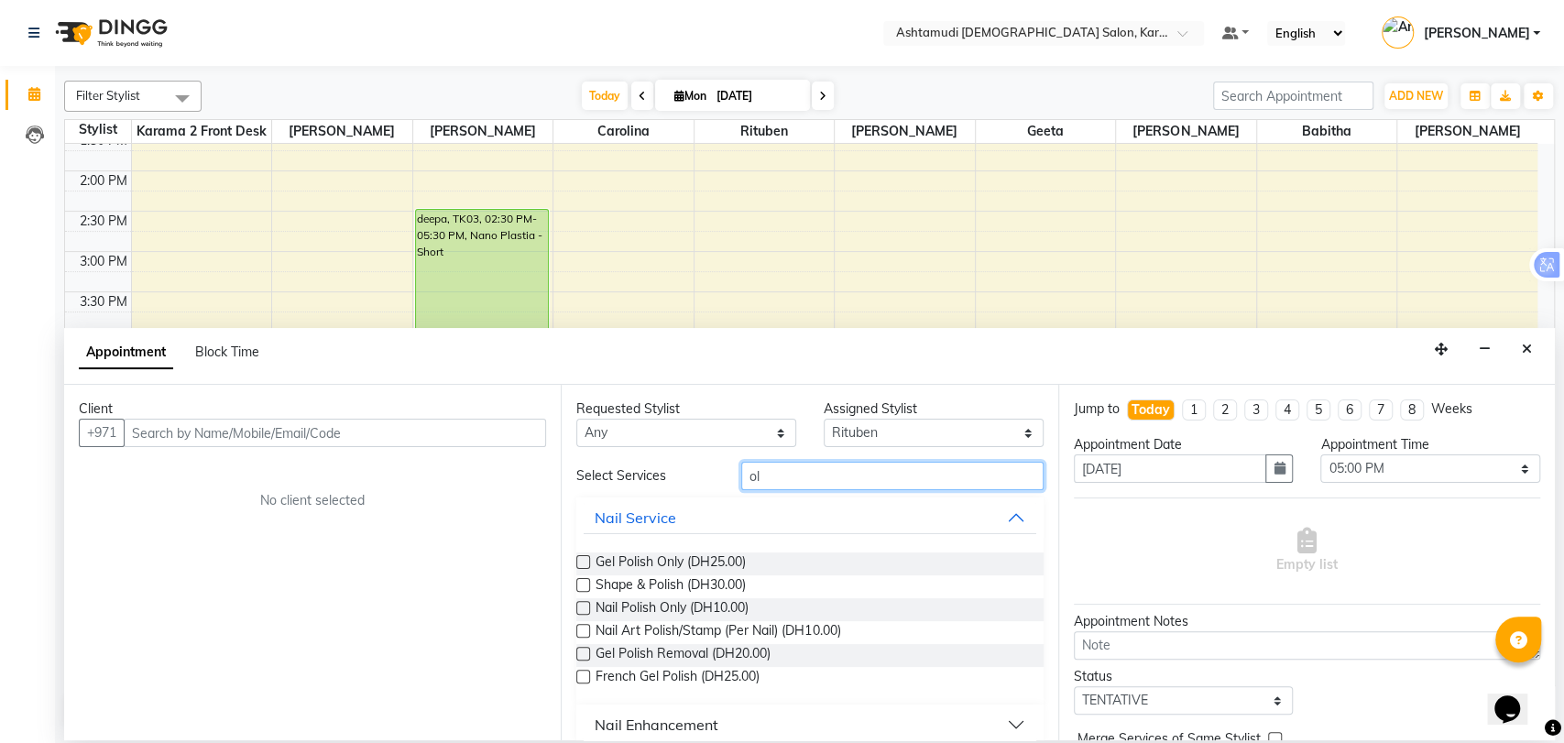
click at [756, 473] on input "ol" at bounding box center [892, 476] width 302 height 28
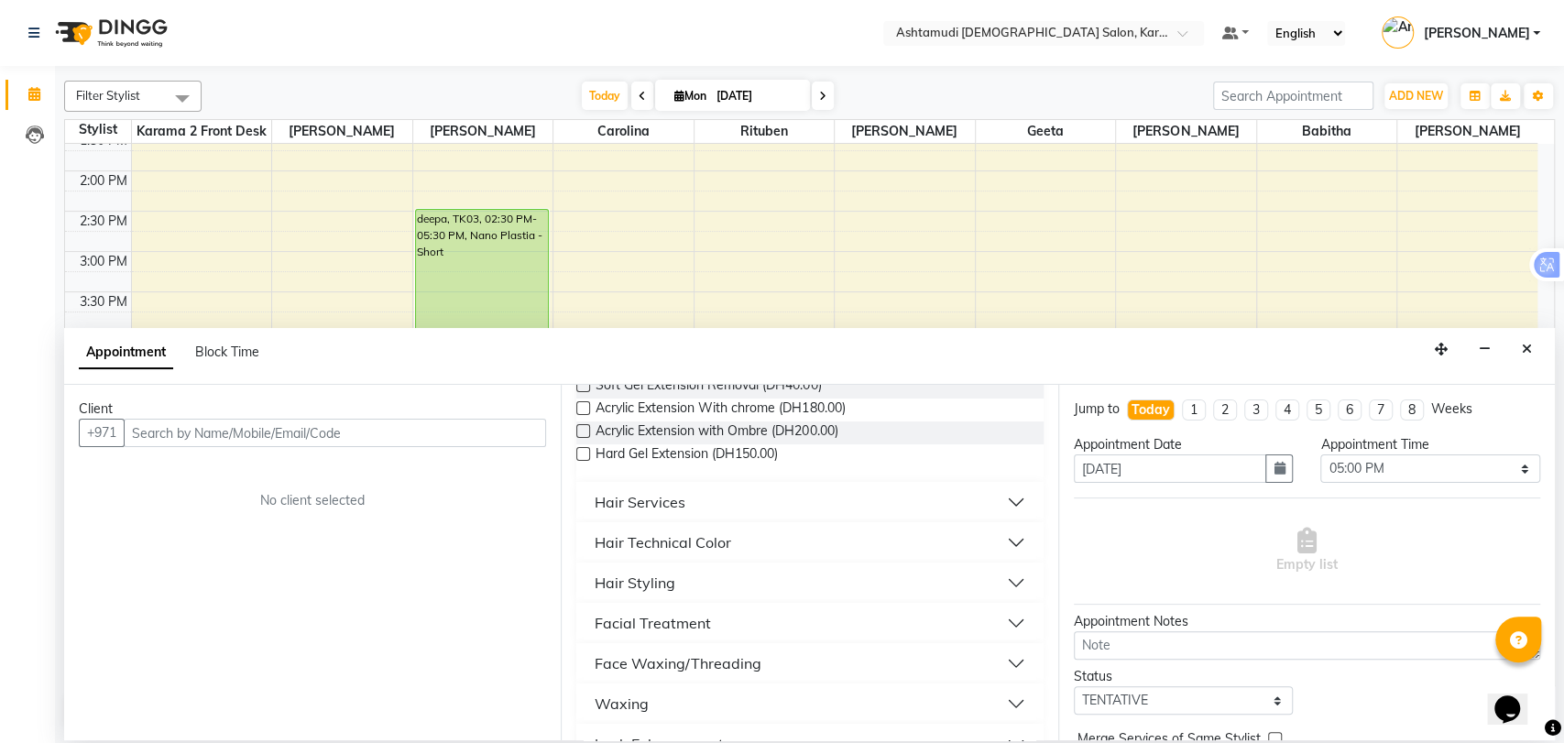
scroll to position [1055, 0]
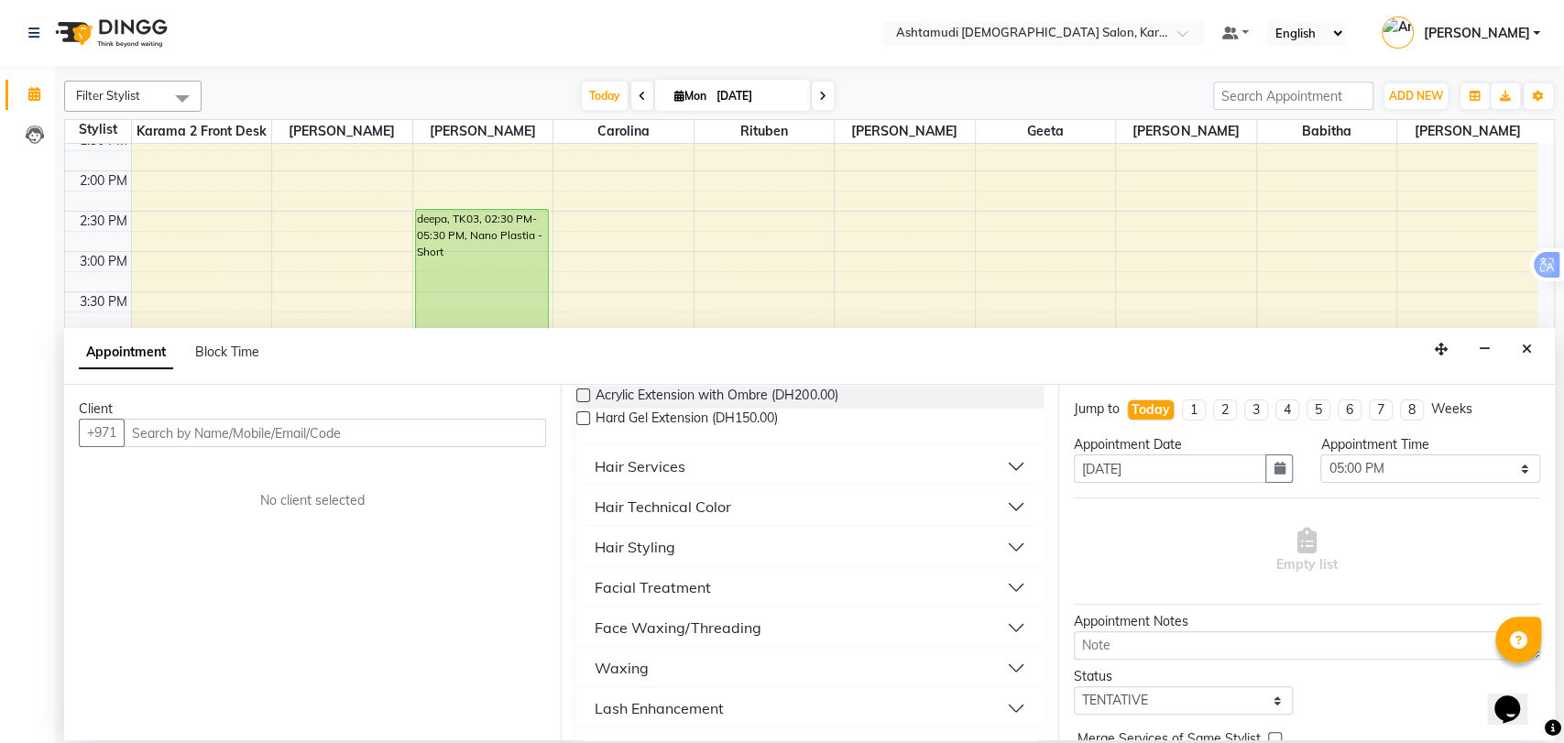
click at [986, 453] on button "Hair Services" at bounding box center [809, 466] width 452 height 33
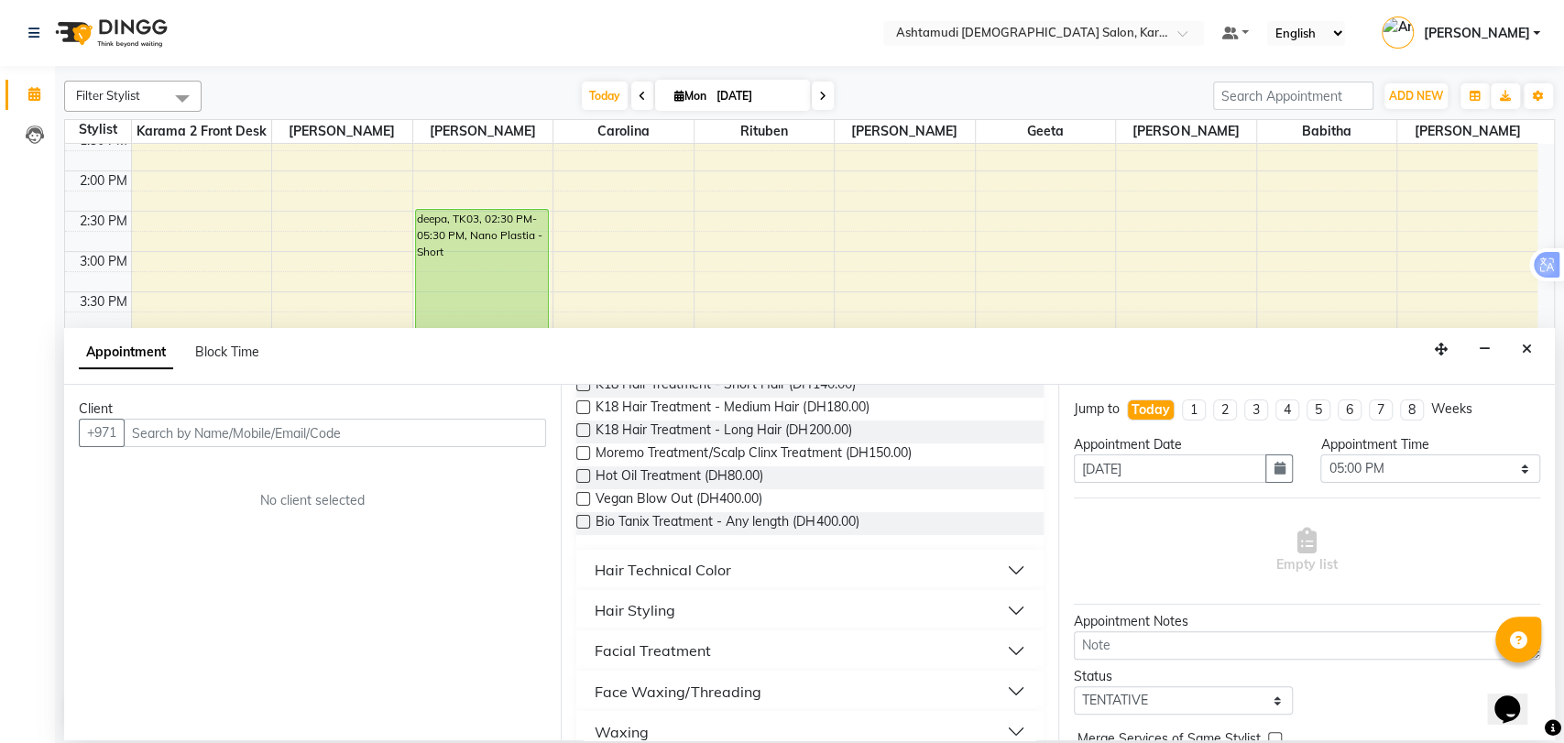
scroll to position [2175, 0]
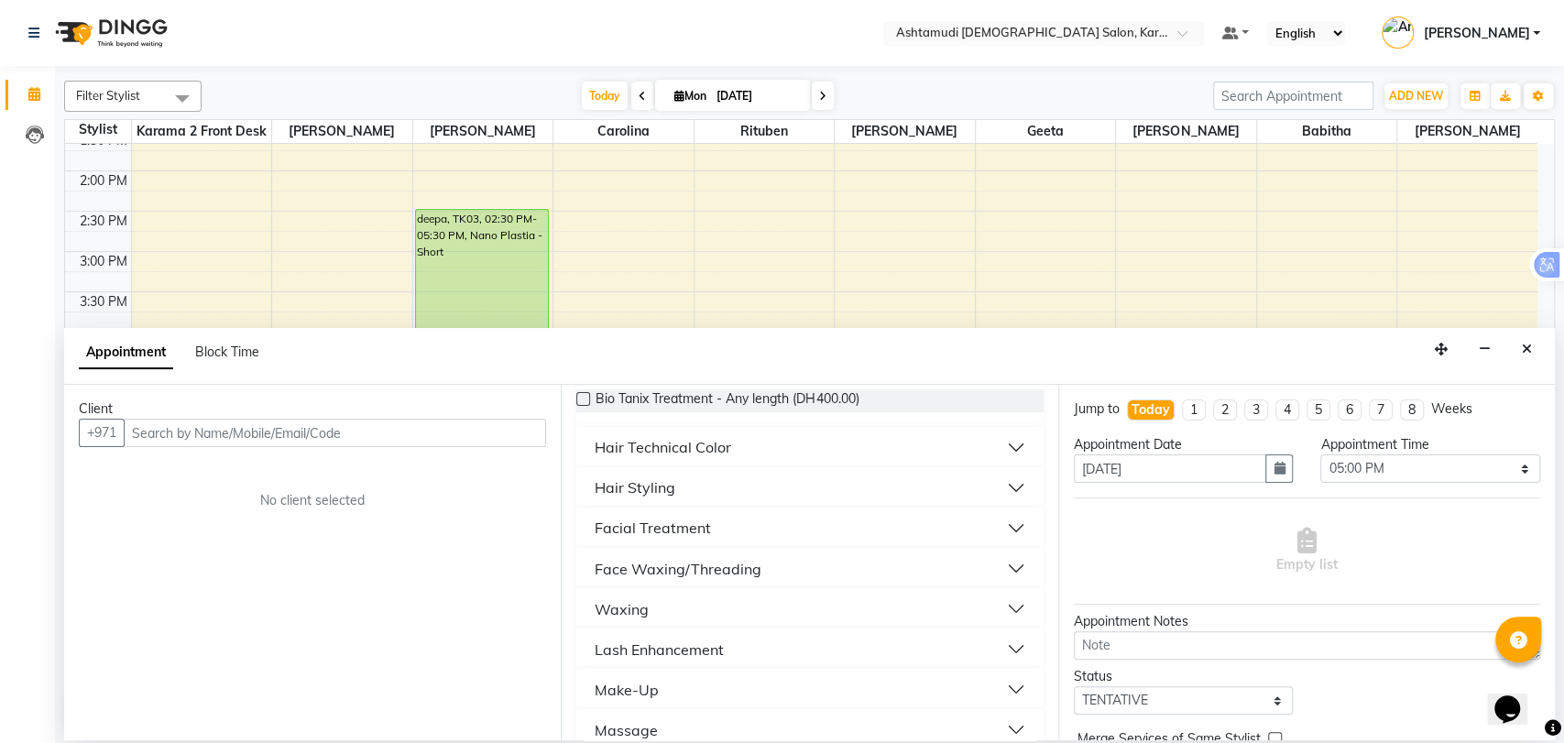
click at [667, 453] on div "Hair Technical Color" at bounding box center [662, 447] width 136 height 22
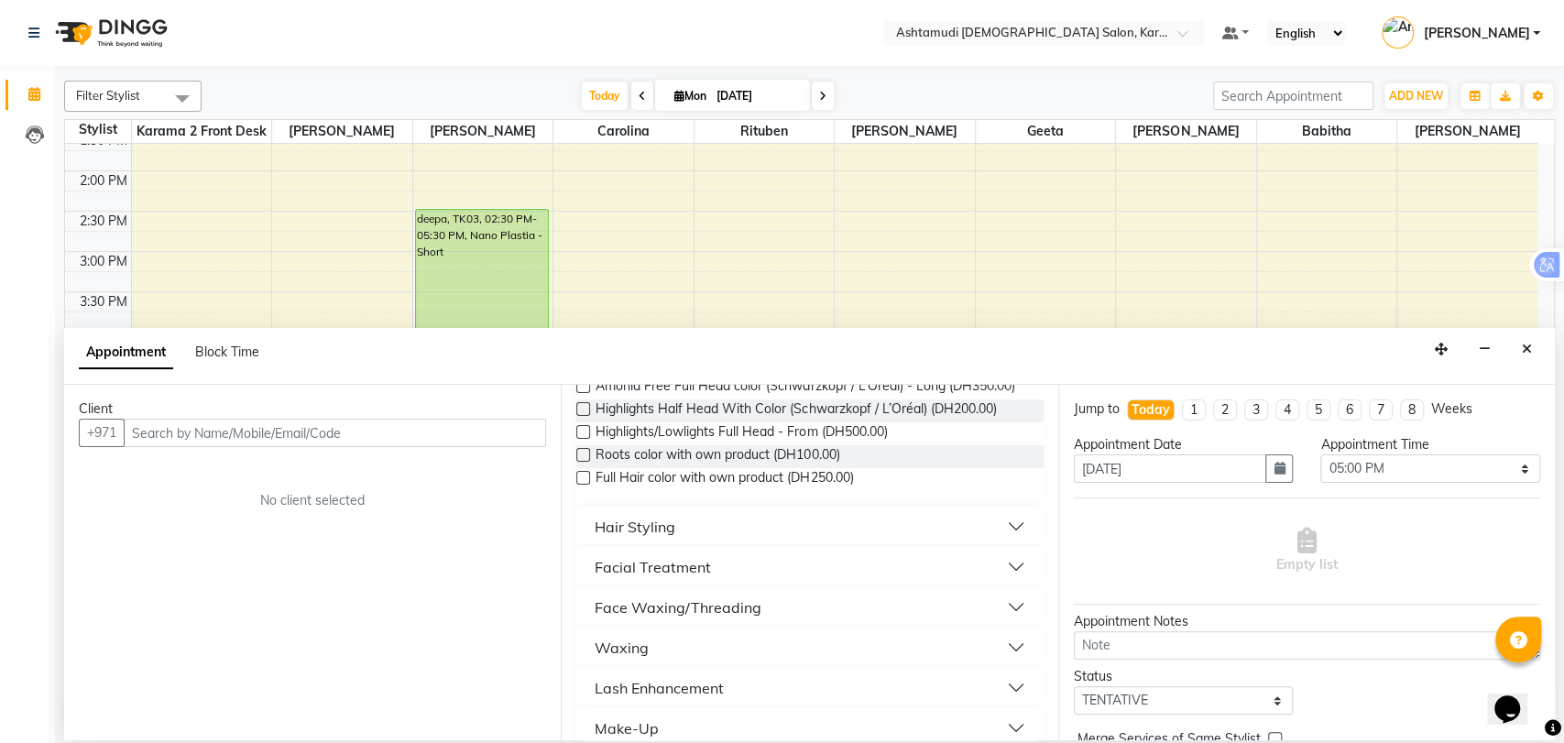
scroll to position [2581, 0]
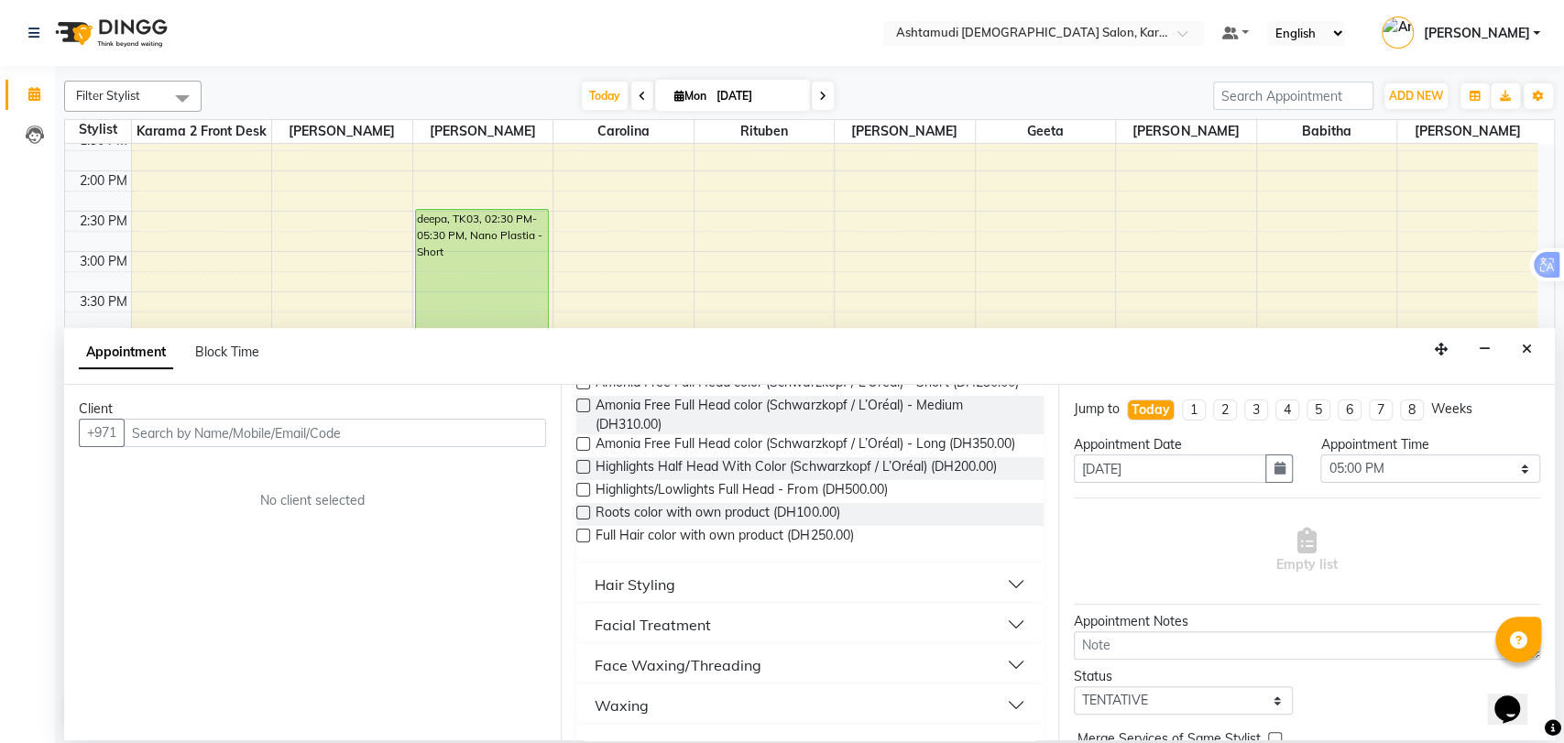
click at [691, 600] on button "Hair Styling" at bounding box center [809, 583] width 452 height 33
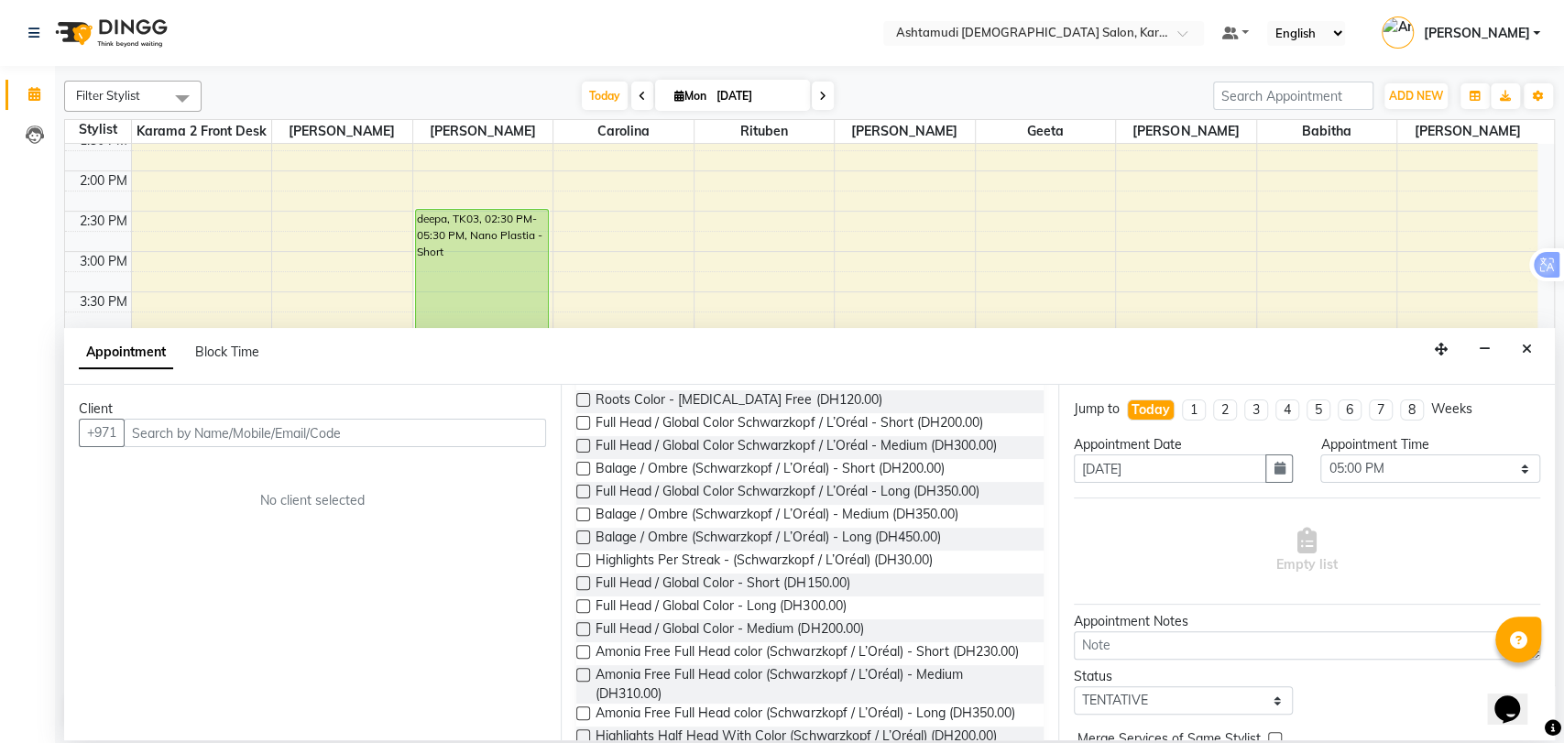
scroll to position [2276, 0]
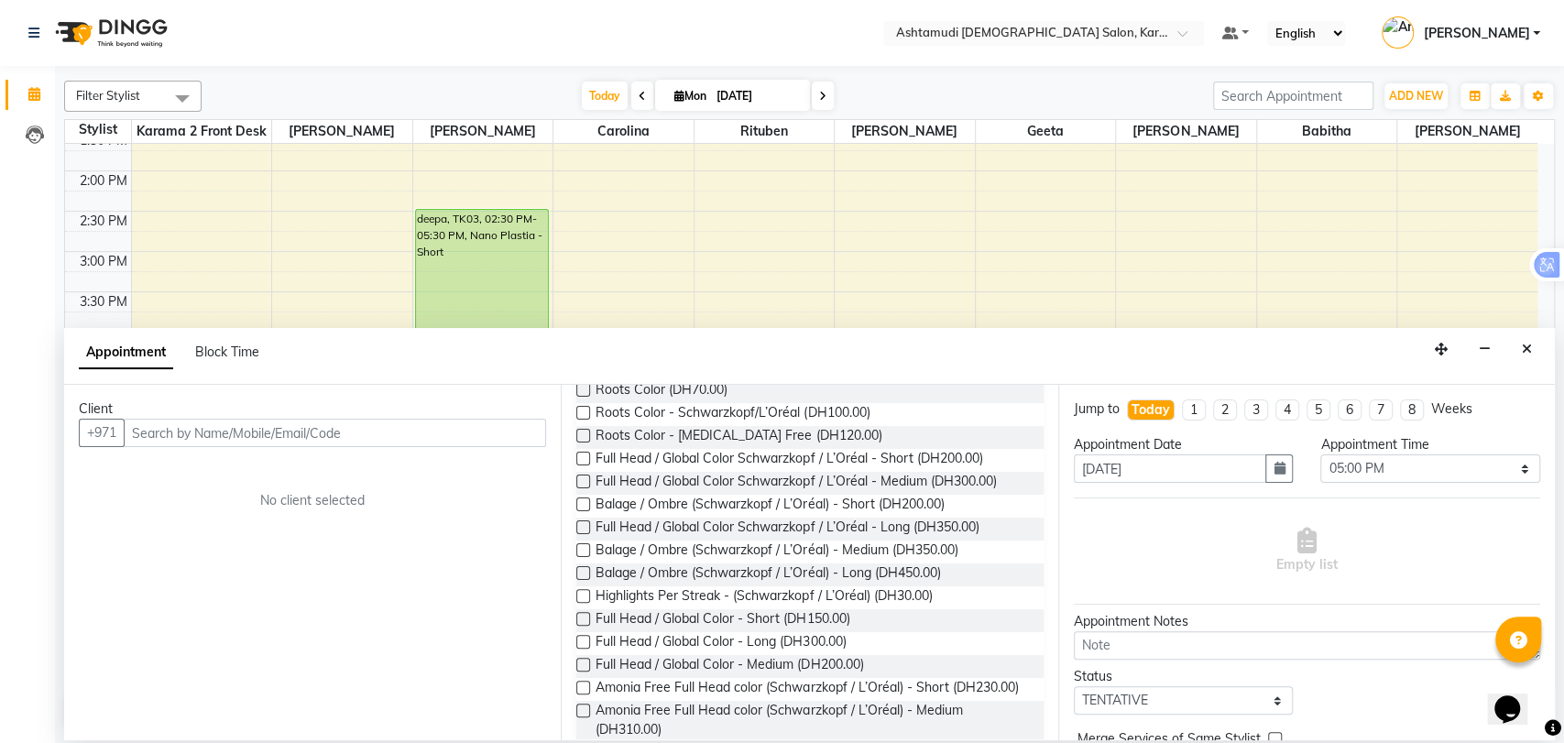
click at [583, 480] on label at bounding box center [583, 481] width 14 height 14
click at [583, 480] on input "checkbox" at bounding box center [582, 483] width 12 height 12
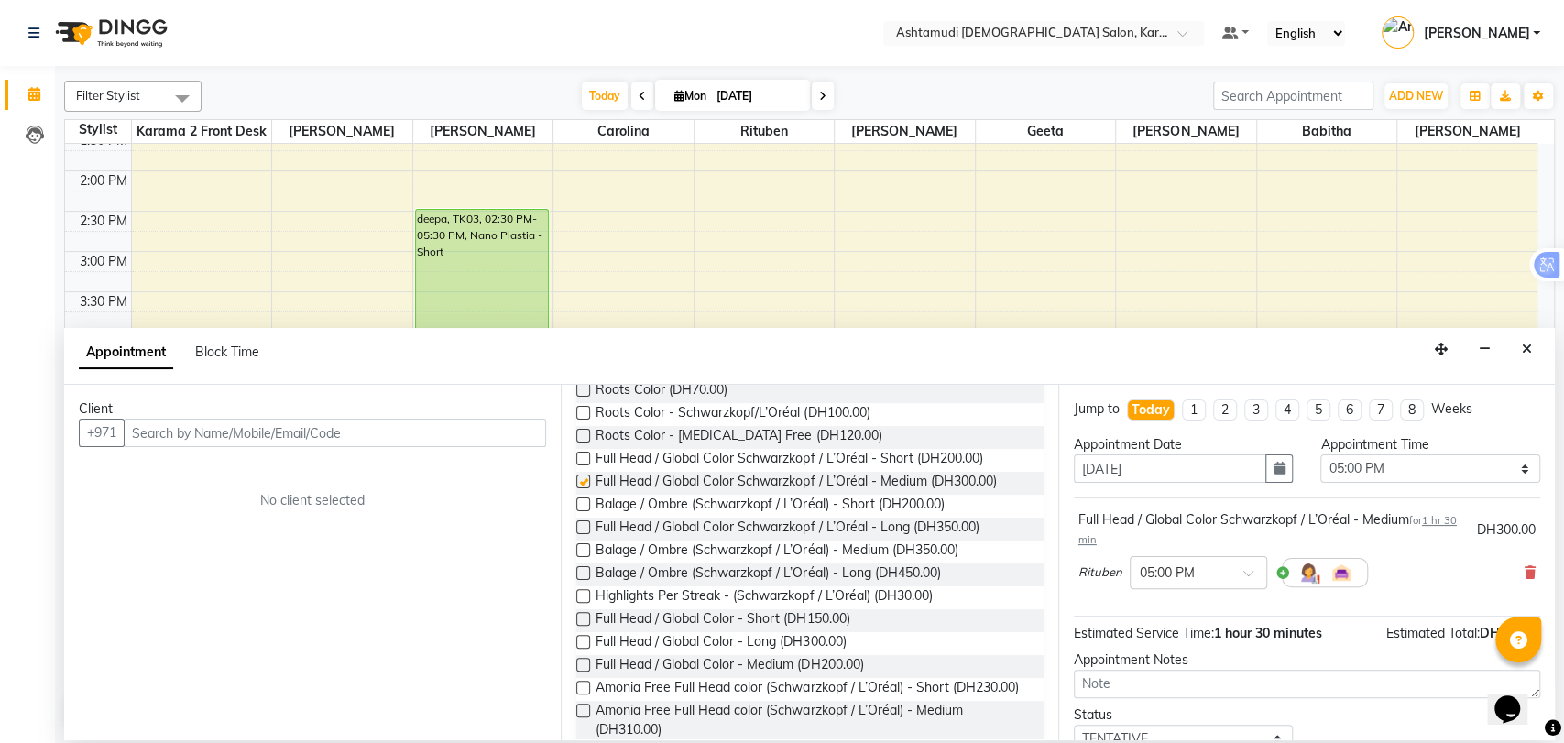
checkbox input "false"
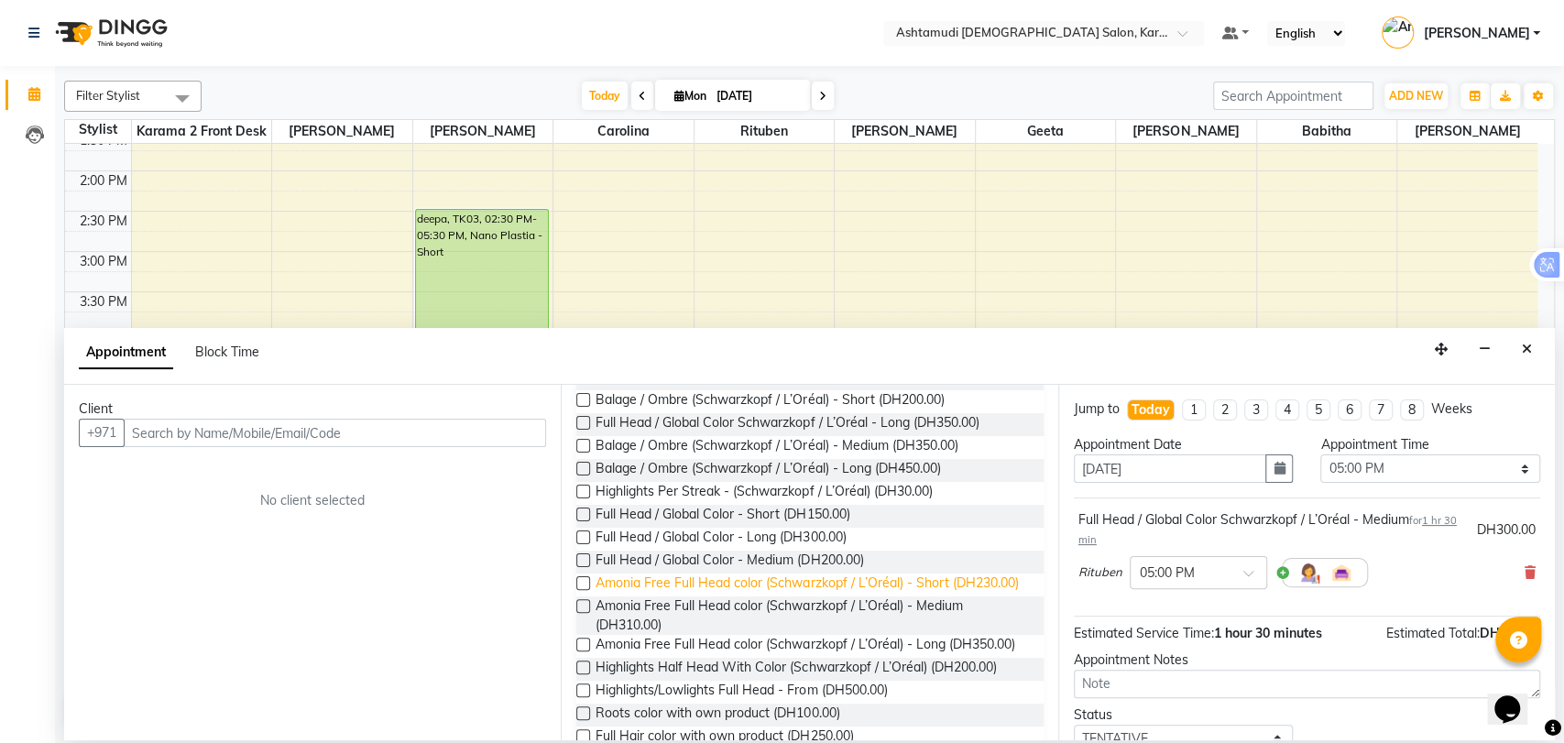
scroll to position [2378, 0]
click at [583, 444] on label at bounding box center [583, 449] width 14 height 14
click at [583, 444] on input "checkbox" at bounding box center [582, 450] width 12 height 12
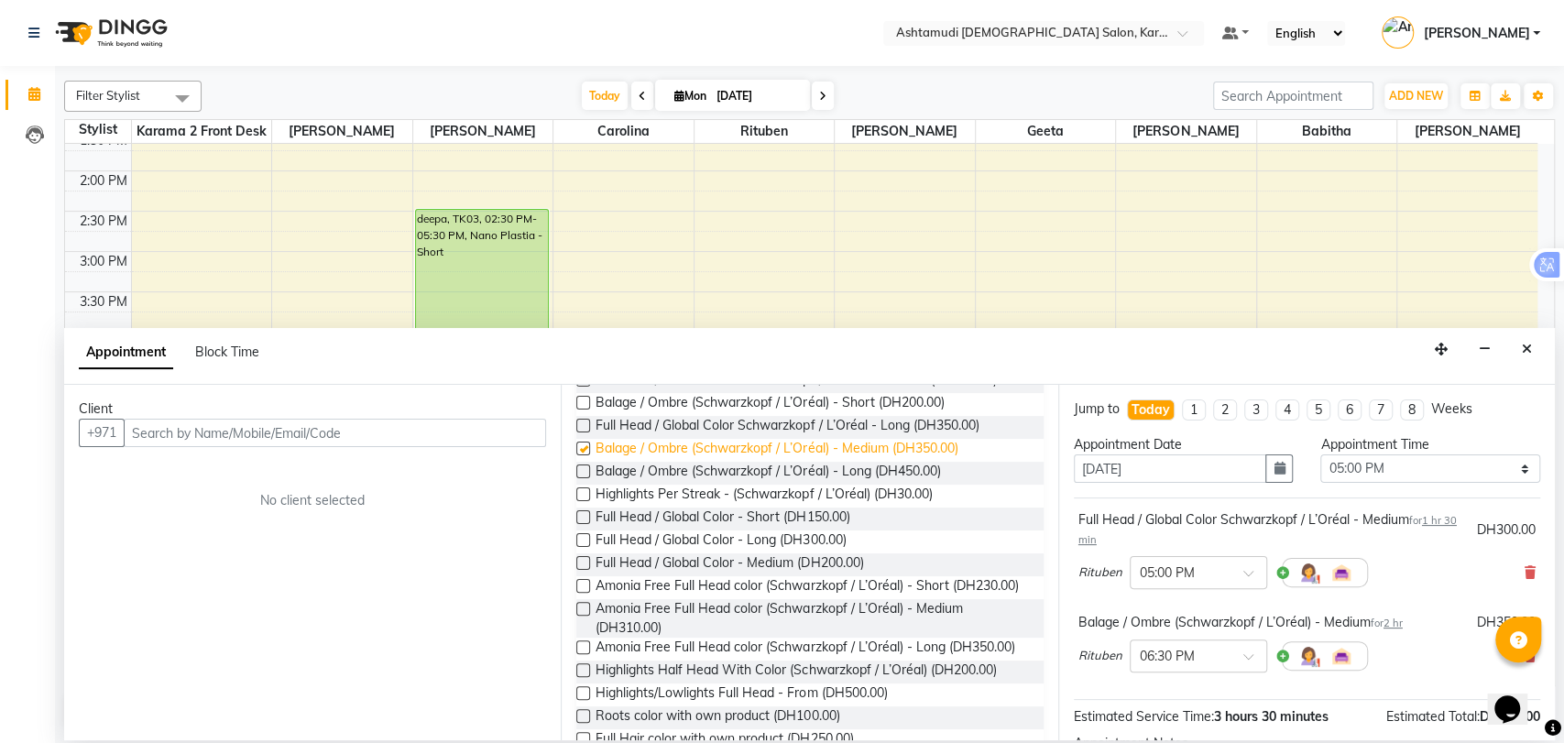
checkbox input "false"
click at [1525, 346] on icon "Close" at bounding box center [1526, 349] width 10 height 13
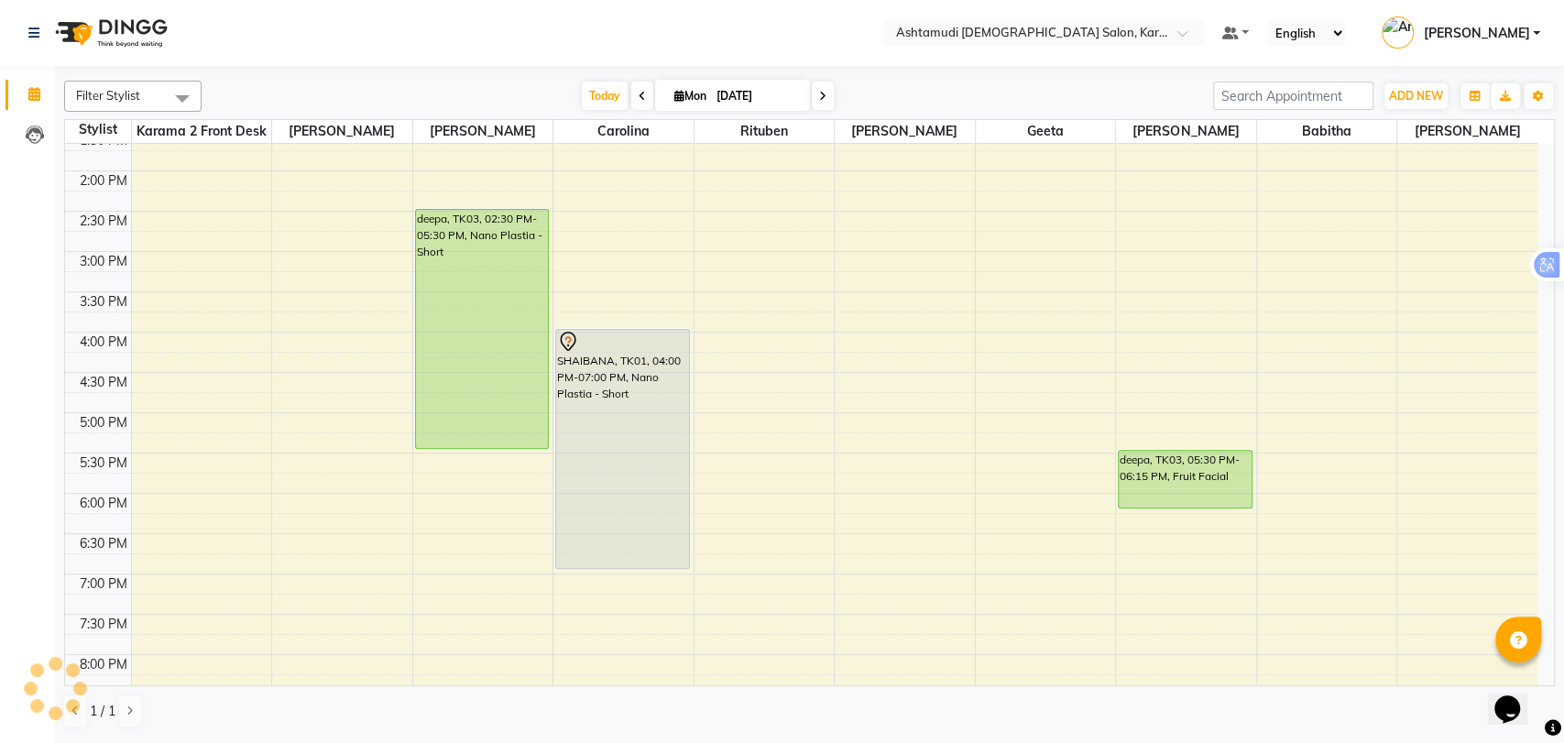
click at [760, 471] on div "9:00 AM 9:30 AM 10:00 AM 10:30 AM 11:00 AM 11:30 AM 12:00 PM 12:30 PM 1:00 PM 1…" at bounding box center [801, 332] width 1472 height 1128
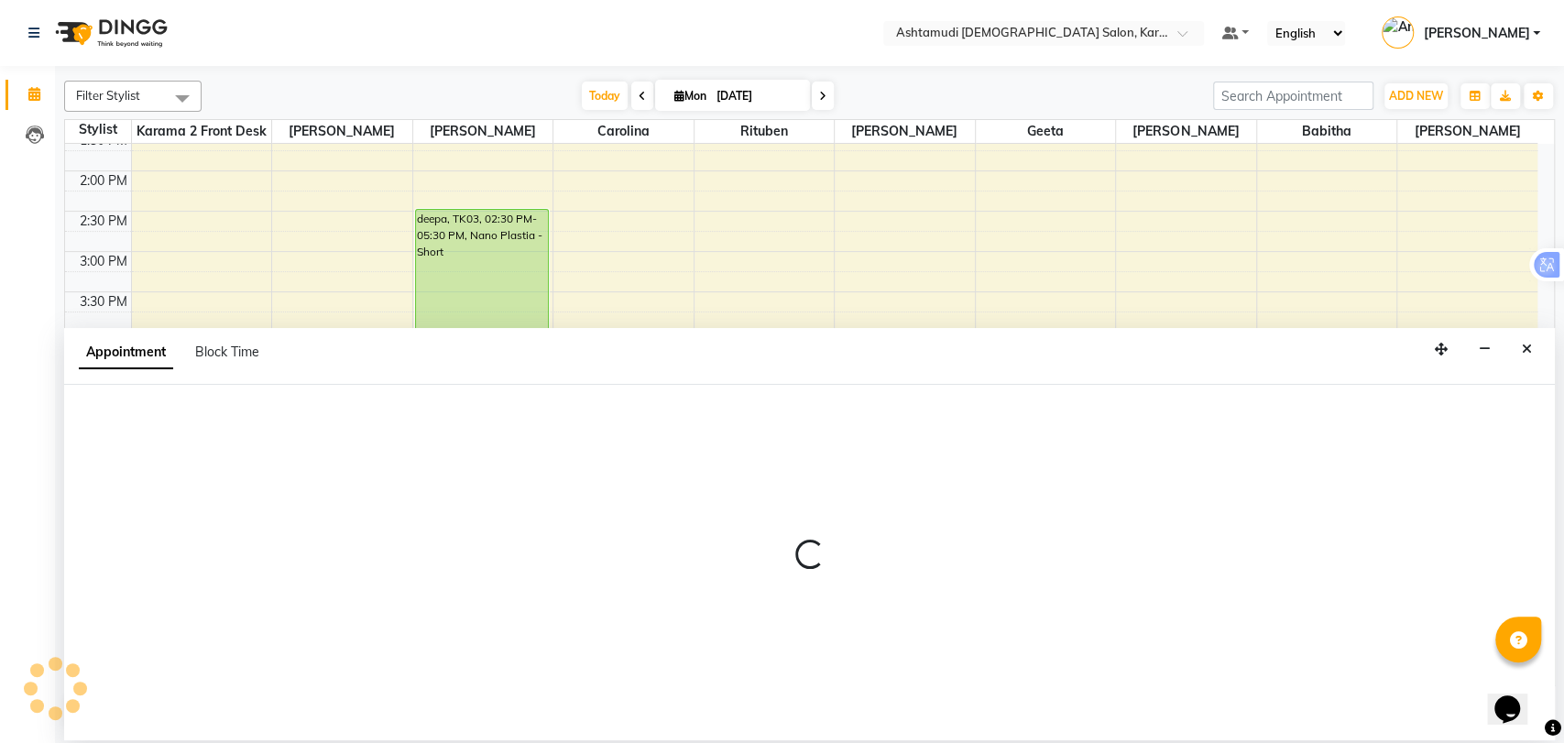
select select "71373"
select select "tentative"
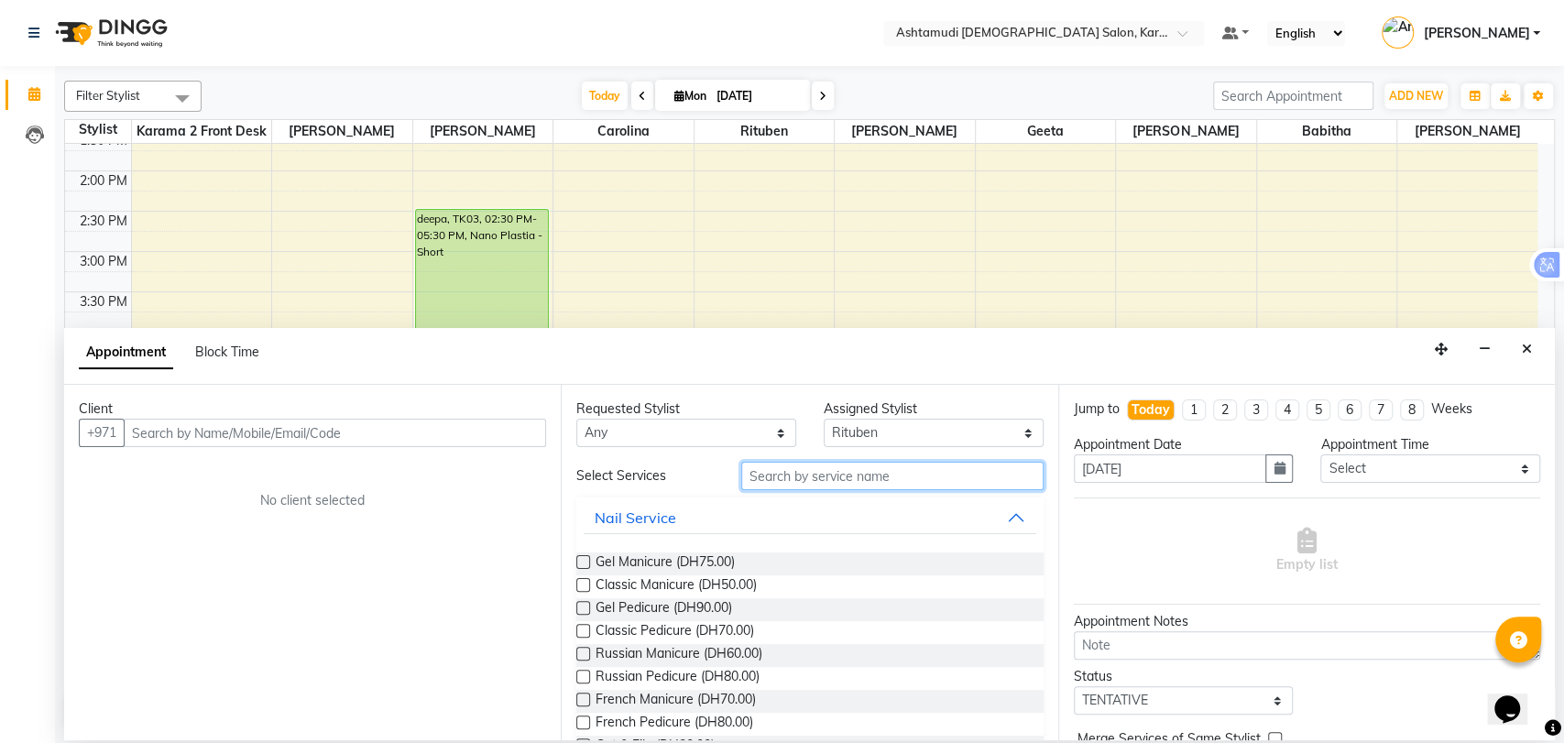
click at [817, 481] on input "text" at bounding box center [892, 476] width 302 height 28
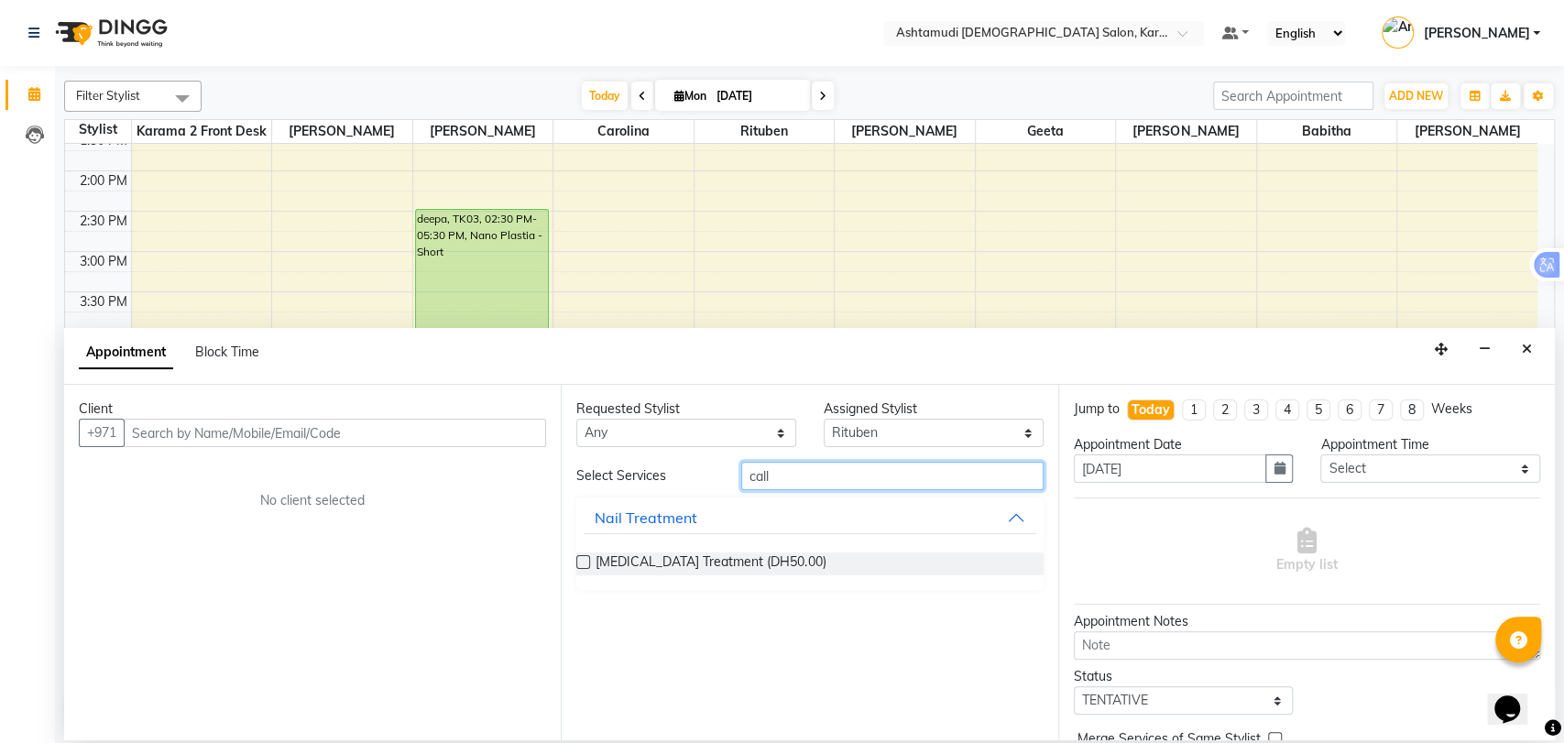
type input "call"
click at [583, 566] on label at bounding box center [583, 562] width 14 height 14
click at [583, 566] on input "checkbox" at bounding box center [582, 564] width 12 height 12
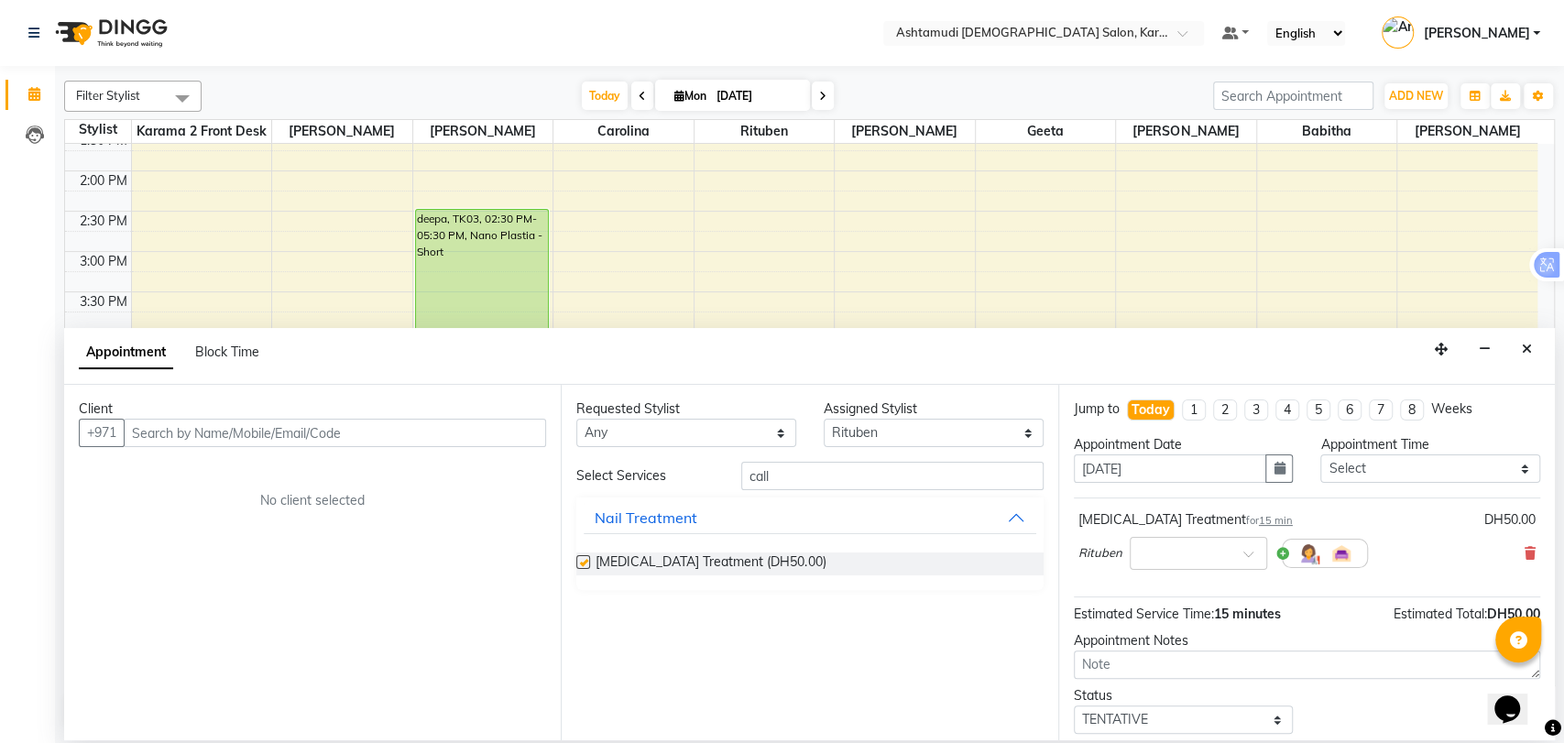
checkbox input "false"
click at [1524, 550] on icon at bounding box center [1529, 553] width 11 height 13
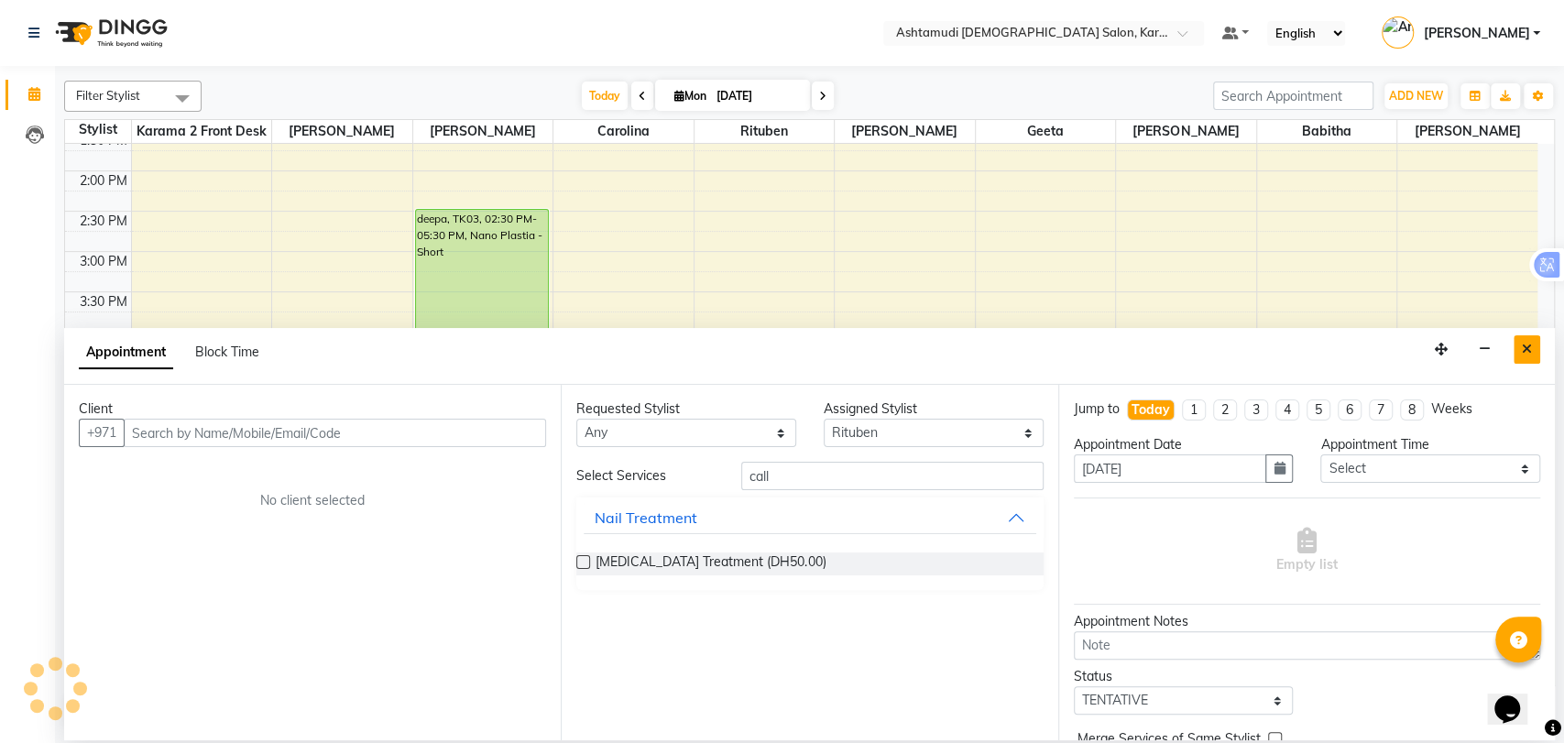
click at [1524, 359] on button "Close" at bounding box center [1526, 349] width 27 height 28
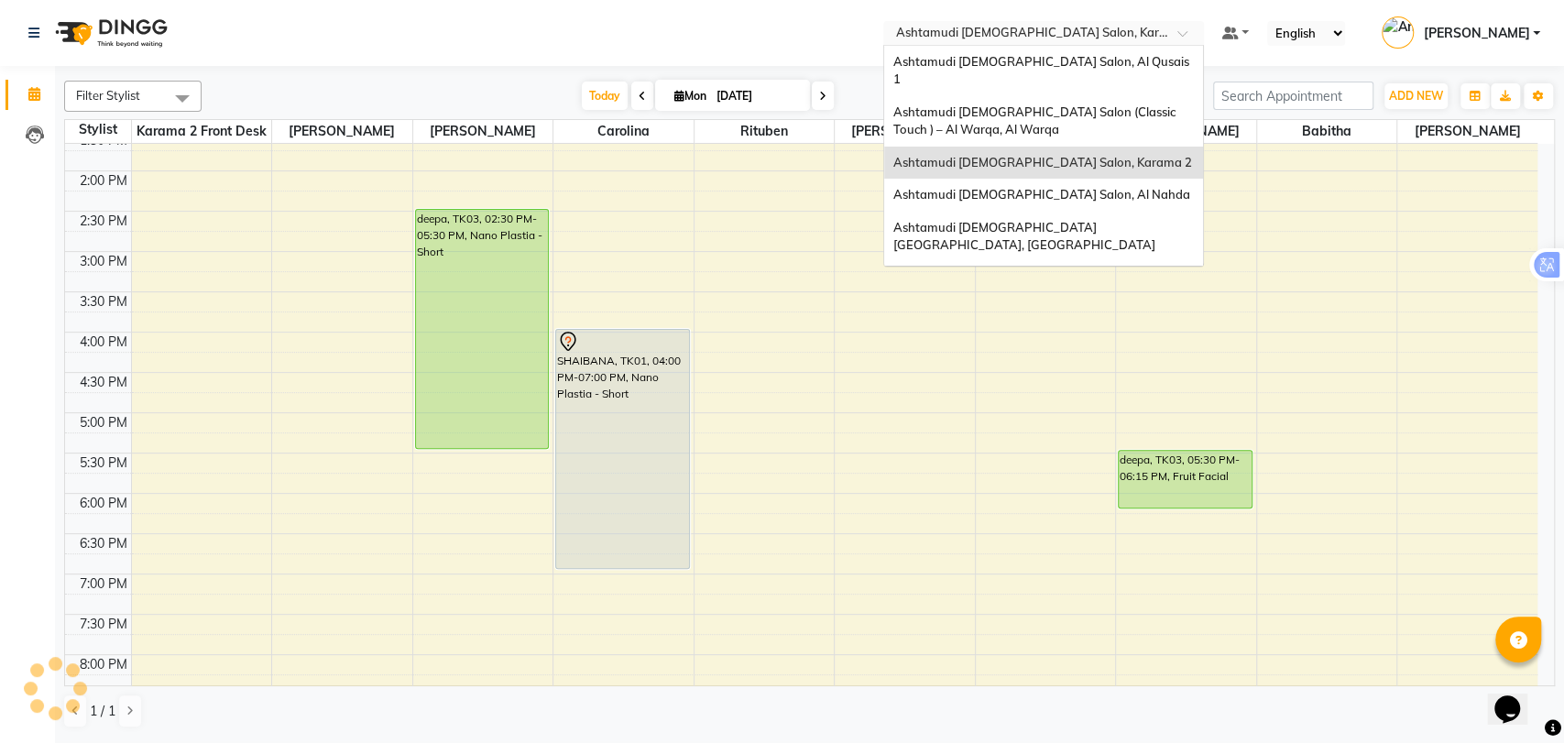
click at [1058, 29] on input "text" at bounding box center [1025, 35] width 266 height 18
click at [1063, 187] on span "Ashtamudi [DEMOGRAPHIC_DATA] Salon, Al Nahda" at bounding box center [1041, 194] width 297 height 15
